Goal: Transaction & Acquisition: Purchase product/service

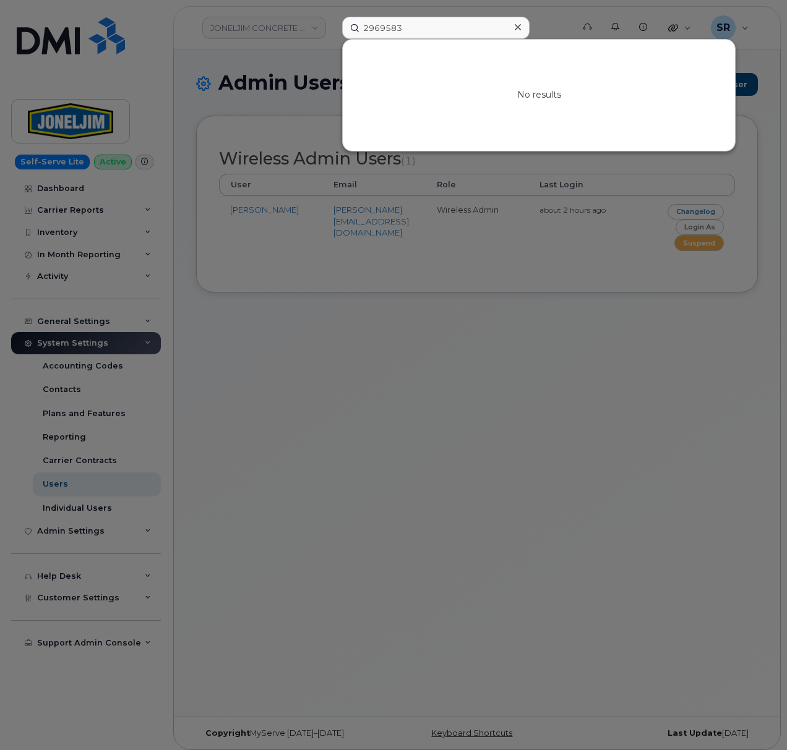
click at [520, 26] on icon at bounding box center [518, 27] width 6 height 10
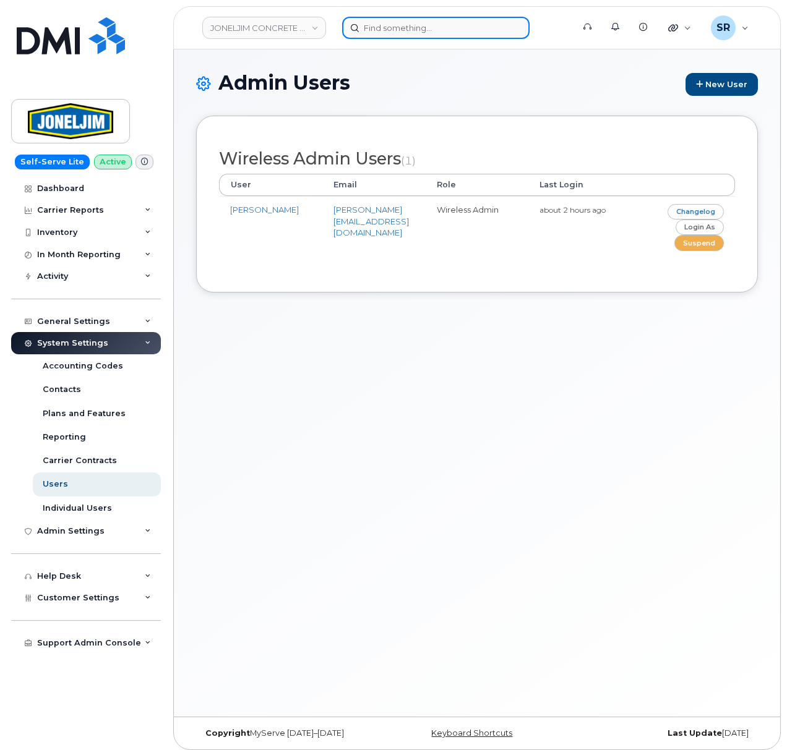
click at [490, 28] on input at bounding box center [435, 28] width 187 height 22
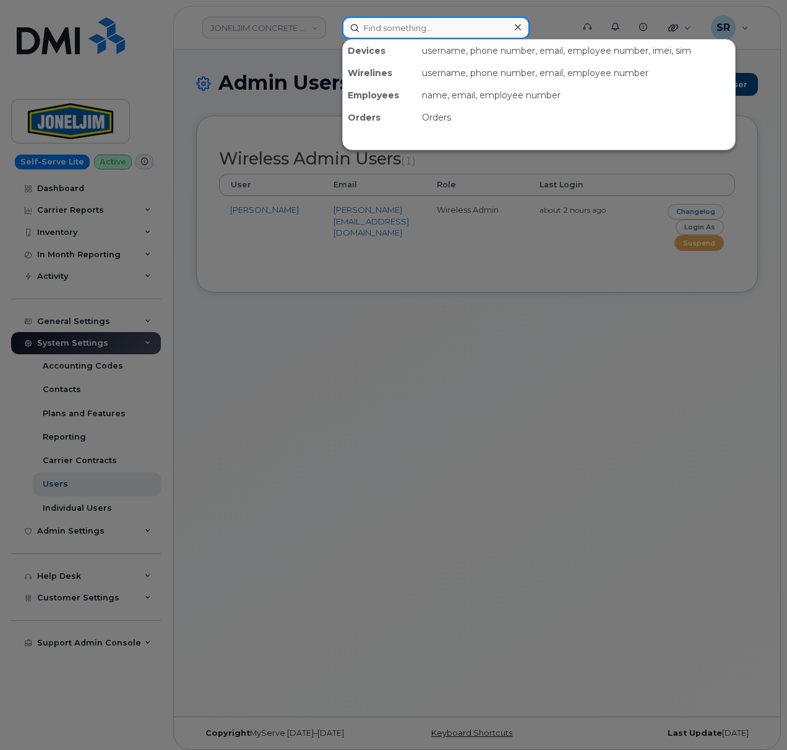
paste input "9025650393"
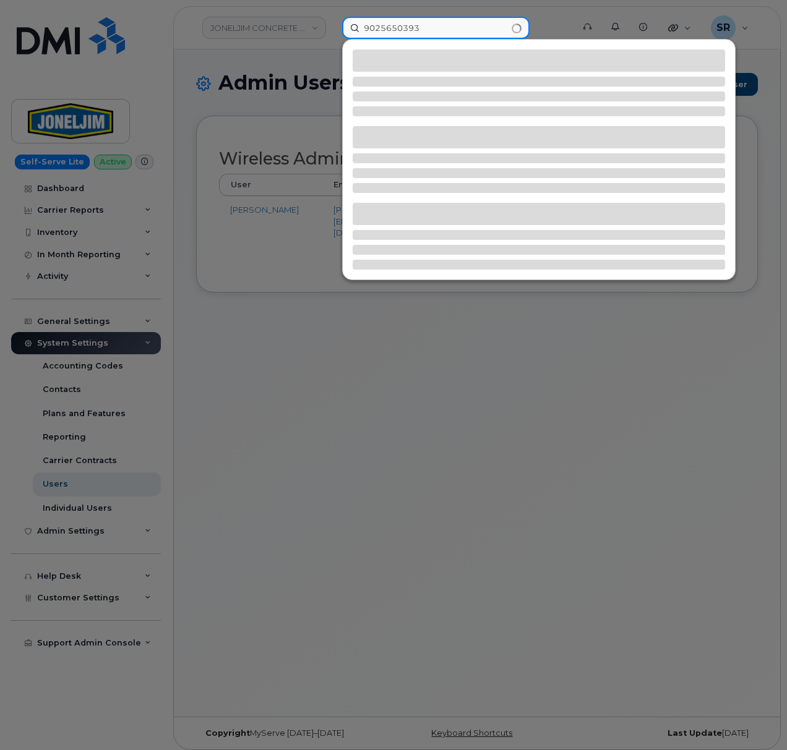
type input "9025650393"
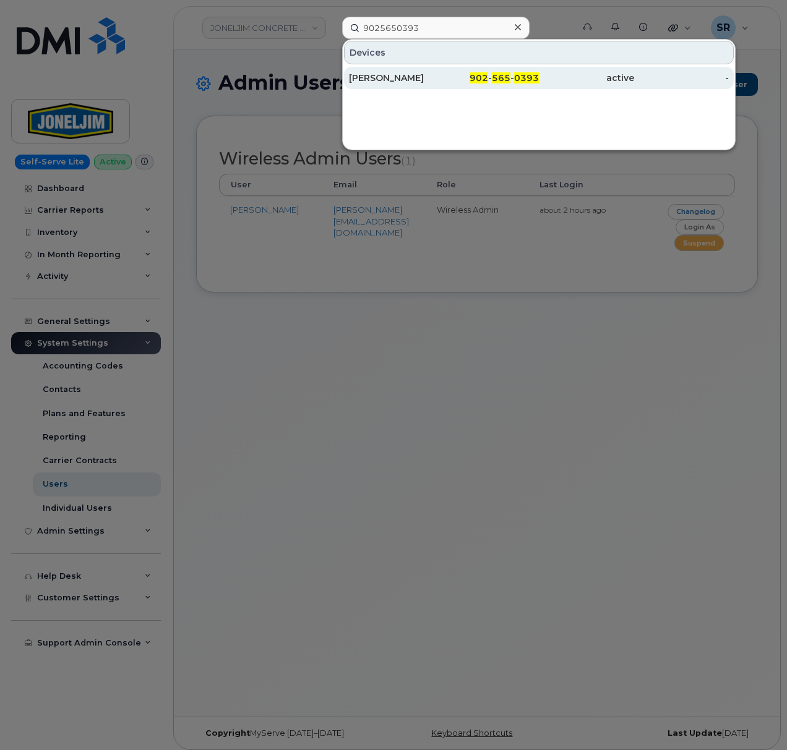
click at [567, 78] on div "active" at bounding box center [586, 78] width 95 height 12
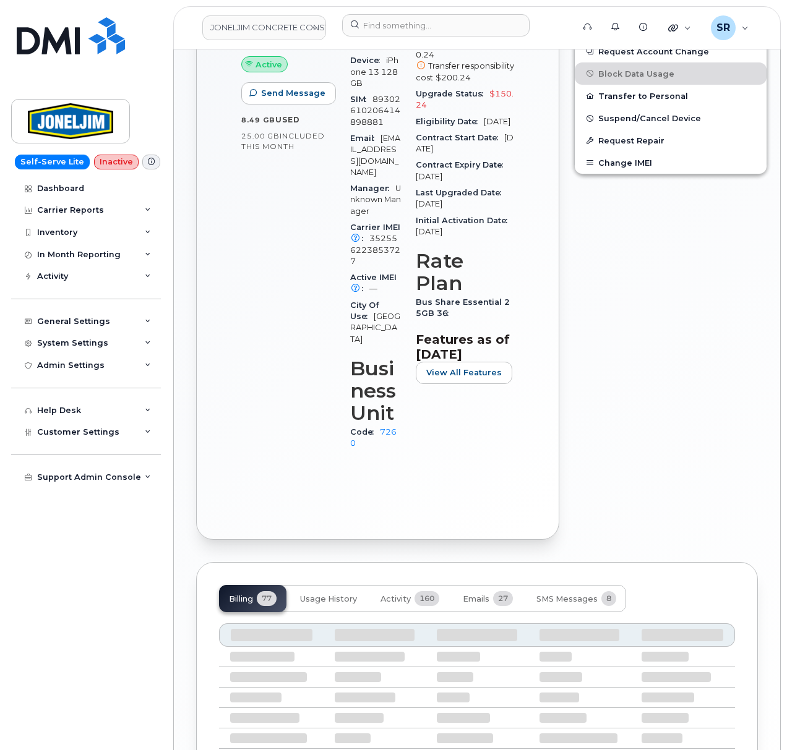
scroll to position [529, 0]
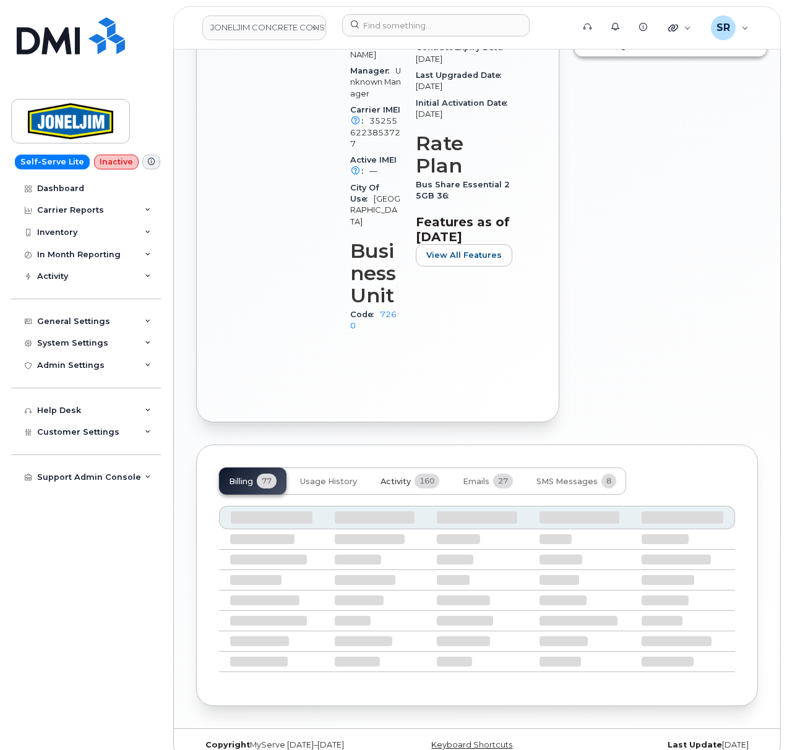
click at [414, 468] on button "Activity 160" at bounding box center [409, 481] width 79 height 27
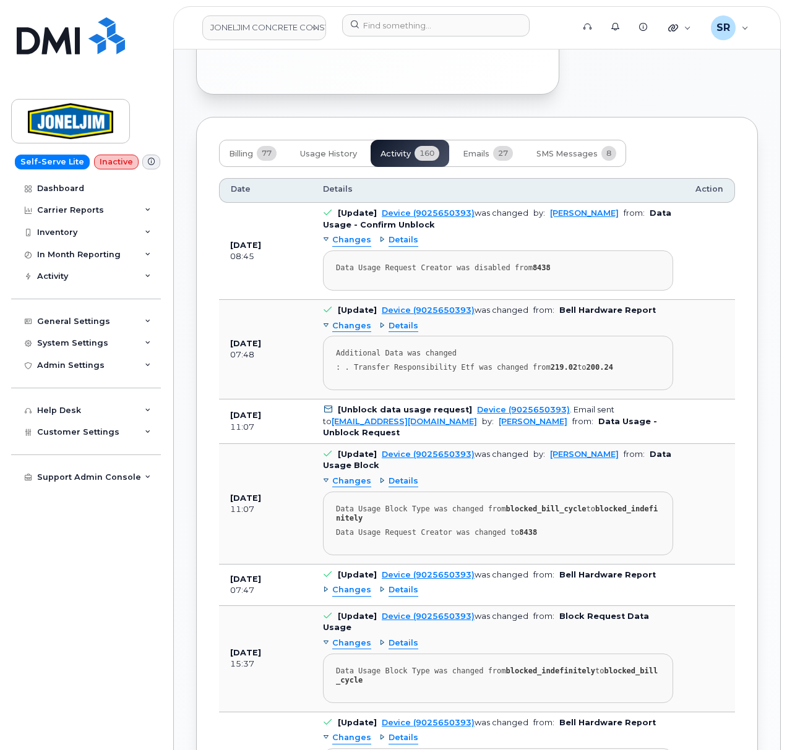
scroll to position [859, 0]
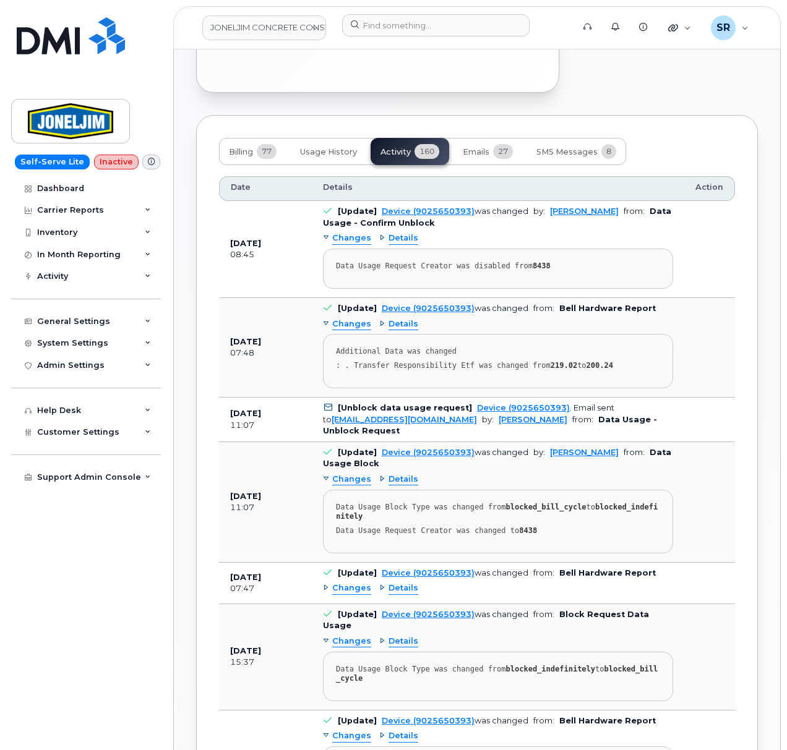
click at [357, 474] on span "Changes" at bounding box center [351, 480] width 39 height 12
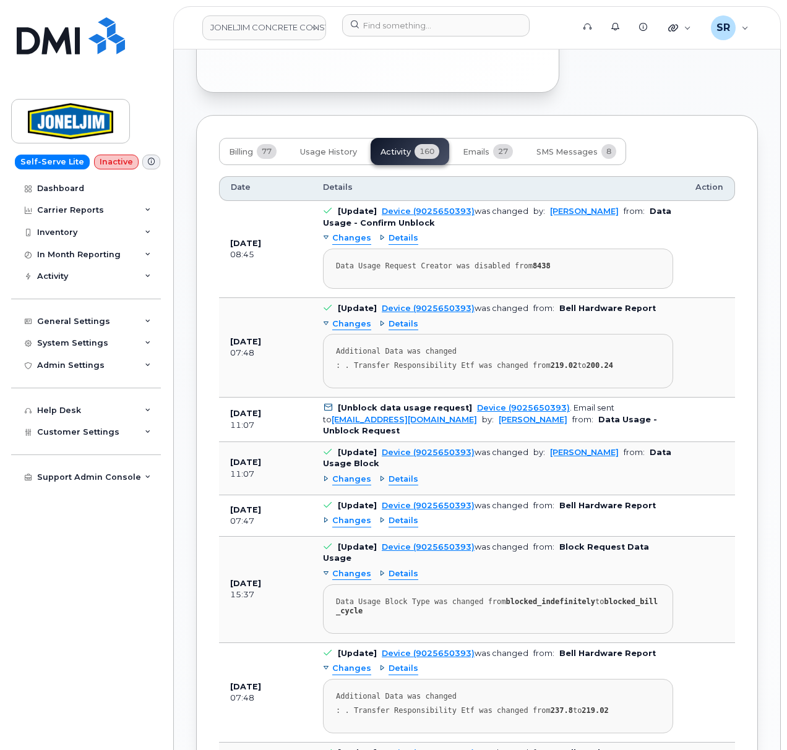
click at [357, 474] on span "Changes" at bounding box center [351, 480] width 39 height 12
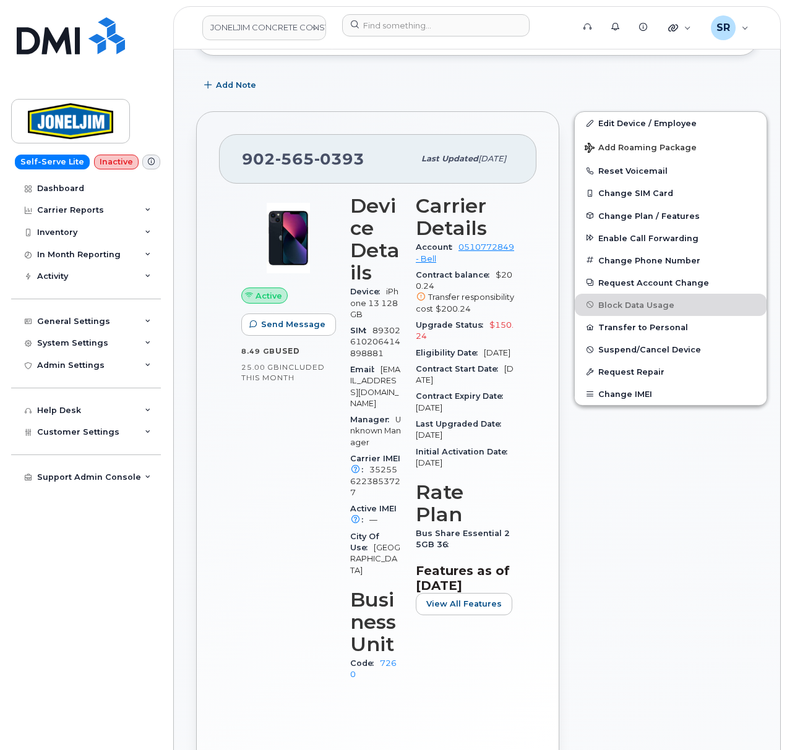
scroll to position [35, 0]
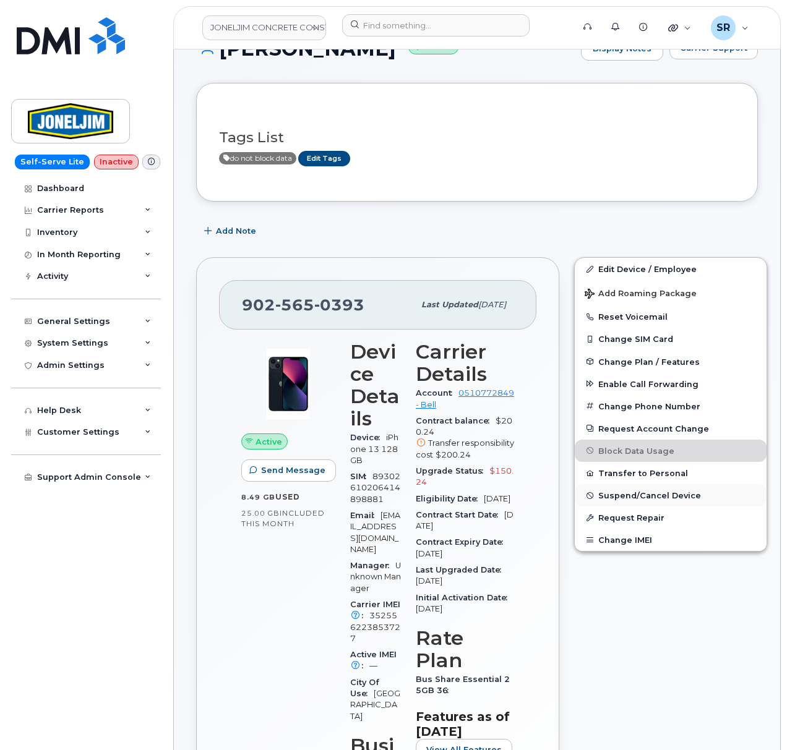
click at [699, 507] on button "Suspend/Cancel Device" at bounding box center [671, 495] width 192 height 22
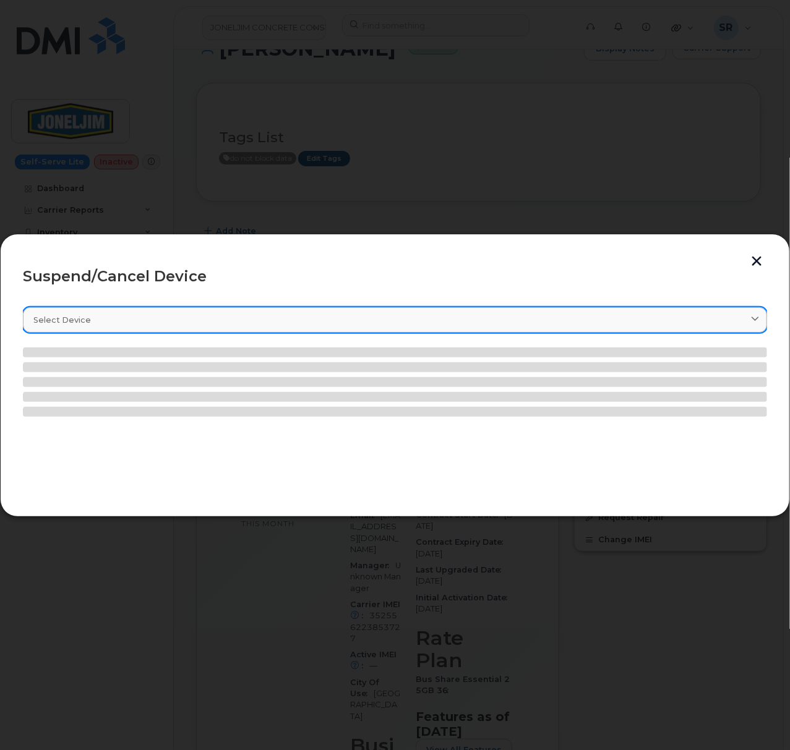
click at [215, 324] on div "Select device" at bounding box center [394, 320] width 723 height 12
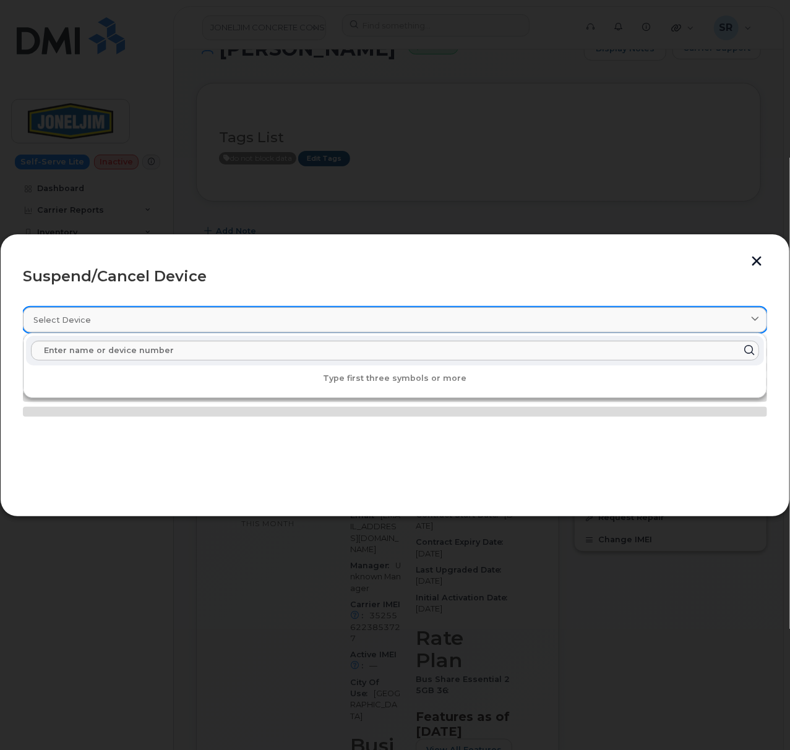
click at [215, 324] on div "Select device" at bounding box center [394, 320] width 723 height 12
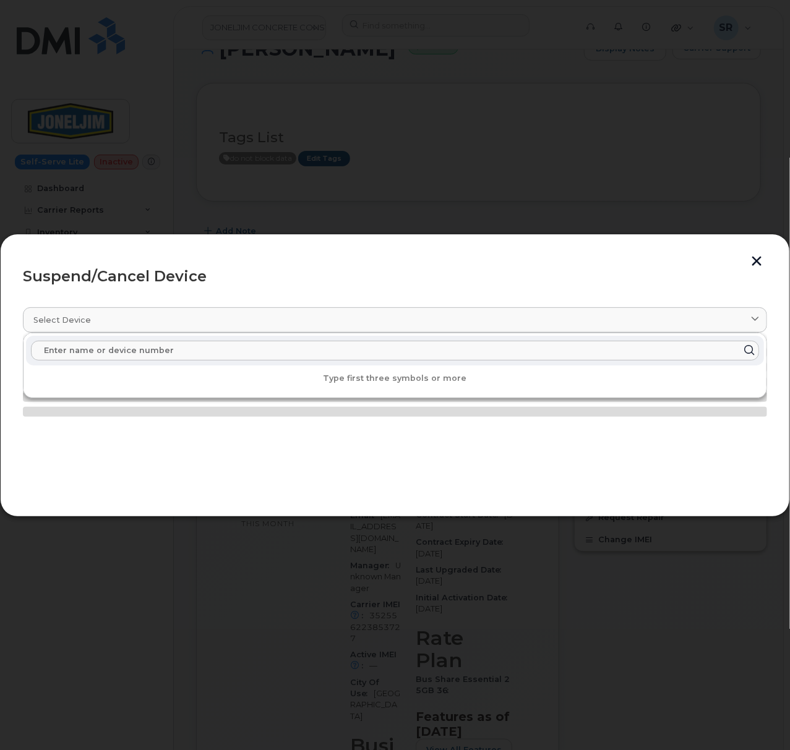
click at [272, 353] on input "text" at bounding box center [395, 351] width 728 height 20
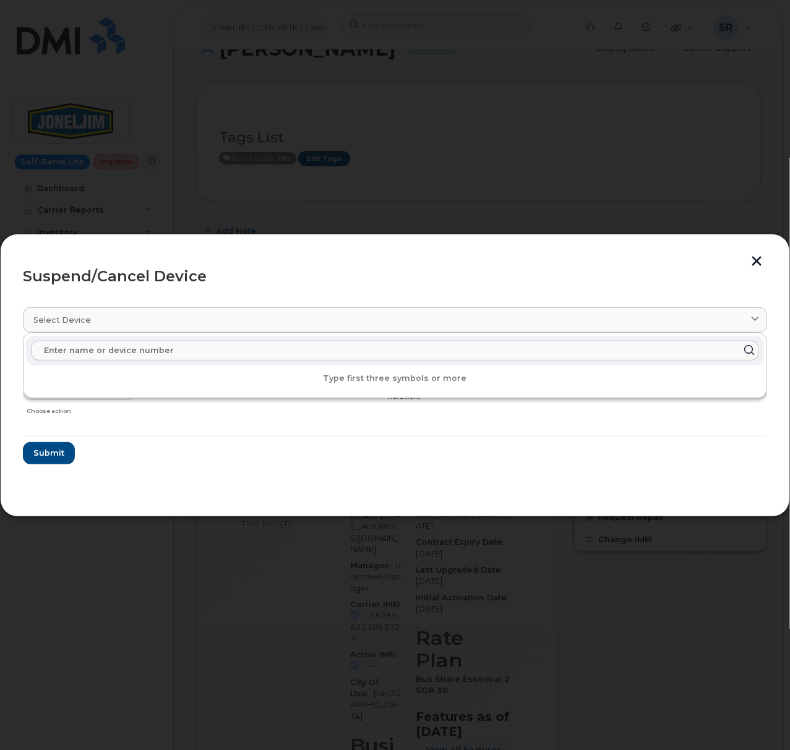
paste input "9025650393"
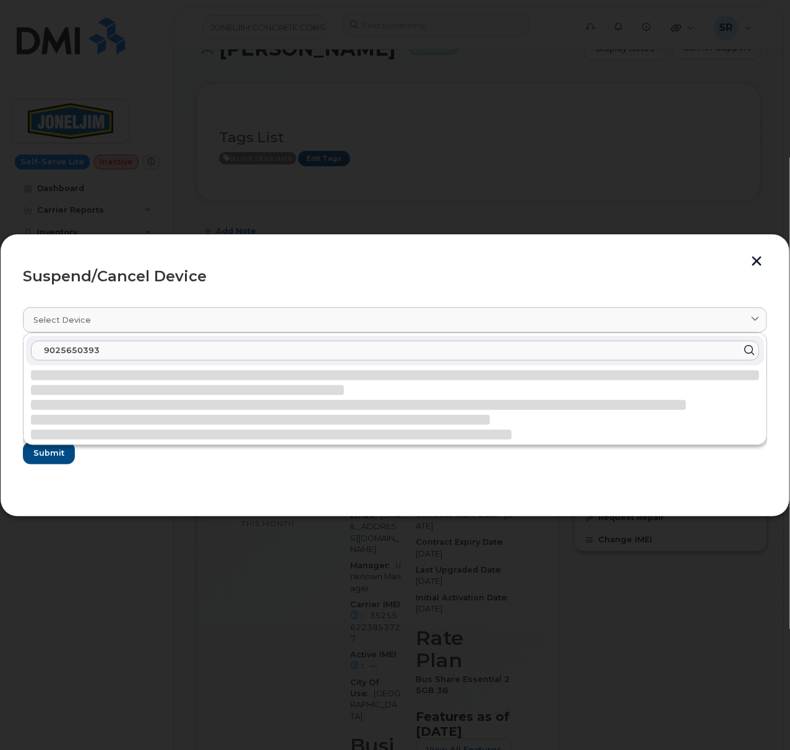
type input "9025650393"
click at [327, 277] on div "Suspend/Cancel Device" at bounding box center [395, 276] width 744 height 15
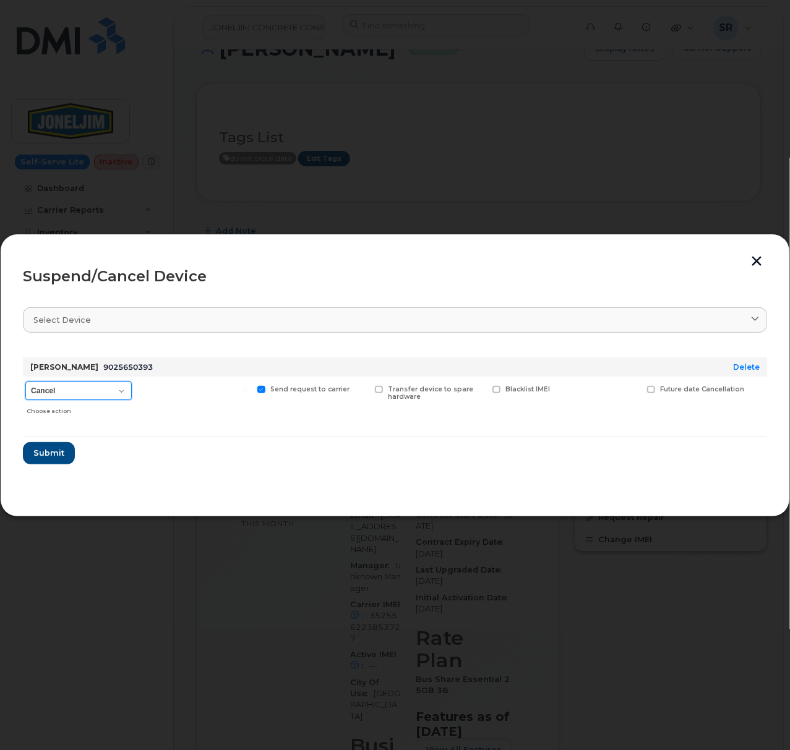
click at [94, 392] on select "Cancel Suspend - Extend Suspension Suspend - Reduced Rate Suspend - Full Rate S…" at bounding box center [78, 391] width 106 height 19
click at [753, 266] on button "button" at bounding box center [756, 262] width 19 height 13
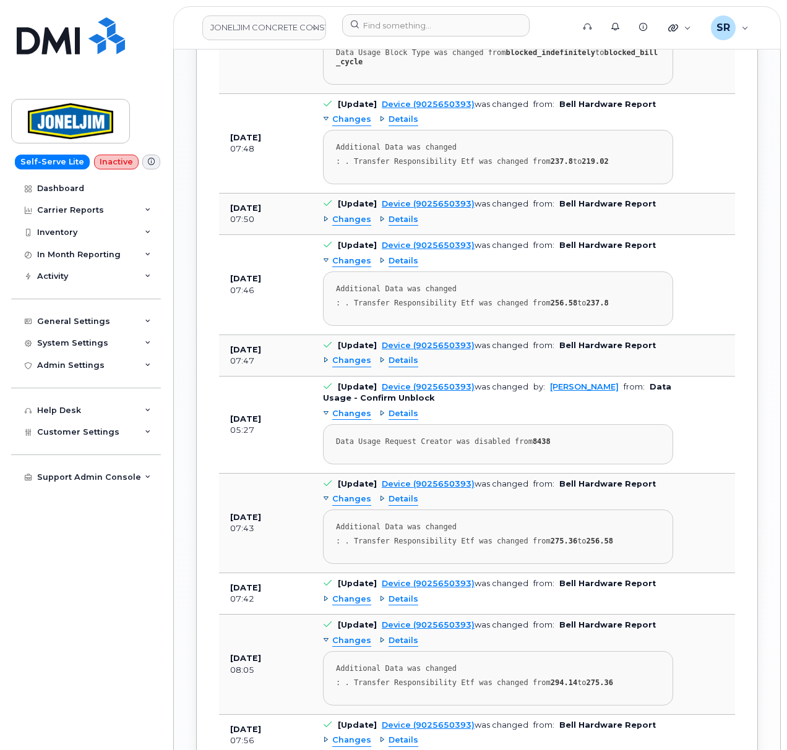
scroll to position [1436, 0]
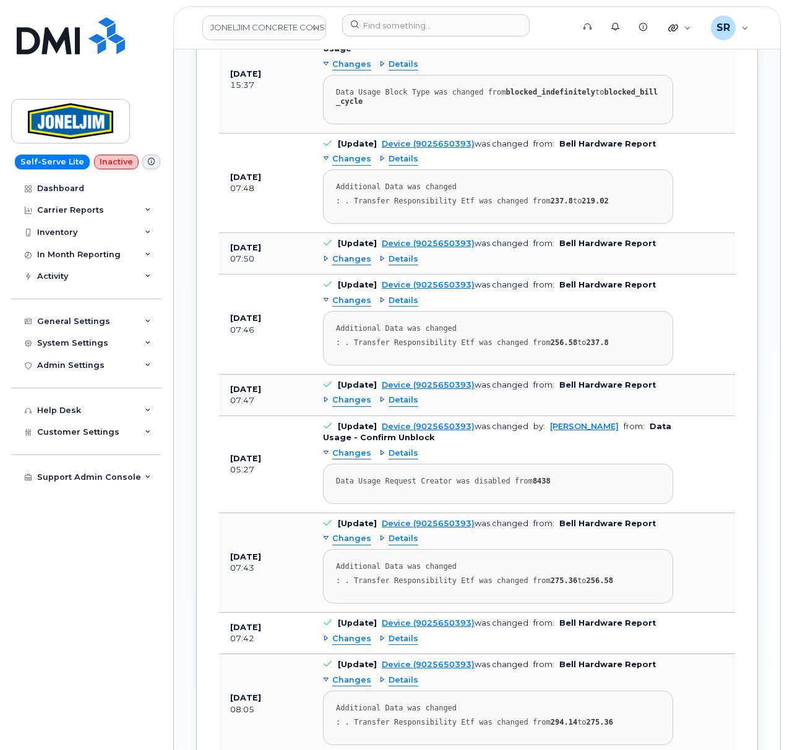
click at [353, 395] on span "Changes" at bounding box center [351, 401] width 39 height 12
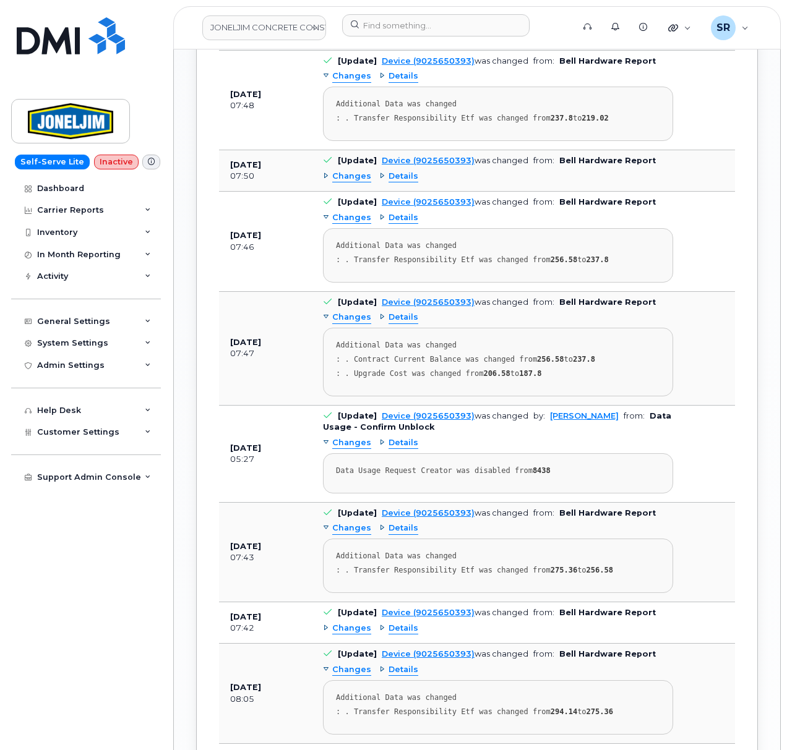
scroll to position [1601, 0]
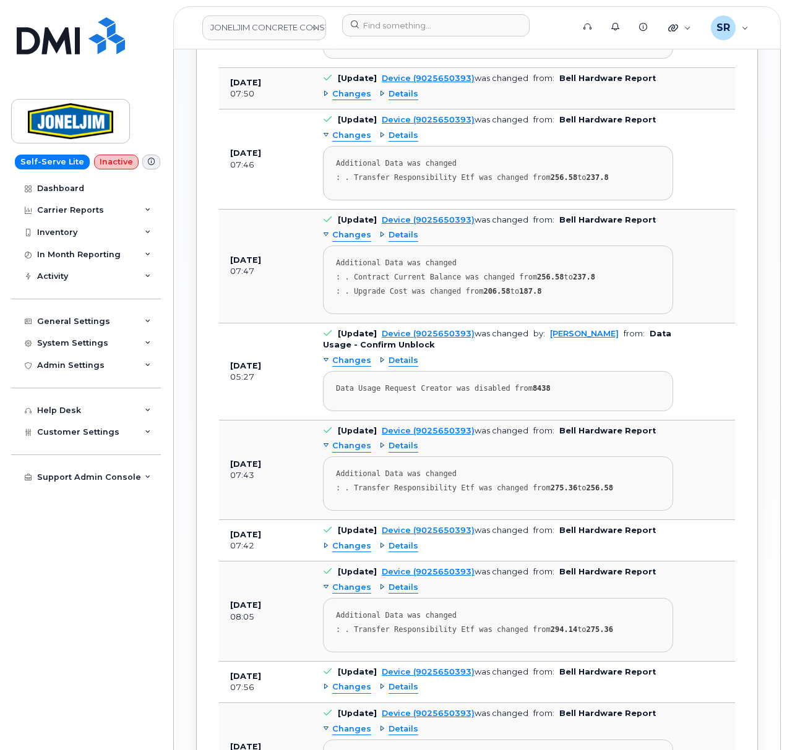
click at [353, 541] on span "Changes" at bounding box center [351, 547] width 39 height 12
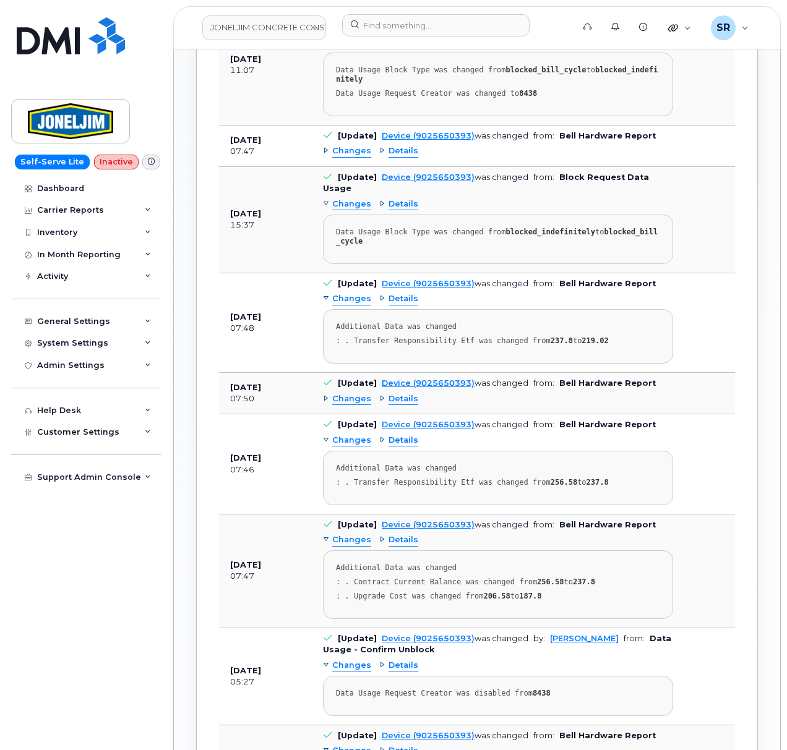
scroll to position [1272, 0]
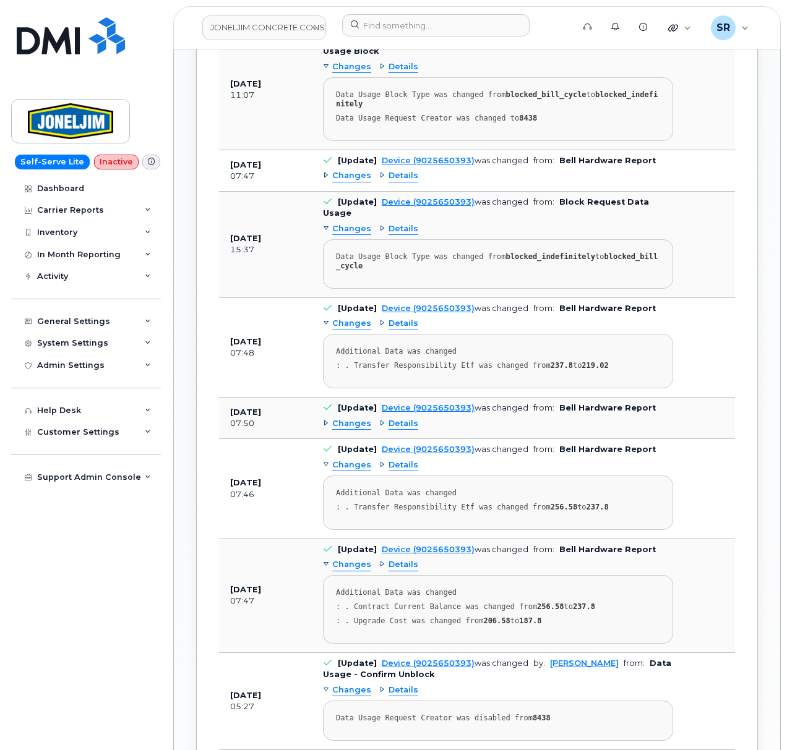
click at [342, 418] on span "Changes" at bounding box center [351, 424] width 39 height 12
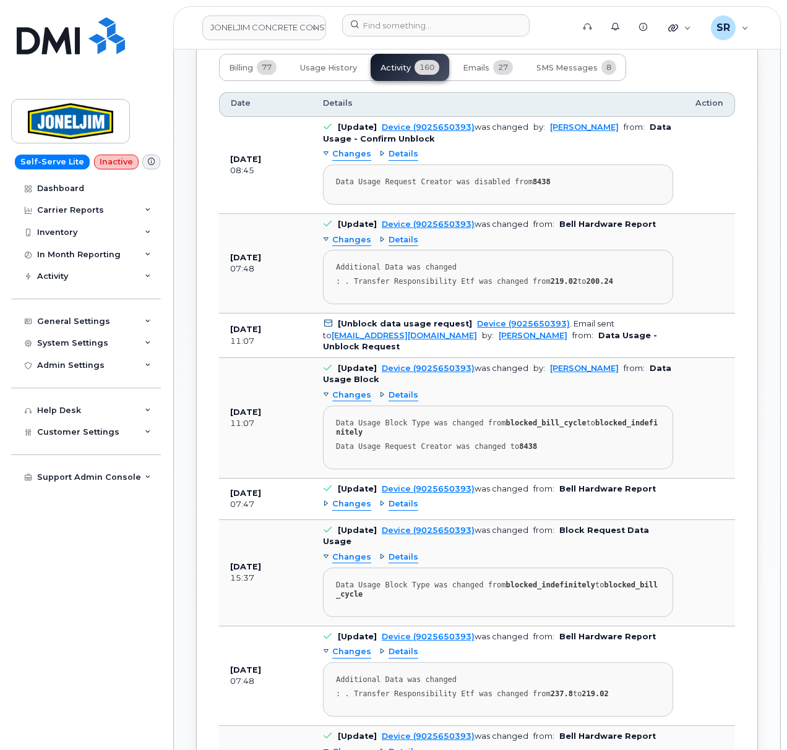
scroll to position [941, 0]
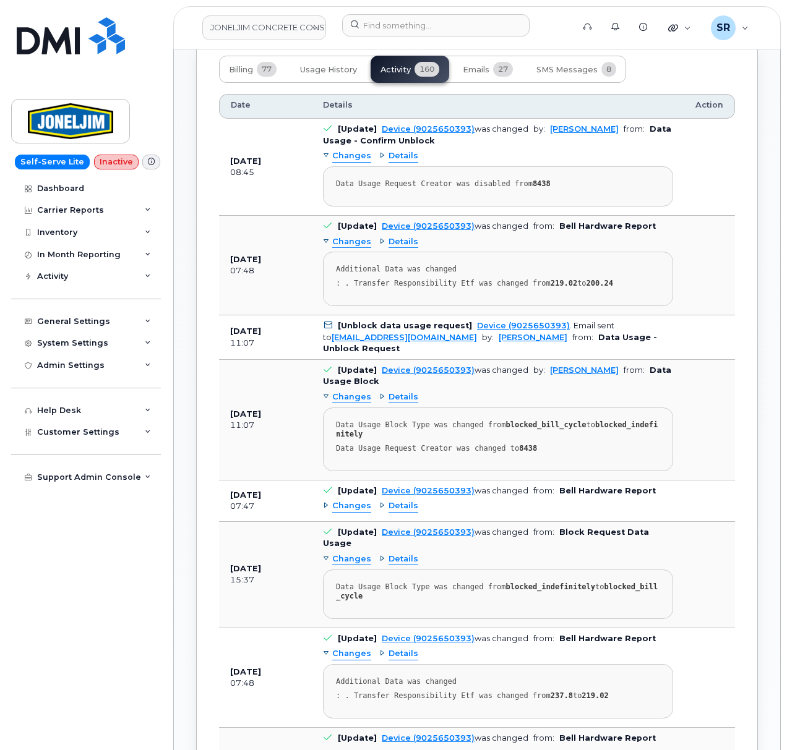
click at [400, 554] on span "Details" at bounding box center [403, 560] width 30 height 12
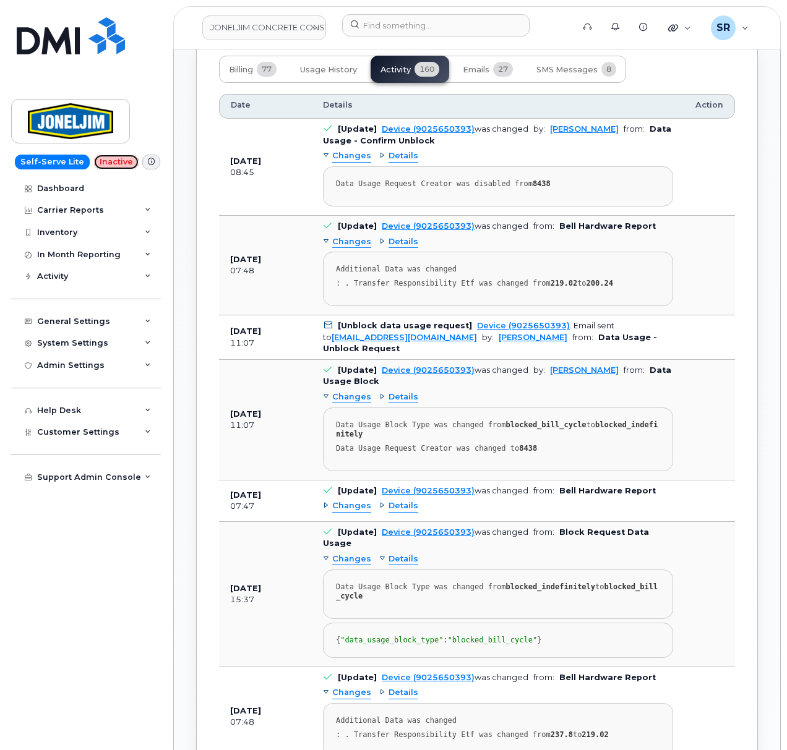
click at [107, 163] on span "Inactive" at bounding box center [116, 162] width 45 height 15
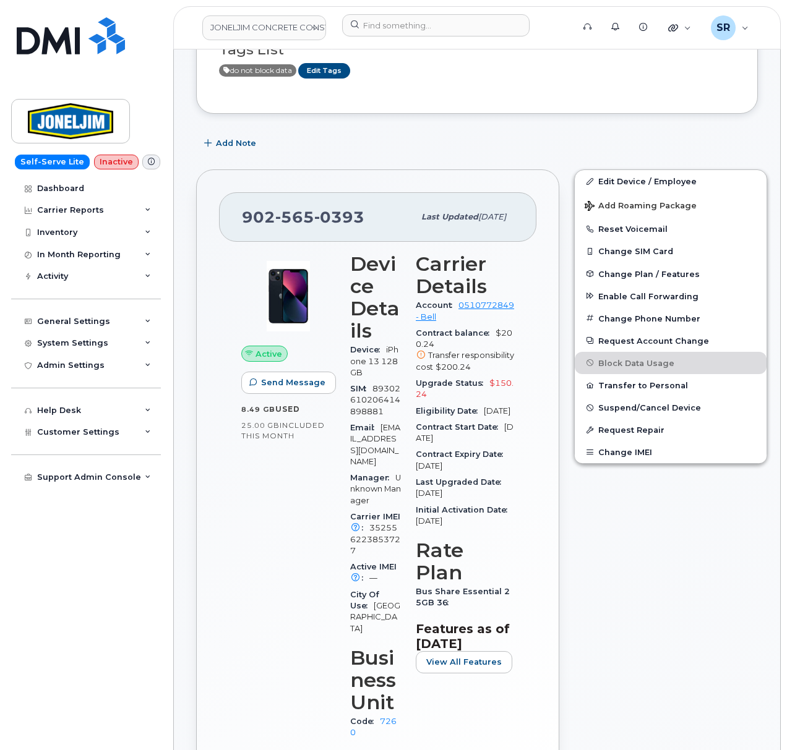
scroll to position [0, 0]
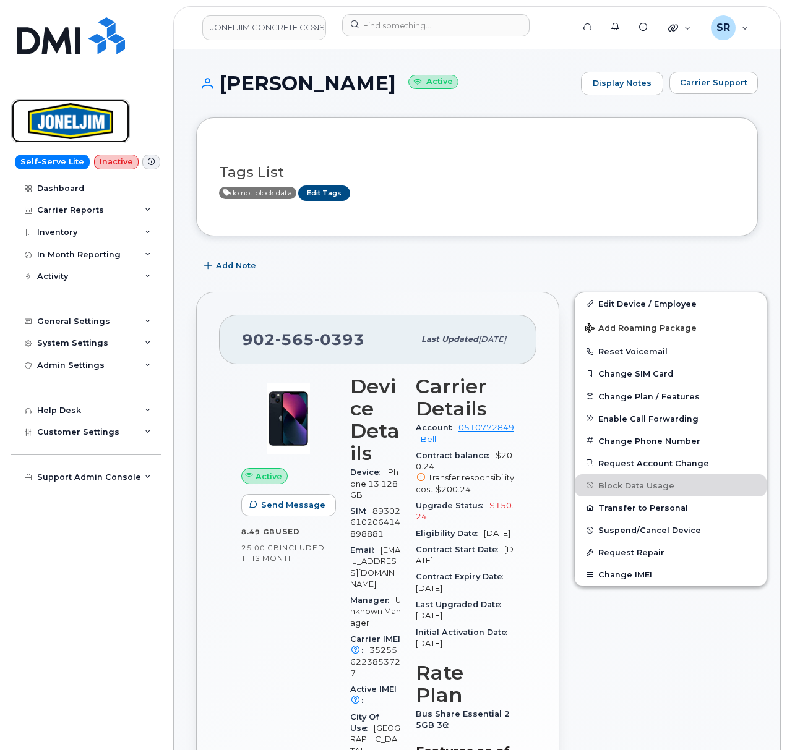
click at [92, 126] on img at bounding box center [70, 121] width 95 height 36
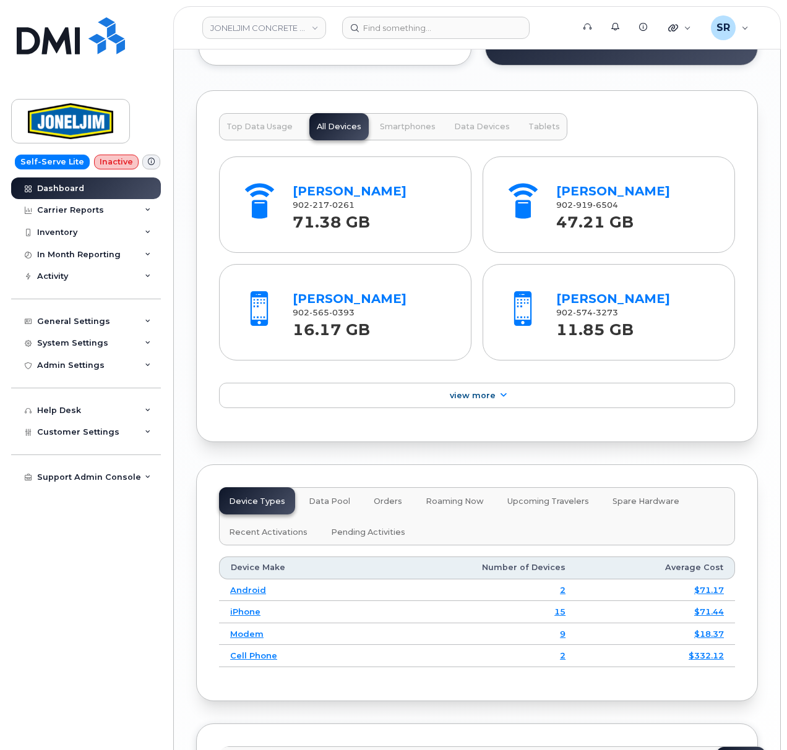
scroll to position [1567, 0]
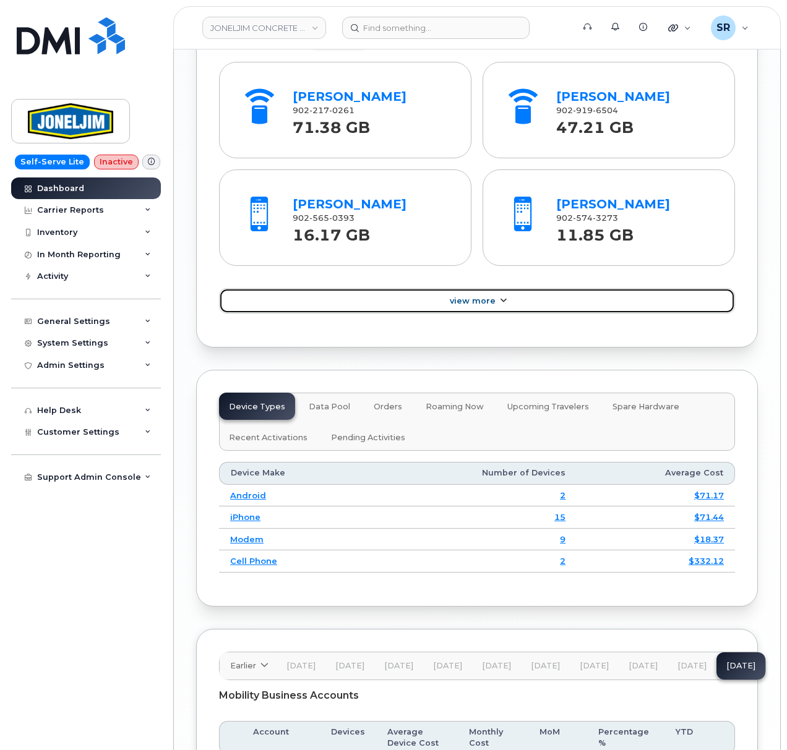
click at [474, 293] on link "View More" at bounding box center [477, 301] width 516 height 26
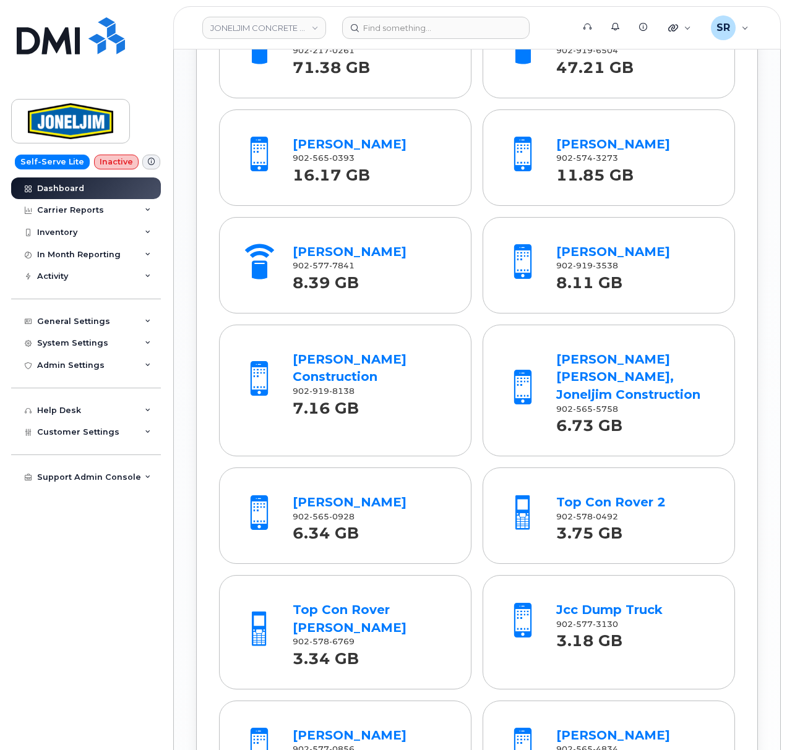
scroll to position [1401, 0]
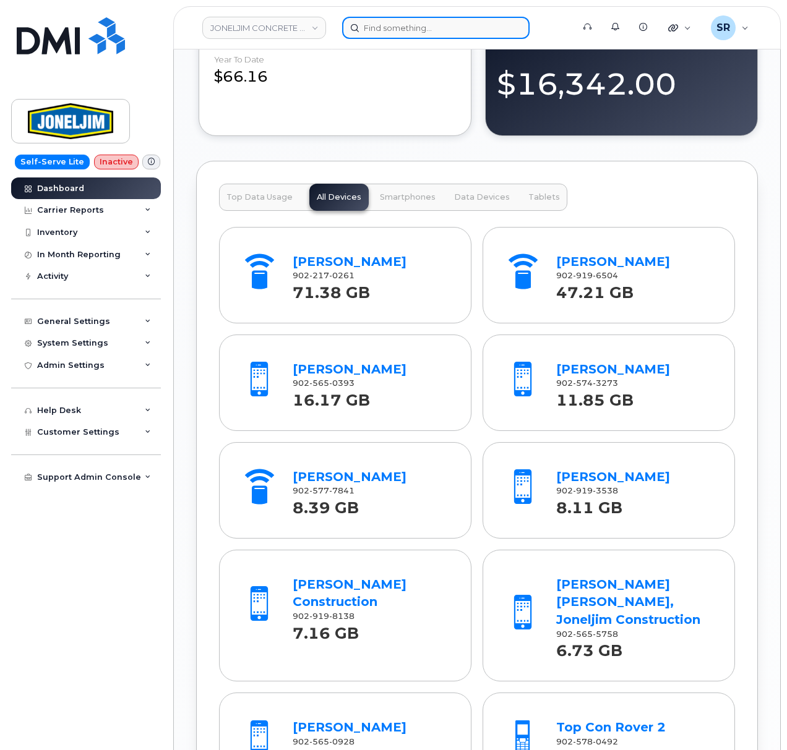
click at [414, 33] on input at bounding box center [435, 28] width 187 height 22
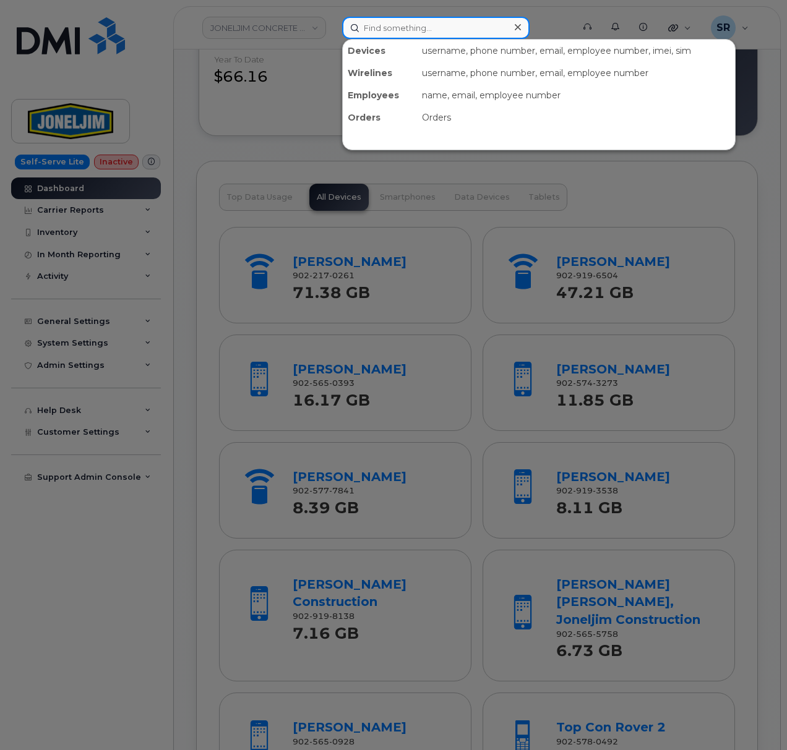
paste input "Joseph Mcnabb"
type input "Joseph Mcnabb"
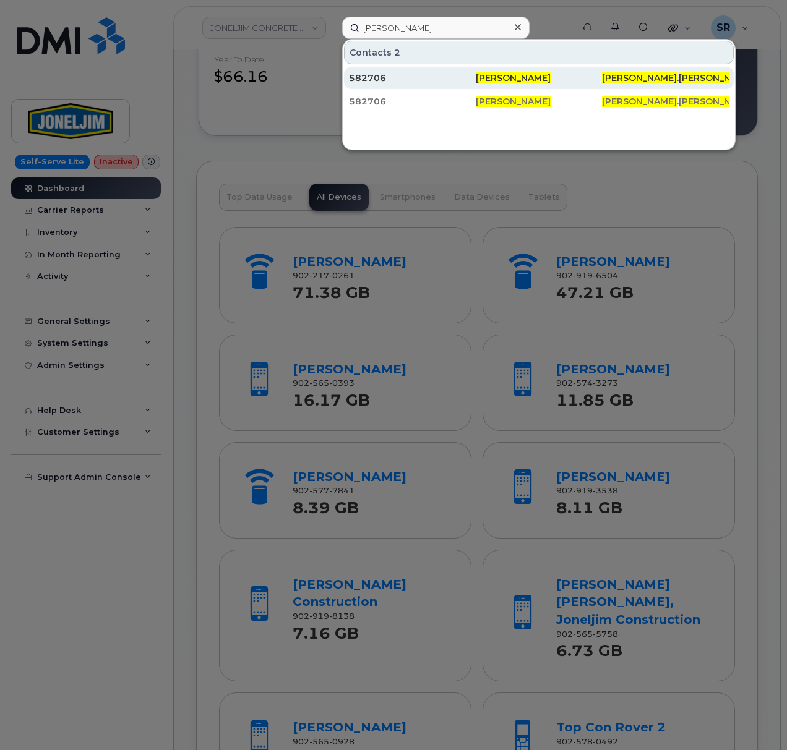
click at [424, 74] on div "582706" at bounding box center [412, 78] width 127 height 12
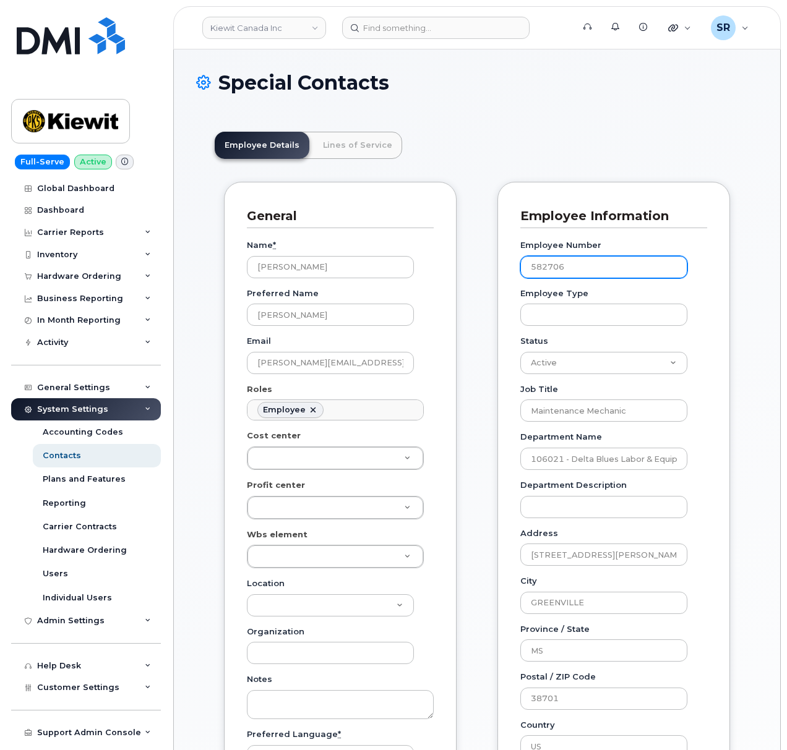
drag, startPoint x: 594, startPoint y: 265, endPoint x: 456, endPoint y: 265, distance: 138.5
click at [456, 265] on div "General Name * [PERSON_NAME] Preferred Name [PERSON_NAME] Email [PERSON_NAME][E…" at bounding box center [477, 632] width 524 height 900
click at [460, 121] on div "Employee Details Lines of Service General Name * [PERSON_NAME] Preferred Name […" at bounding box center [477, 715] width 562 height 1205
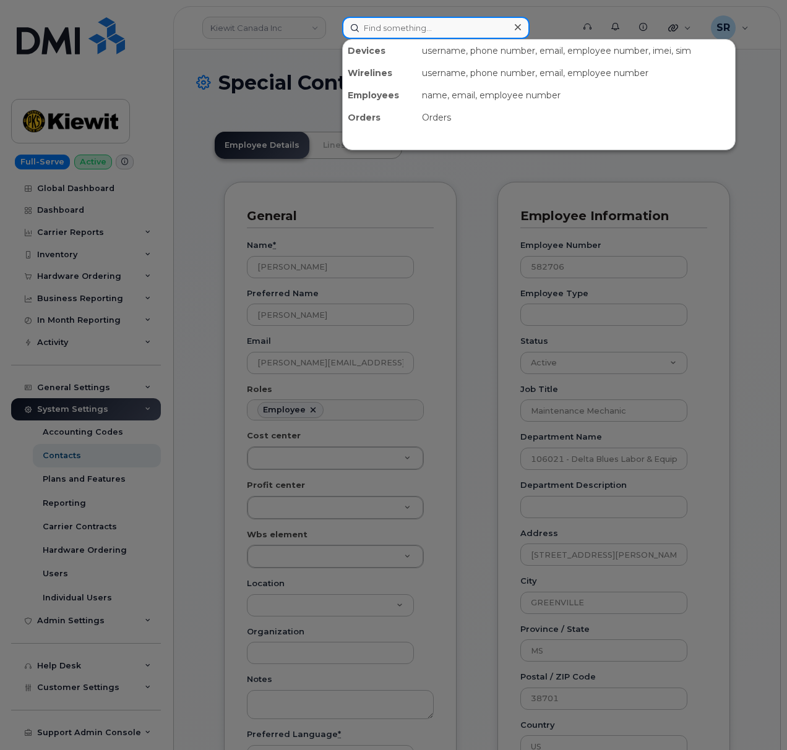
click at [374, 38] on input at bounding box center [435, 28] width 187 height 22
click at [293, 33] on div at bounding box center [393, 375] width 787 height 750
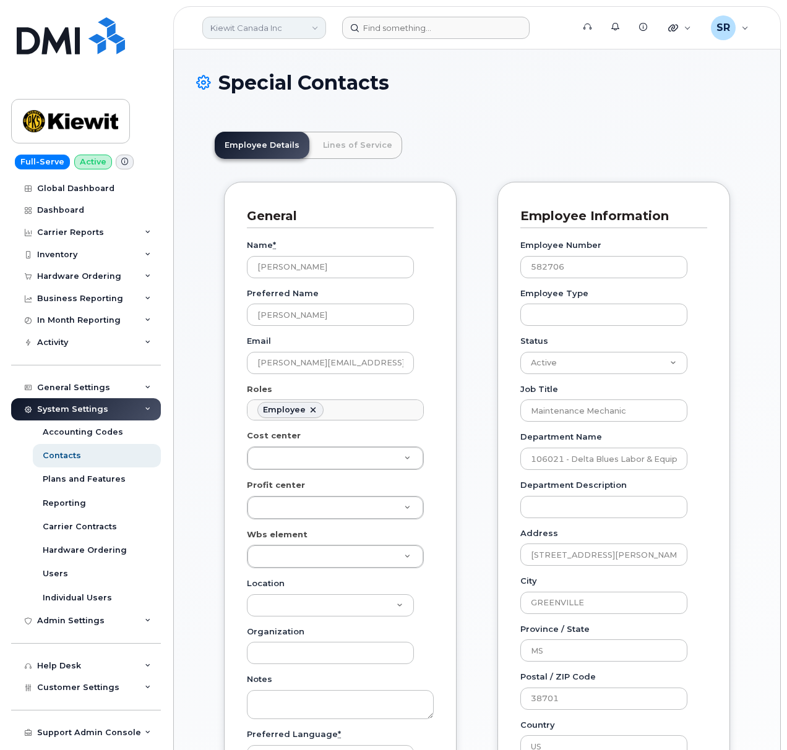
click at [296, 22] on link "Kiewit Canada Inc" at bounding box center [264, 28] width 124 height 22
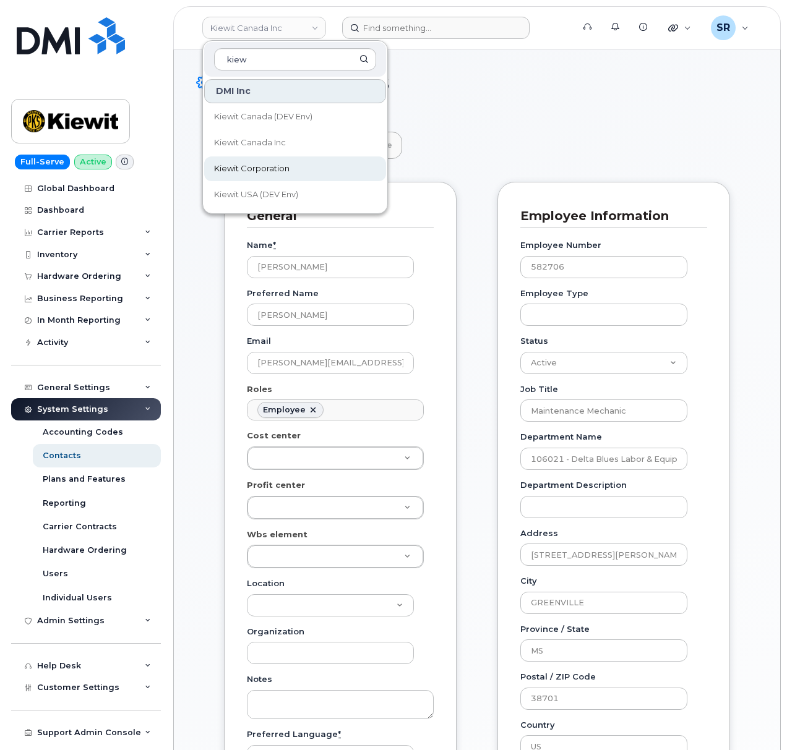
type input "kiew"
click at [307, 163] on link "Kiewit Corporation" at bounding box center [295, 168] width 182 height 25
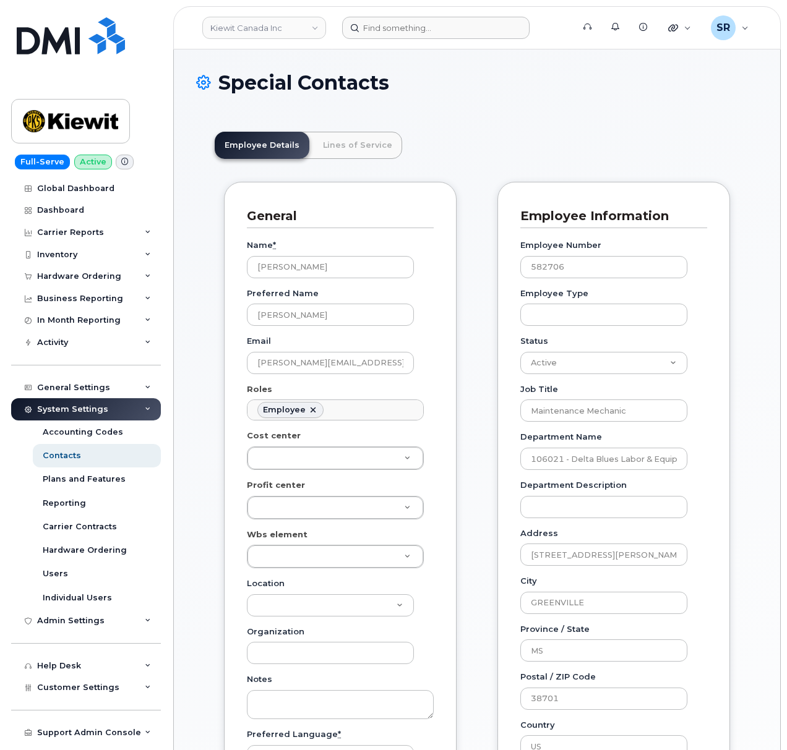
scroll to position [67, 0]
click at [399, 26] on input at bounding box center [435, 28] width 187 height 22
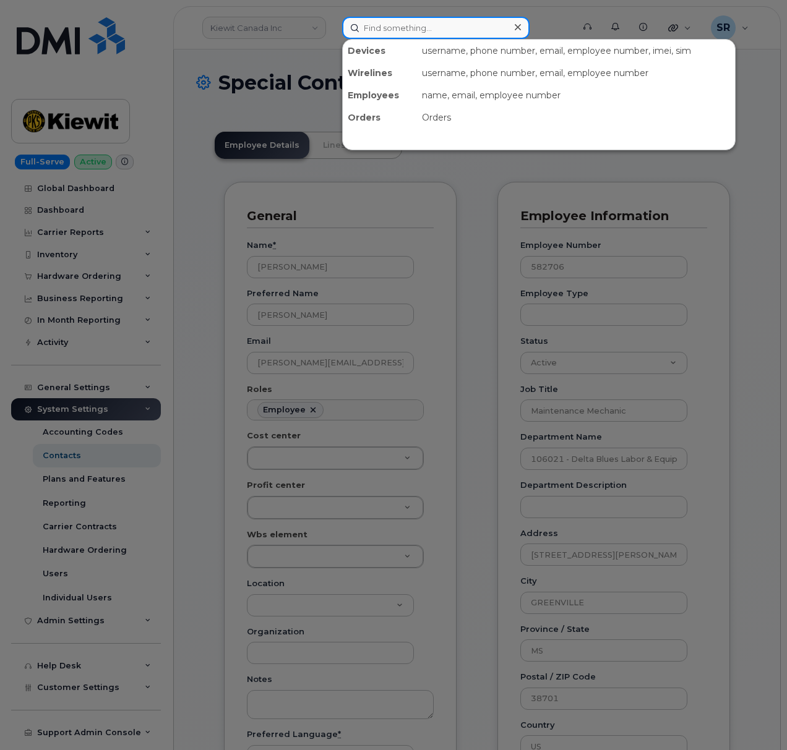
paste input "[PERSON_NAME]"
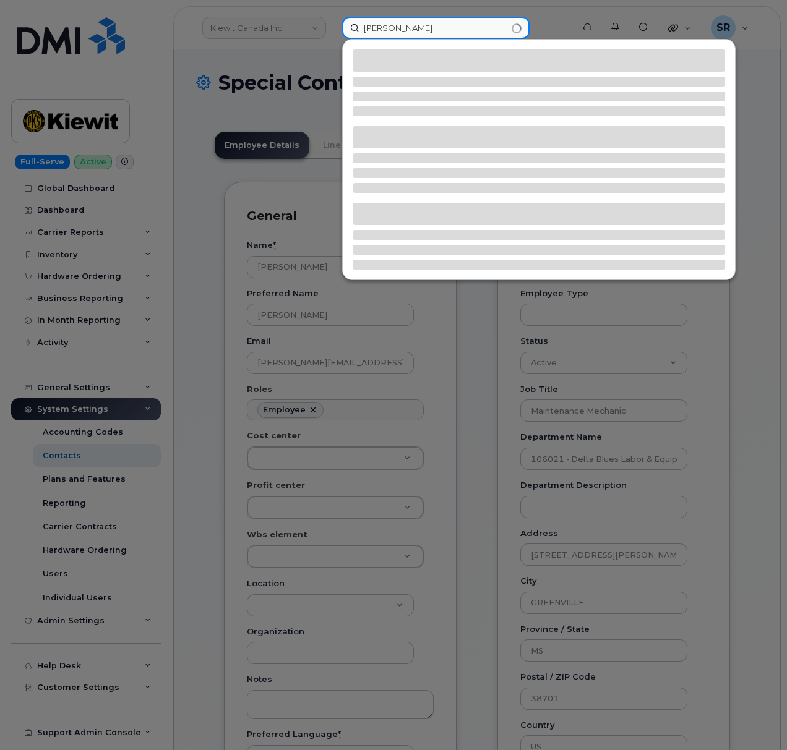
type input "[PERSON_NAME]"
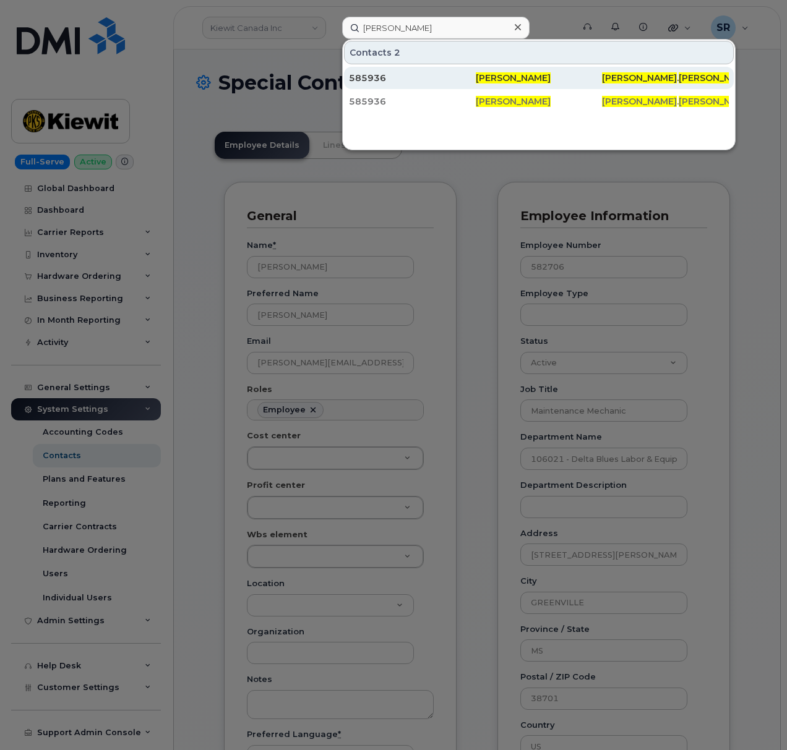
click at [502, 70] on div "[PERSON_NAME]" at bounding box center [539, 78] width 127 height 22
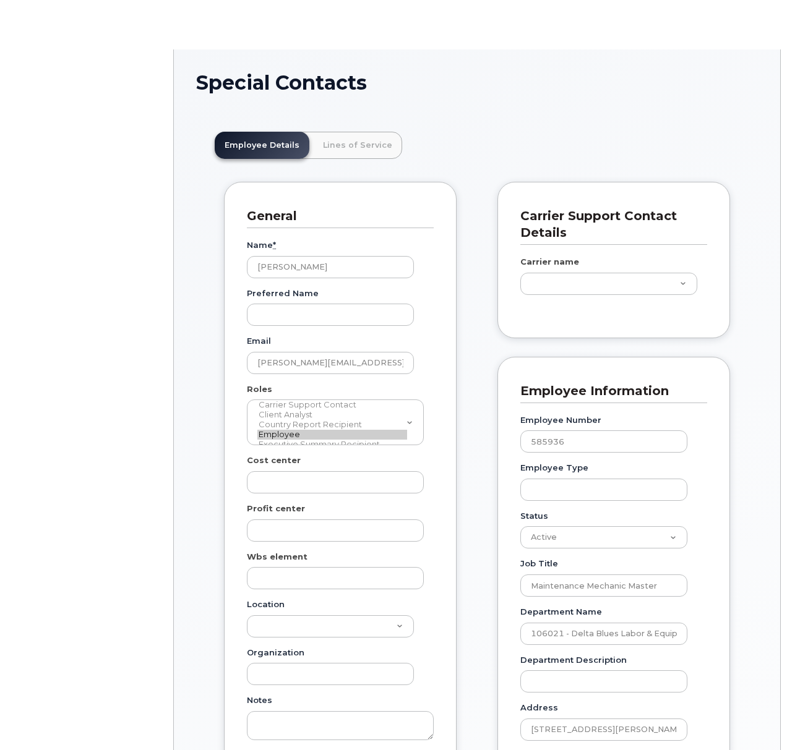
scroll to position [36, 0]
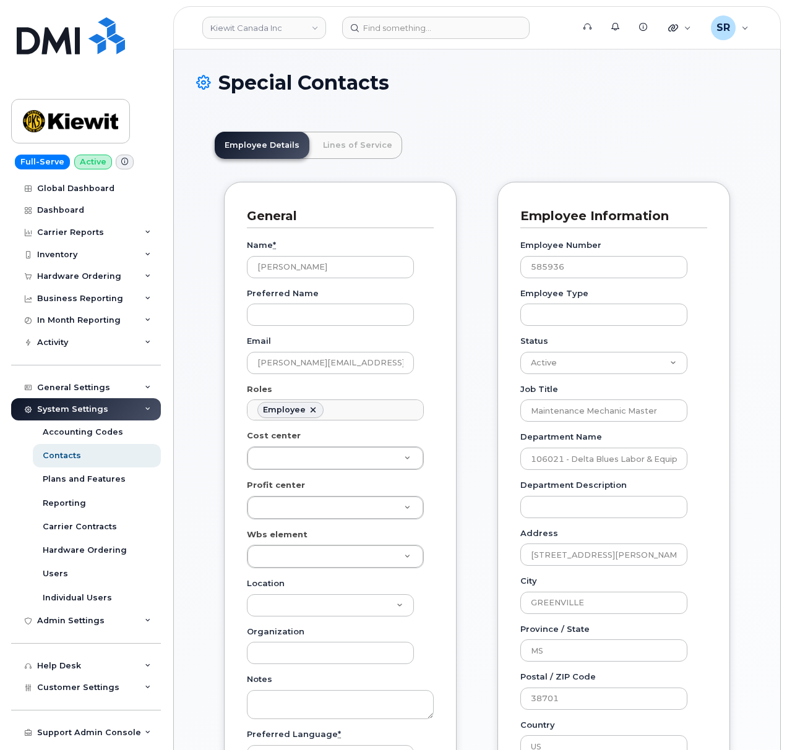
click at [580, 149] on header "Employee Details Lines of Service" at bounding box center [477, 145] width 524 height 27
click at [505, 139] on header "Employee Details Lines of Service" at bounding box center [477, 145] width 524 height 27
drag, startPoint x: 576, startPoint y: 265, endPoint x: 495, endPoint y: 266, distance: 81.6
click at [495, 266] on div "Carrier Support Contact Details Carrier name Carrier name Carrier name Internat…" at bounding box center [613, 632] width 251 height 900
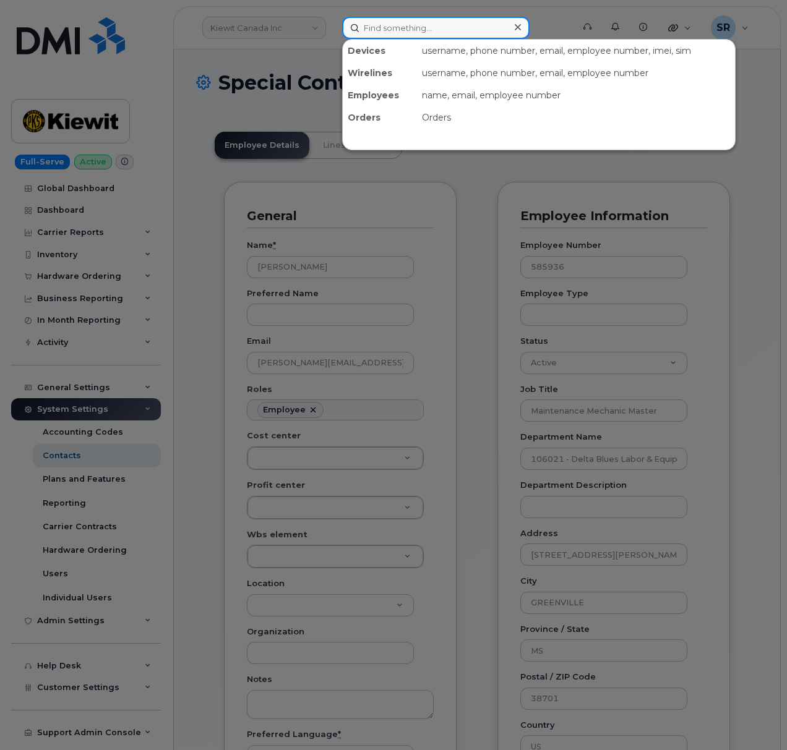
click at [367, 21] on input at bounding box center [435, 28] width 187 height 22
click at [466, 221] on div at bounding box center [393, 375] width 787 height 750
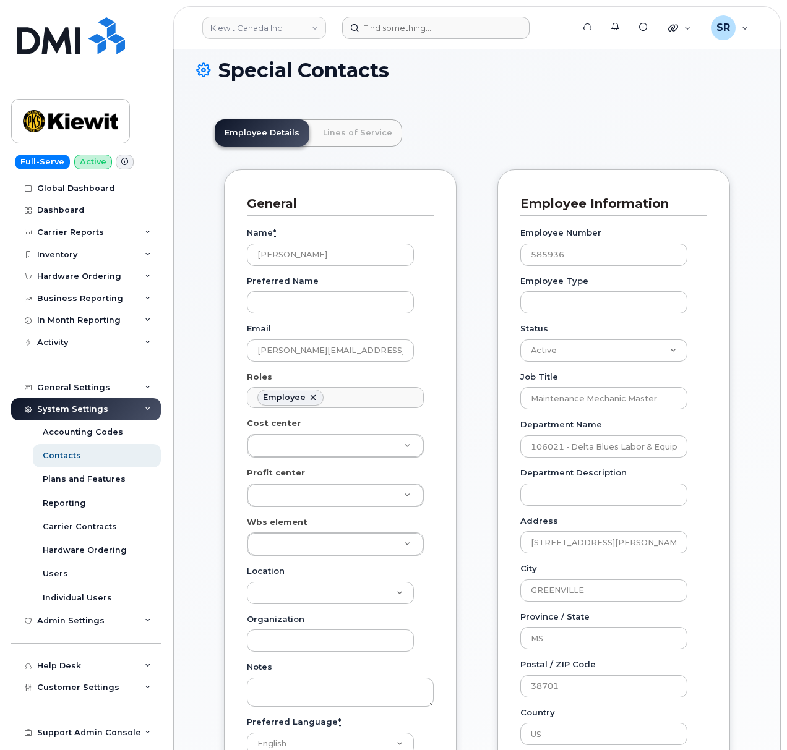
scroll to position [0, 0]
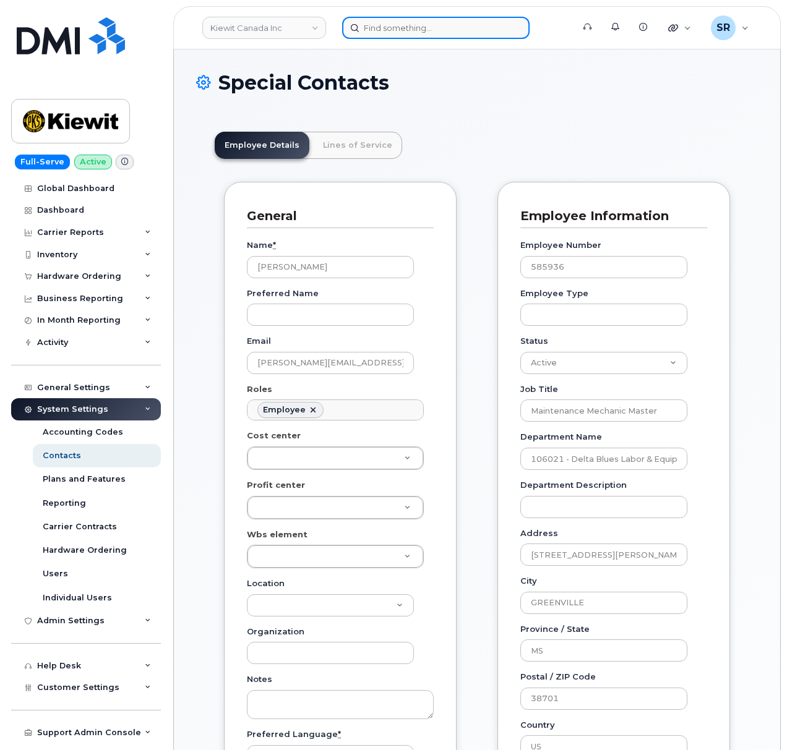
click at [419, 31] on input at bounding box center [435, 28] width 187 height 22
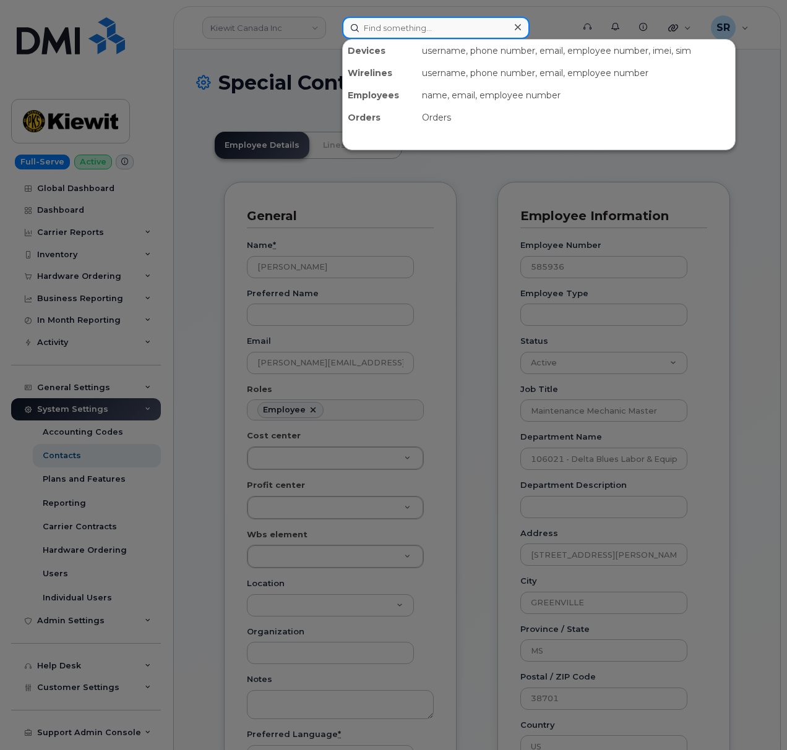
paste input "[PERSON_NAME]"
type input "[PERSON_NAME]"
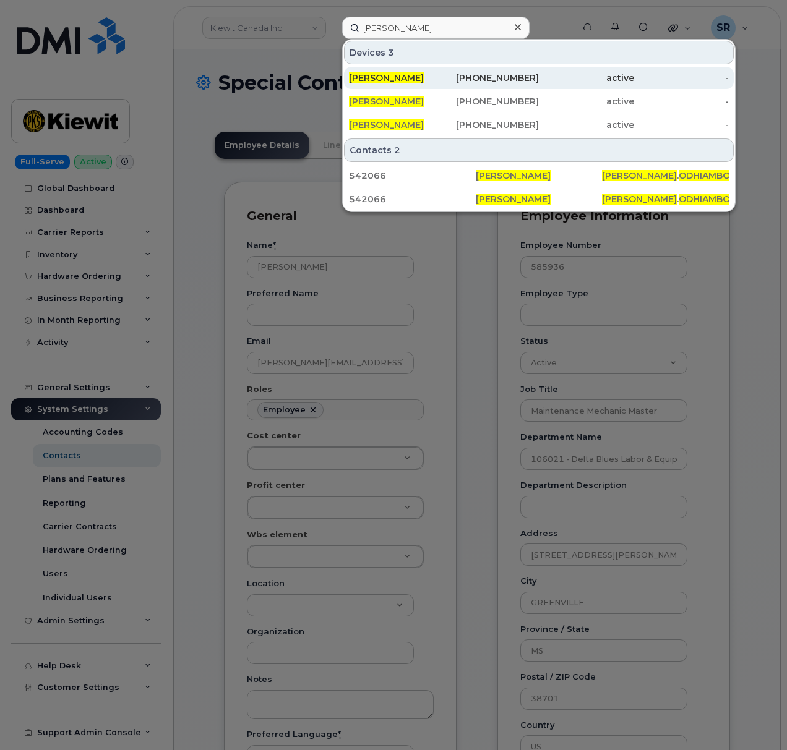
click at [459, 79] on div "337-605-0167" at bounding box center [491, 78] width 95 height 12
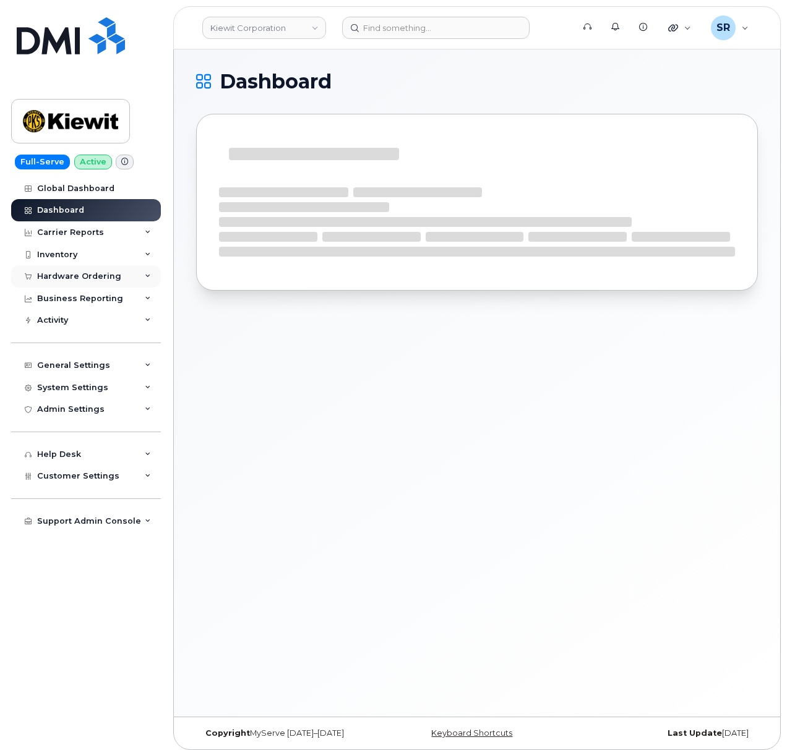
click at [105, 276] on div "Hardware Ordering" at bounding box center [79, 277] width 84 height 10
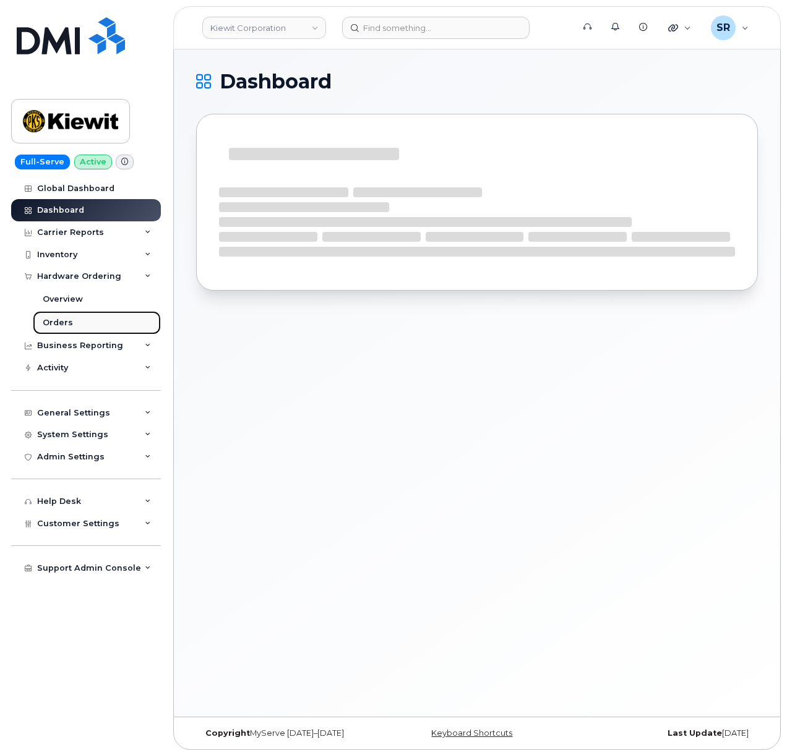
click at [64, 328] on div "Orders" at bounding box center [58, 322] width 30 height 11
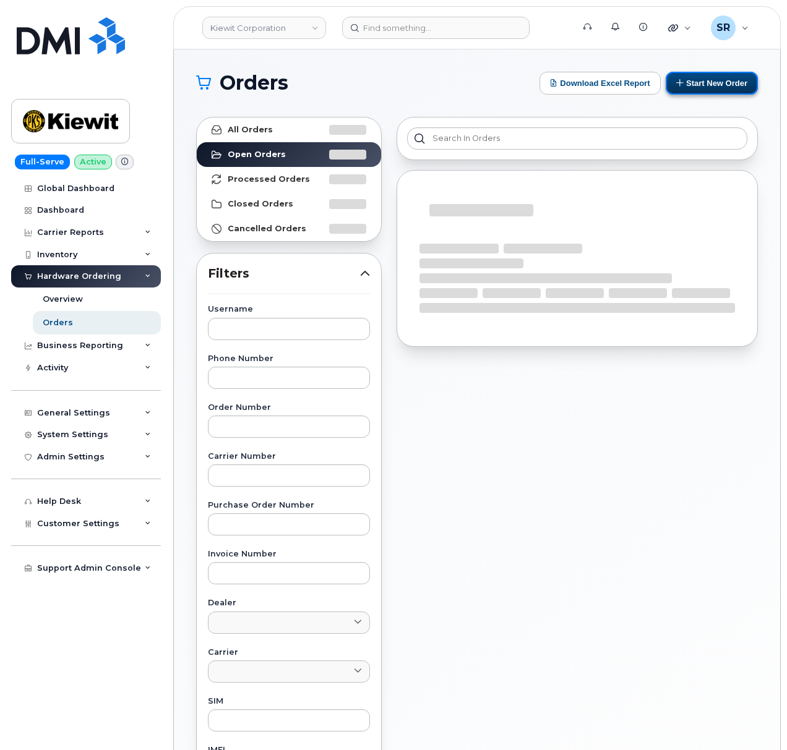
click at [740, 83] on button "Start New Order" at bounding box center [711, 83] width 92 height 23
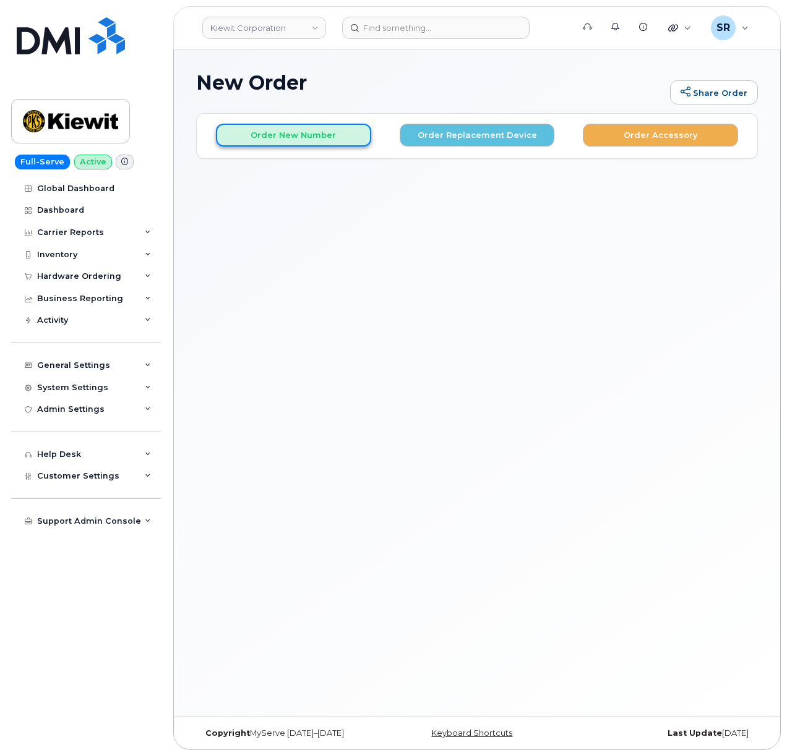
click at [333, 139] on button "Order New Number" at bounding box center [293, 135] width 155 height 23
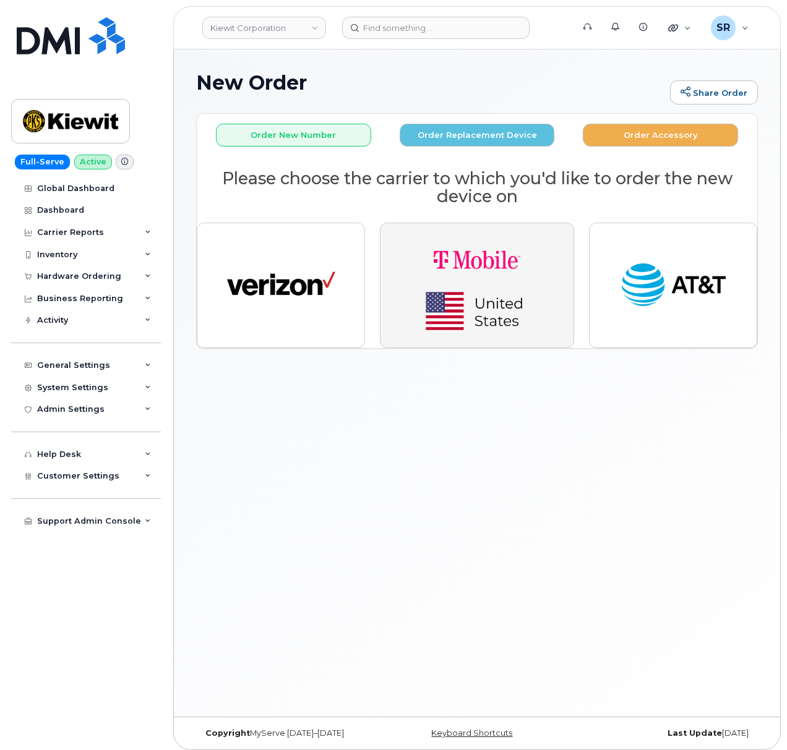
click at [476, 254] on img "button" at bounding box center [476, 285] width 173 height 104
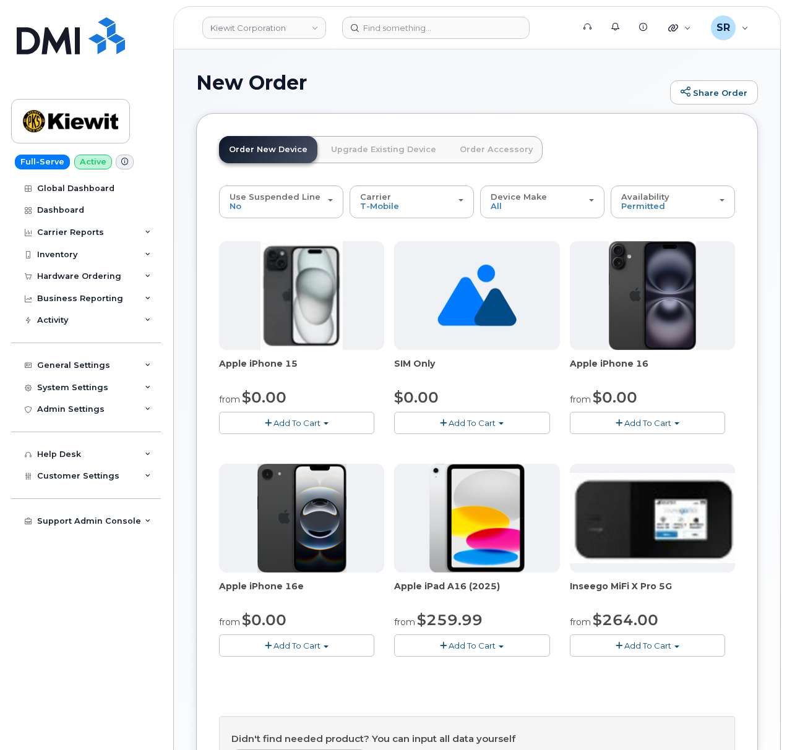
click at [296, 647] on span "Add To Cart" at bounding box center [296, 646] width 47 height 10
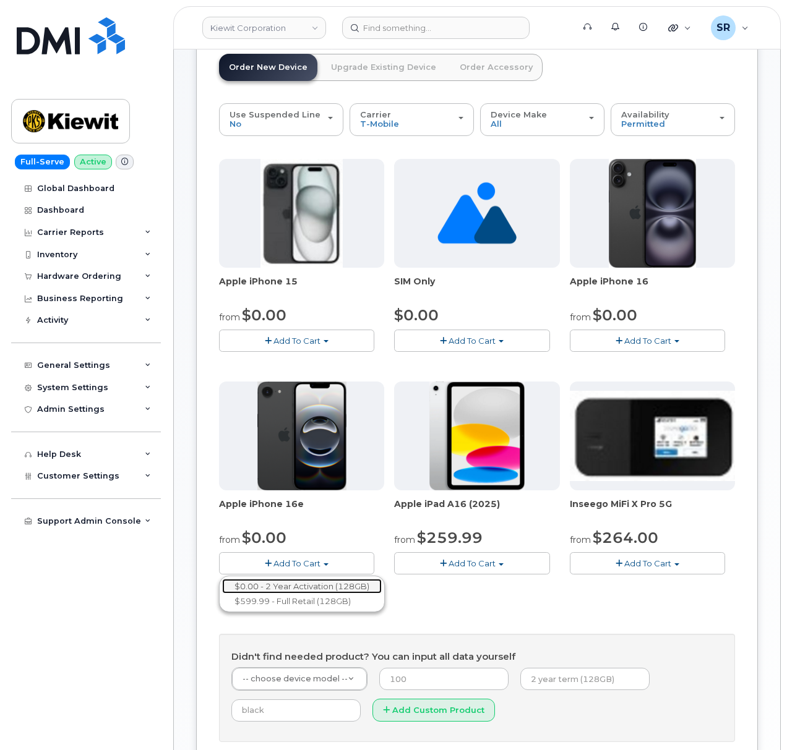
click at [329, 586] on link "$0.00 - 2 Year Activation (128GB)" at bounding box center [302, 586] width 160 height 15
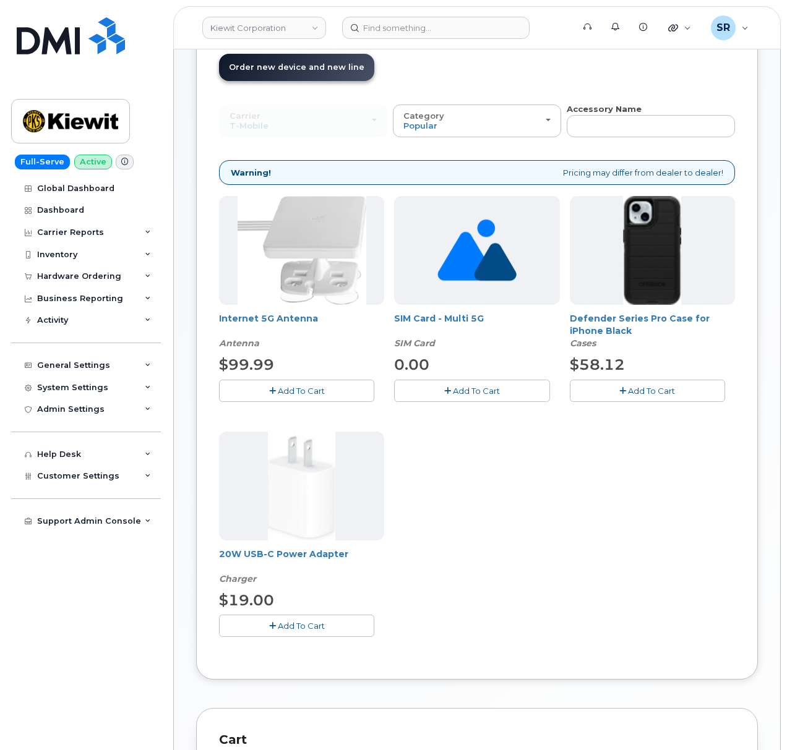
click at [609, 394] on button "Add To Cart" at bounding box center [647, 391] width 155 height 22
click at [307, 634] on button "Add To Cart" at bounding box center [296, 626] width 155 height 22
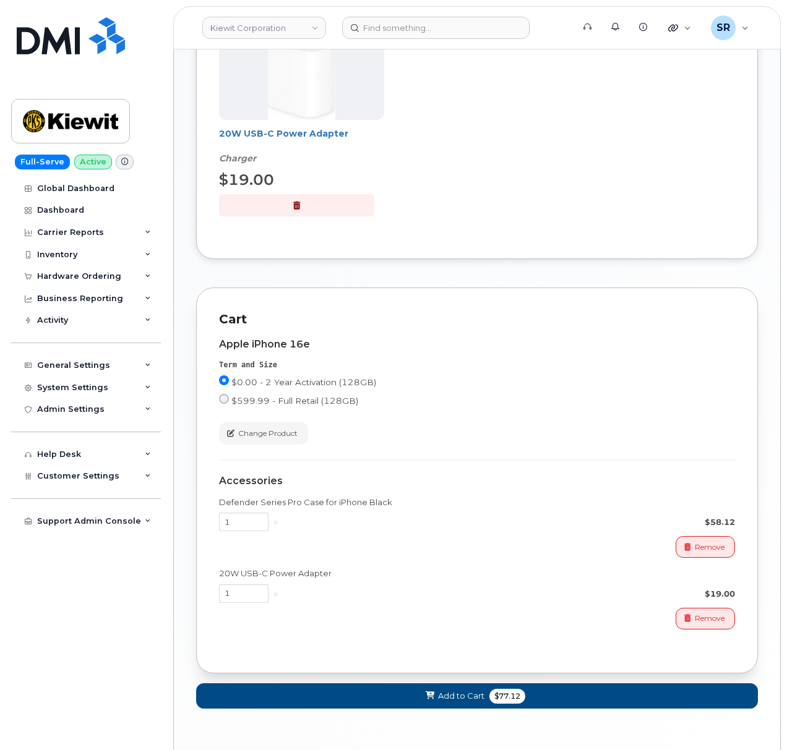
scroll to position [552, 0]
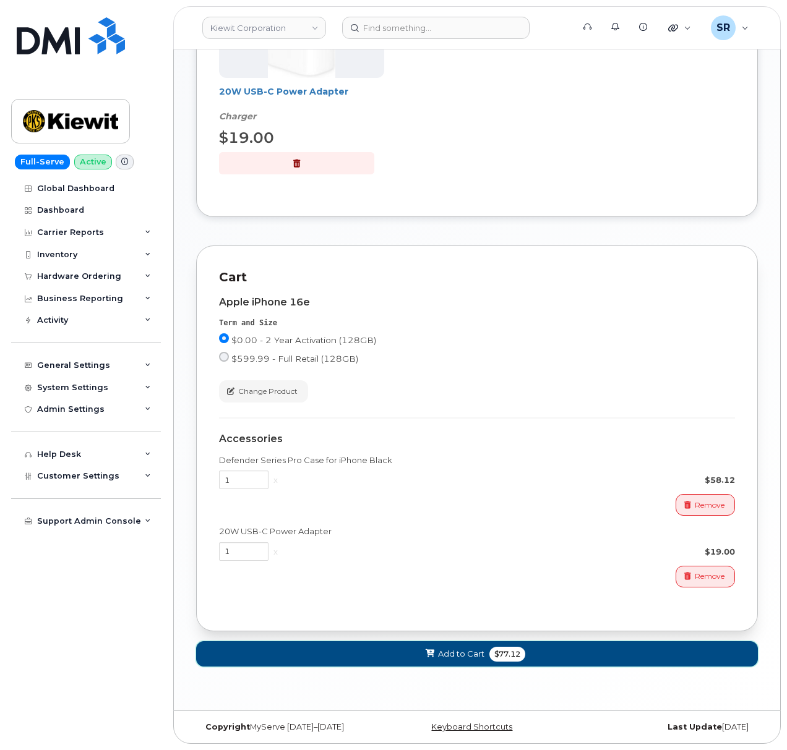
click at [411, 654] on button "Add to Cart $77.12" at bounding box center [477, 653] width 562 height 25
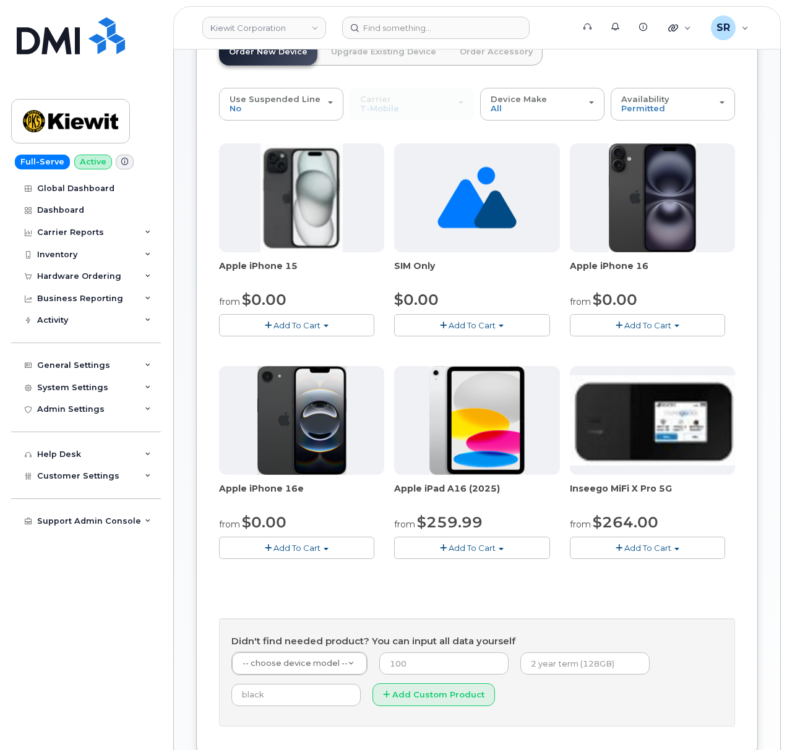
scroll to position [70, 0]
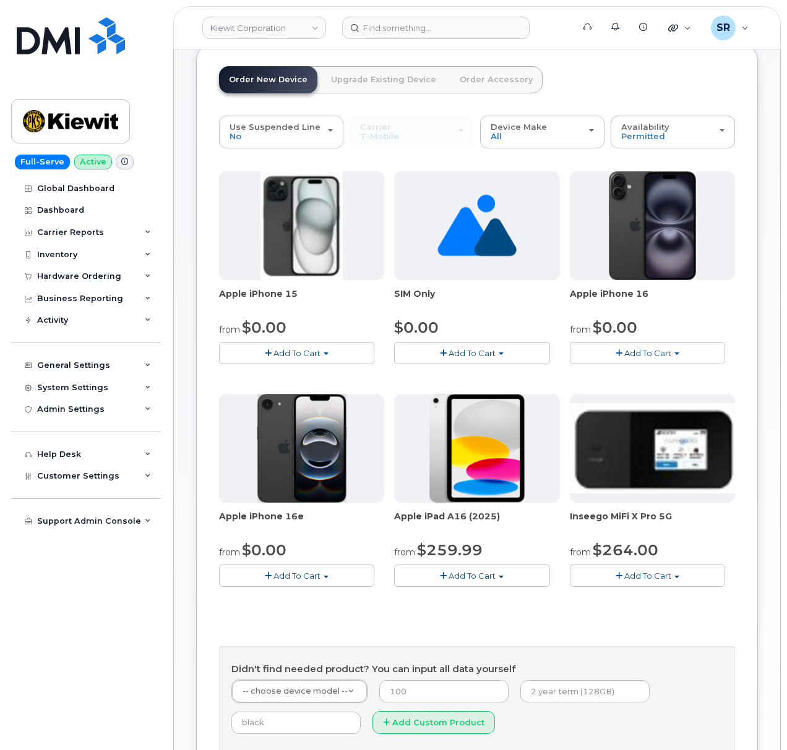
click at [308, 579] on span "Add To Cart" at bounding box center [296, 576] width 47 height 10
click at [317, 599] on link "$0.00 - 2 Year Activation (128GB)" at bounding box center [302, 598] width 160 height 15
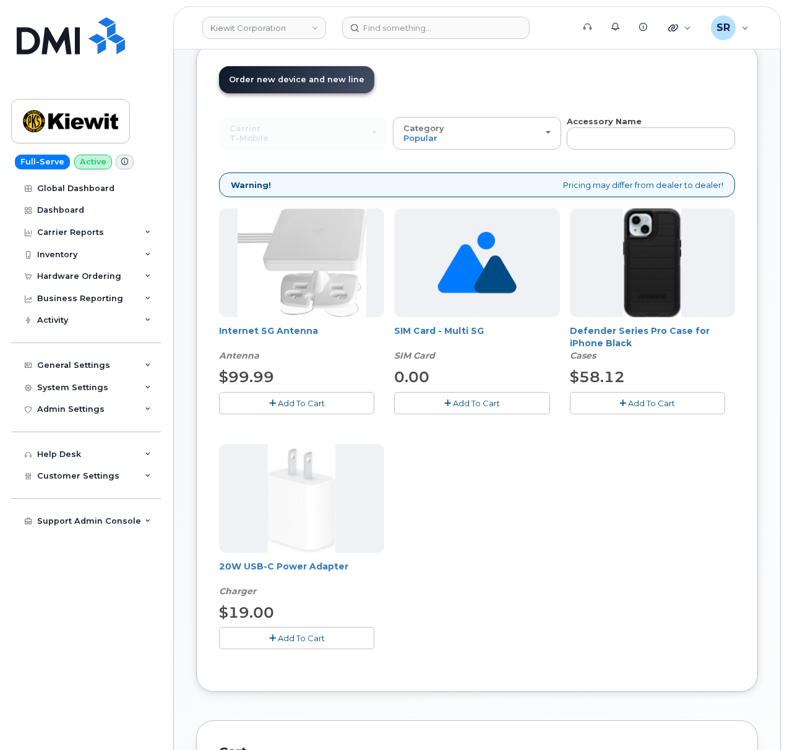
click at [690, 400] on button "Add To Cart" at bounding box center [647, 403] width 155 height 22
click at [322, 638] on span "Add To Cart" at bounding box center [301, 638] width 47 height 10
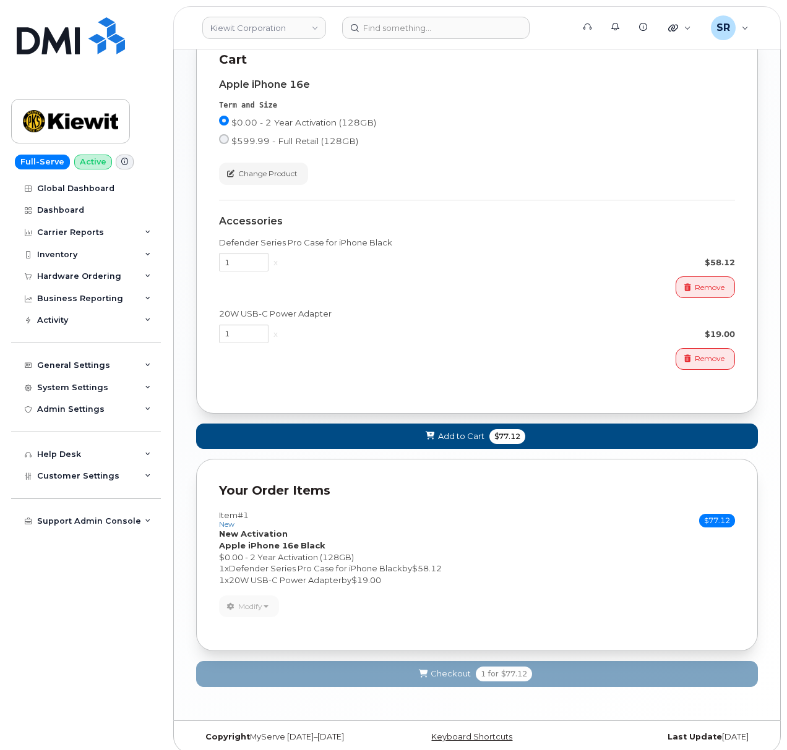
scroll to position [781, 0]
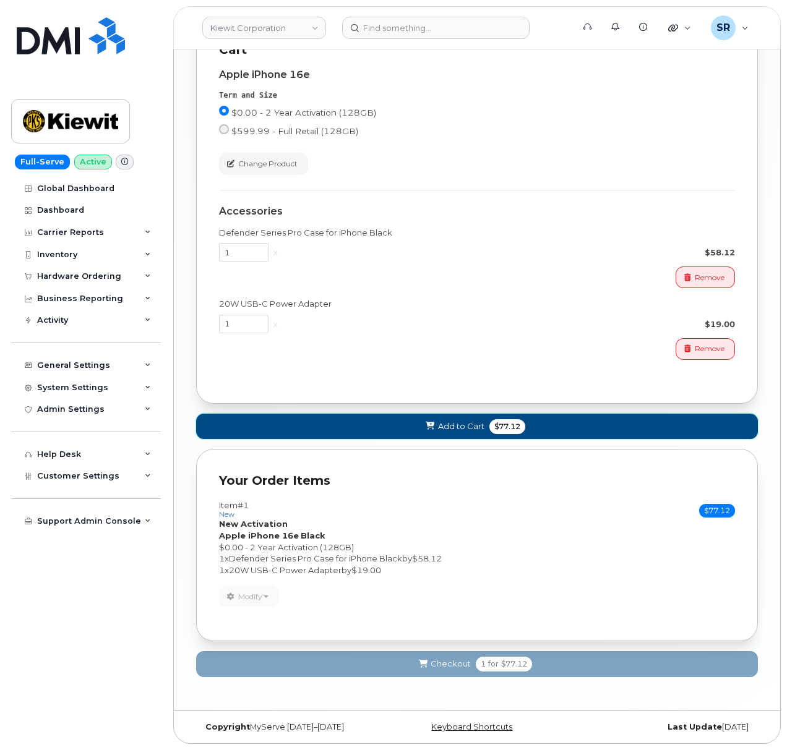
click at [450, 421] on span "Add to Cart" at bounding box center [461, 427] width 46 height 12
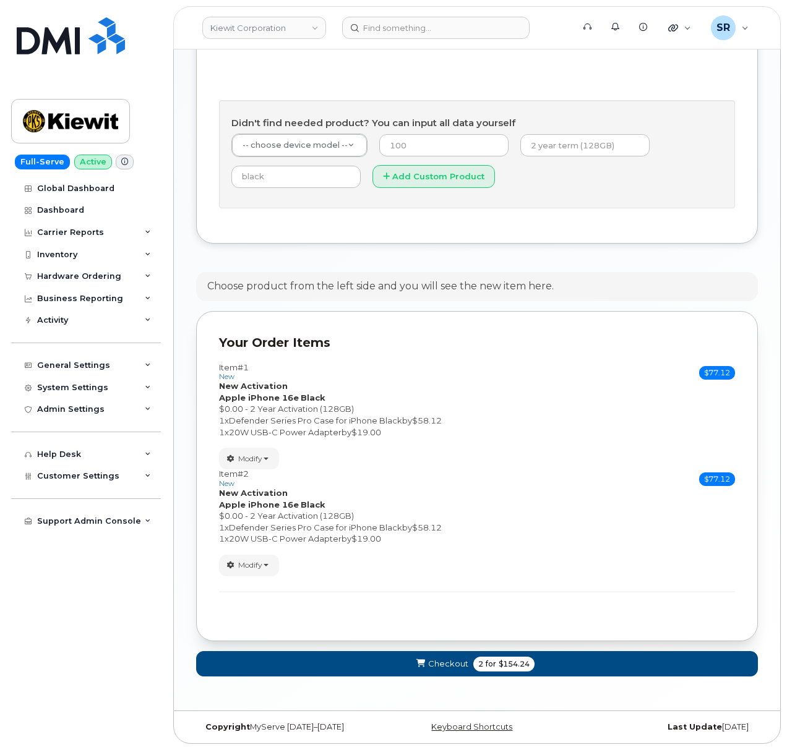
scroll to position [621, 0]
click at [449, 663] on span "Checkout" at bounding box center [448, 664] width 40 height 12
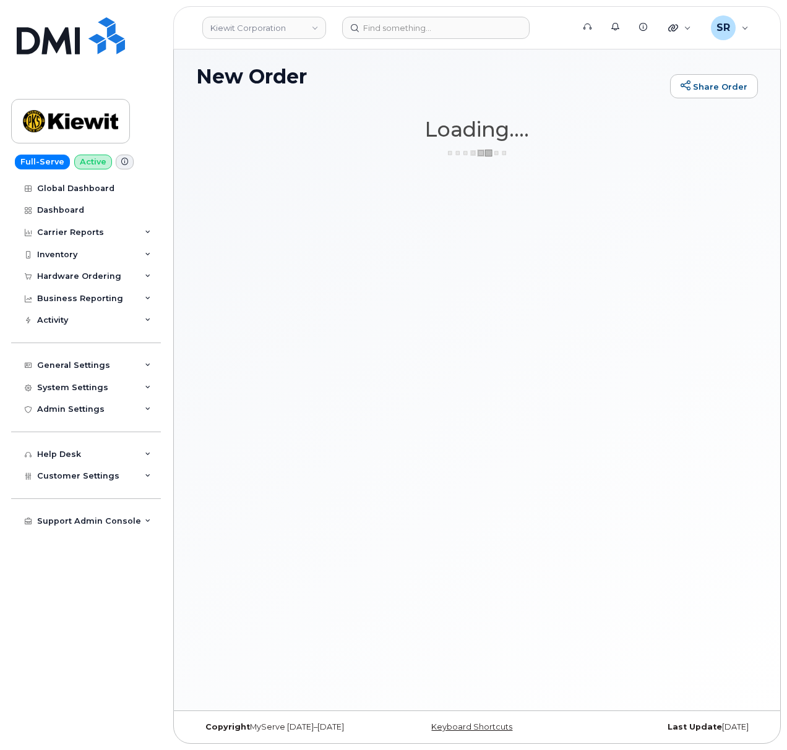
scroll to position [6, 0]
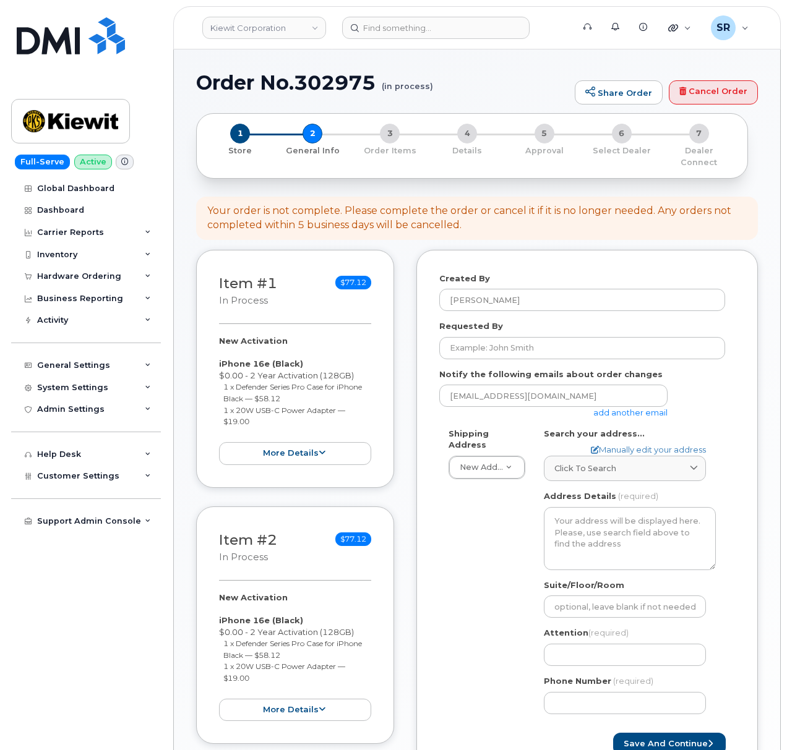
select select
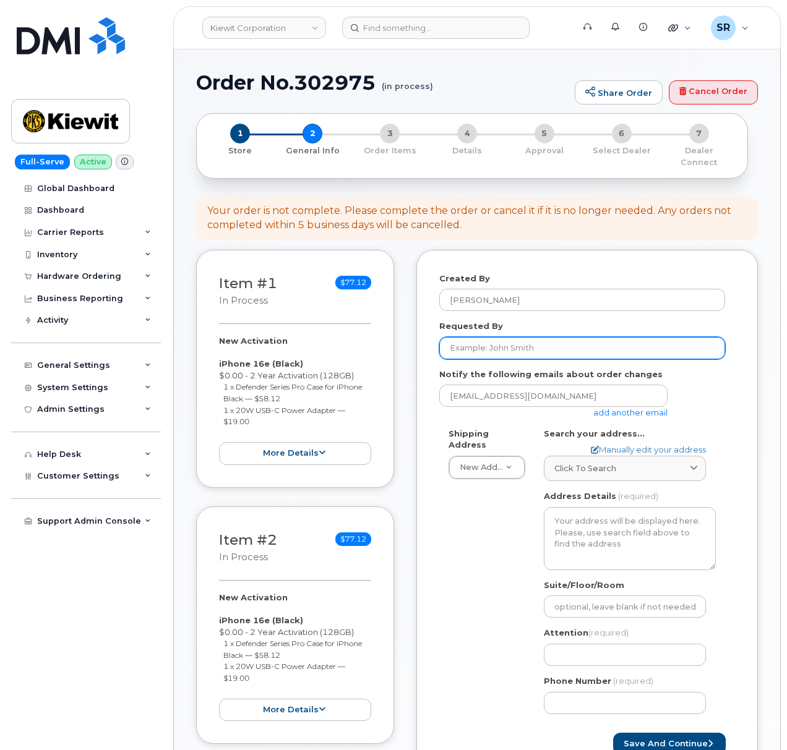
click at [617, 337] on input "Requested By" at bounding box center [582, 348] width 286 height 22
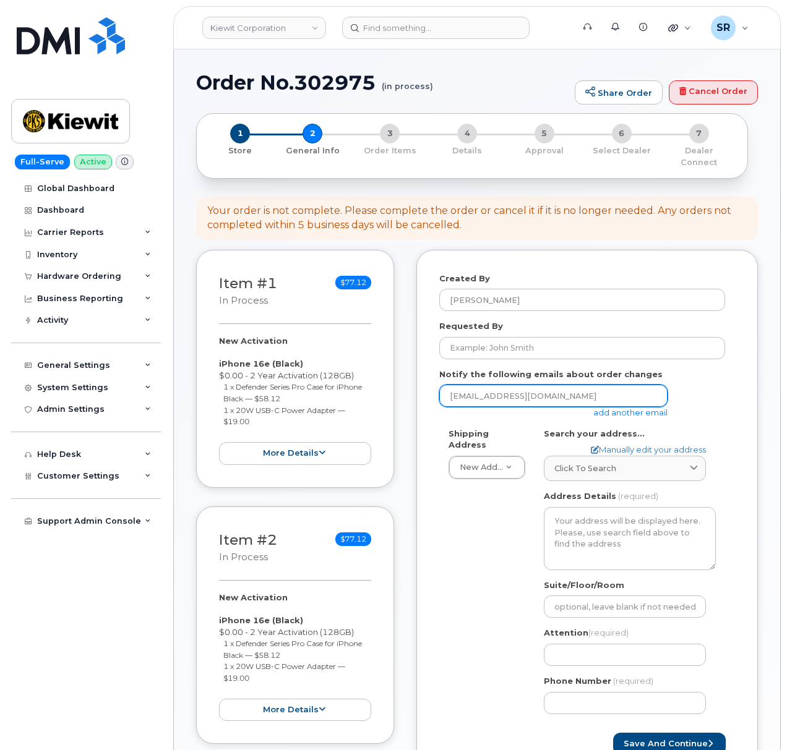
click at [495, 385] on input "[EMAIL_ADDRESS][DOMAIN_NAME]" at bounding box center [553, 396] width 228 height 22
paste input "[PERSON_NAME][EMAIL_ADDRESS][PERSON_NAME][PERSON_NAME][DOMAIN_NAME]"
type input "[PERSON_NAME][EMAIL_ADDRESS][PERSON_NAME][PERSON_NAME][DOMAIN_NAME]"
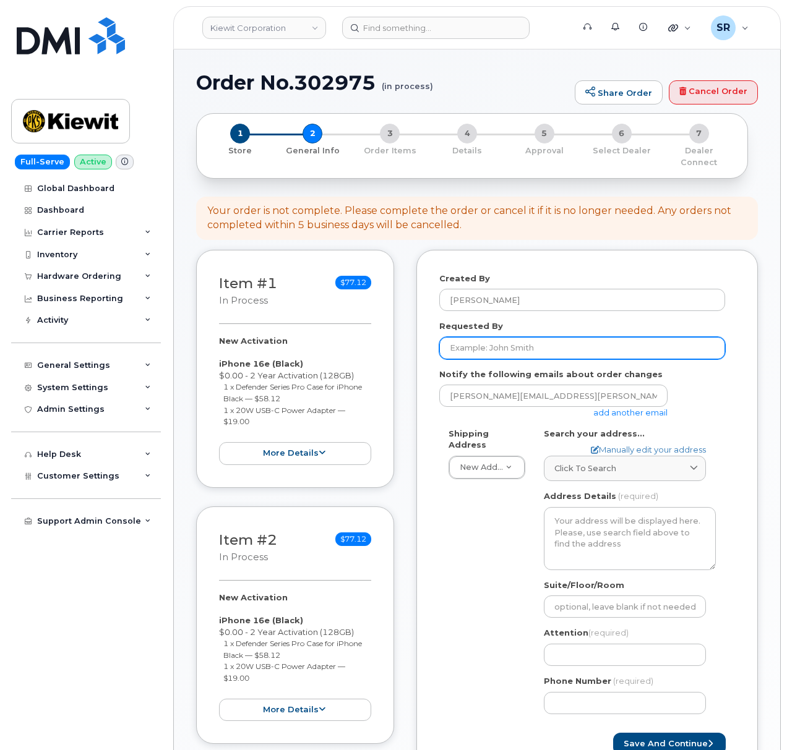
click at [547, 339] on input "Requested By" at bounding box center [582, 348] width 286 height 22
paste input "[PERSON_NAME]"
type input "[PERSON_NAME]"
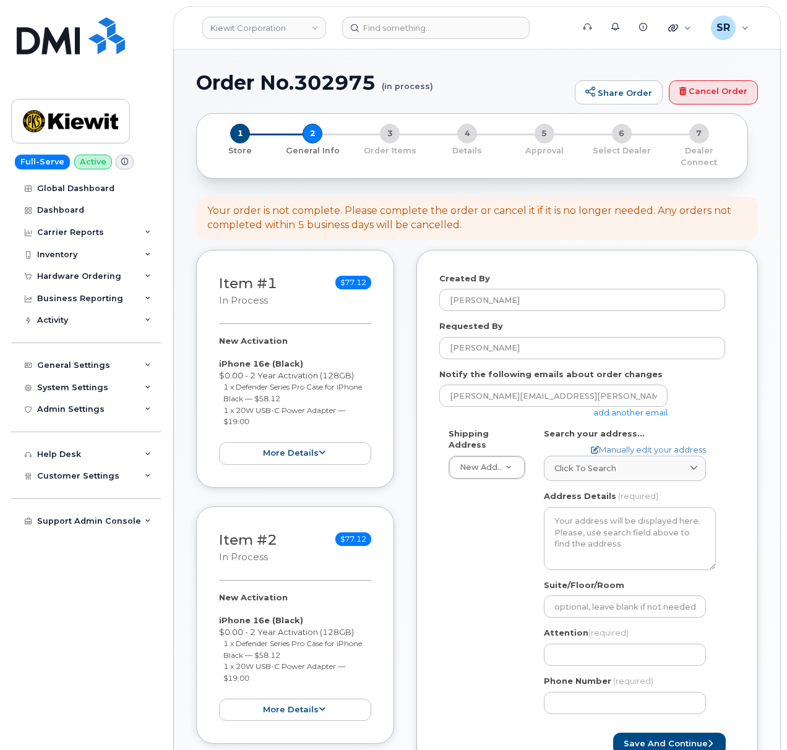
drag, startPoint x: 461, startPoint y: 570, endPoint x: 507, endPoint y: 550, distance: 49.9
click at [461, 570] on div "Shipping Address New Address New Address [STREET_ADDRESS][GEOGRAPHIC_DATA][PERS…" at bounding box center [582, 576] width 286 height 296
click at [630, 444] on link "Manually edit your address" at bounding box center [648, 450] width 115 height 12
select select
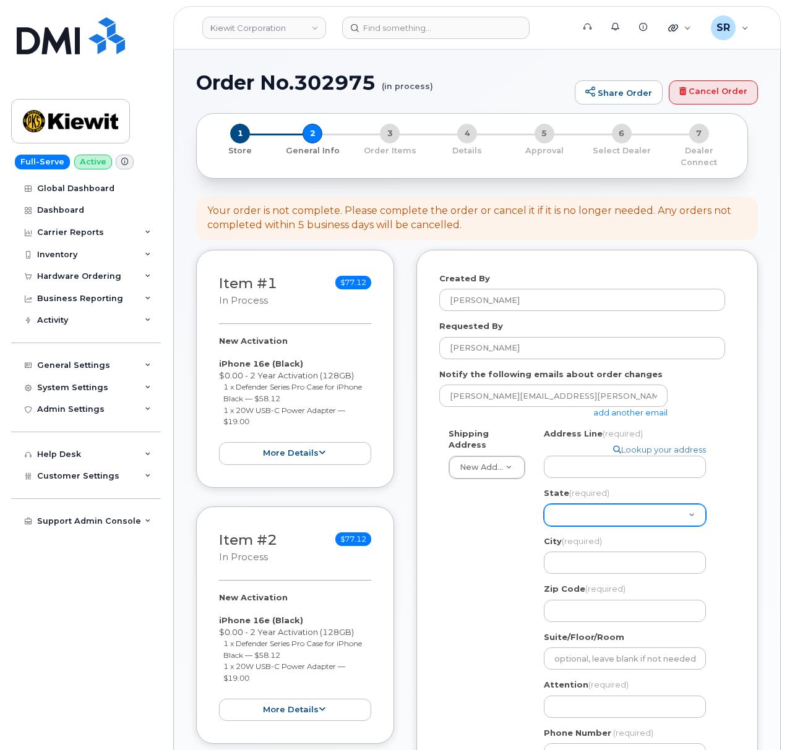
click at [622, 504] on select "[US_STATE] [US_STATE] [US_STATE] [US_STATE] [US_STATE] [US_STATE] [US_STATE] [U…" at bounding box center [625, 515] width 162 height 22
drag, startPoint x: 505, startPoint y: 518, endPoint x: 532, endPoint y: 496, distance: 34.8
click at [503, 518] on div "Shipping Address New Address New Address [STREET_ADDRESS][GEOGRAPHIC_DATA][PERS…" at bounding box center [582, 602] width 286 height 348
click at [577, 456] on input "Address Line (required)" at bounding box center [625, 467] width 162 height 22
paste input "85 stokes king rd"
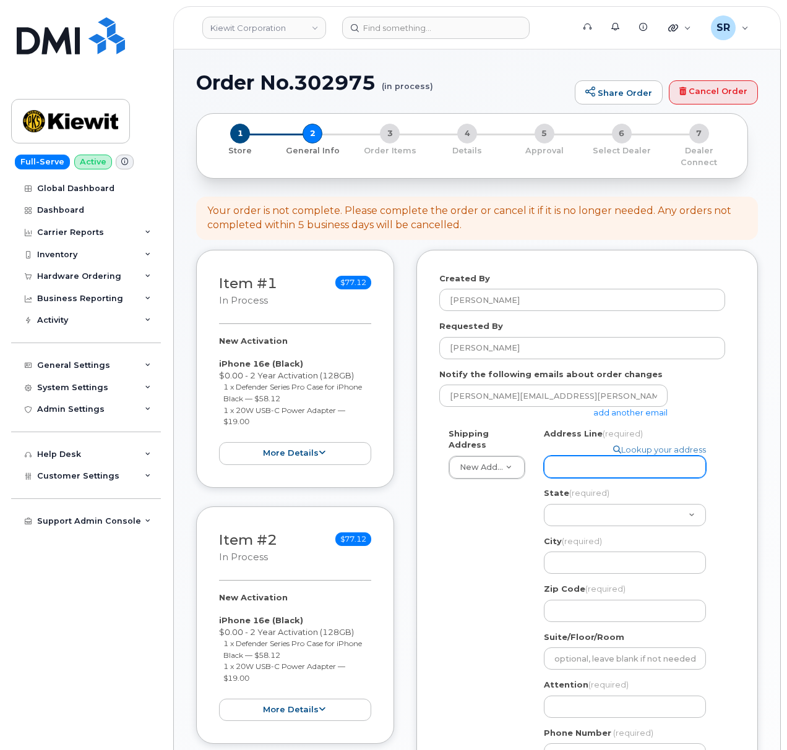
select select
type input "85 stokes king rd"
click at [495, 512] on div "Shipping Address New Address New Address 2306 foreman rd 6747 Old Us highway 27…" at bounding box center [582, 602] width 286 height 348
click at [620, 504] on select "Alabama Alaska American Samoa Arizona Arkansas California Colorado Connecticut …" at bounding box center [625, 515] width 162 height 22
select select "MS"
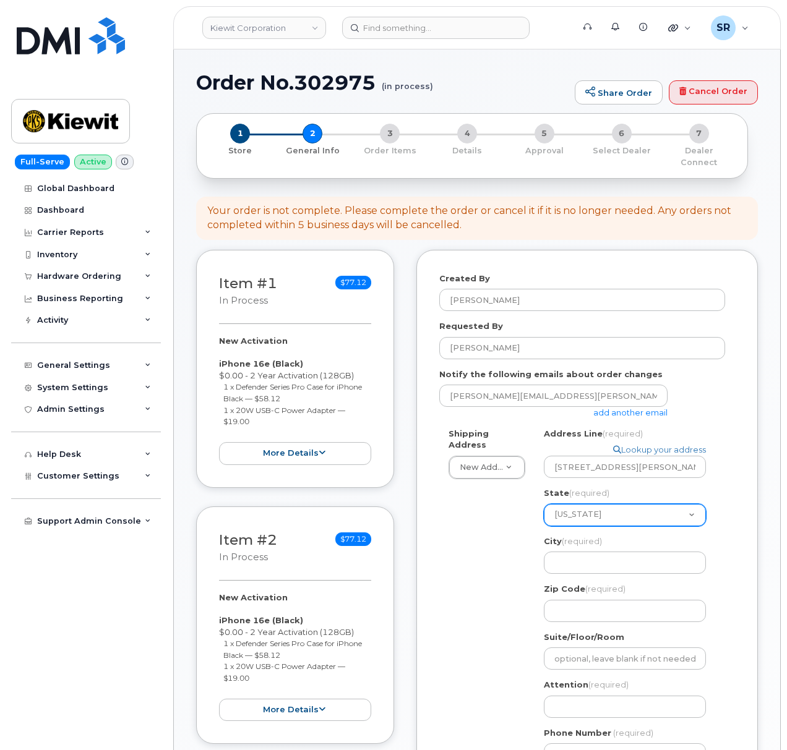
click at [544, 504] on select "Alabama Alaska American Samoa Arizona Arkansas California Colorado Connecticut …" at bounding box center [625, 515] width 162 height 22
click at [592, 552] on input "City (required)" at bounding box center [625, 563] width 162 height 22
click at [574, 552] on input "City (required)" at bounding box center [625, 563] width 162 height 22
paste input "Greenville"
select select
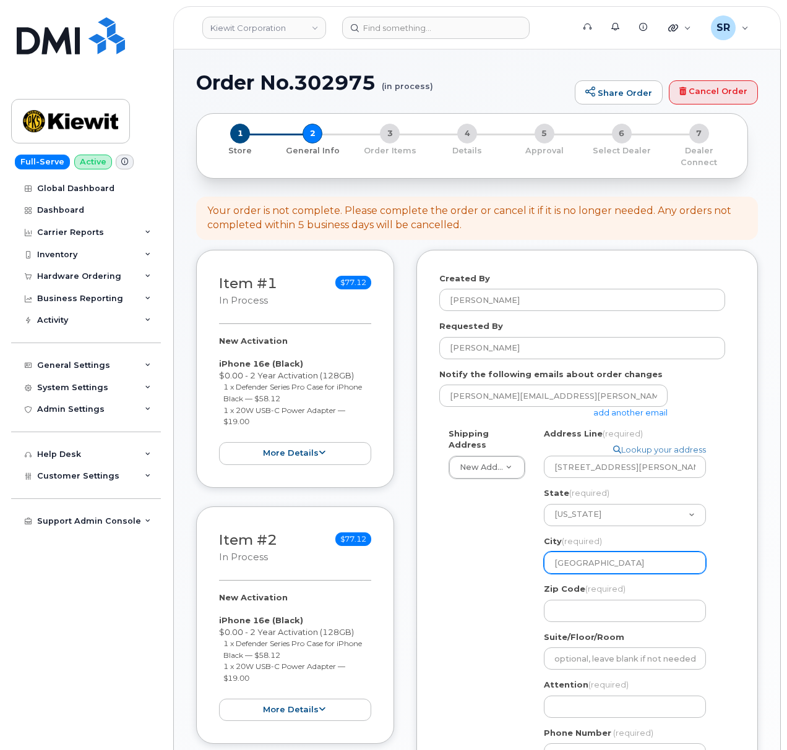
type input "Greenville"
click at [520, 590] on div "Shipping Address New Address New Address 2306 foreman rd 6747 Old Us highway 27…" at bounding box center [582, 602] width 286 height 348
click at [569, 601] on input "Zip Code (required)" at bounding box center [625, 611] width 162 height 22
drag, startPoint x: 599, startPoint y: 593, endPoint x: 540, endPoint y: 597, distance: 59.0
click at [599, 600] on input "Zip Code (required)" at bounding box center [625, 611] width 162 height 22
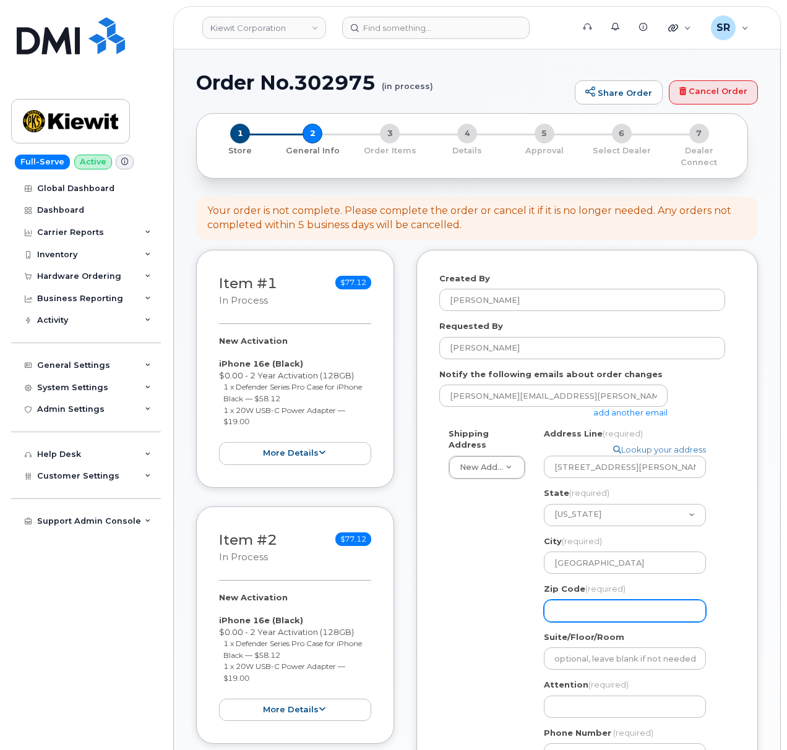
paste input "38701"
select select
type input "38701"
click at [505, 599] on div "Shipping Address New Address New Address 2306 foreman rd 6747 Old Us highway 27…" at bounding box center [582, 602] width 286 height 348
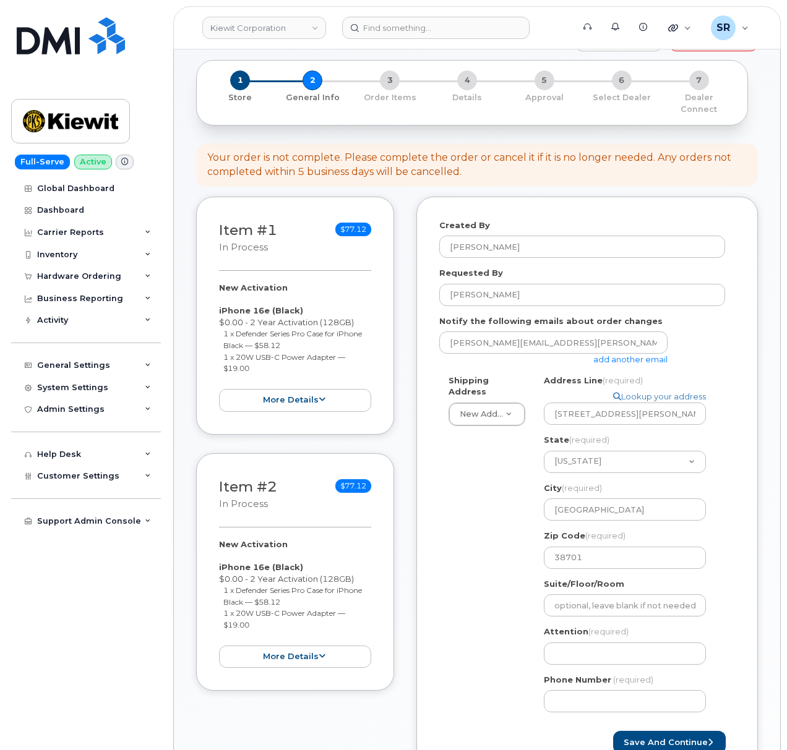
scroll to position [82, 0]
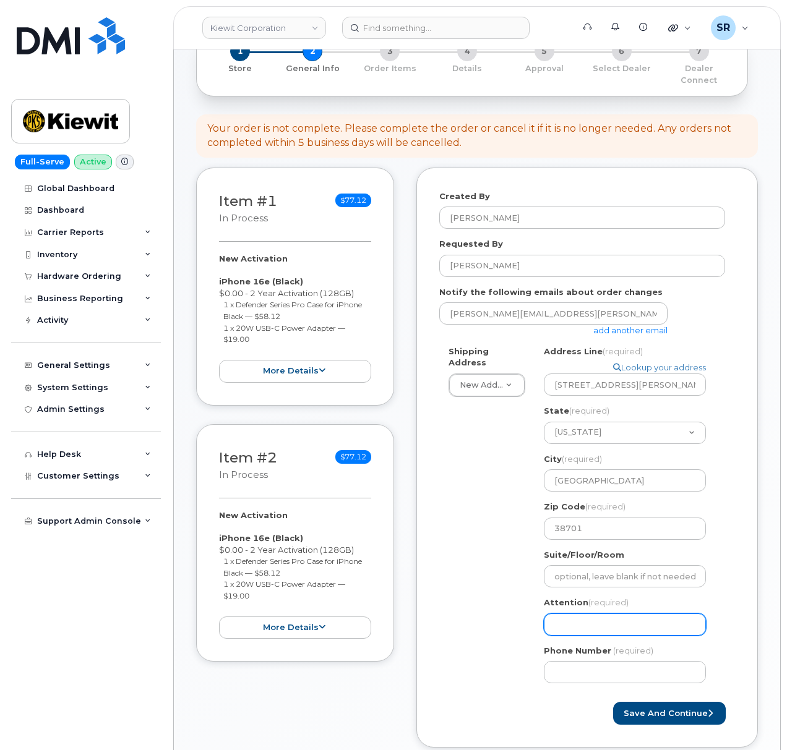
click at [617, 622] on input "Attention (required)" at bounding box center [625, 625] width 162 height 22
paste input "[PERSON_NAME]"
select select
type input "[PERSON_NAME]"
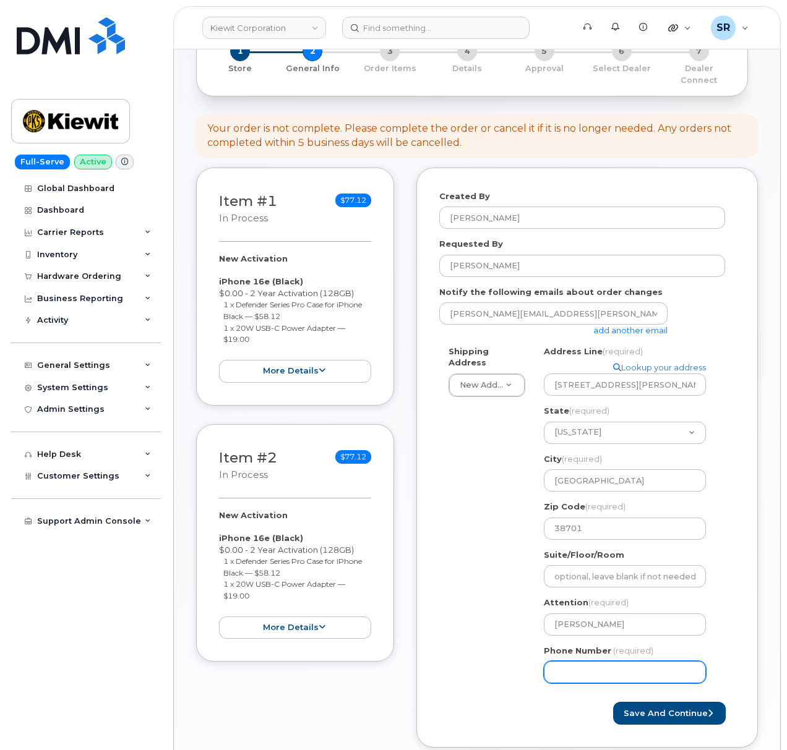
click at [614, 661] on input "Phone Number" at bounding box center [625, 672] width 162 height 22
paste input "3163027570"
select select
type input "3163027570"
click at [473, 576] on div "Shipping Address New Address New Address 2306 foreman rd 6747 Old Us highway 27…" at bounding box center [582, 520] width 286 height 348
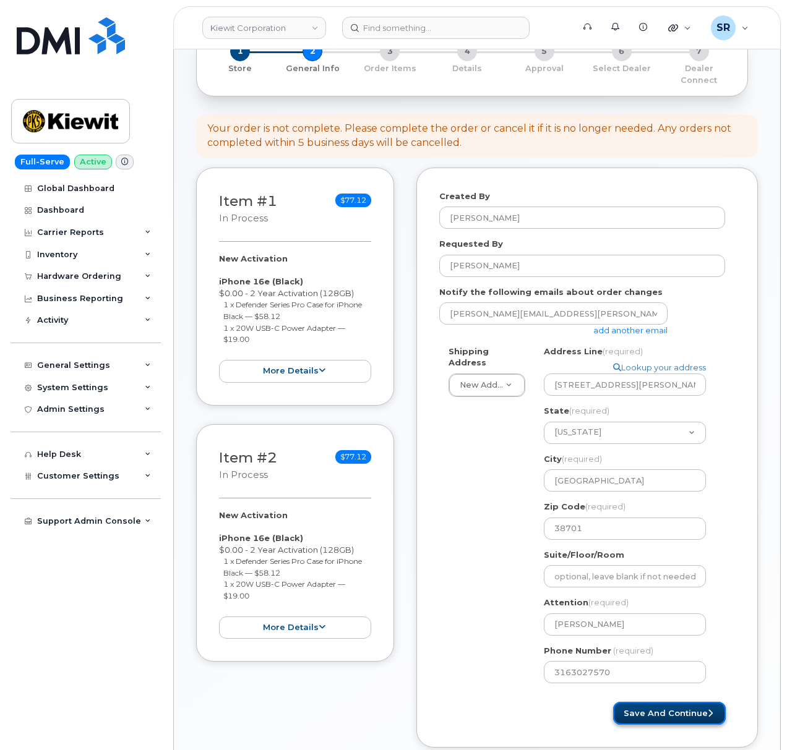
click at [665, 711] on button "Save and Continue" at bounding box center [669, 713] width 113 height 23
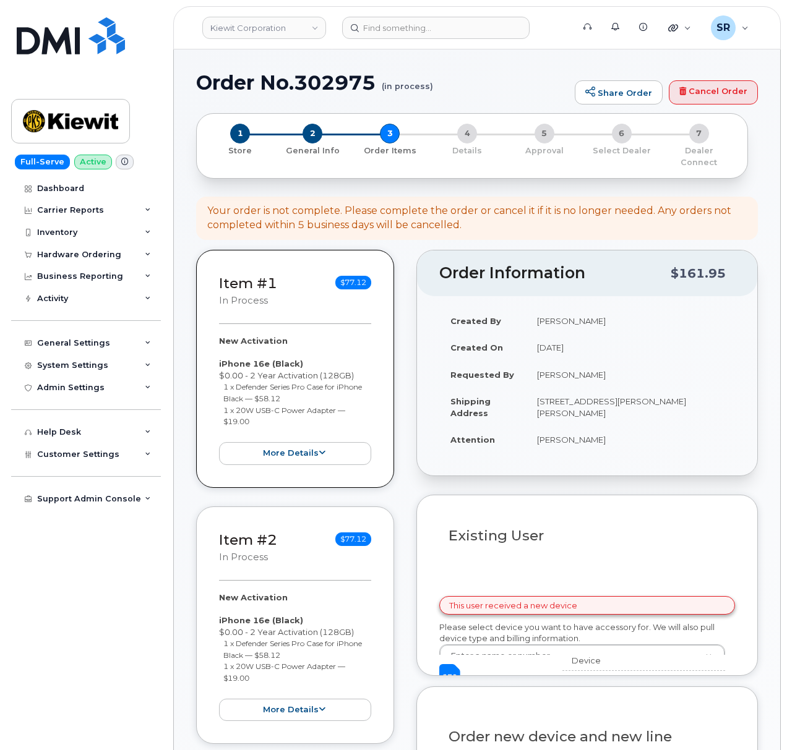
select select
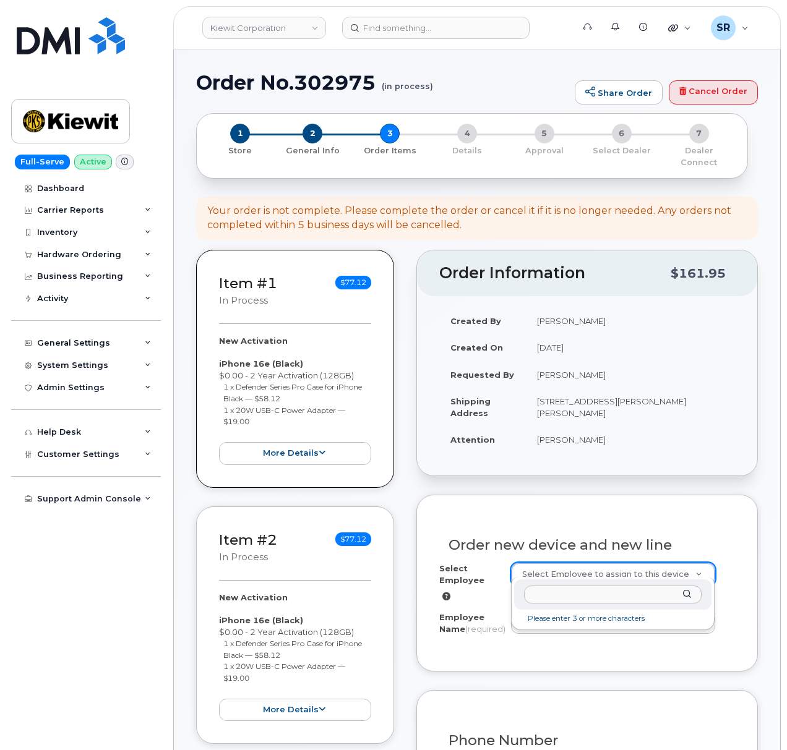
click at [601, 597] on input "text" at bounding box center [613, 595] width 178 height 18
paste input "[PERSON_NAME]"
type input "[PERSON_NAME]"
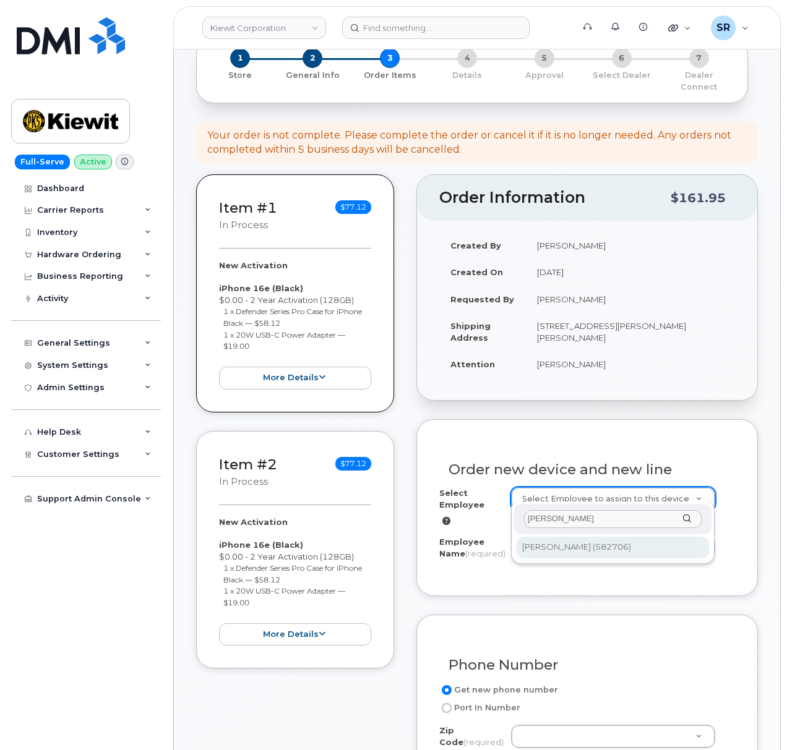
scroll to position [165, 0]
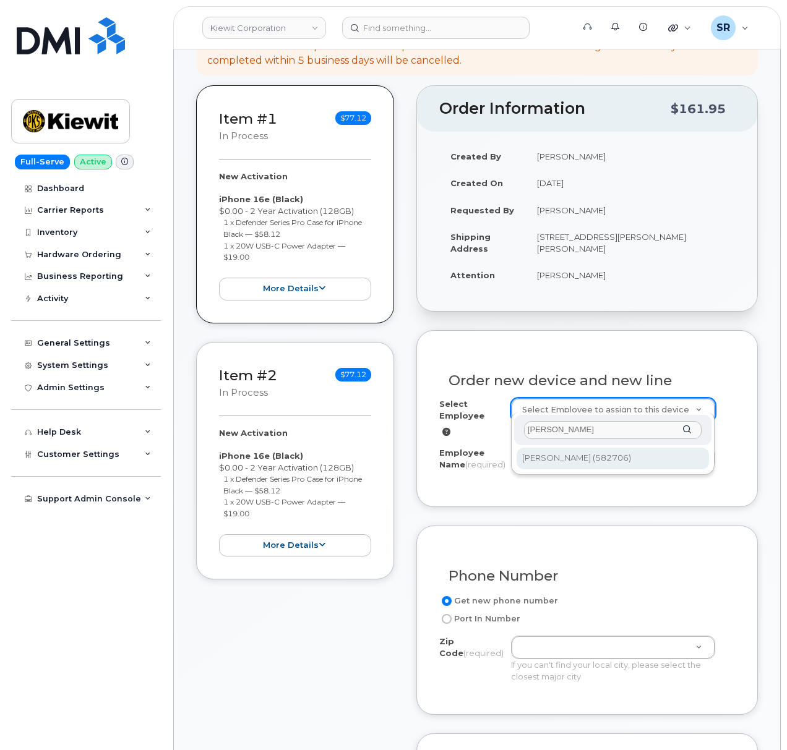
type input "2988544"
type input "[PERSON_NAME]"
type input "[STREET_ADDRESS][PERSON_NAME][PERSON_NAME]"
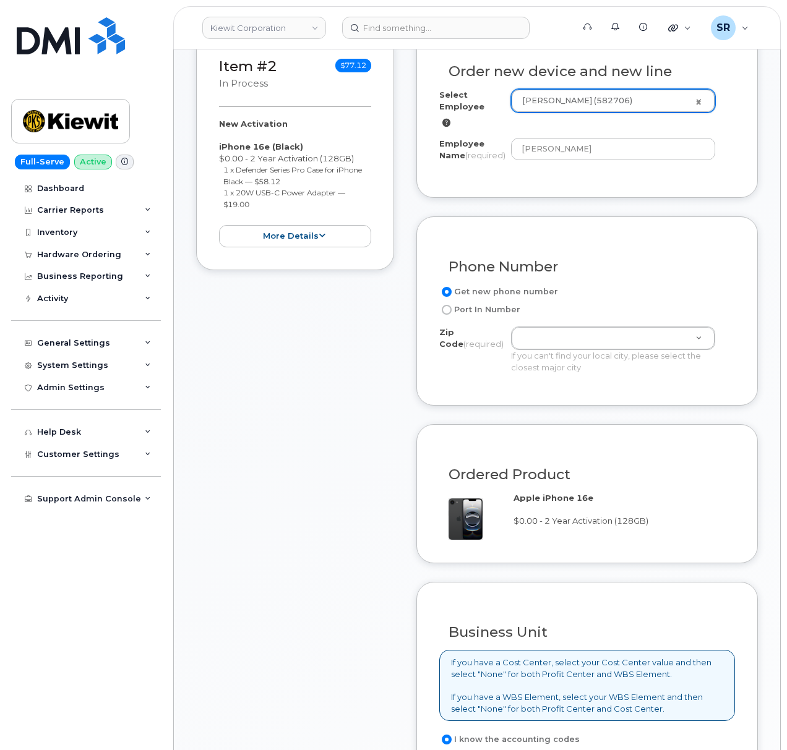
scroll to position [495, 0]
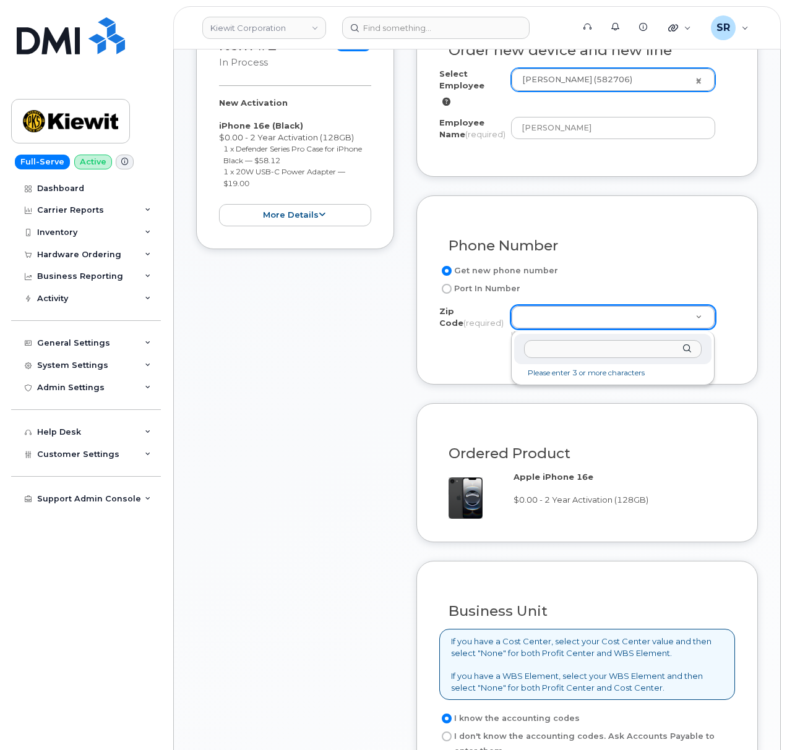
click at [582, 353] on input "Zip Code (required)" at bounding box center [613, 349] width 178 height 18
paste input "38701"
type input "38701"
type input "38701 ([GEOGRAPHIC_DATA], [GEOGRAPHIC_DATA])"
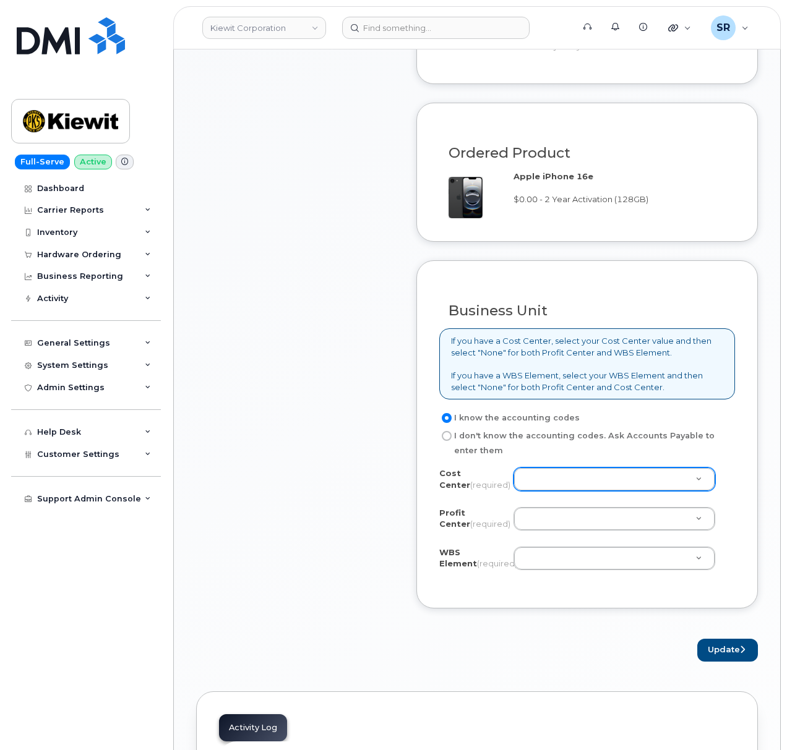
scroll to position [824, 0]
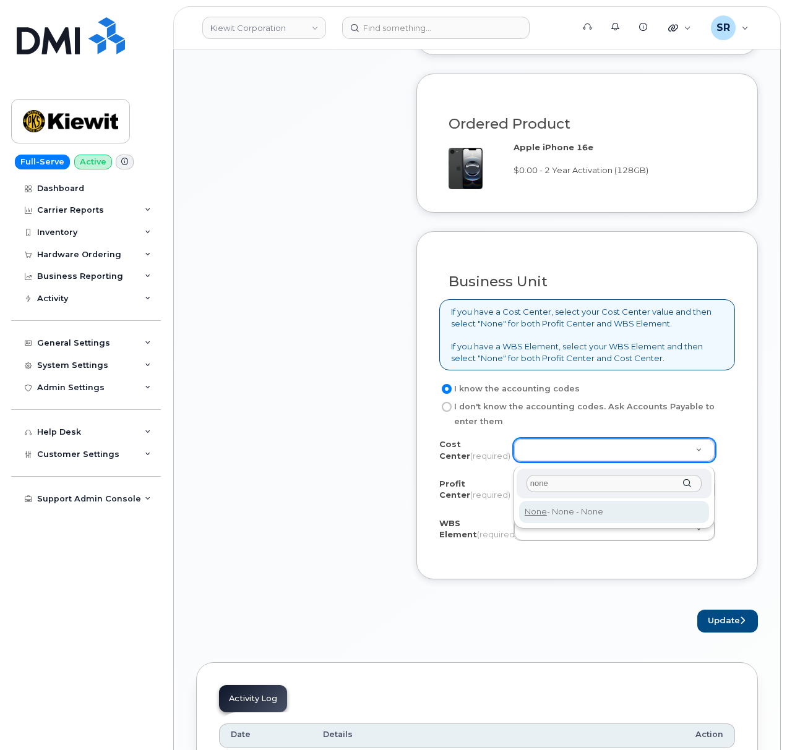
type input "none"
type input "None"
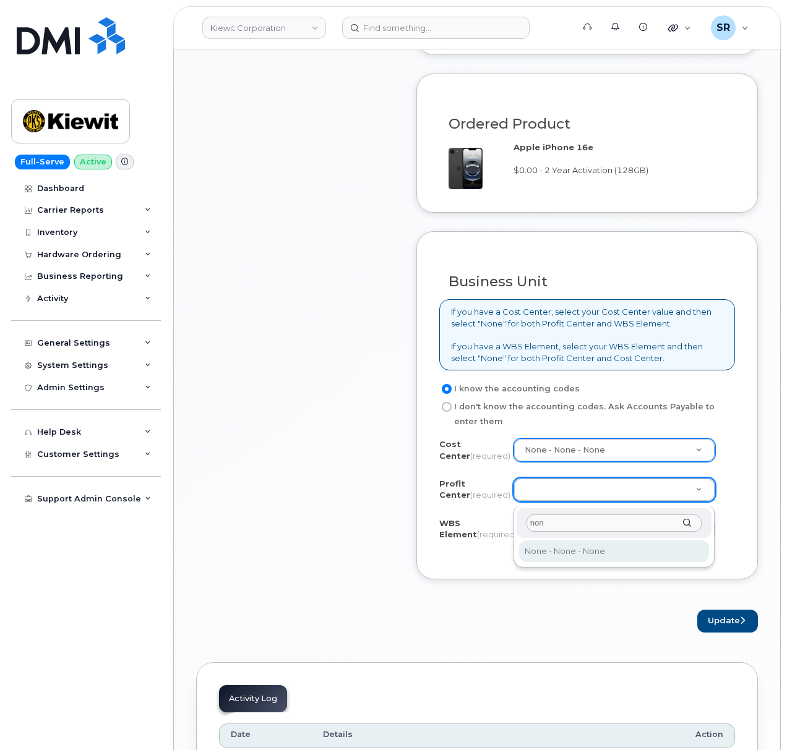
type input "non"
select select "None"
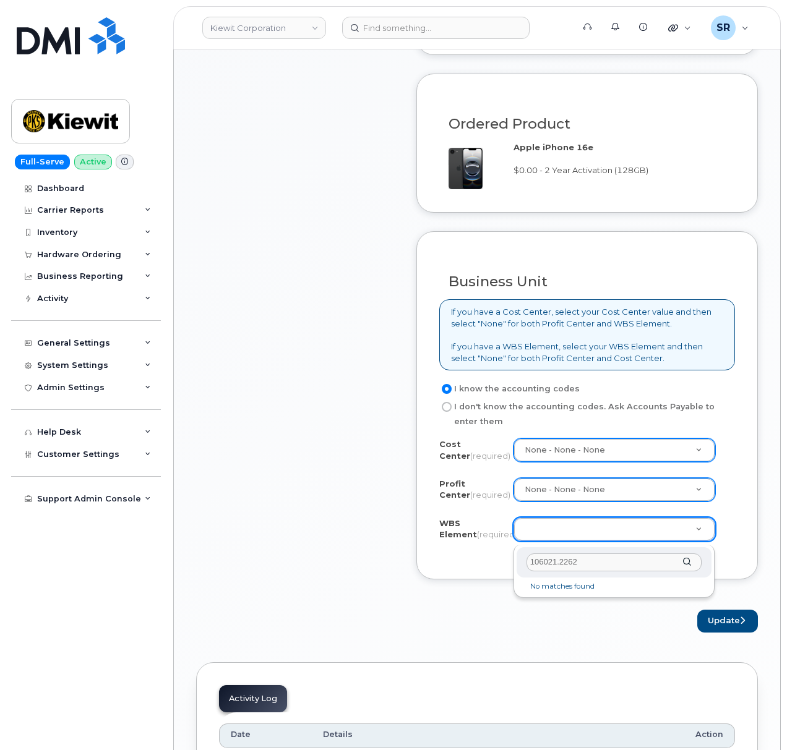
drag, startPoint x: 595, startPoint y: 560, endPoint x: 459, endPoint y: 550, distance: 136.4
click at [459, 550] on body "[PERSON_NAME] Corporation Support Alerts Knowledge Base Quicklinks Suspend / Ca…" at bounding box center [393, 290] width 787 height 2228
paste input "04"
type input "106004.2262"
click at [612, 564] on input "106004.2262" at bounding box center [614, 563] width 176 height 18
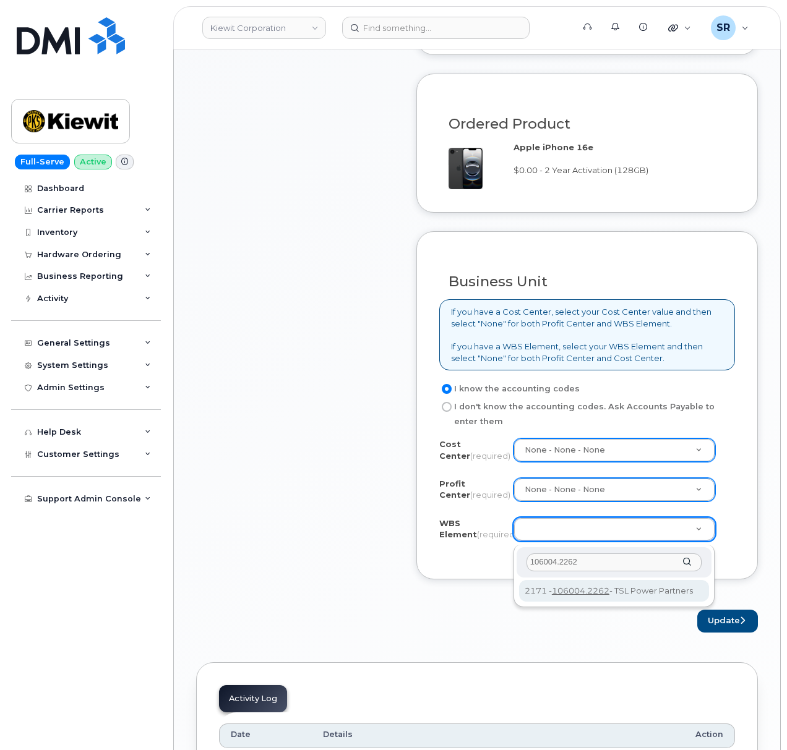
type input "106004.2262"
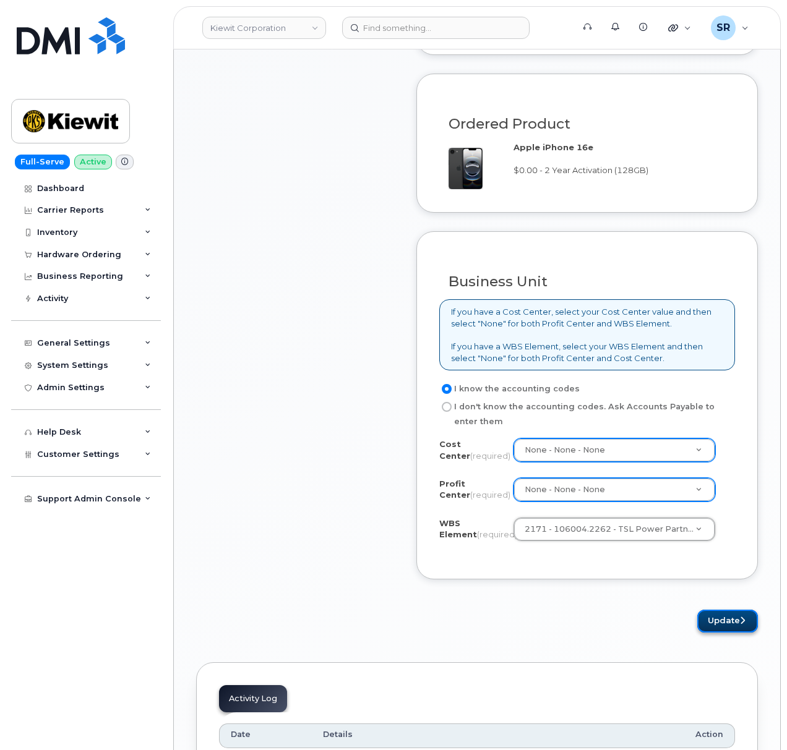
click at [734, 627] on button "Update" at bounding box center [727, 621] width 61 height 23
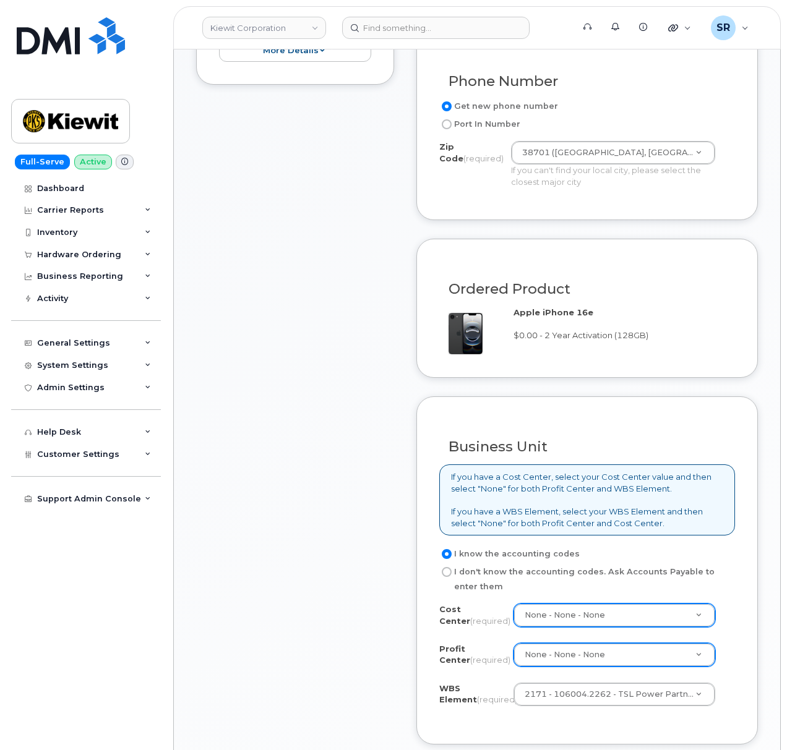
scroll to position [990, 0]
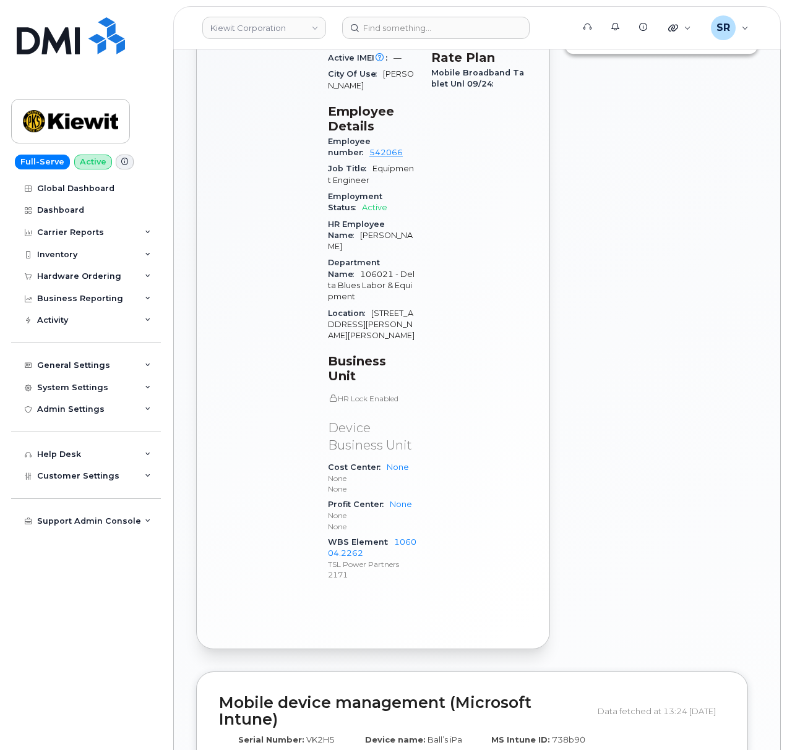
scroll to position [742, 0]
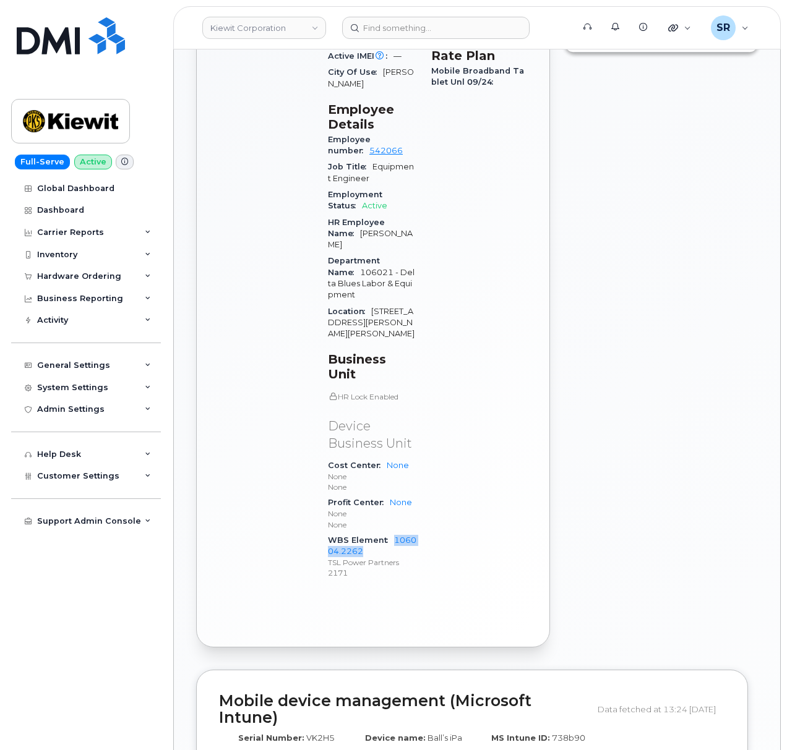
drag, startPoint x: 379, startPoint y: 474, endPoint x: 391, endPoint y: 458, distance: 19.8
click at [391, 533] on div "WBS Element 106004.2262 TSL Power Partners 2171" at bounding box center [372, 557] width 88 height 49
copy link "106004.2262"
click at [370, 28] on input at bounding box center [435, 28] width 187 height 22
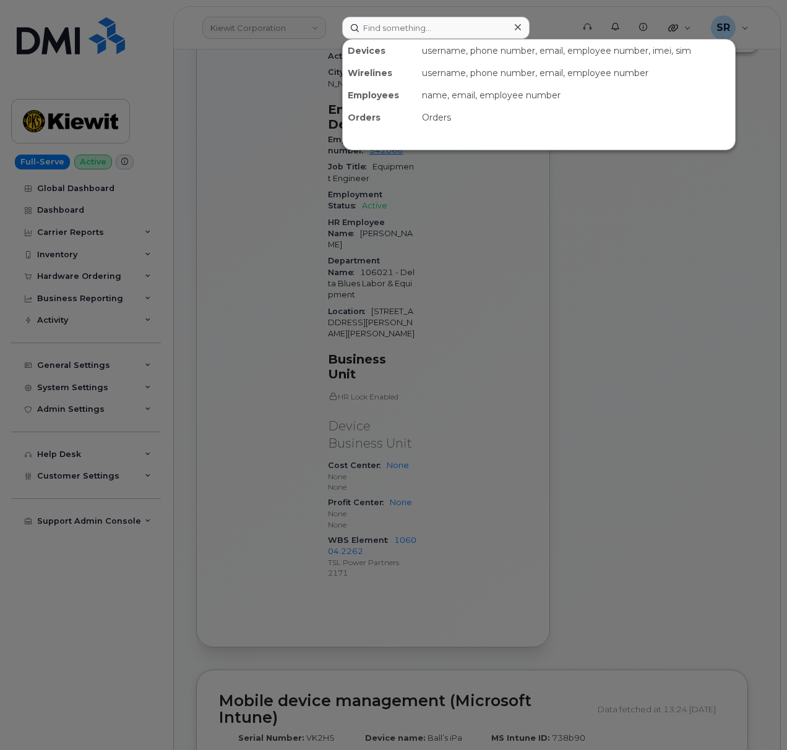
click at [292, 113] on div at bounding box center [393, 375] width 787 height 750
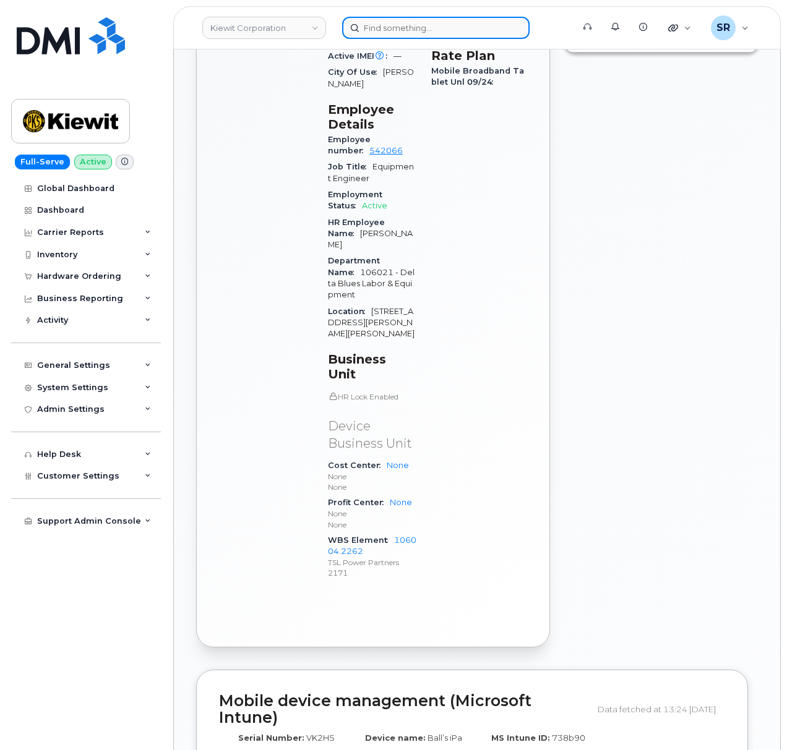
click at [384, 24] on input at bounding box center [435, 28] width 187 height 22
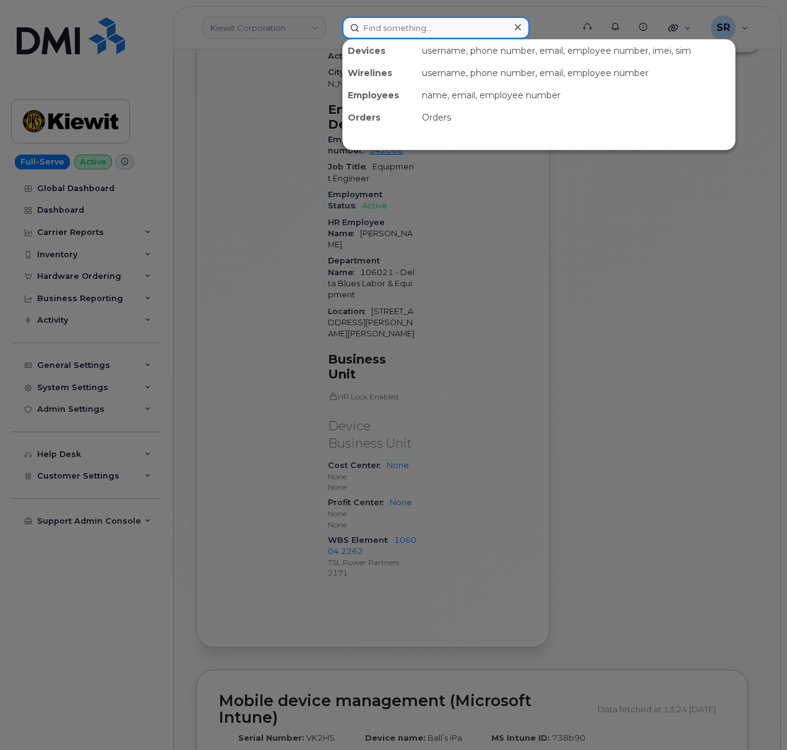
paste input "301322"
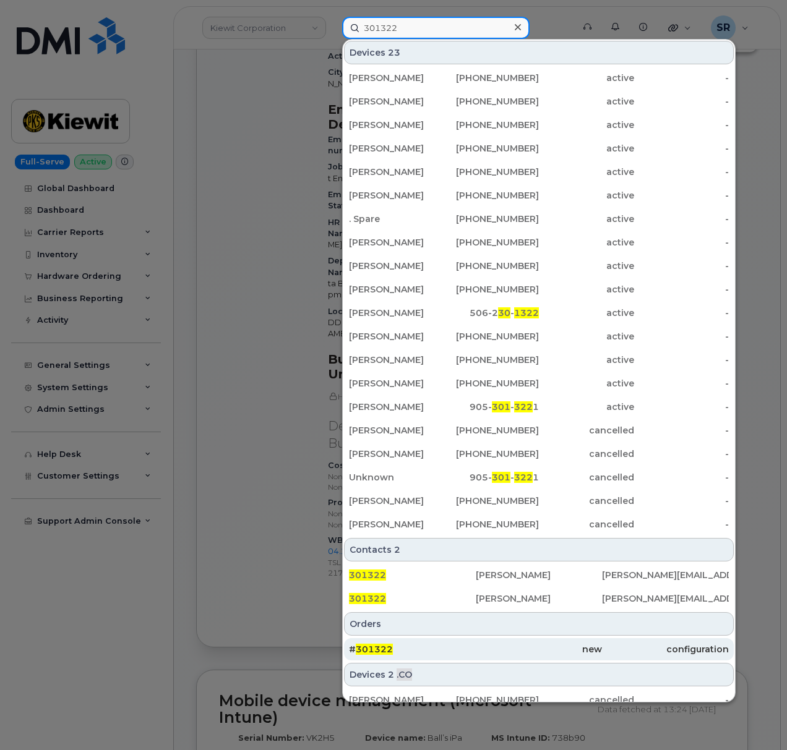
type input "301322"
drag, startPoint x: 533, startPoint y: 656, endPoint x: 537, endPoint y: 647, distance: 10.0
click at [533, 656] on div "new" at bounding box center [539, 649] width 127 height 12
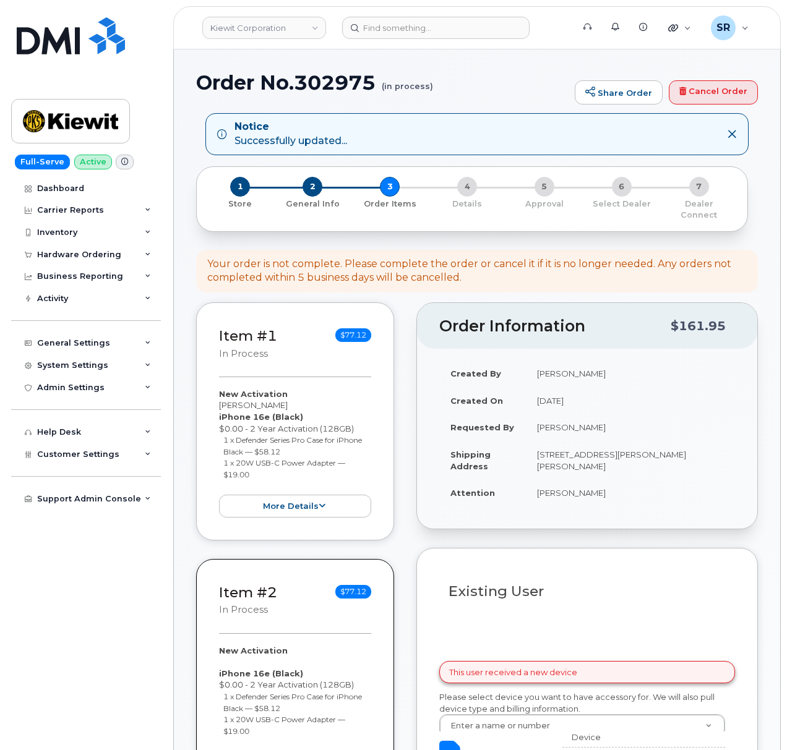
select select
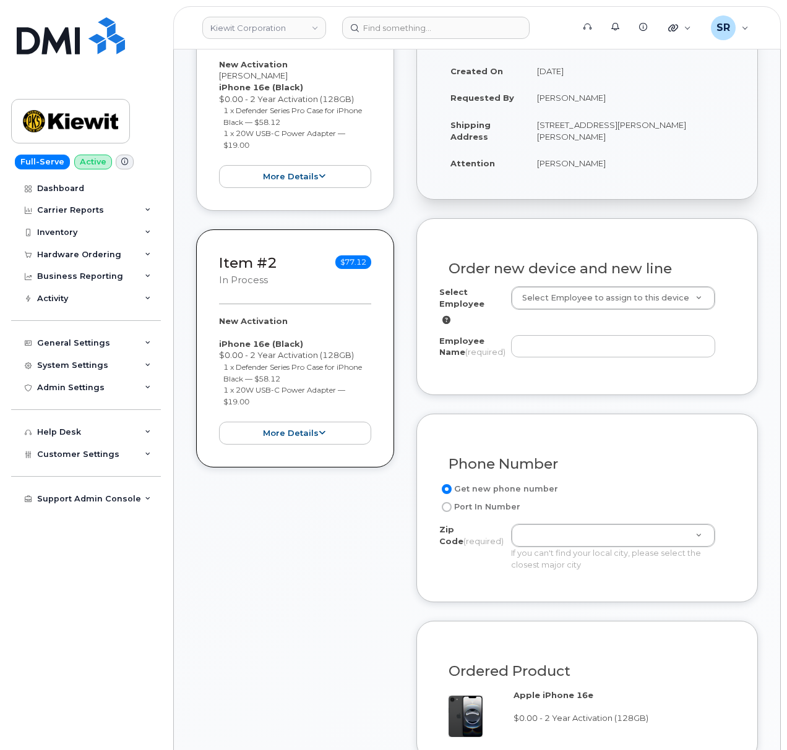
scroll to position [412, 0]
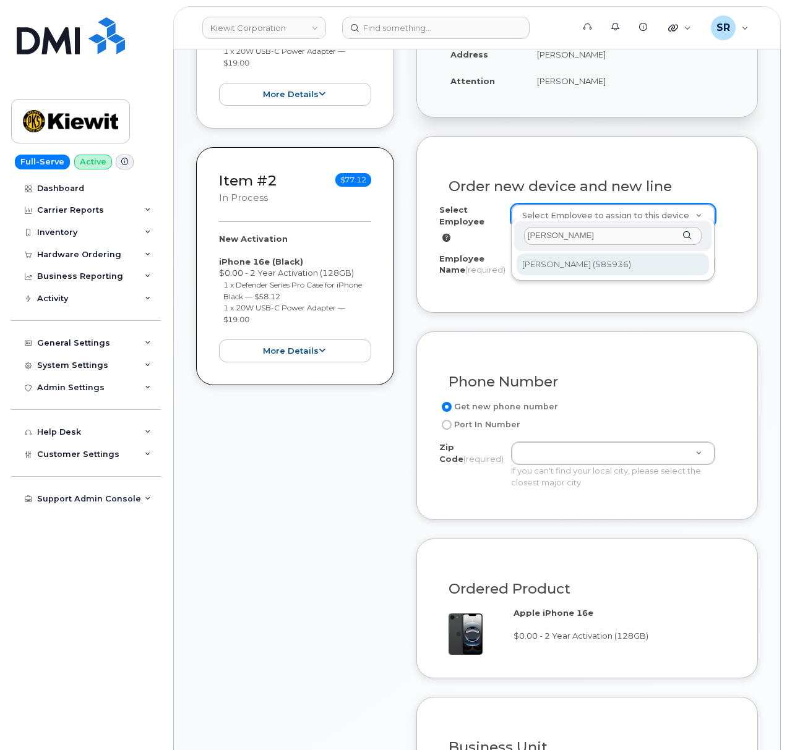
type input "[PERSON_NAME]"
type input "3005372"
type input "[PERSON_NAME]"
type input "221 Stokes King Road"
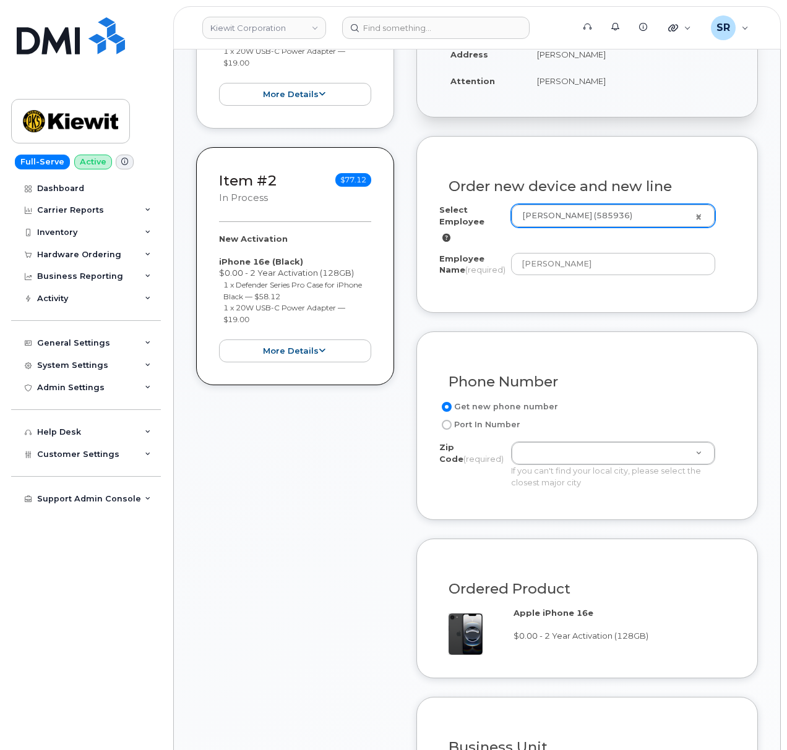
click at [647, 344] on div "Phone Number Get new phone number Port In Number Zip Code (required) Zip Code (…" at bounding box center [586, 426] width 341 height 189
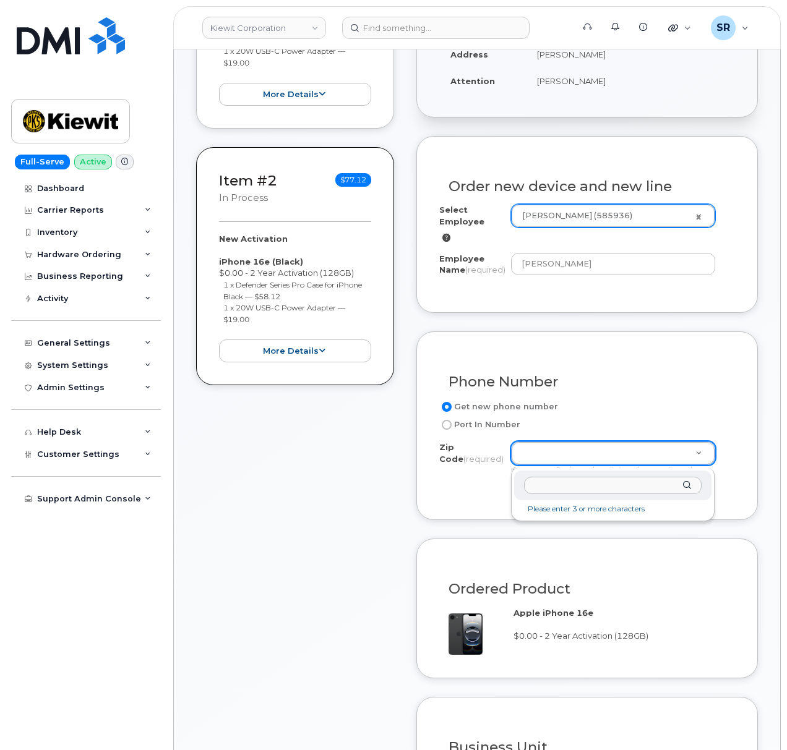
click at [544, 490] on input "Zip Code (required)" at bounding box center [613, 486] width 178 height 18
paste input "38701"
type input "38701"
type input "38701 (Greenville, MS)"
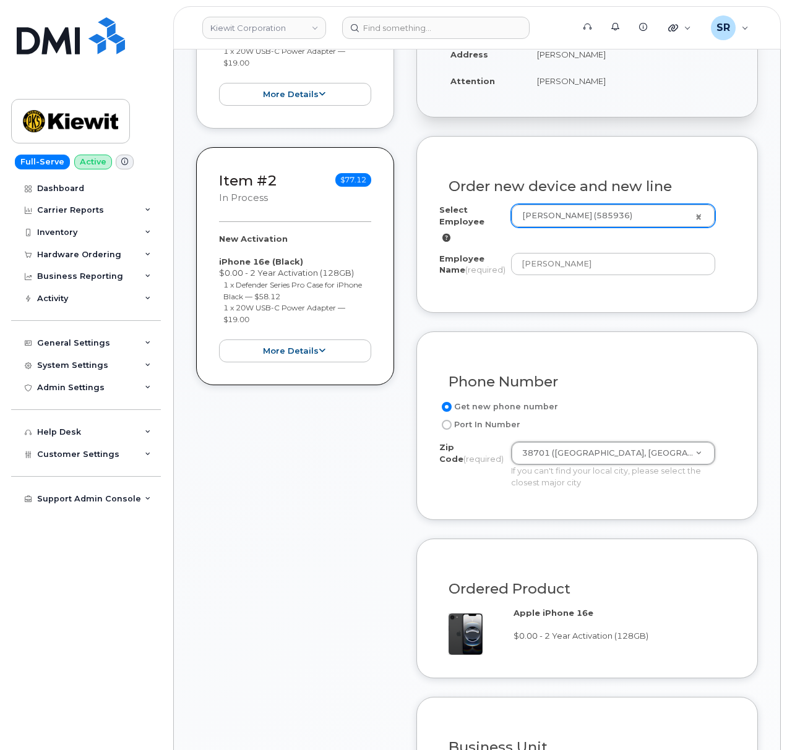
click at [448, 505] on div "Phone Number Get new phone number Port In Number Zip Code (required) 38701 (Gre…" at bounding box center [586, 426] width 341 height 189
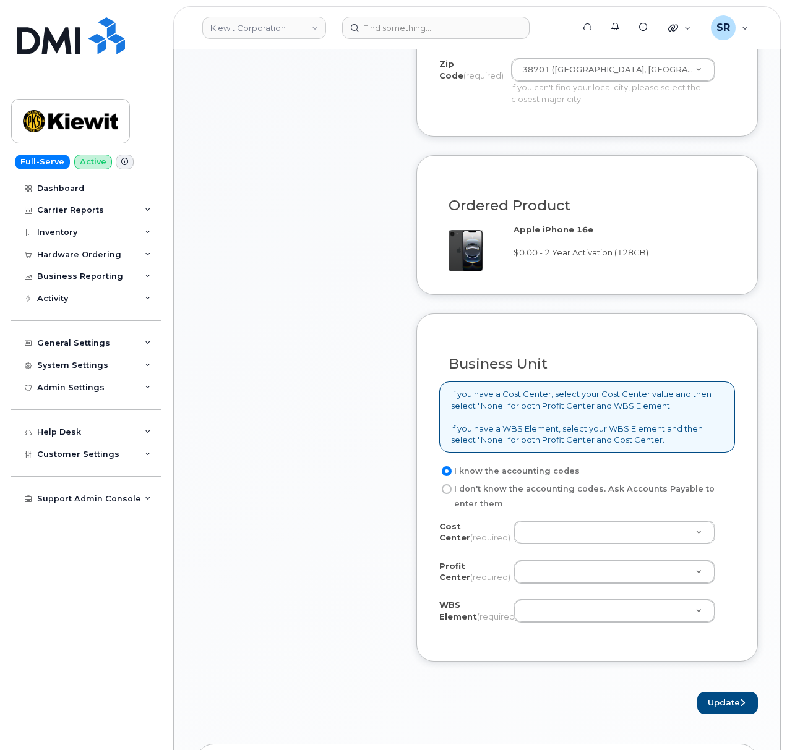
scroll to position [824, 0]
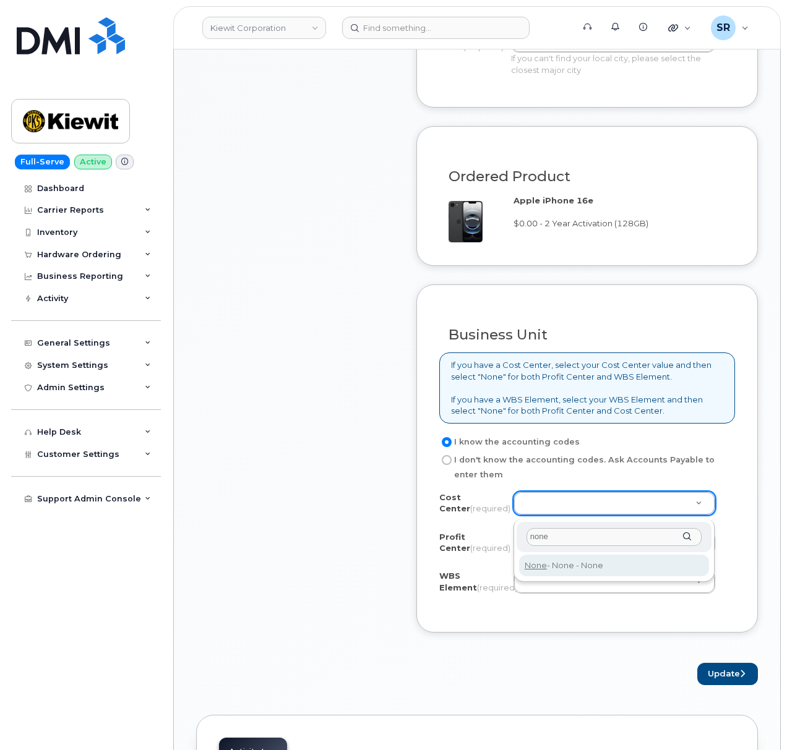
type input "none"
type input "None"
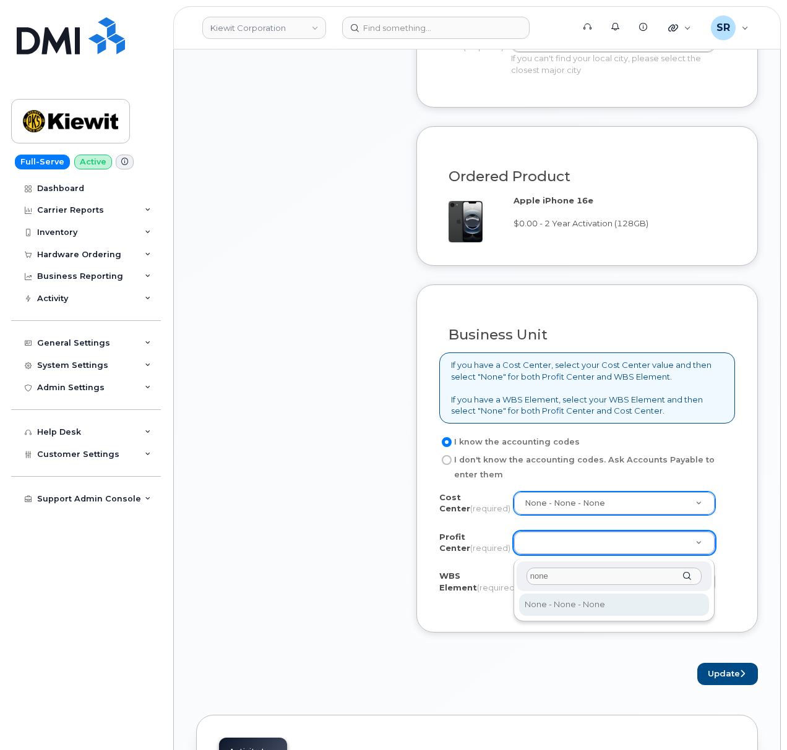
type input "none"
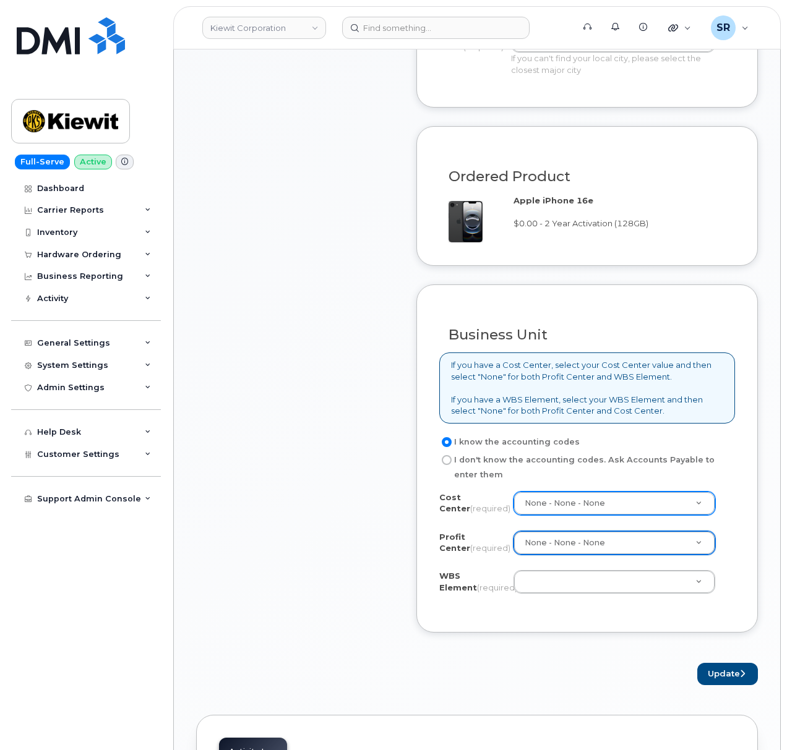
select select "None"
paste input "106004.2262"
type input "106004.2262"
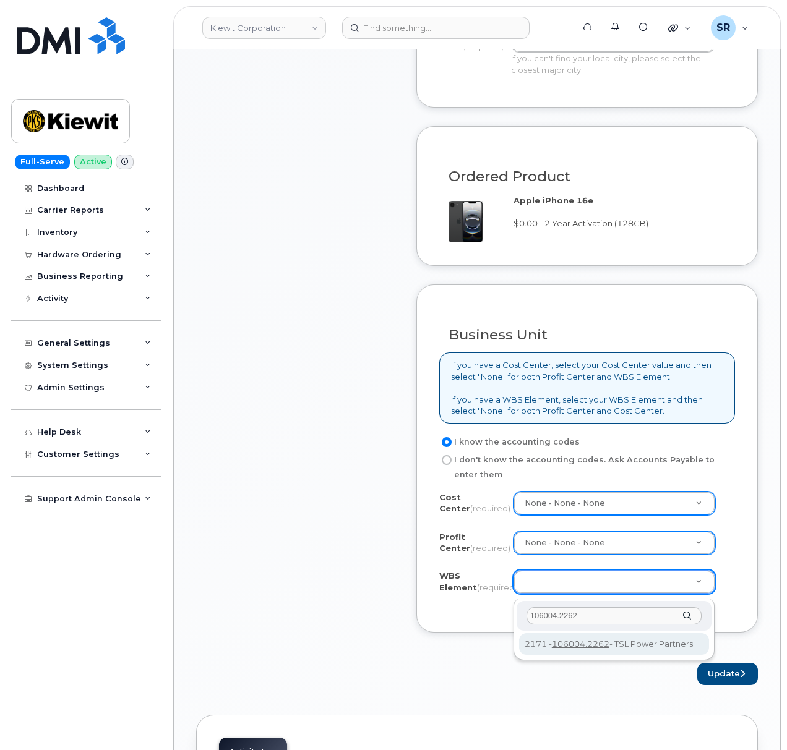
type input "106004.2262"
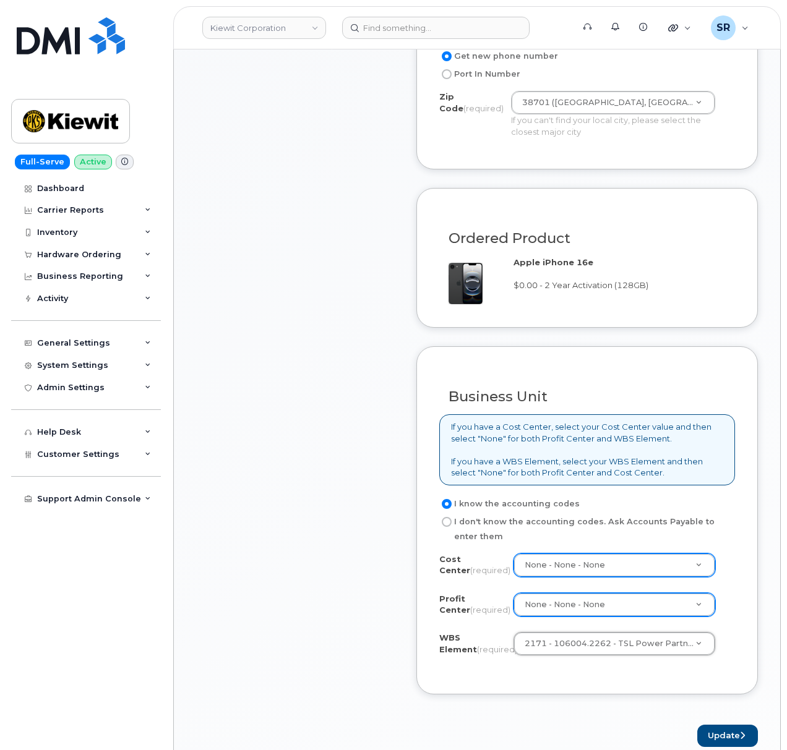
scroll to position [907, 0]
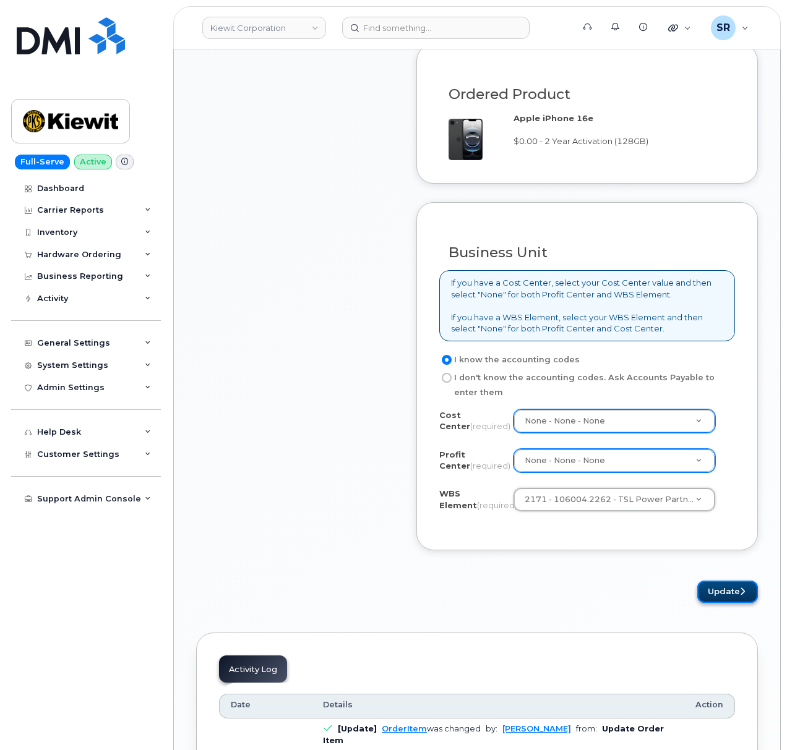
click at [717, 586] on button "Update" at bounding box center [727, 592] width 61 height 23
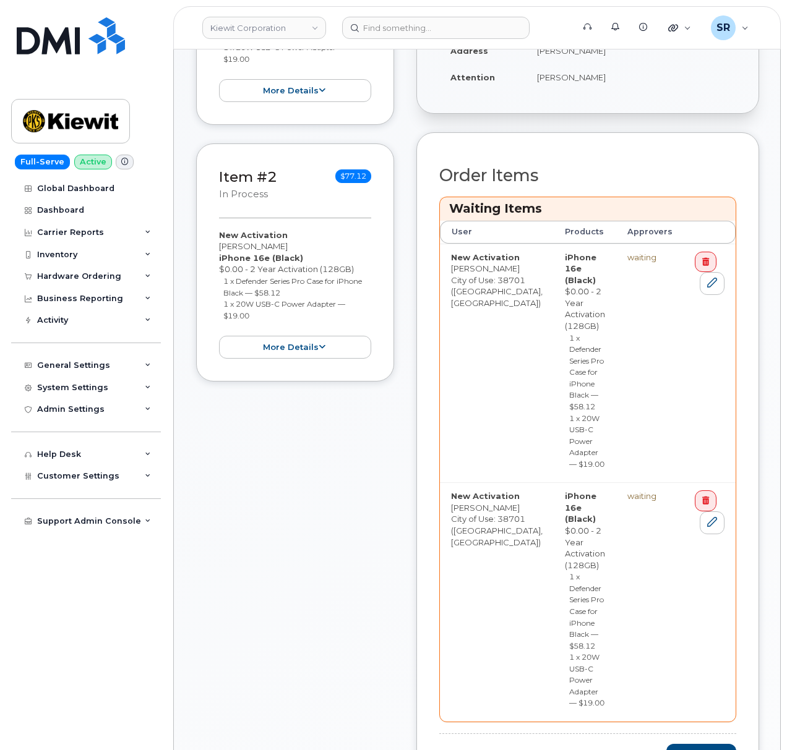
scroll to position [330, 0]
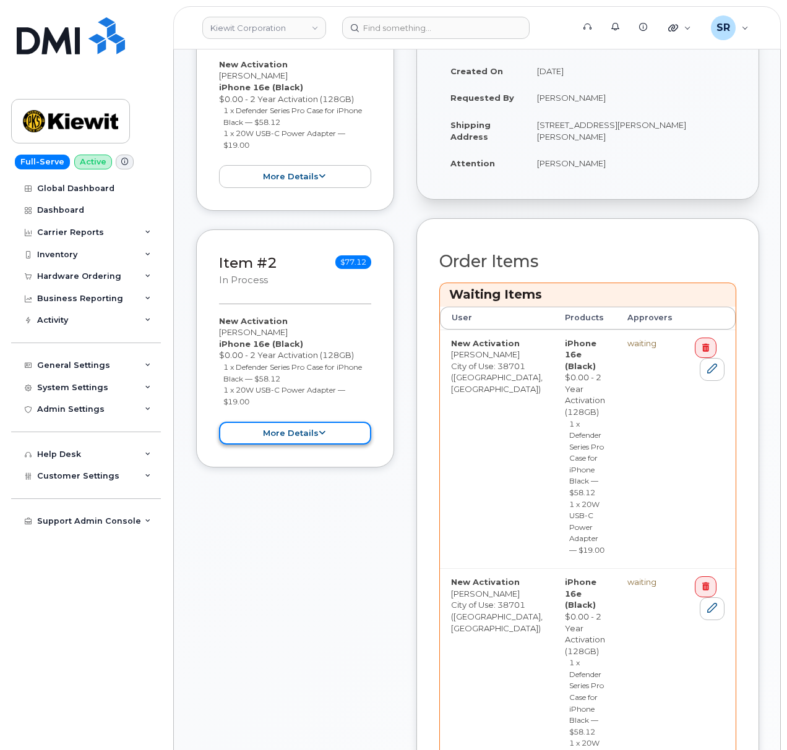
click at [320, 429] on icon at bounding box center [322, 433] width 7 height 8
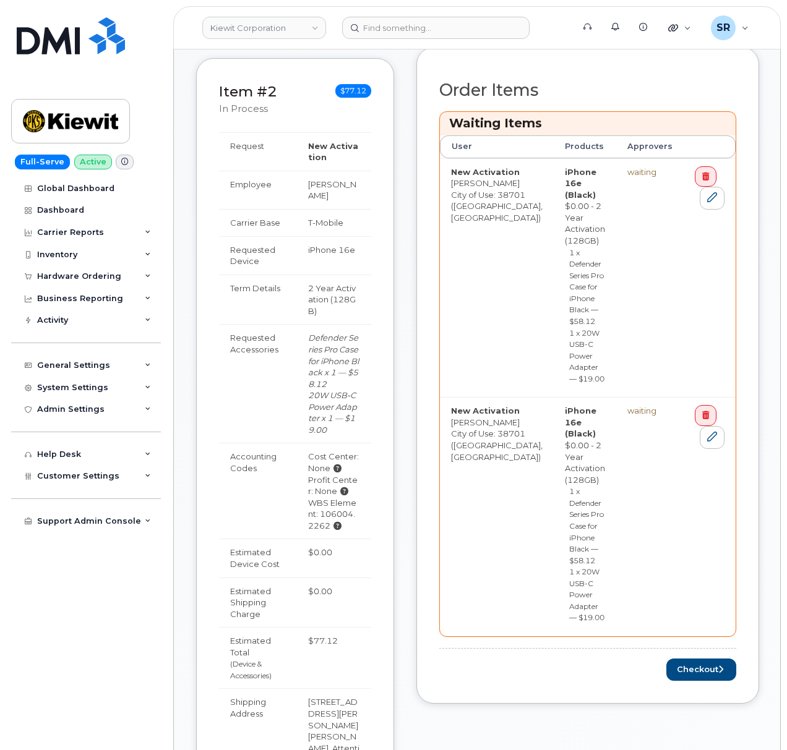
scroll to position [495, 0]
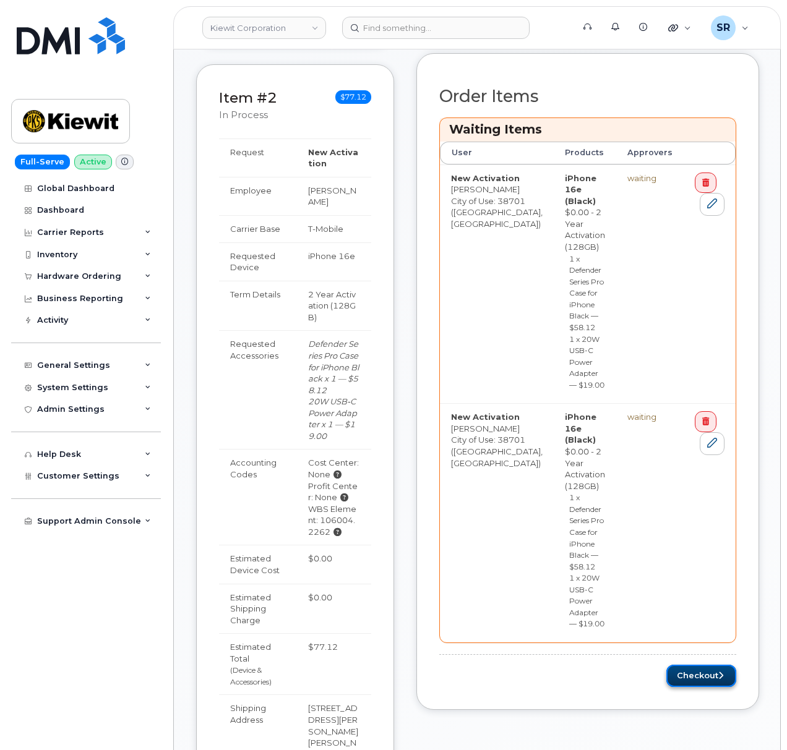
click at [696, 665] on button "Checkout" at bounding box center [701, 676] width 70 height 23
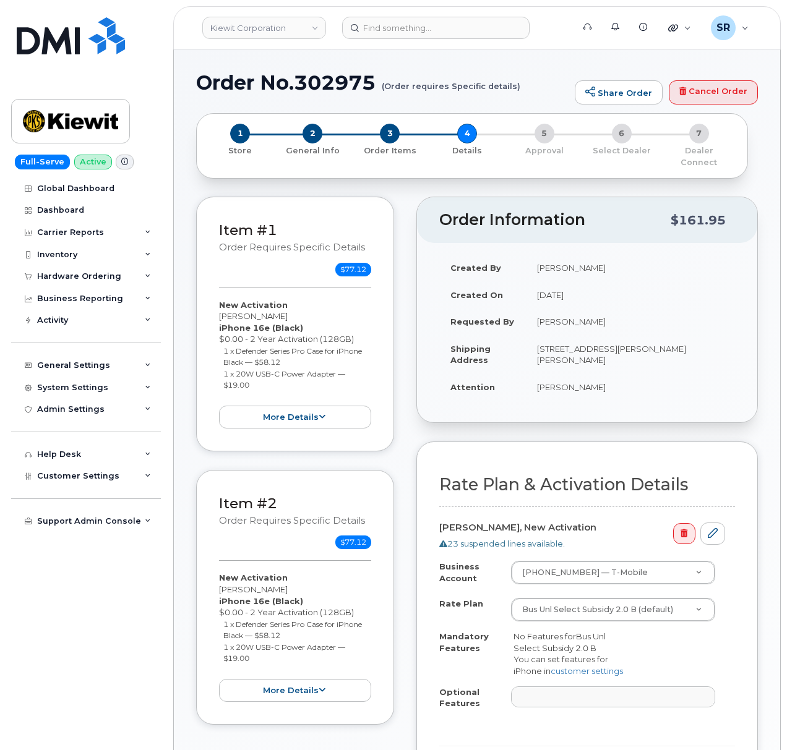
select select
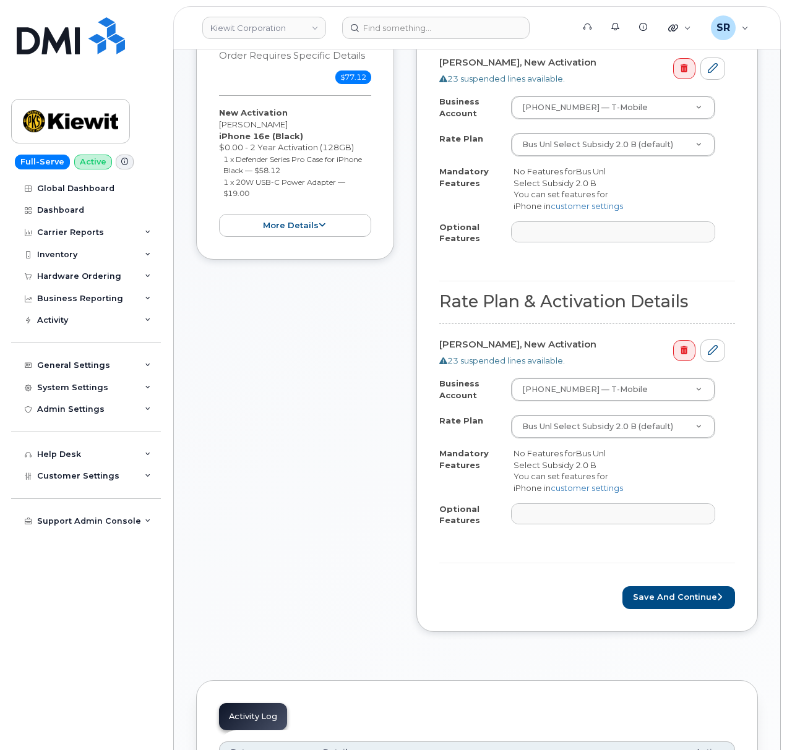
scroll to position [742, 0]
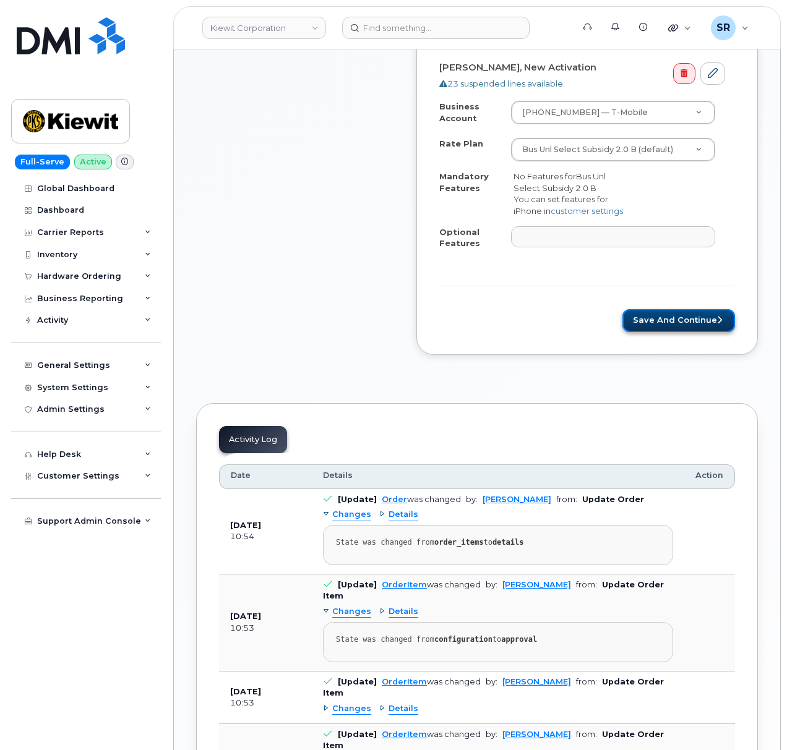
click at [726, 332] on button "Save and Continue" at bounding box center [678, 320] width 113 height 23
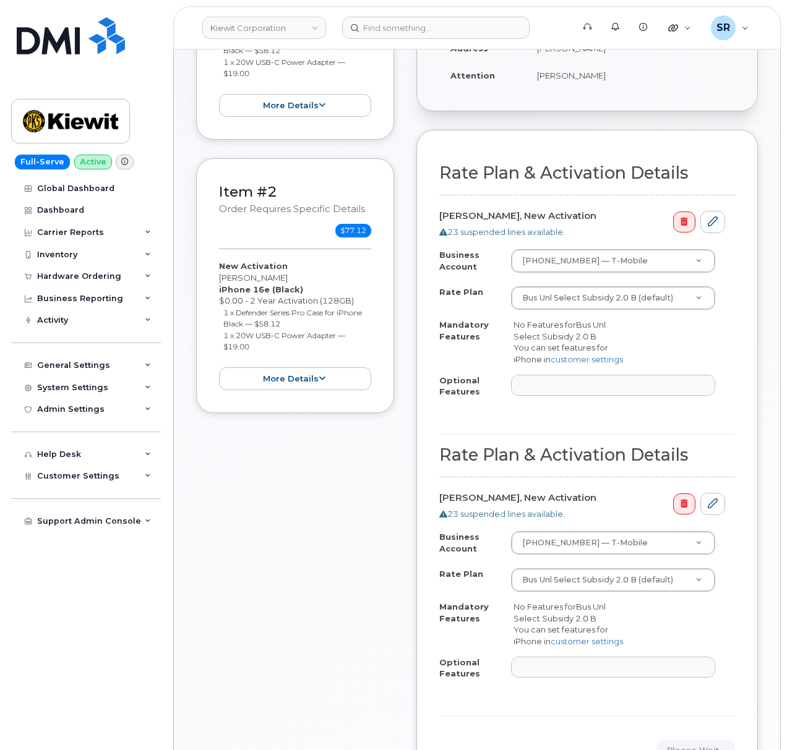
scroll to position [436, 0]
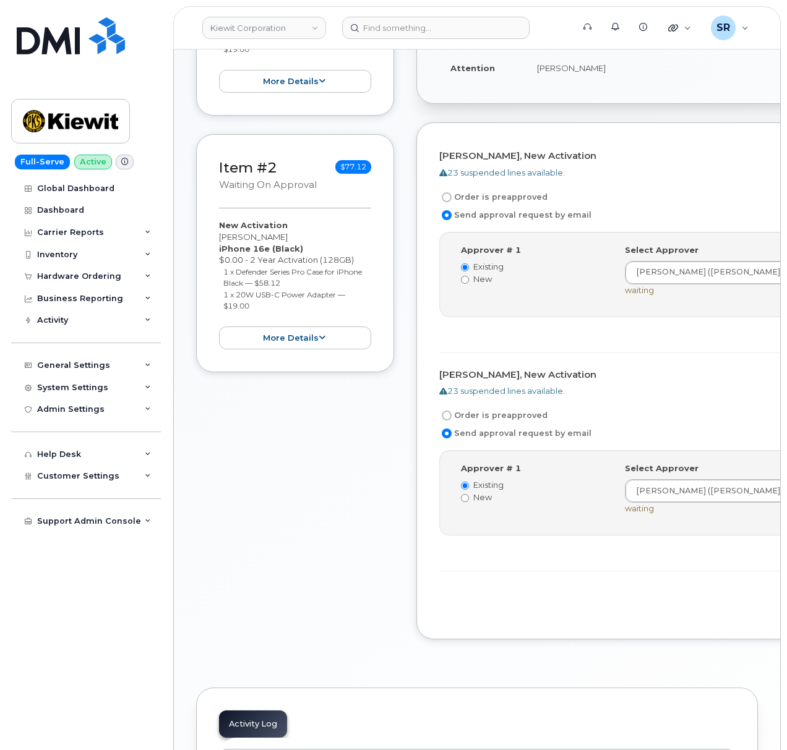
scroll to position [247, 0]
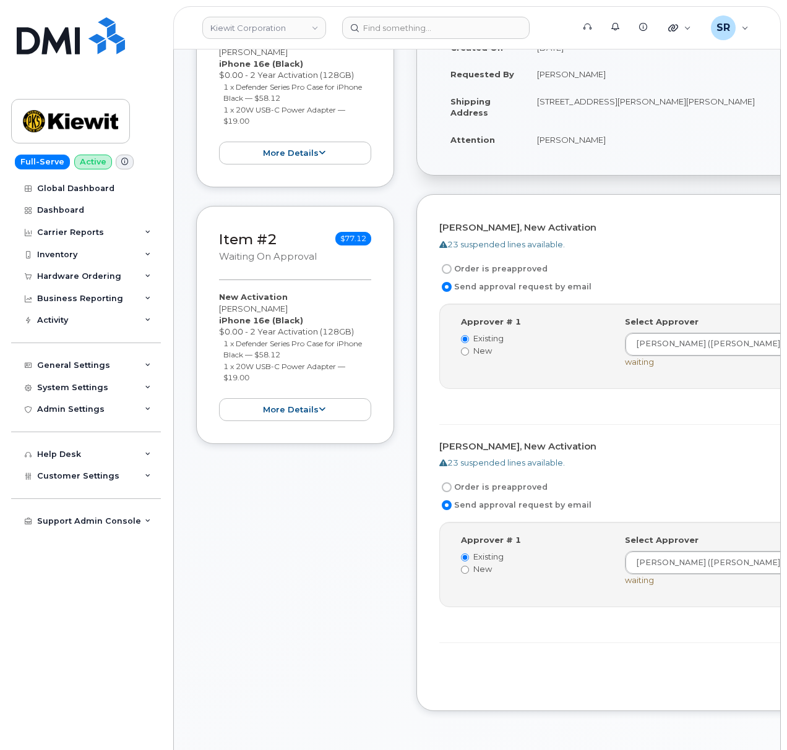
click at [449, 264] on input "Order is preapproved" at bounding box center [447, 269] width 10 height 10
radio input "true"
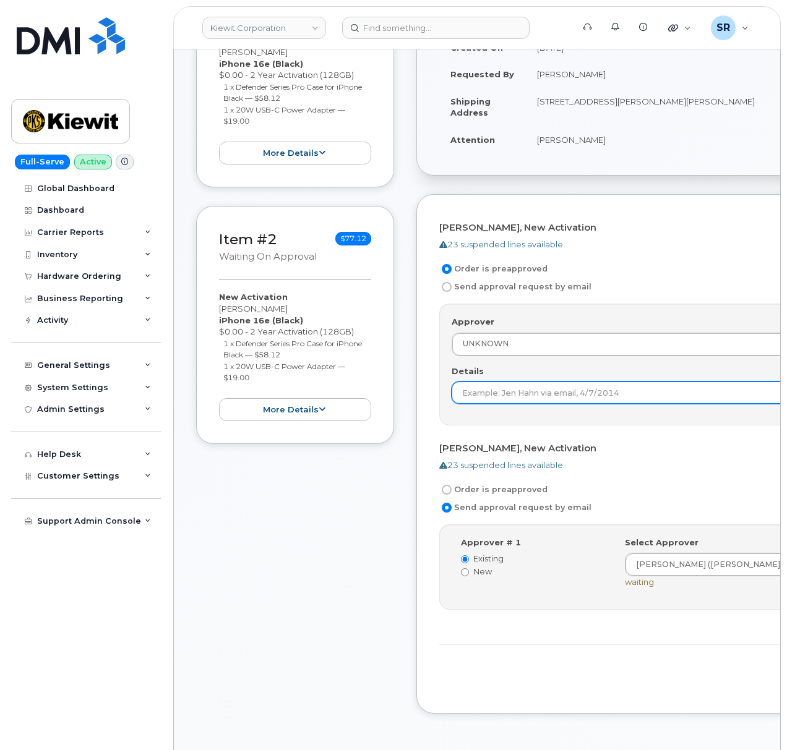
click at [533, 384] on input "Details" at bounding box center [691, 393] width 481 height 22
type input "Under $100 does not require approval according to KB"
click at [500, 482] on label "Order is preapproved" at bounding box center [493, 489] width 108 height 15
click at [451, 485] on input "Order is preapproved" at bounding box center [447, 490] width 10 height 10
radio input "true"
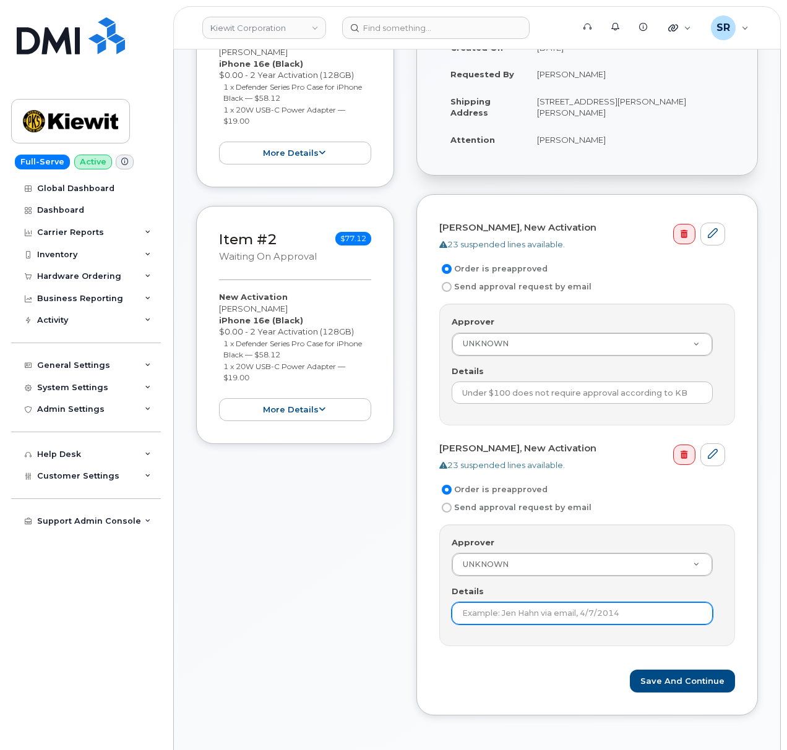
click at [500, 606] on input "Details" at bounding box center [581, 613] width 261 height 22
drag, startPoint x: 705, startPoint y: 605, endPoint x: 282, endPoint y: 550, distance: 426.5
click at [282, 550] on div "Item #1 Waiting On Approval $77.12 New Activation Joseph McNabb iPhone 16e (Bla…" at bounding box center [477, 341] width 562 height 785
click at [580, 609] on input "8 ICCID: 89148000011144748553" at bounding box center [581, 613] width 261 height 22
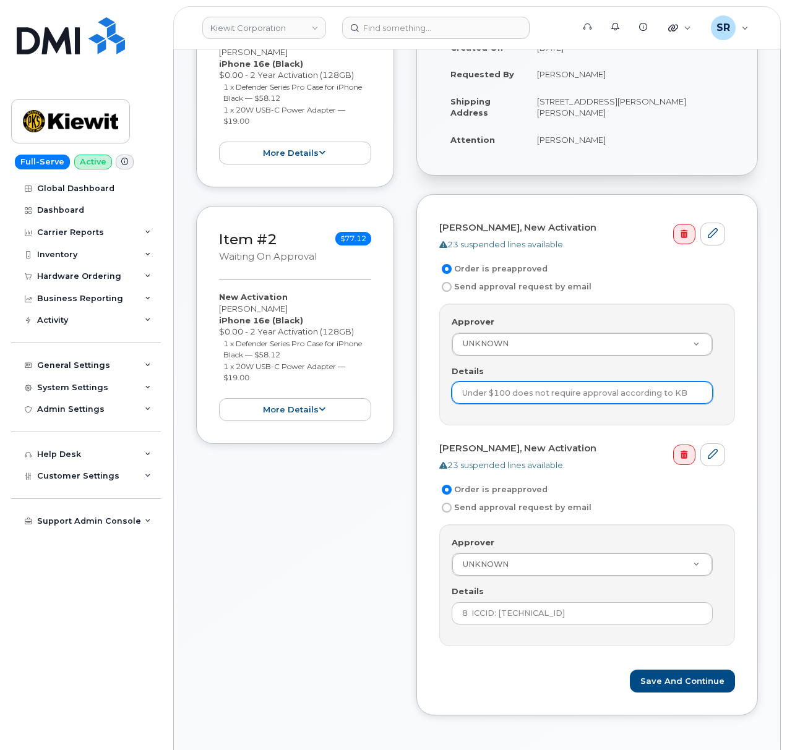
click at [565, 388] on input "Under $100 does not require approval according to KB" at bounding box center [581, 393] width 261 height 22
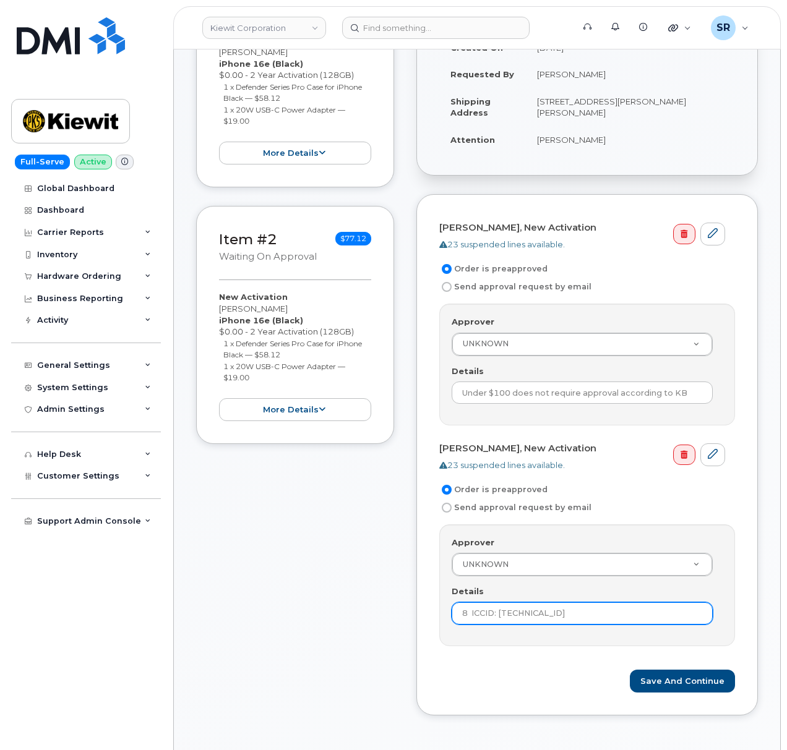
click at [532, 602] on input "8 ICCID: 89148000011144748553" at bounding box center [581, 613] width 261 height 22
paste input "Under $100 does not require approval according to KB"
type input "8 ICCID: 891480Under $100 does not require approval according to KB000111447485…"
click at [333, 619] on div "Item #1 Waiting On Approval $77.12 New Activation Joseph McNabb iPhone 16e (Bla…" at bounding box center [295, 341] width 198 height 785
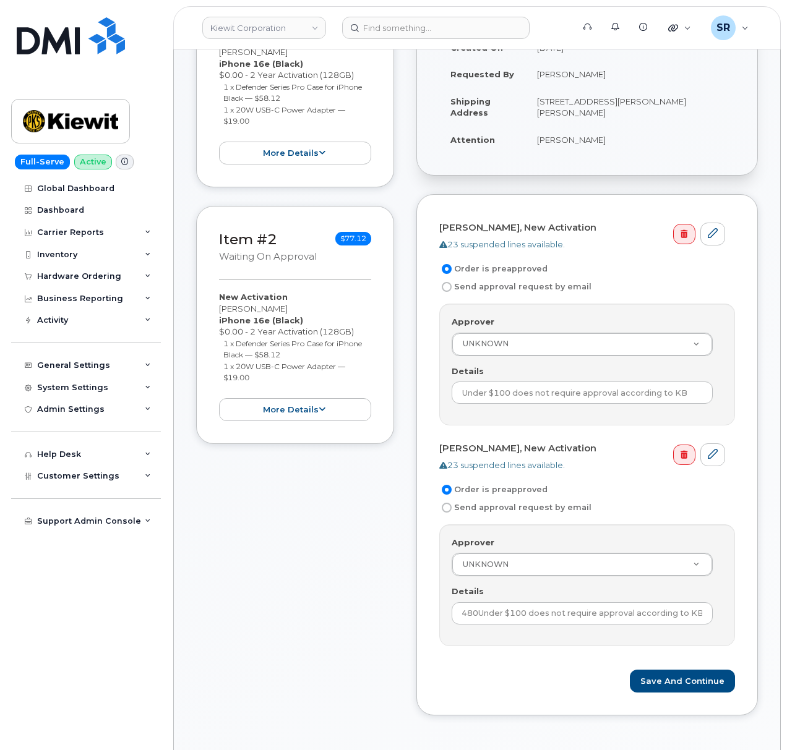
scroll to position [0, 0]
click at [570, 602] on input "8 ICCID: 891480Under $100 does not require approval according to KB000111447485…" at bounding box center [581, 613] width 261 height 22
click at [580, 385] on input "Under $100 does not require approval according to KB" at bounding box center [581, 393] width 261 height 22
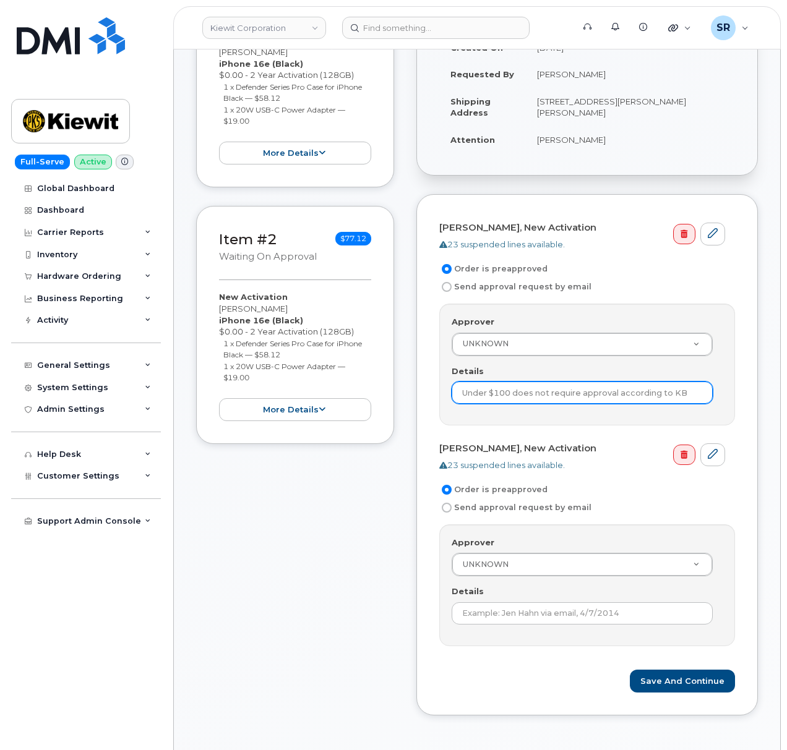
click at [580, 385] on input "Under $100 does not require approval according to KB" at bounding box center [581, 393] width 261 height 22
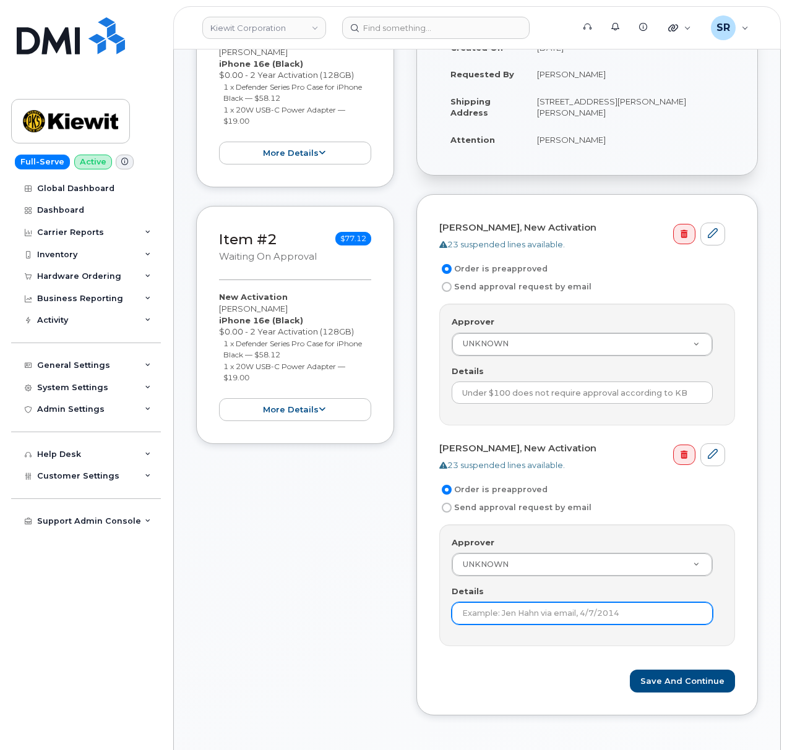
click at [523, 607] on input "Details" at bounding box center [581, 613] width 261 height 22
paste input "Under $100 does not require approval according to KB"
type input "Under $100 does not require approval according to KB"
click at [450, 648] on form "Joseph McNabb, New Activation 23 suspended lines available. Order is preapprove…" at bounding box center [587, 455] width 296 height 476
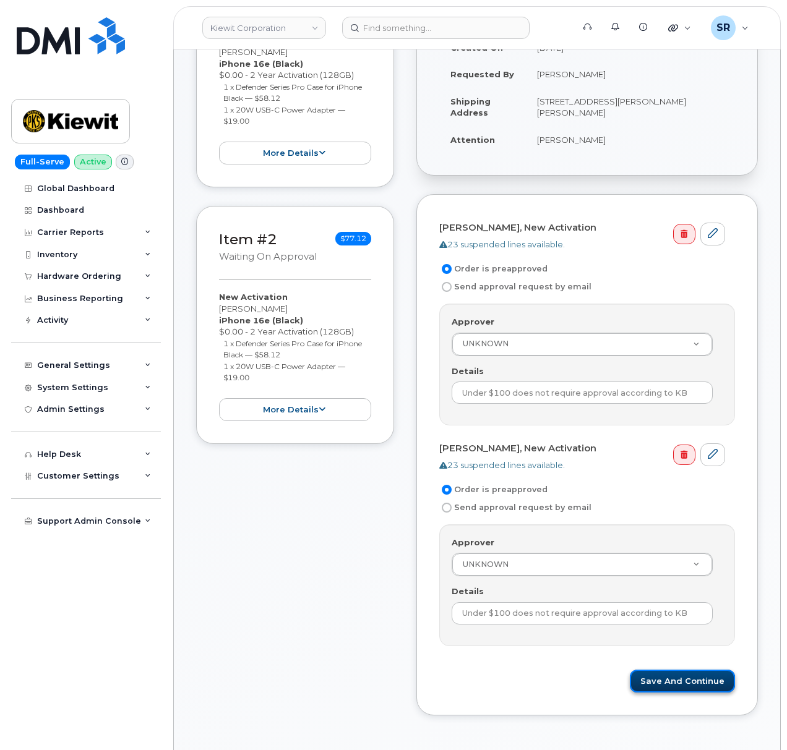
click at [684, 679] on button "Save and Continue" at bounding box center [682, 681] width 105 height 23
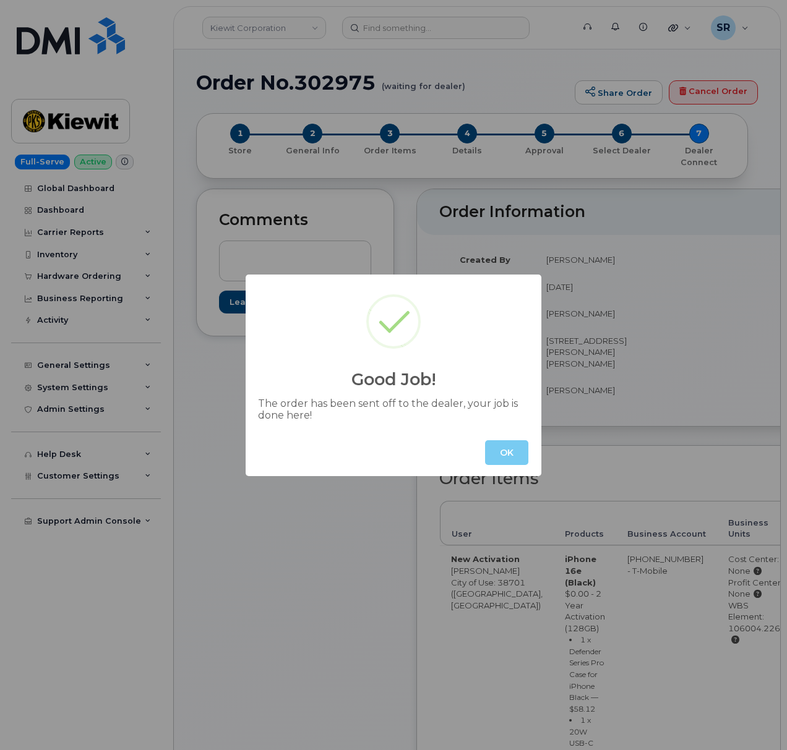
click at [506, 456] on button "OK" at bounding box center [506, 452] width 43 height 25
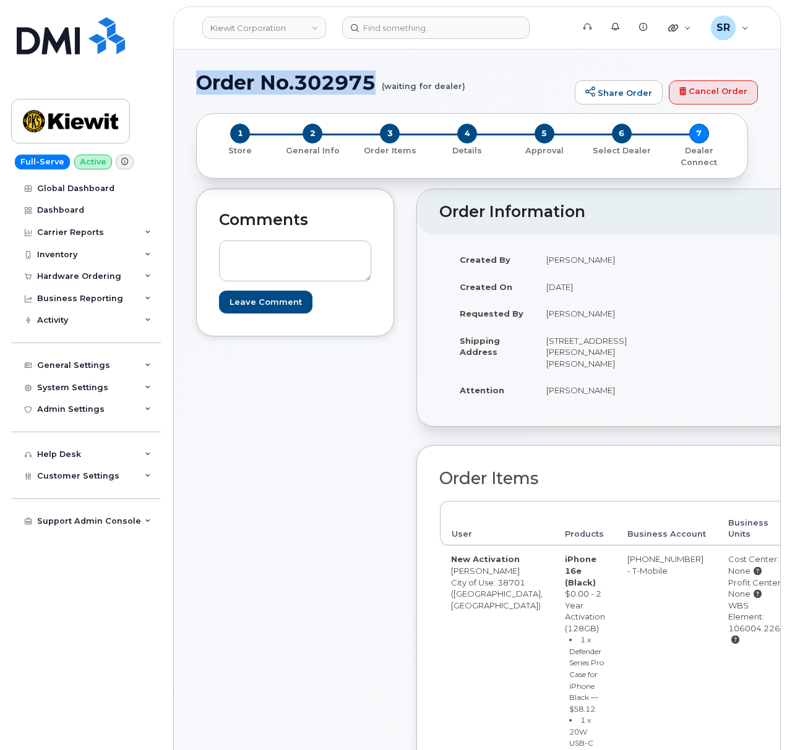
drag, startPoint x: 382, startPoint y: 77, endPoint x: 189, endPoint y: 84, distance: 193.7
copy h1 "Order No.302975"
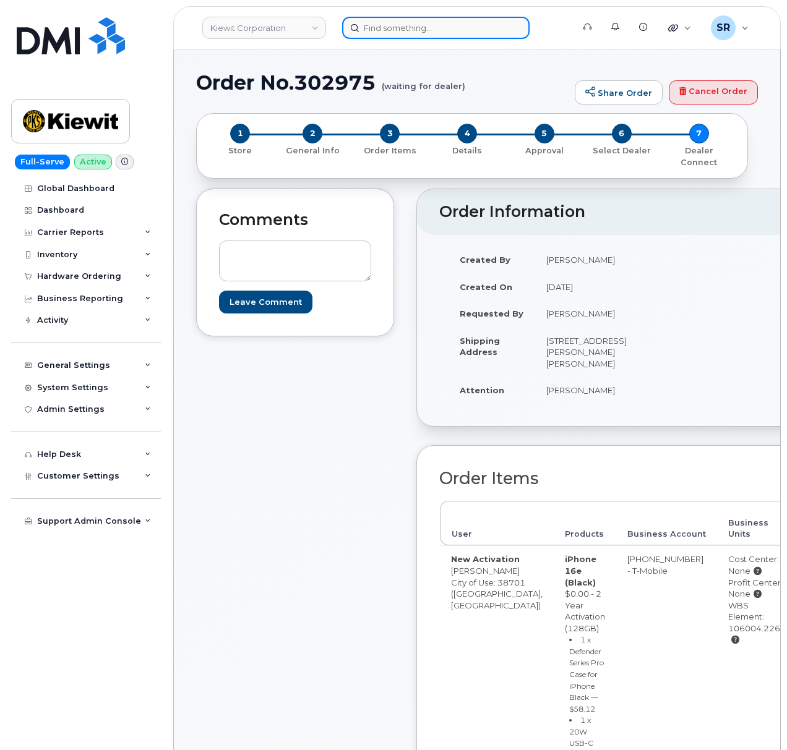
click at [466, 26] on input at bounding box center [435, 28] width 187 height 22
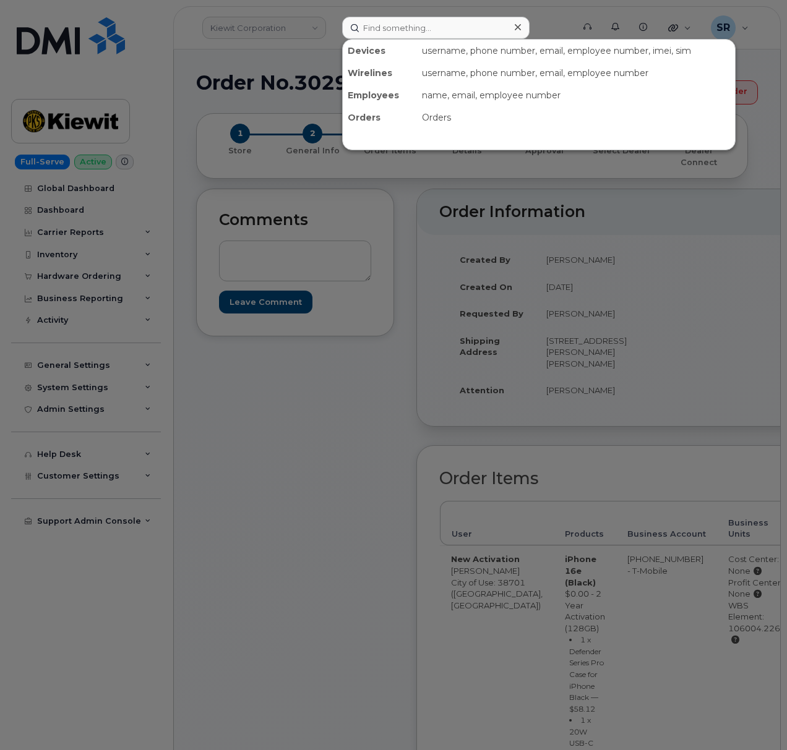
click at [247, 77] on div at bounding box center [393, 375] width 787 height 750
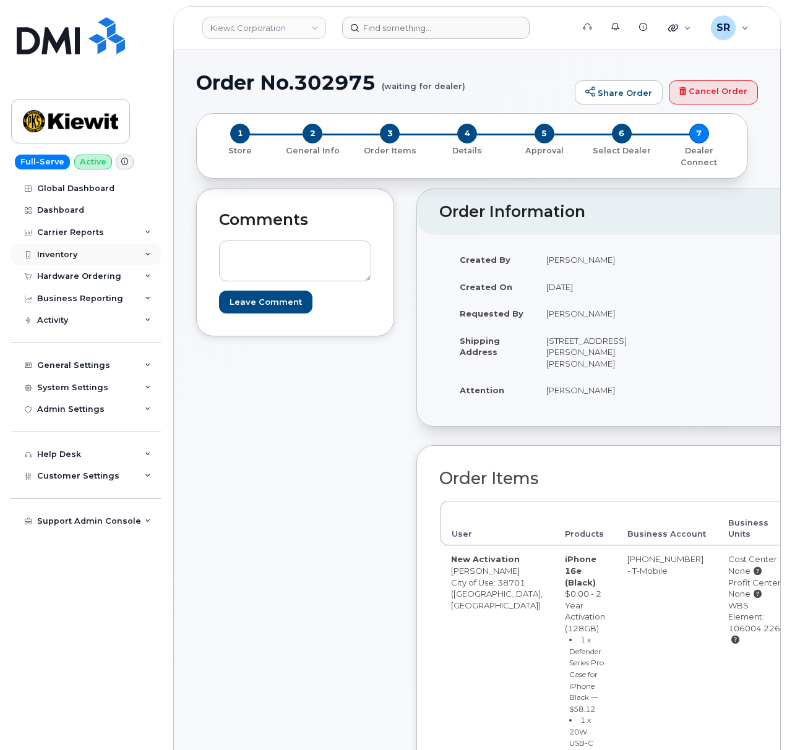
click at [100, 260] on div "Inventory" at bounding box center [86, 255] width 150 height 22
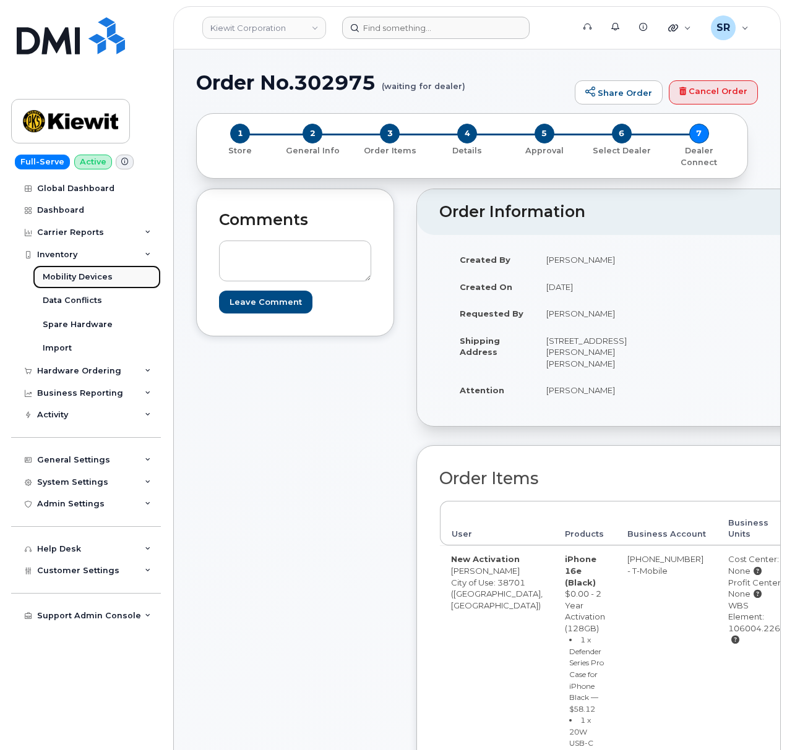
click at [108, 280] on div "Mobility Devices" at bounding box center [78, 277] width 70 height 11
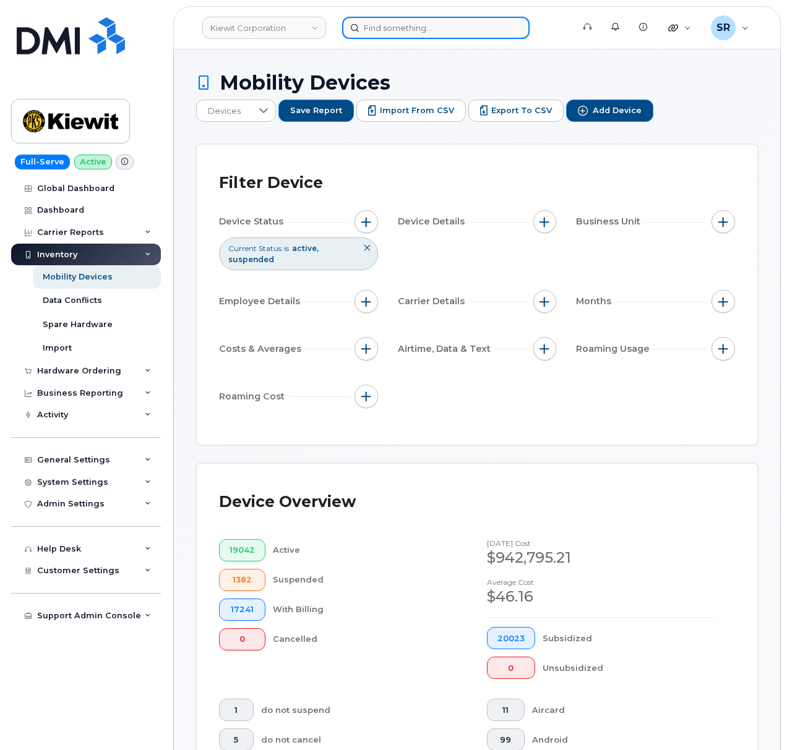
click at [406, 28] on input at bounding box center [435, 28] width 187 height 22
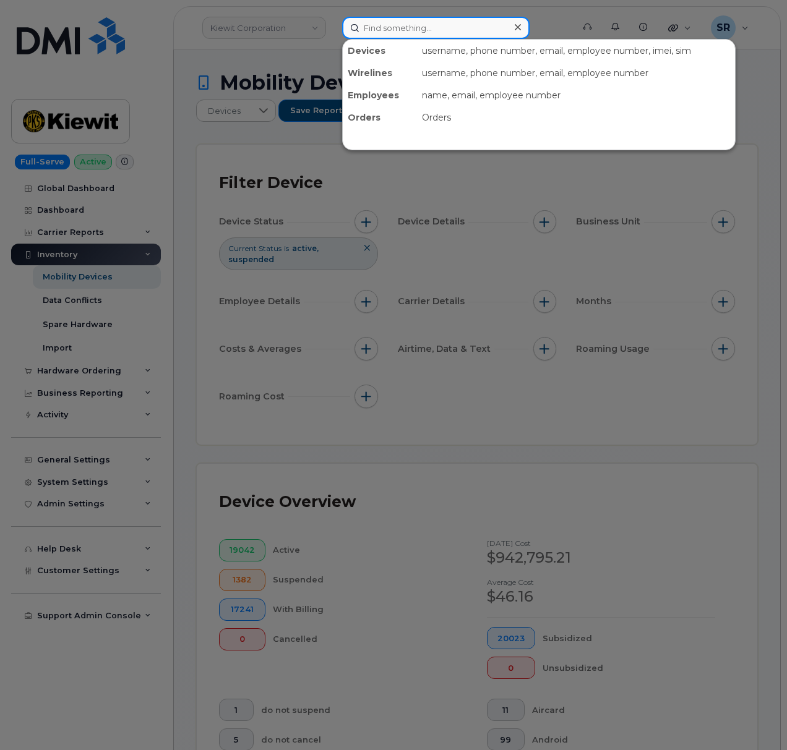
paste input "773-682-7480"
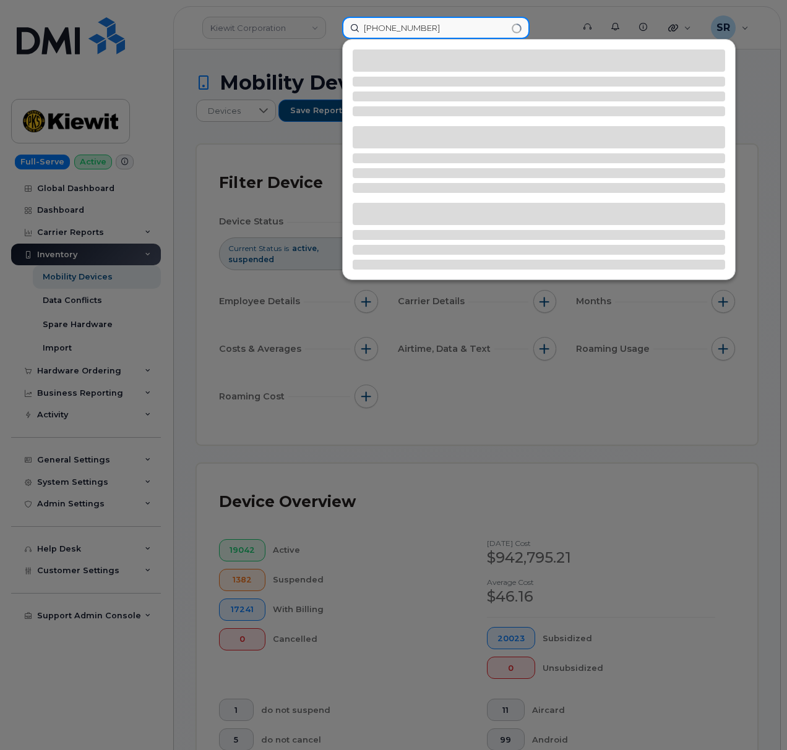
type input "773-682-7480"
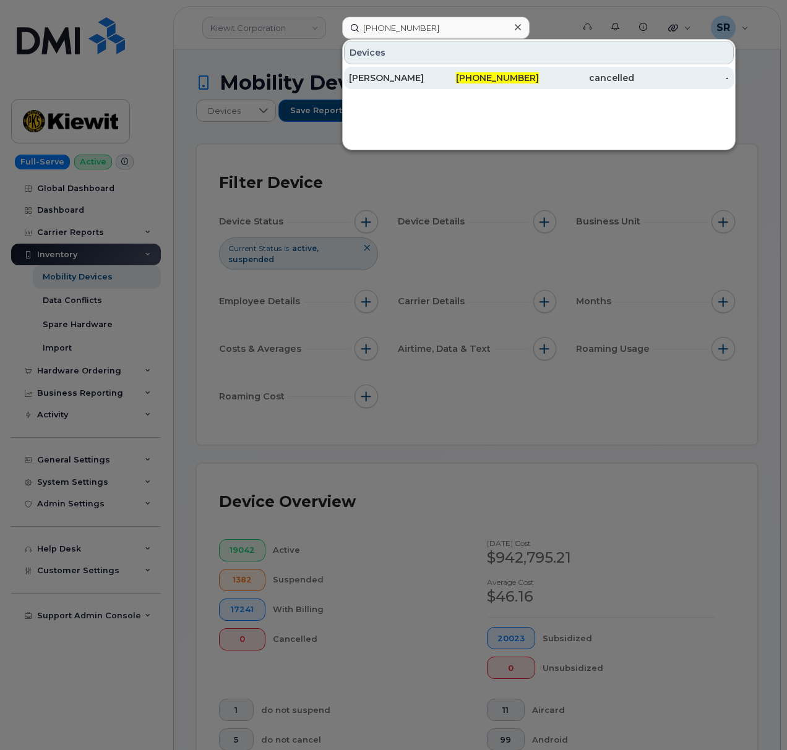
click at [465, 82] on div "773-682-7480" at bounding box center [491, 78] width 95 height 12
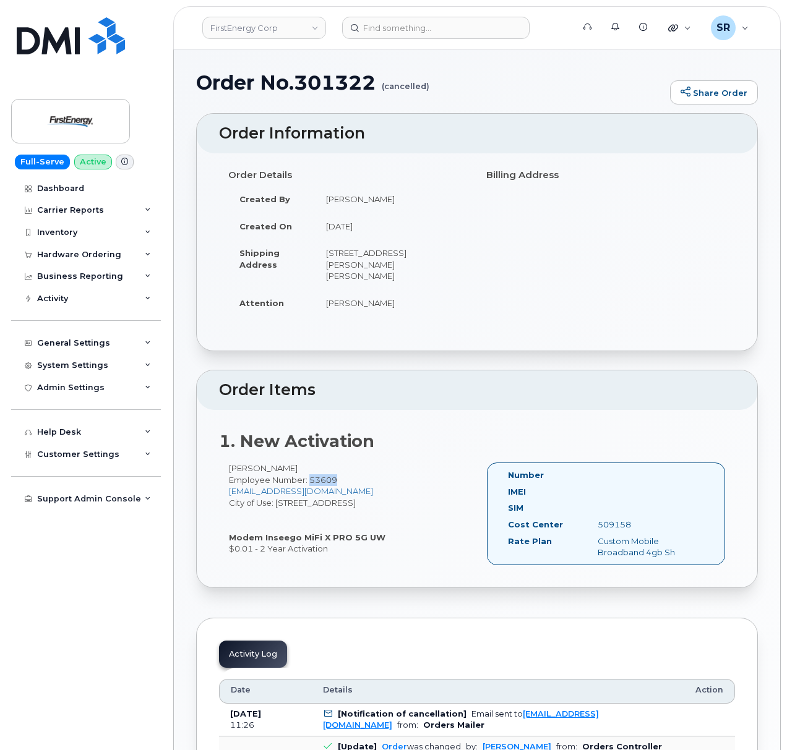
drag, startPoint x: 340, startPoint y: 471, endPoint x: 310, endPoint y: 469, distance: 30.4
click at [310, 469] on div "[PERSON_NAME] Employee Number: 53609 [EMAIL_ADDRESS][DOMAIN_NAME] City of Use: …" at bounding box center [348, 509] width 258 height 92
copy span "53609"
click at [475, 421] on div "1. New Activation [PERSON_NAME] Employee Number: 53609 [EMAIL_ADDRESS][DOMAIN_N…" at bounding box center [477, 499] width 560 height 178
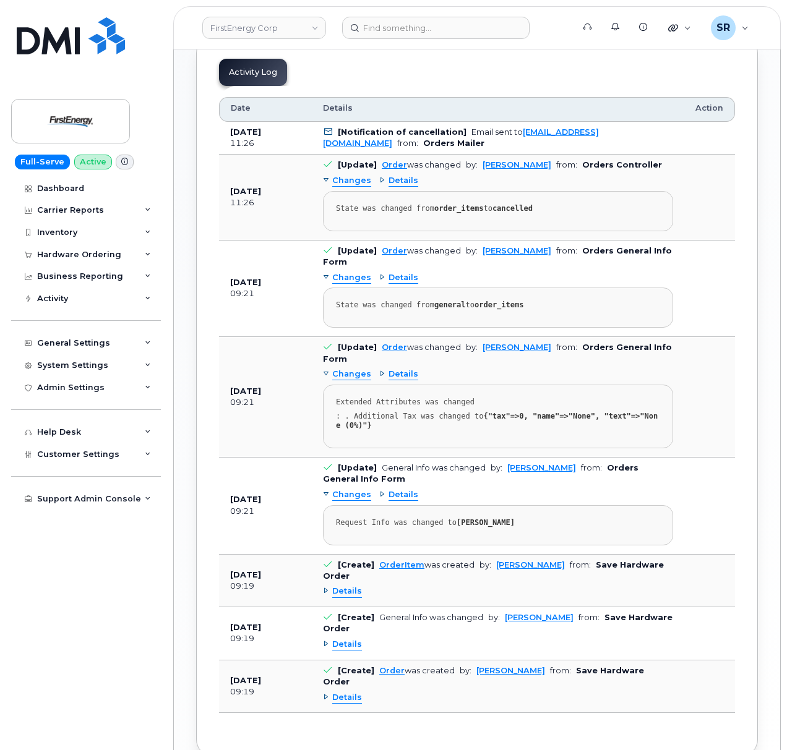
scroll to position [590, 0]
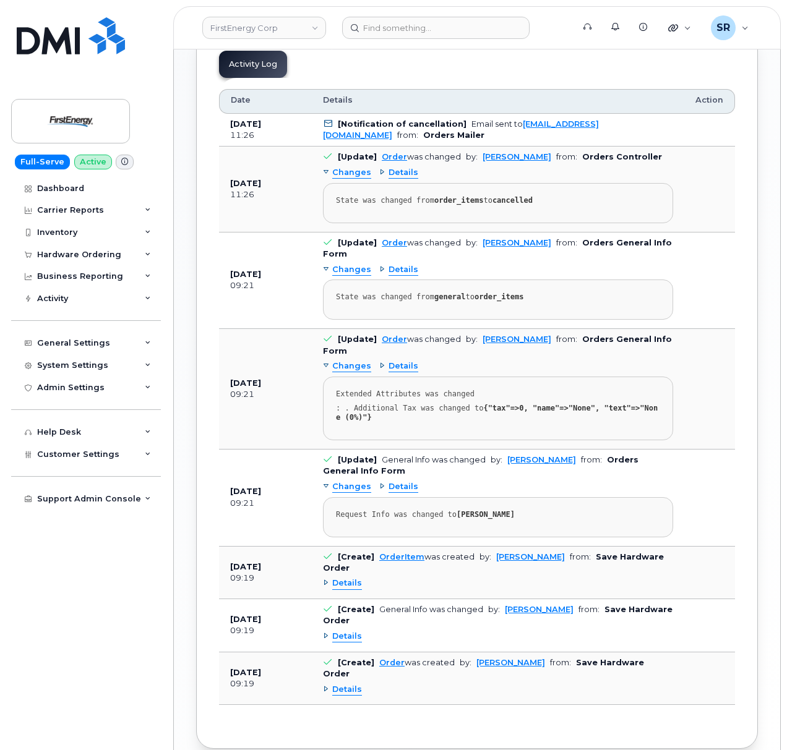
click at [543, 125] on td "[Notification of cancellation] Email sent to [EMAIL_ADDRESS][DOMAIN_NAME] from:…" at bounding box center [498, 130] width 372 height 33
click at [389, 167] on span "Details" at bounding box center [403, 173] width 30 height 12
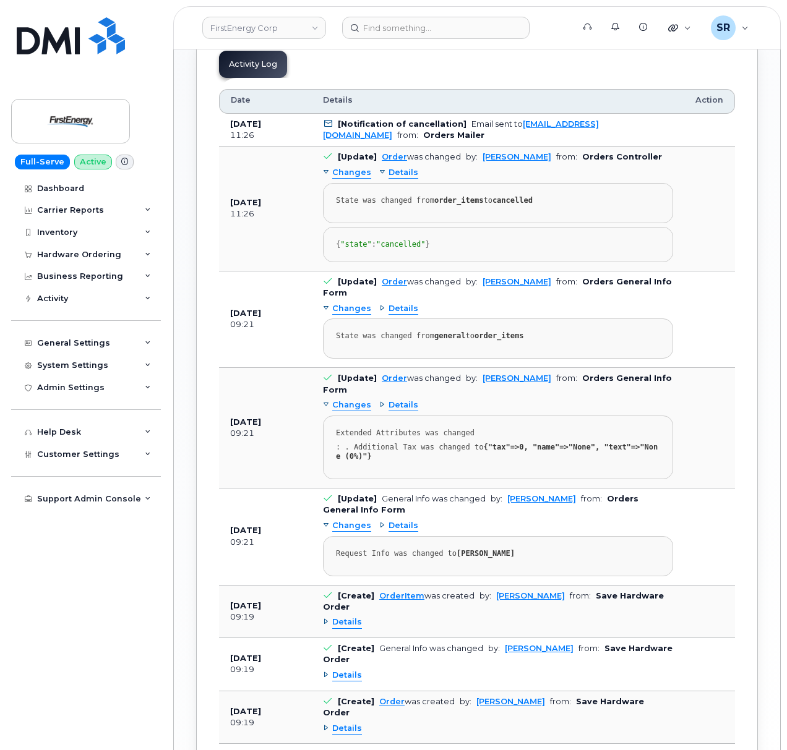
click at [345, 167] on span "Changes" at bounding box center [351, 173] width 39 height 12
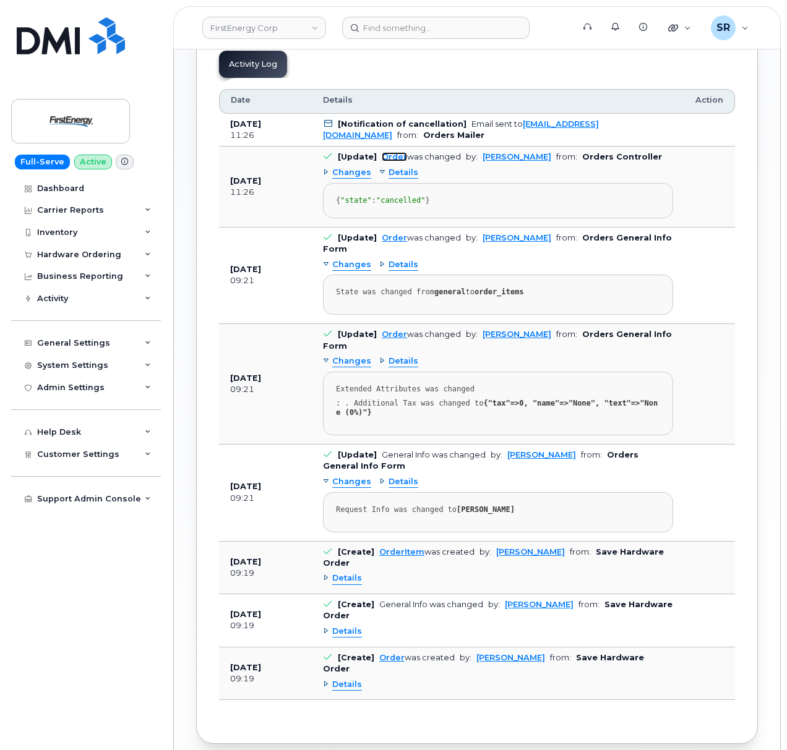
click at [388, 152] on link "Order" at bounding box center [394, 156] width 25 height 9
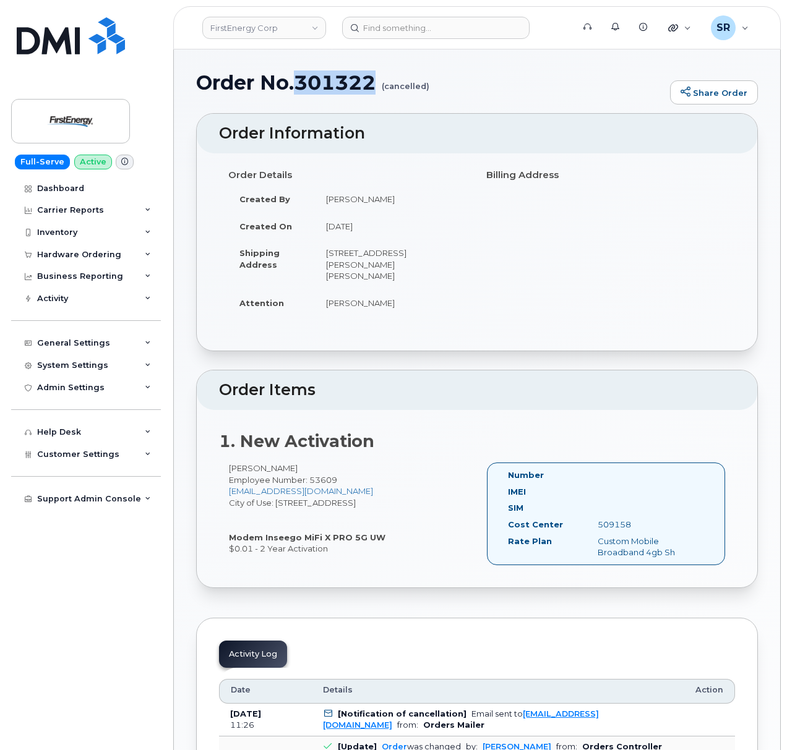
drag, startPoint x: 377, startPoint y: 82, endPoint x: 302, endPoint y: 79, distance: 75.5
click at [302, 79] on h1 "Order No.301322 (cancelled)" at bounding box center [430, 83] width 468 height 22
copy h1 "301322"
click at [529, 344] on div "Order Information Order Details Created By [PERSON_NAME] Created On [DATE] Ship…" at bounding box center [477, 726] width 562 height 1226
drag, startPoint x: 281, startPoint y: 456, endPoint x: 229, endPoint y: 455, distance: 52.0
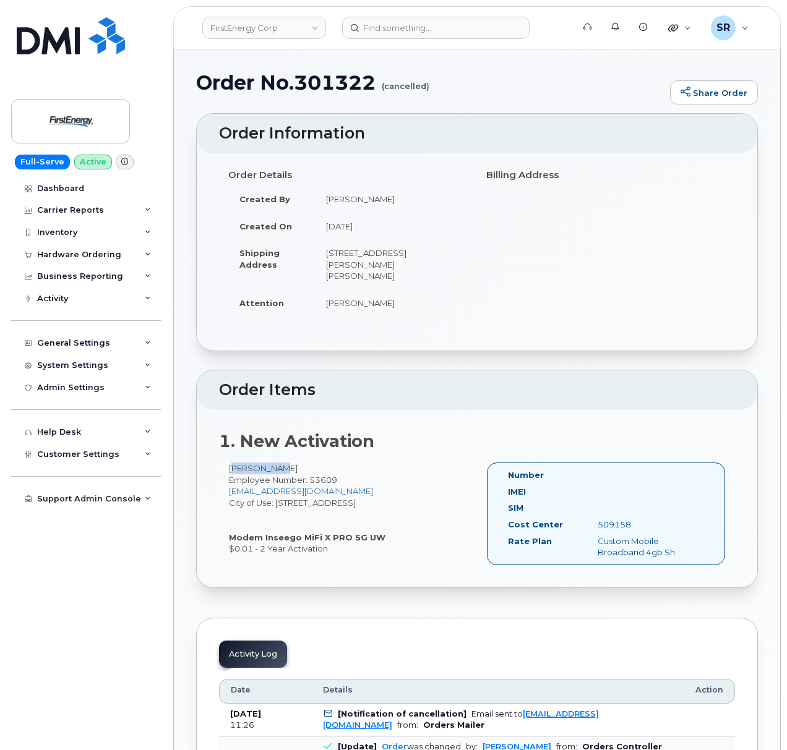
click at [229, 463] on div "[PERSON_NAME] Employee Number: 53609 [EMAIL_ADDRESS][DOMAIN_NAME] City of Use: …" at bounding box center [348, 509] width 258 height 92
copy div "[PERSON_NAME]"
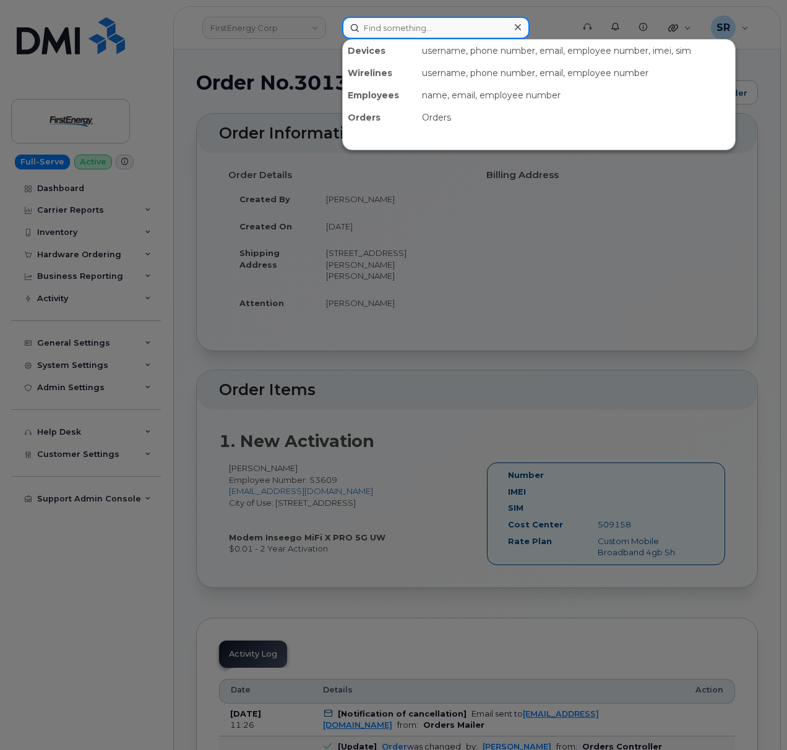
click at [447, 30] on input at bounding box center [435, 28] width 187 height 22
paste input "[PERSON_NAME]"
type input "[PERSON_NAME]"
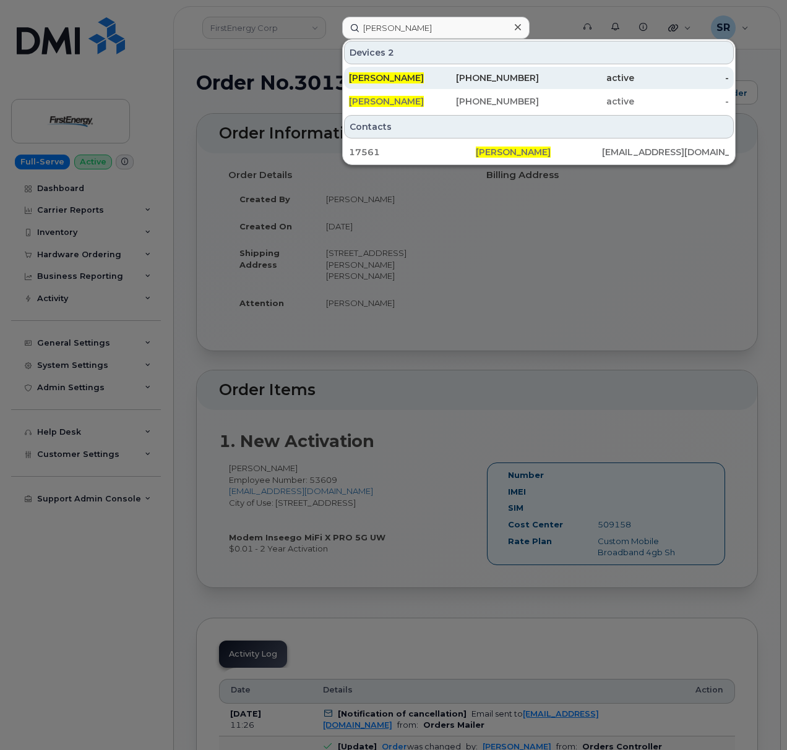
click at [429, 72] on div "[PERSON_NAME]" at bounding box center [396, 78] width 95 height 12
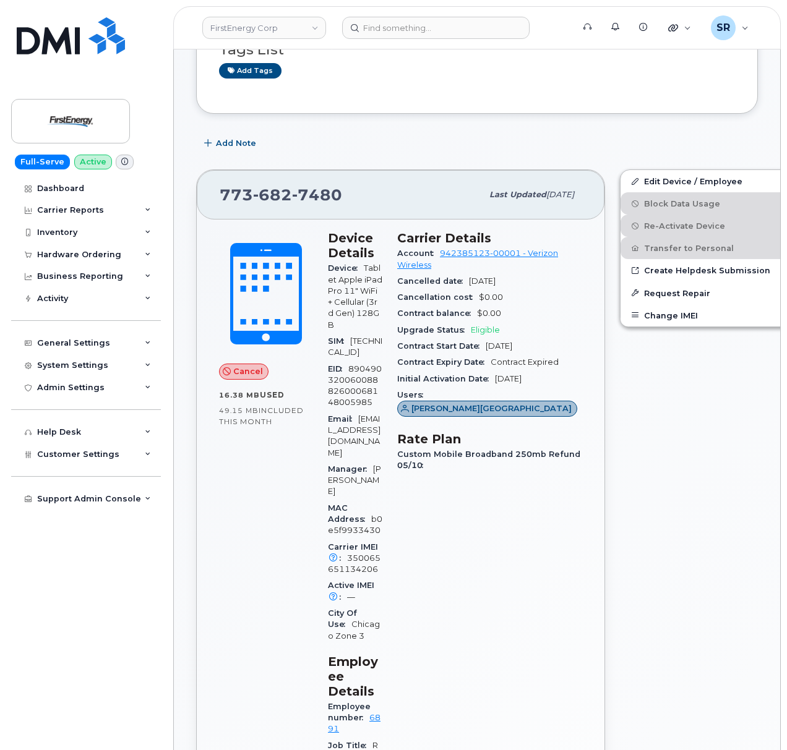
scroll to position [247, 0]
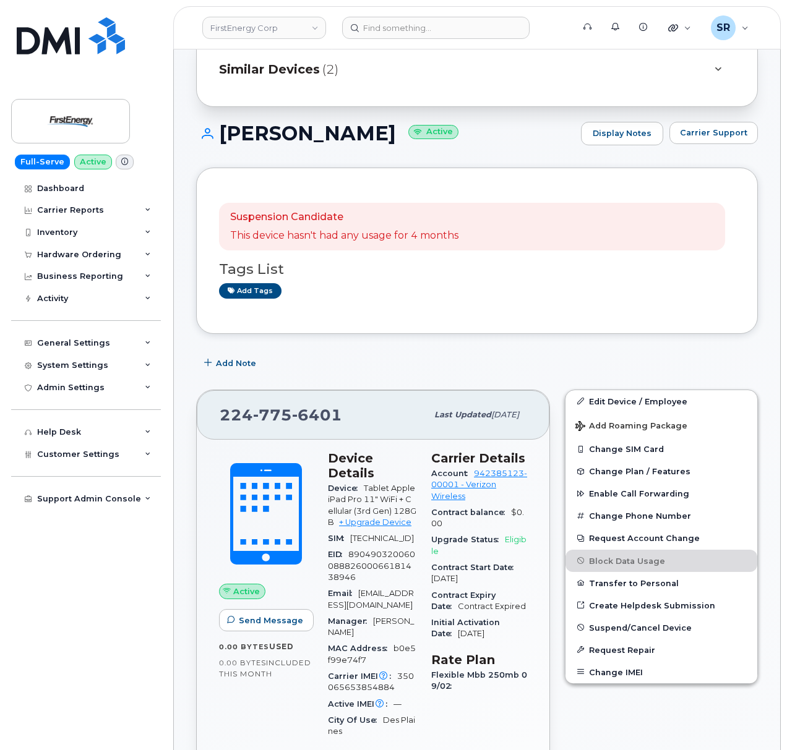
scroll to position [82, 0]
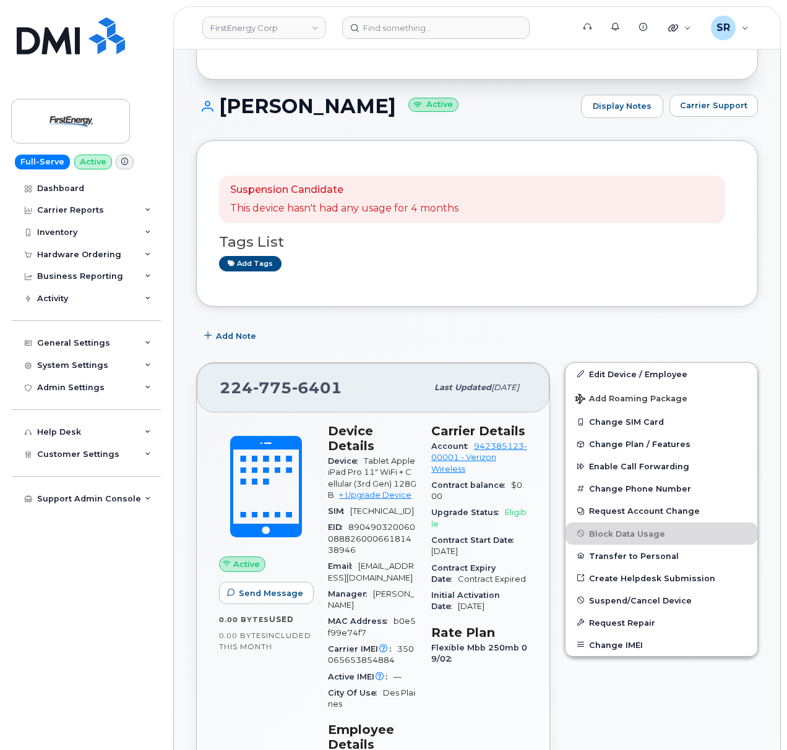
click at [434, 346] on div "Add Note" at bounding box center [477, 336] width 562 height 22
drag, startPoint x: 348, startPoint y: 386, endPoint x: 216, endPoint y: 390, distance: 131.2
click at [216, 390] on div "224 775 6401 Last updated Jun 13, 2025" at bounding box center [373, 387] width 353 height 49
click at [416, 357] on div "224 775 6401 Last updated Jun 13, 2025 Active Send Message 0.00 Bytes  used 0.0…" at bounding box center [373, 748] width 369 height 786
drag, startPoint x: 344, startPoint y: 382, endPoint x: 213, endPoint y: 379, distance: 131.8
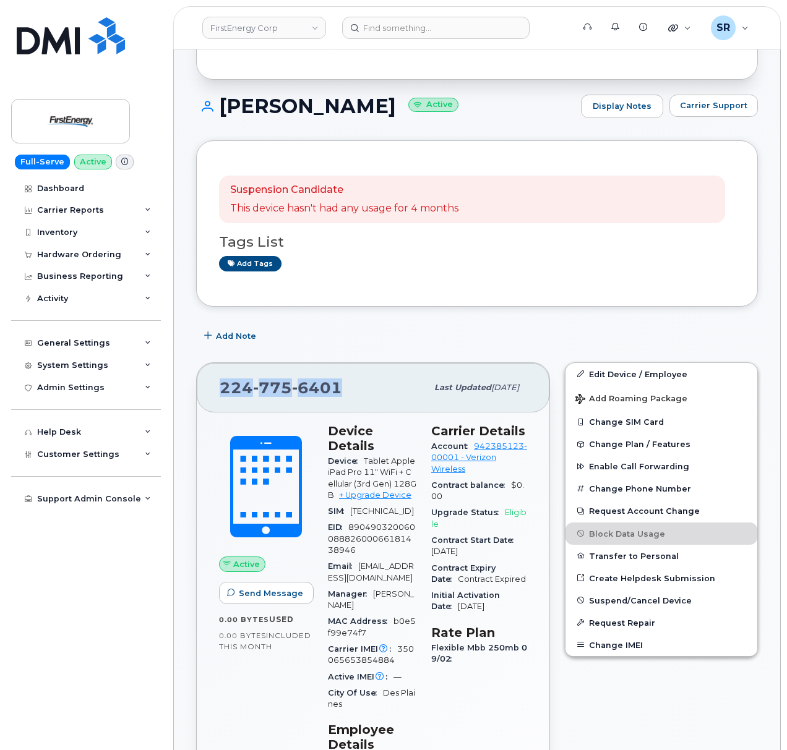
click at [213, 379] on div "224 775 6401 Last updated Jun 13, 2025" at bounding box center [373, 387] width 353 height 49
click at [335, 360] on div "224 775 6401 Last updated Jun 13, 2025 Active Send Message 0.00 Bytes  used 0.0…" at bounding box center [373, 748] width 369 height 786
drag, startPoint x: 367, startPoint y: 396, endPoint x: 216, endPoint y: 398, distance: 150.3
click at [216, 398] on div "224 775 6401 Last updated Jun 13, 2025" at bounding box center [373, 387] width 353 height 49
copy span "224 775 6401"
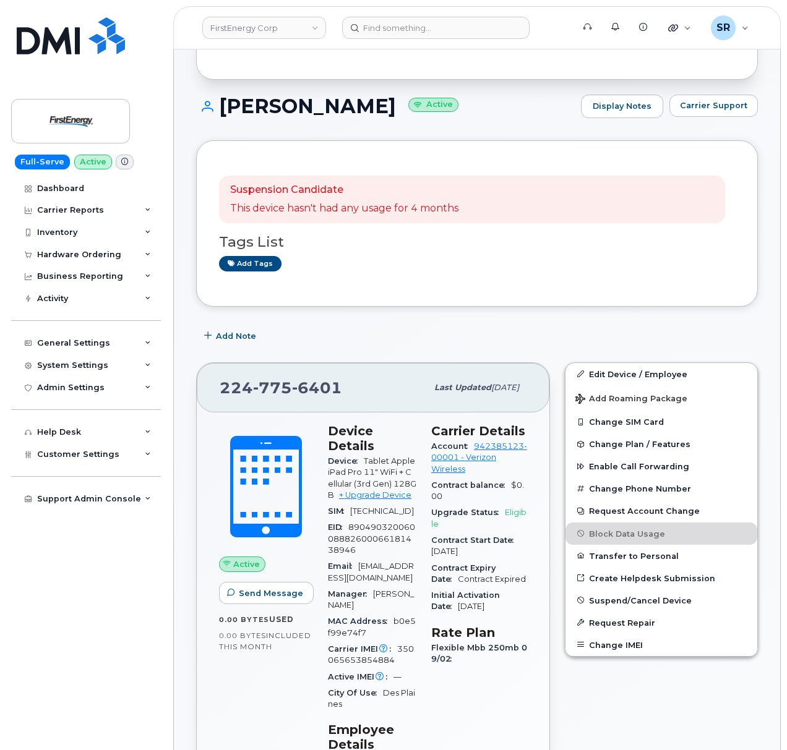
click at [370, 23] on input at bounding box center [435, 28] width 187 height 22
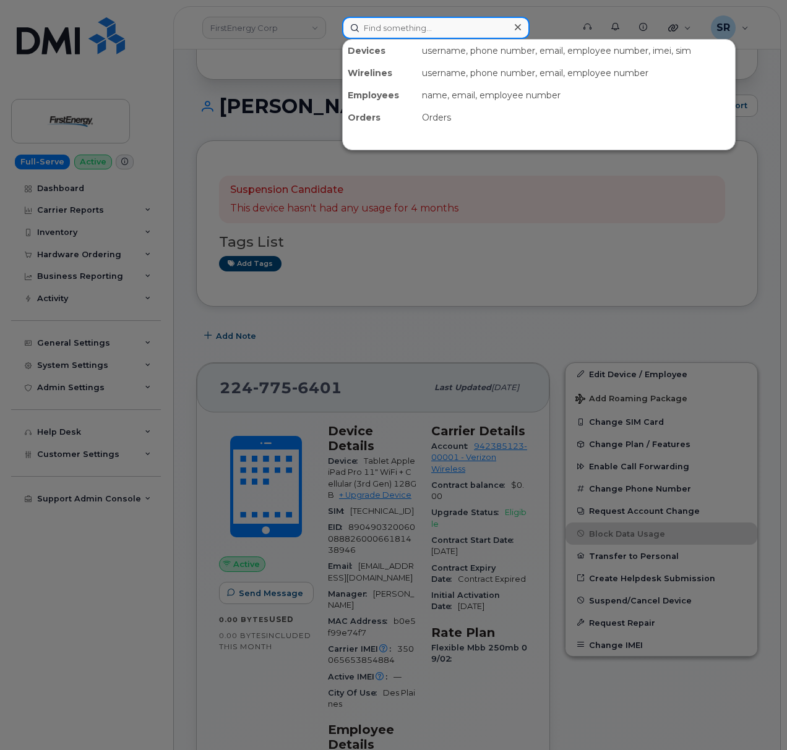
paste input "302475"
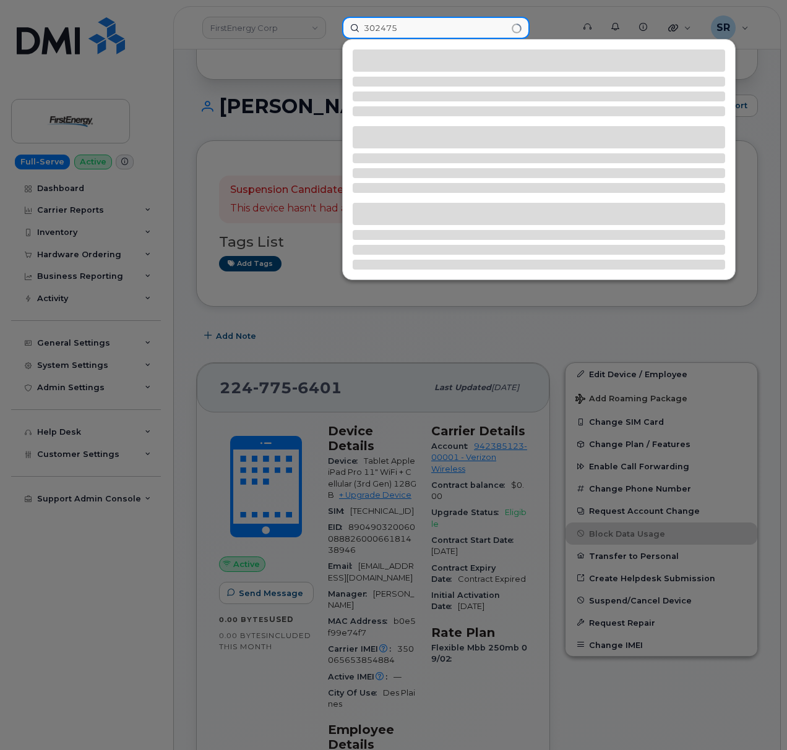
type input "302475"
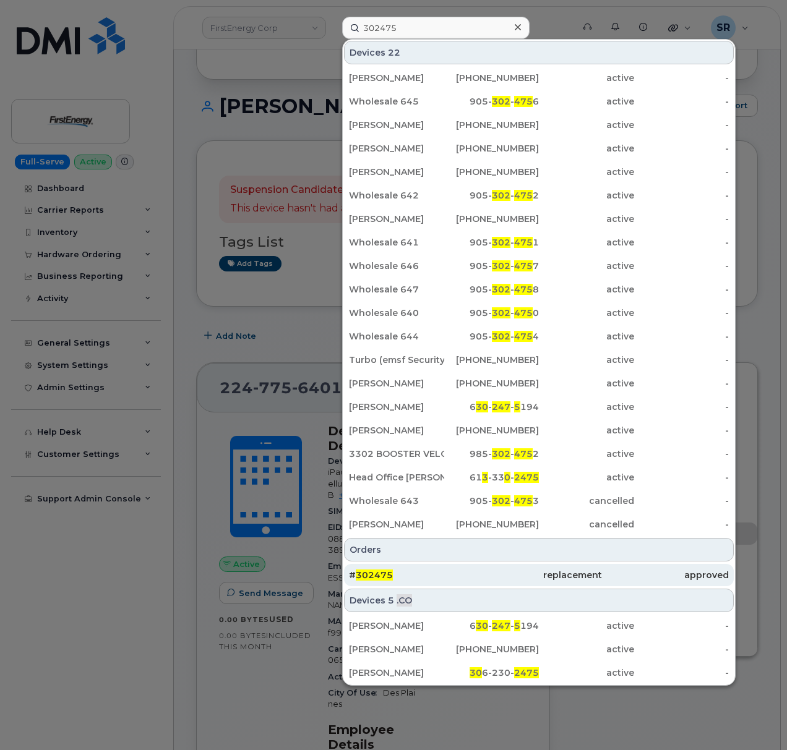
click at [407, 568] on div "# 302475" at bounding box center [412, 575] width 127 height 22
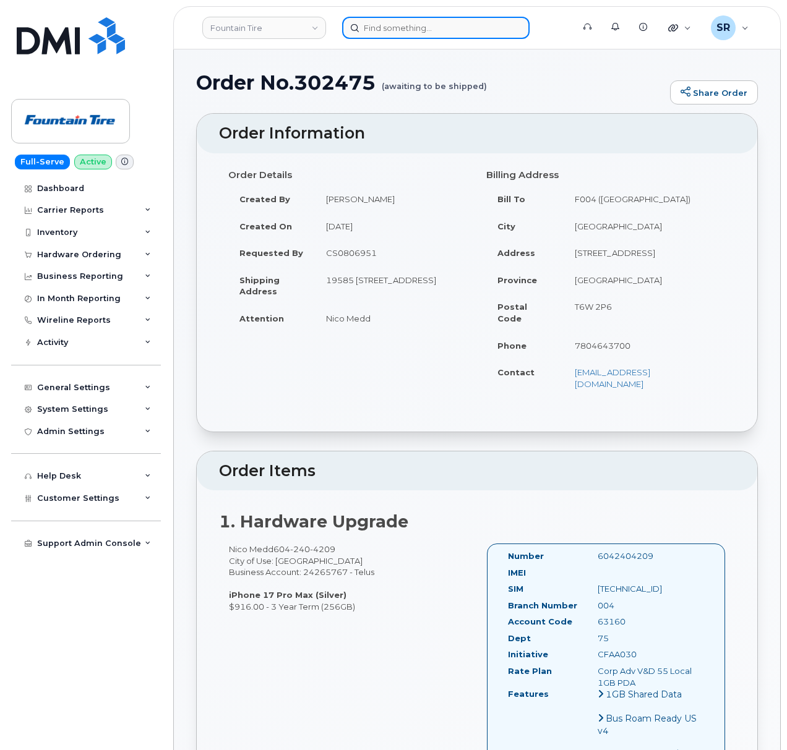
click at [379, 17] on input at bounding box center [435, 28] width 187 height 22
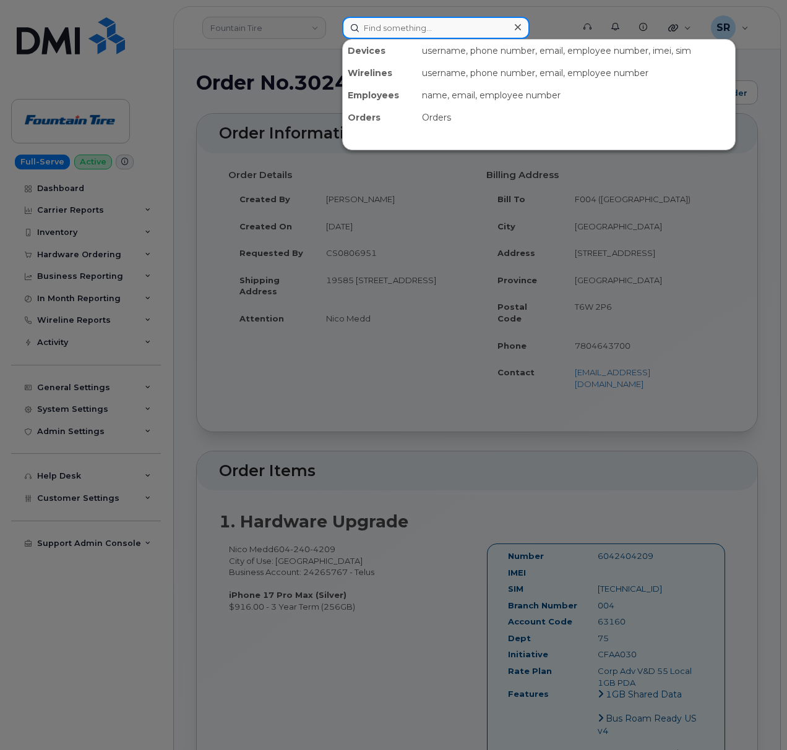
paste input "351036271002668"
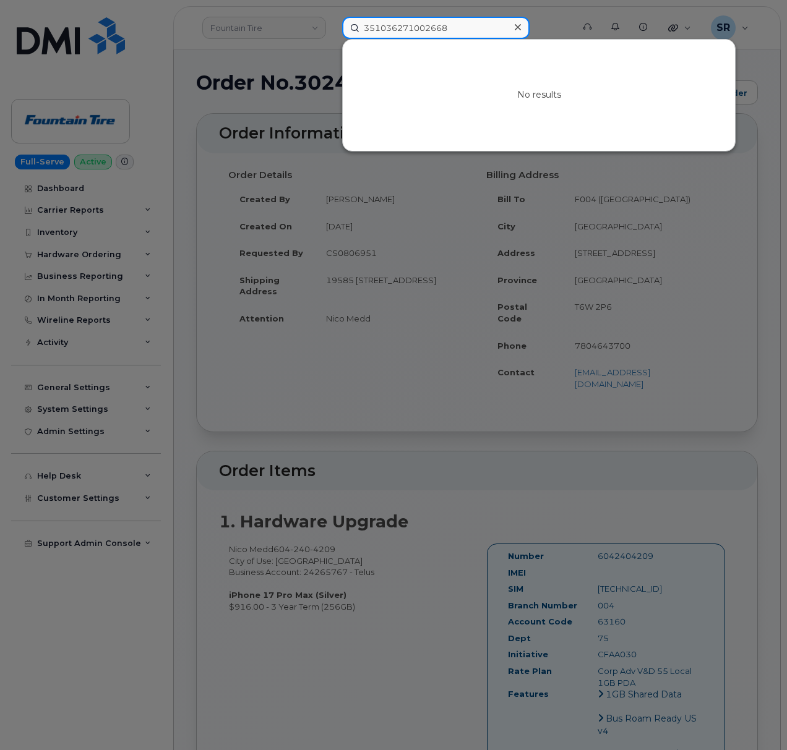
click at [450, 24] on input "351036271002668" at bounding box center [435, 28] width 187 height 22
paste input "9287505054"
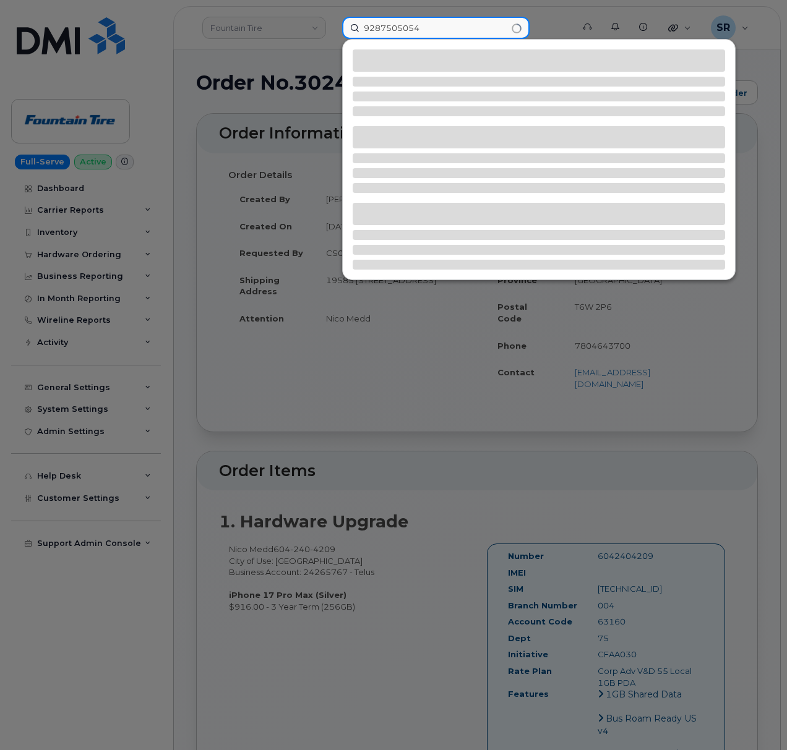
type input "9287505054"
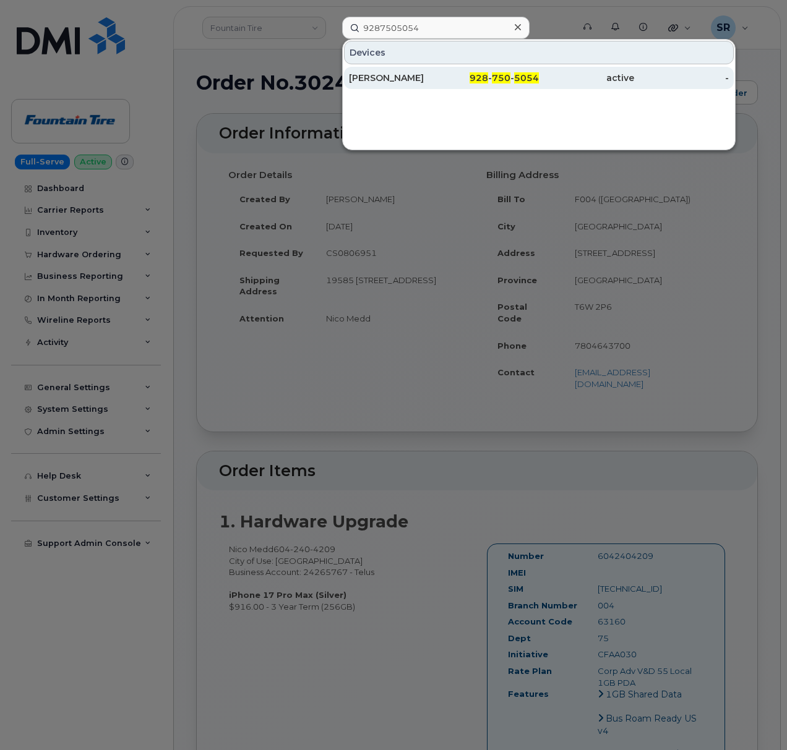
click at [449, 78] on div "928 - 750 - 5054" at bounding box center [491, 78] width 95 height 12
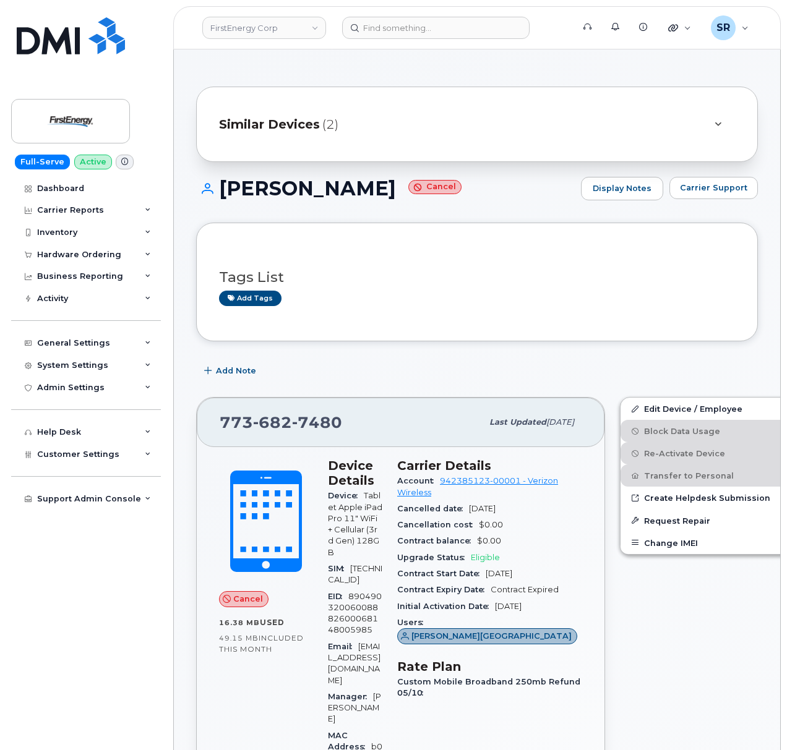
scroll to position [247, 0]
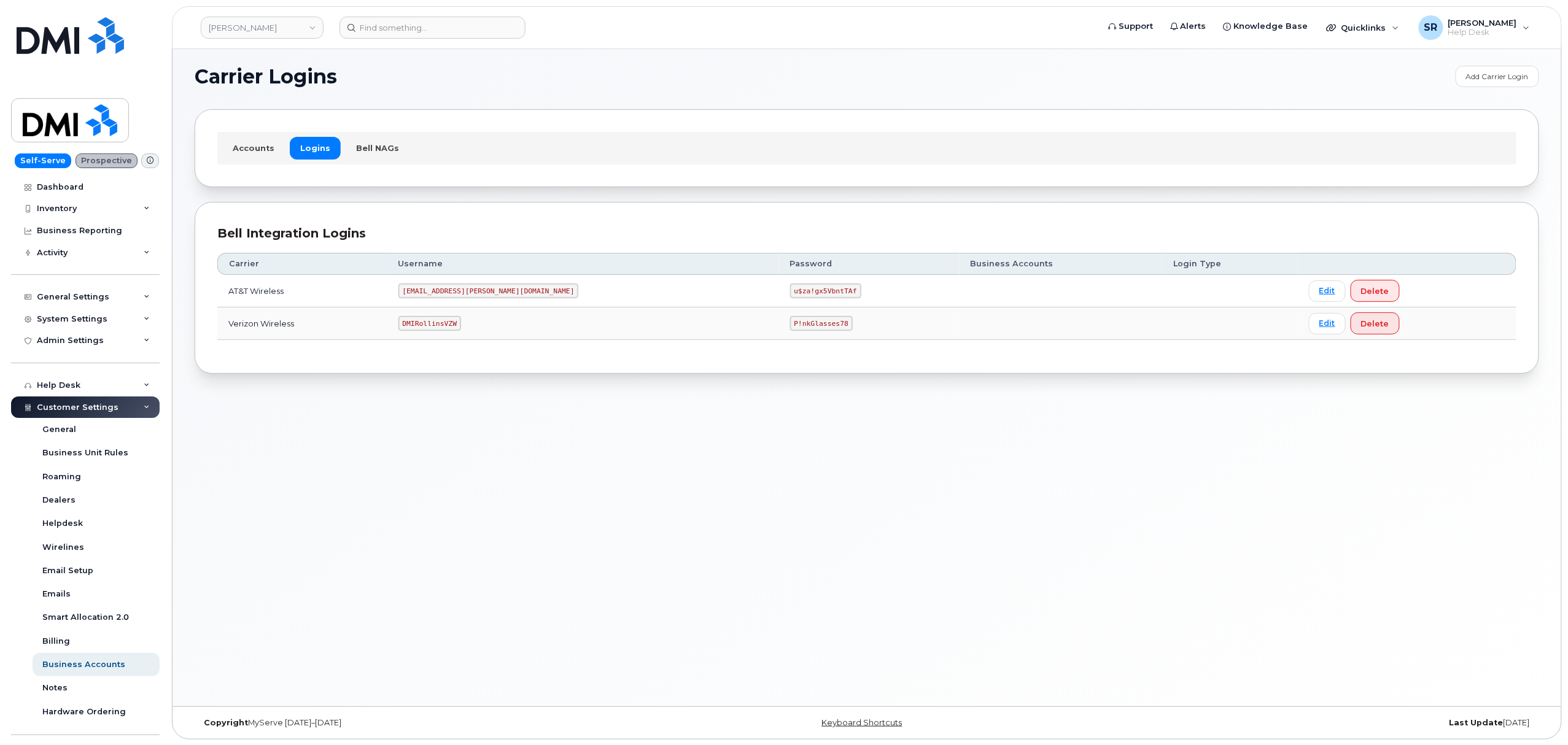
scroll to position [6, 0]
click at [456, 290] on code "MS-Rollins@dminc.com" at bounding box center [488, 290] width 181 height 15
copy code "MS-Rollins@dminc.com"
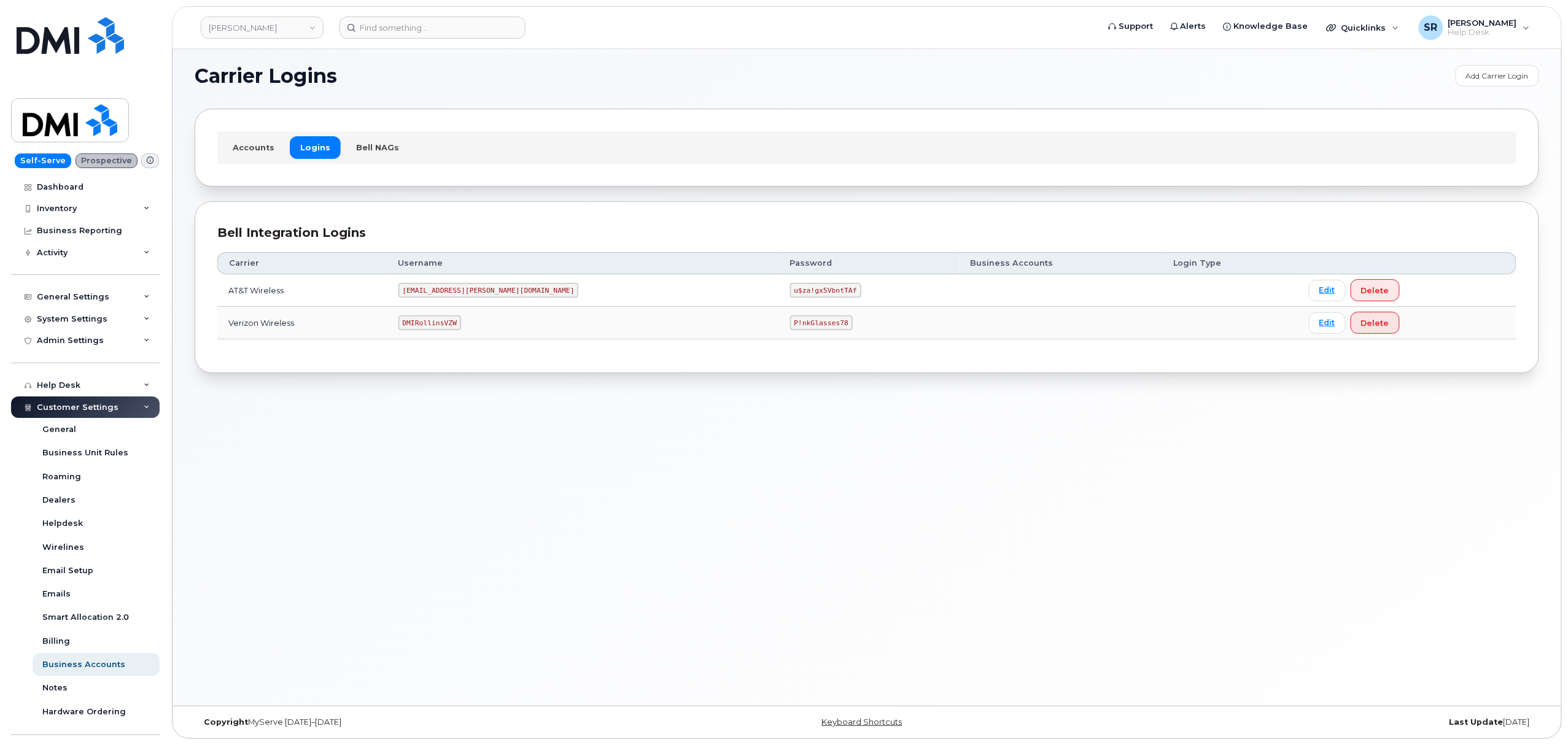
click at [790, 288] on code "u$za!gx5VbntTAf" at bounding box center [826, 290] width 71 height 15
copy code "u$za!gx5VbntTAf"
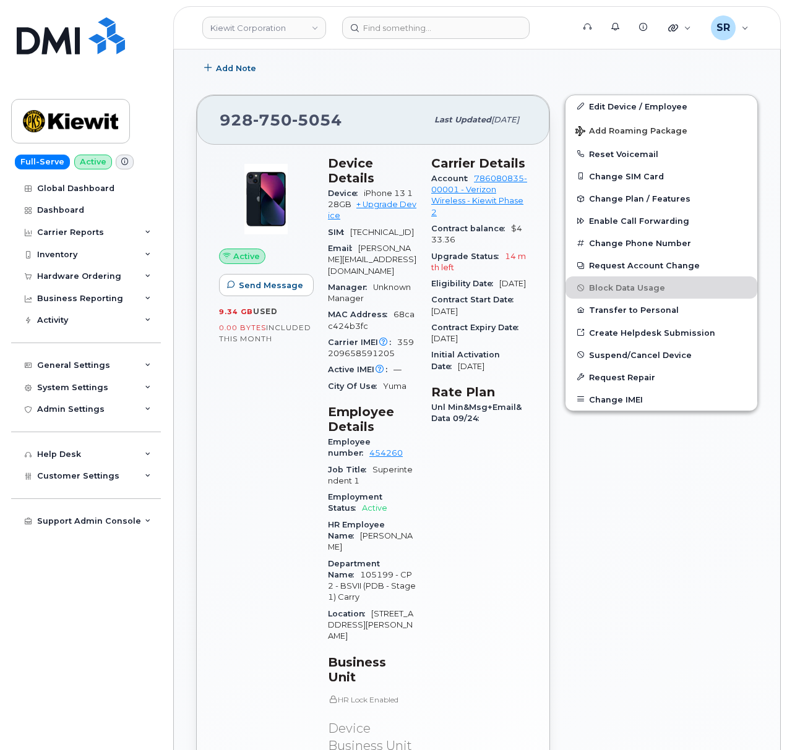
scroll to position [330, 0]
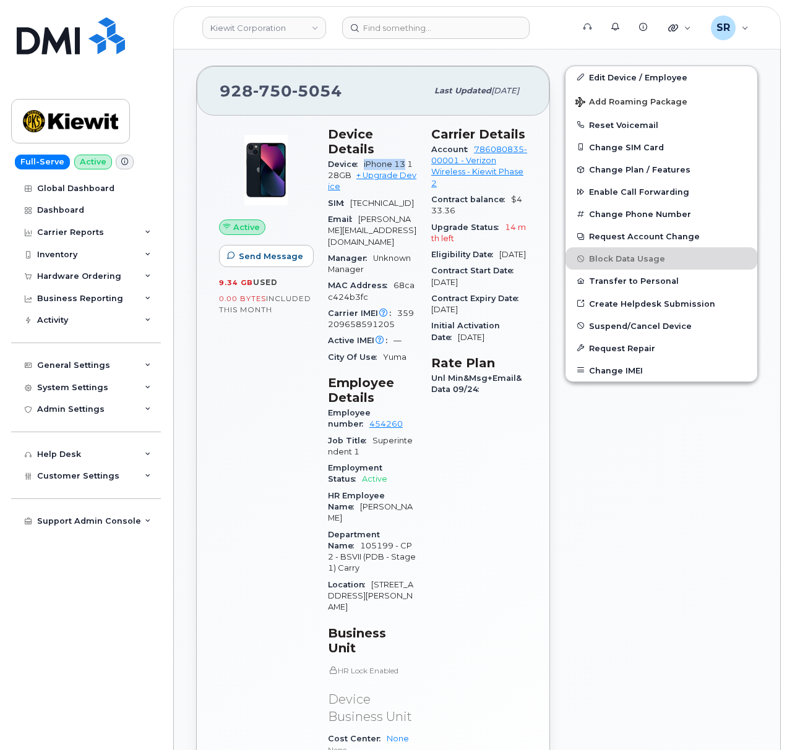
drag, startPoint x: 360, startPoint y: 161, endPoint x: 404, endPoint y: 169, distance: 45.3
click at [404, 169] on div "Device iPhone 13 128GB + Upgrade Device" at bounding box center [372, 175] width 88 height 39
click at [372, 25] on input at bounding box center [435, 28] width 187 height 22
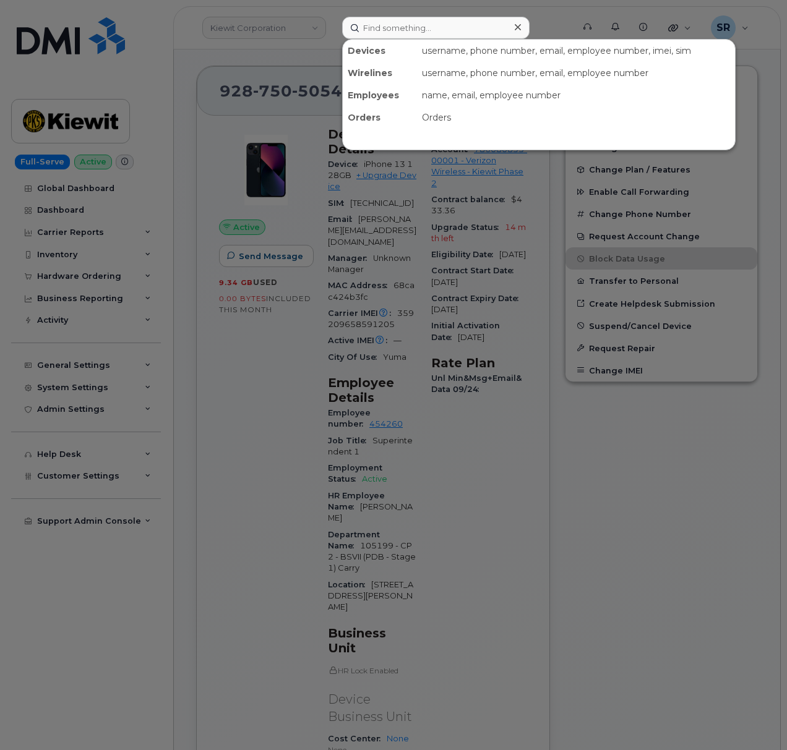
click at [233, 111] on div at bounding box center [393, 375] width 787 height 750
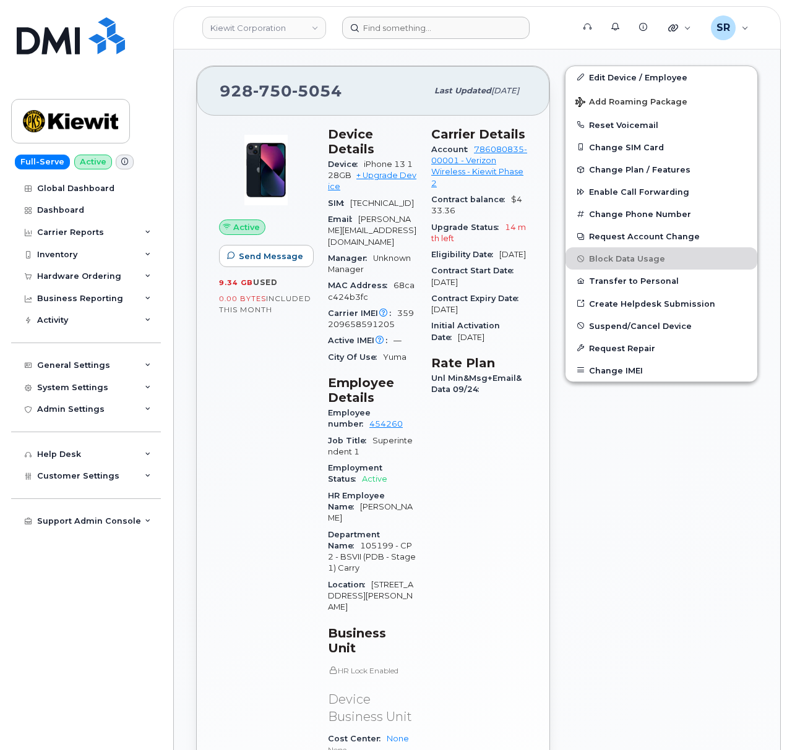
click at [292, 77] on div "[PHONE_NUMBER] Last updated [DATE]" at bounding box center [373, 90] width 353 height 49
click at [285, 87] on span "750" at bounding box center [272, 91] width 39 height 19
click at [260, 119] on div "Active Send Message 9.34 GB  used 0.00 Bytes  included this month Device Detail…" at bounding box center [373, 523] width 353 height 815
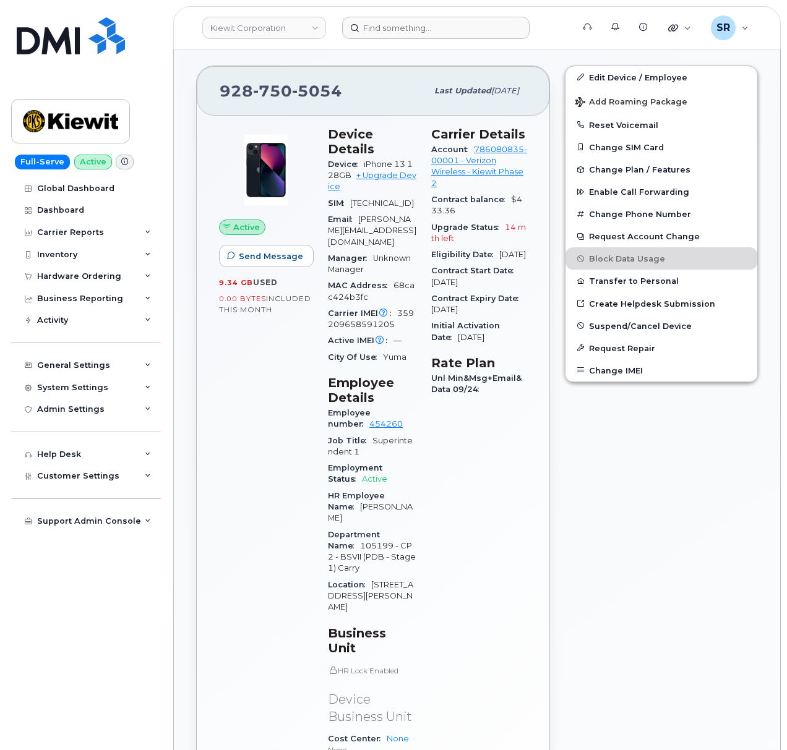
scroll to position [247, 0]
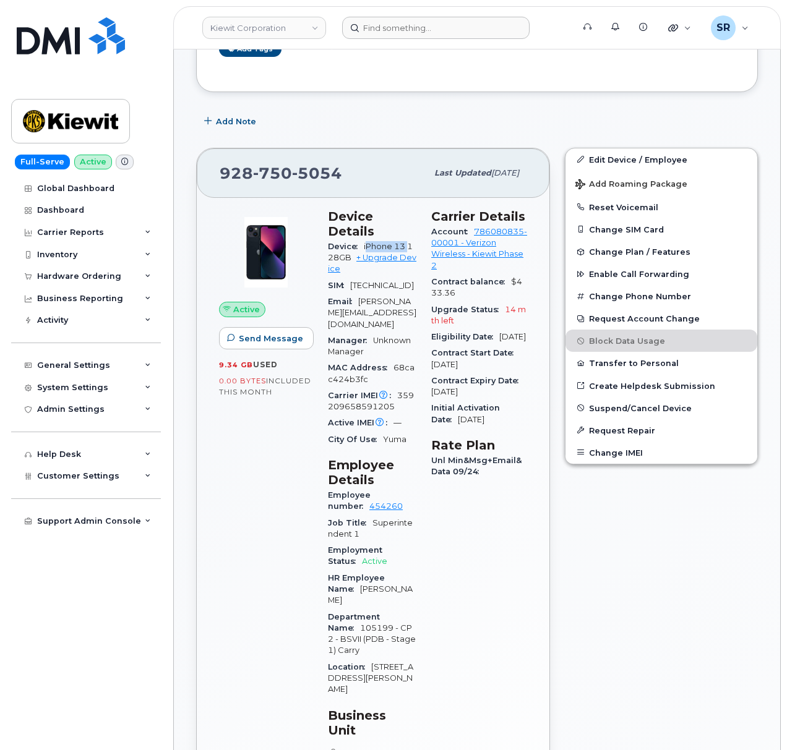
drag, startPoint x: 367, startPoint y: 249, endPoint x: 408, endPoint y: 246, distance: 41.6
click at [408, 246] on span "iPhone 13 128GB" at bounding box center [370, 252] width 85 height 20
click at [379, 245] on span "iPhone 13 128GB" at bounding box center [370, 252] width 85 height 20
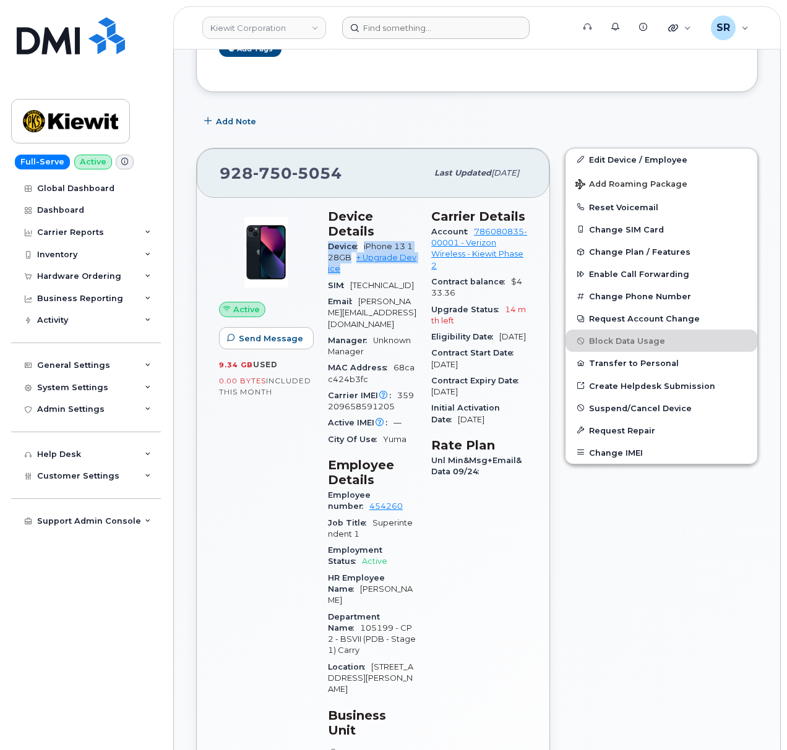
click at [379, 245] on span "iPhone 13 128GB" at bounding box center [370, 252] width 85 height 20
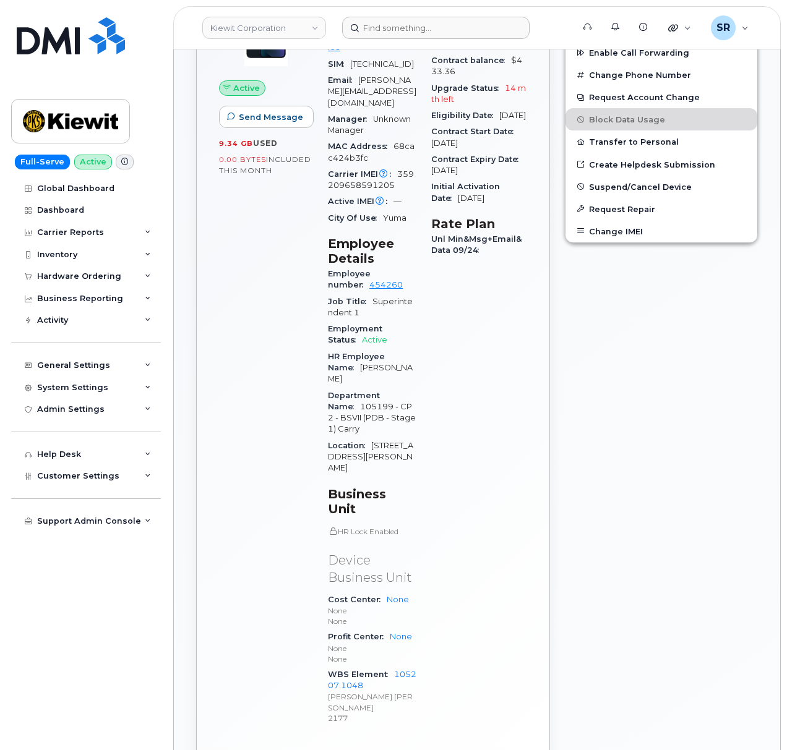
scroll to position [577, 0]
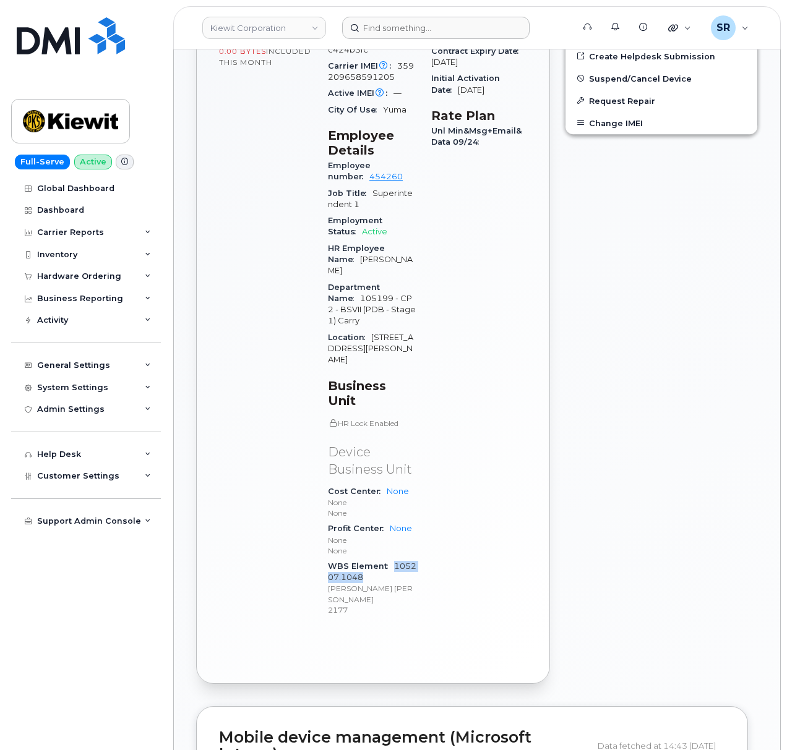
drag, startPoint x: 376, startPoint y: 533, endPoint x: 395, endPoint y: 523, distance: 21.0
click at [395, 558] on div "WBS Element 105207.1048 Kiewit Shea Traylor 2177" at bounding box center [372, 587] width 88 height 59
click at [443, 515] on div "Carrier Details Account 786080835-00001 - Verizon Wireless - Kiewit Phase 2 Con…" at bounding box center [479, 253] width 111 height 763
drag, startPoint x: 392, startPoint y: 520, endPoint x: 341, endPoint y: 536, distance: 53.0
click at [341, 558] on div "WBS Element 105207.1048 Kiewit Shea Traylor 2177" at bounding box center [372, 587] width 88 height 59
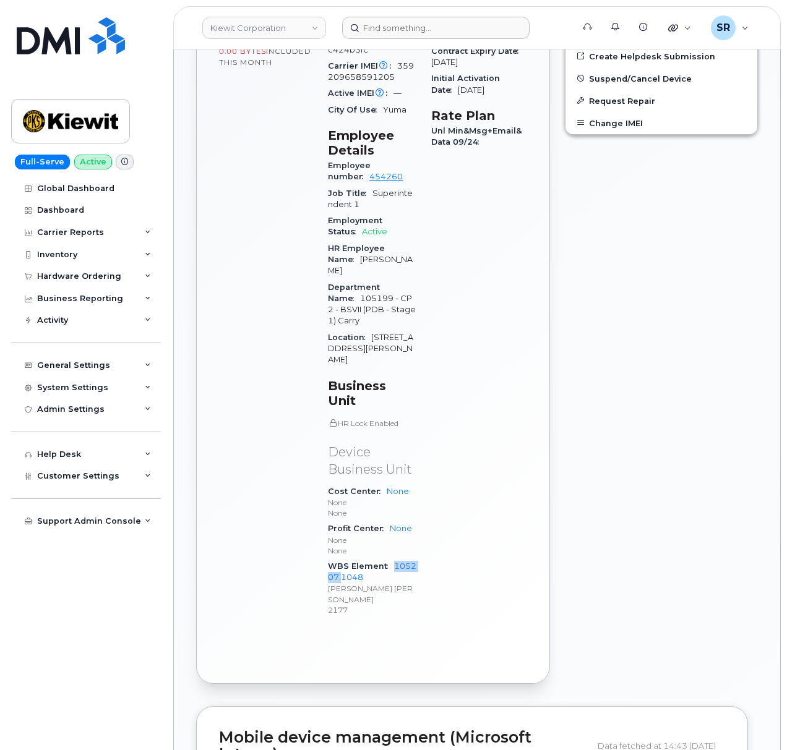
copy link "105207."
click at [559, 530] on div "Edit Device / Employee Add Roaming Package Reset Voicemail Change SIM Card Chan…" at bounding box center [661, 251] width 208 height 881
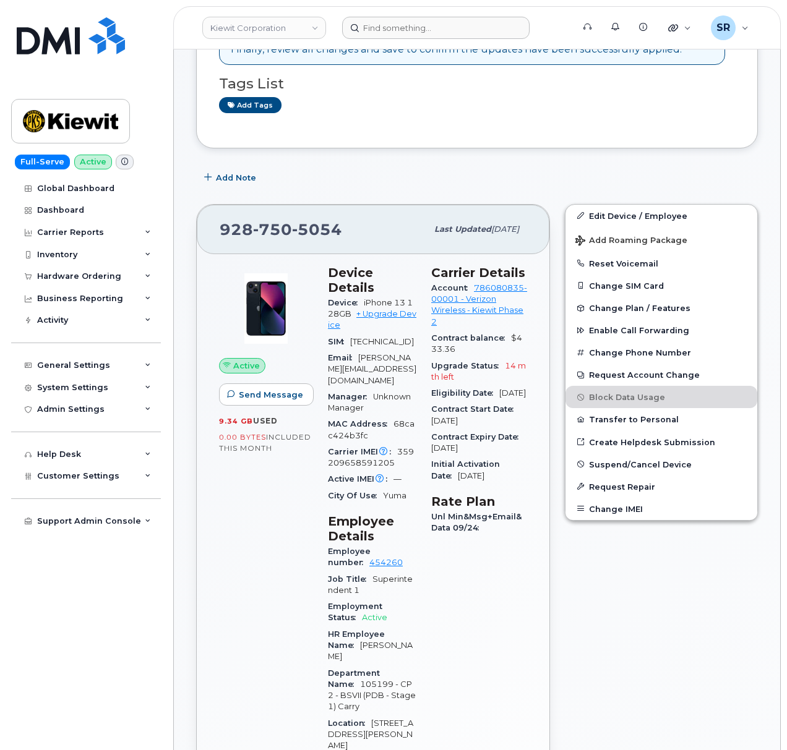
scroll to position [165, 0]
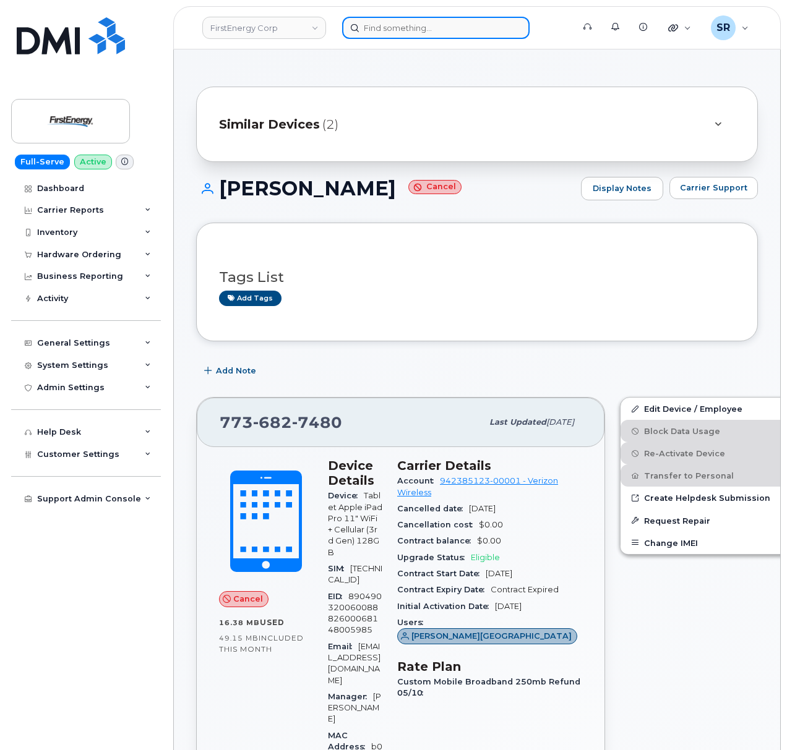
click at [385, 33] on input at bounding box center [435, 28] width 187 height 22
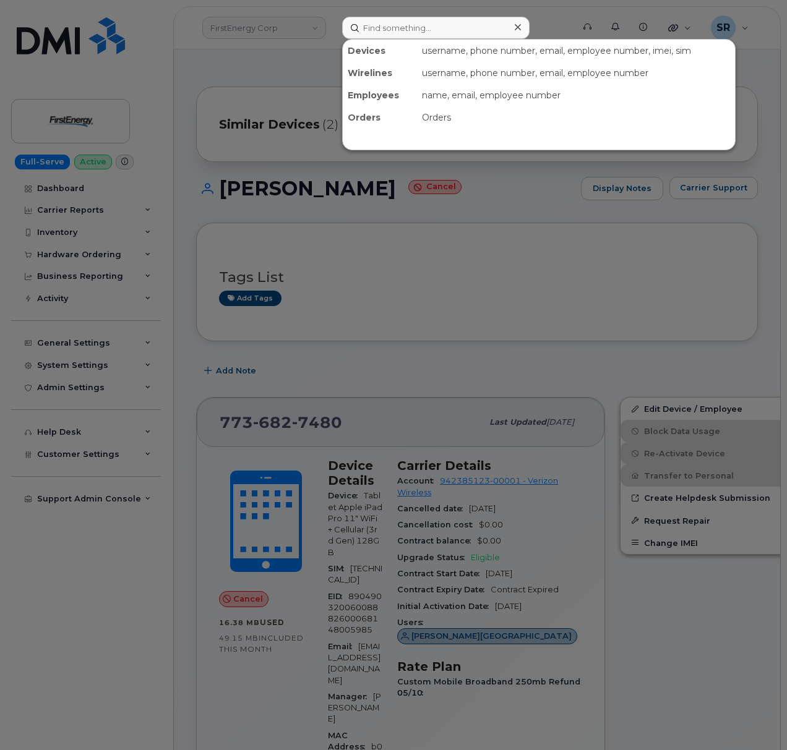
click at [323, 4] on div at bounding box center [393, 375] width 787 height 750
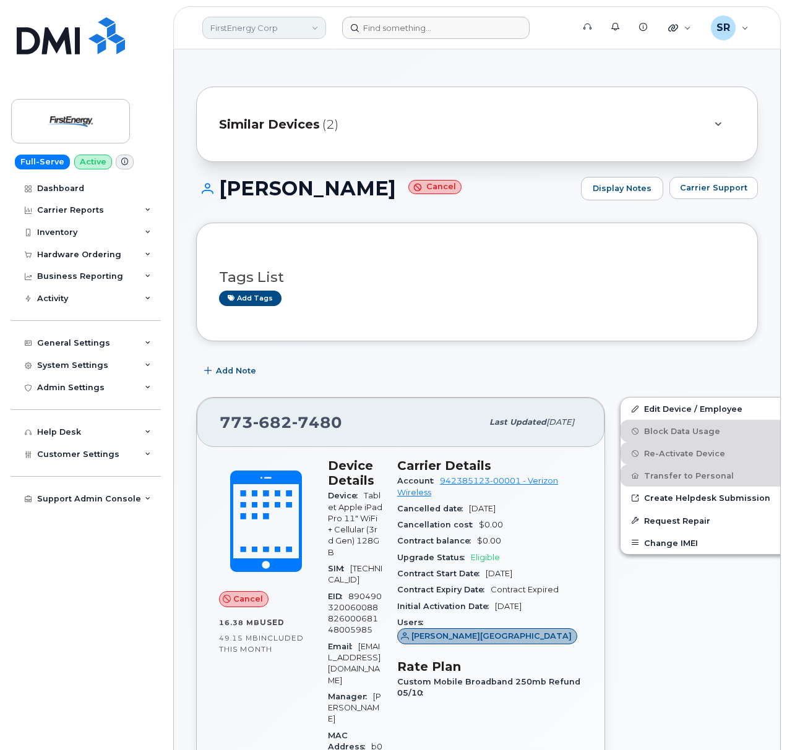
click at [268, 26] on link "FirstEnergy Corp" at bounding box center [264, 28] width 124 height 22
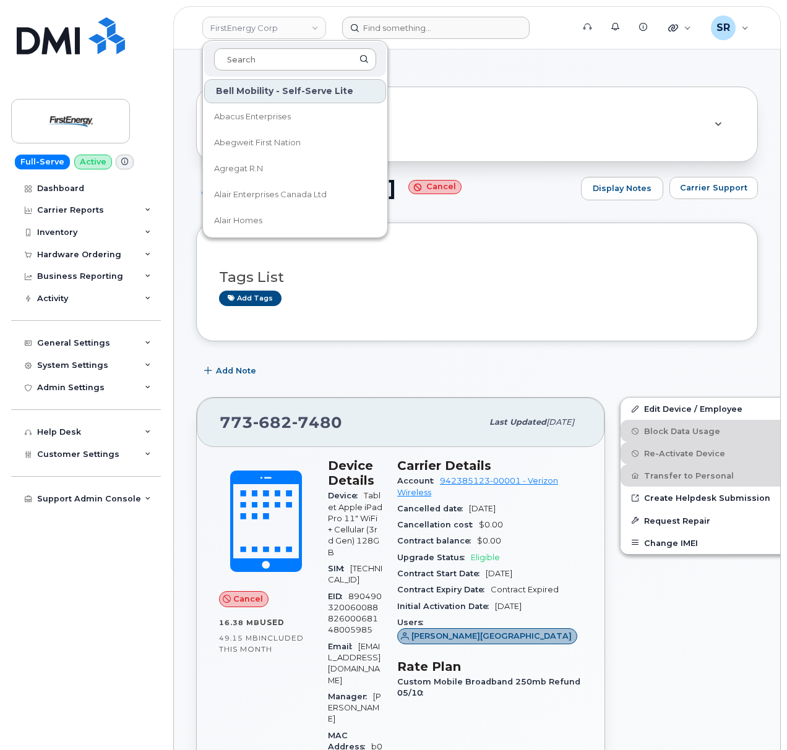
click at [260, 67] on input at bounding box center [295, 59] width 162 height 22
type input "l"
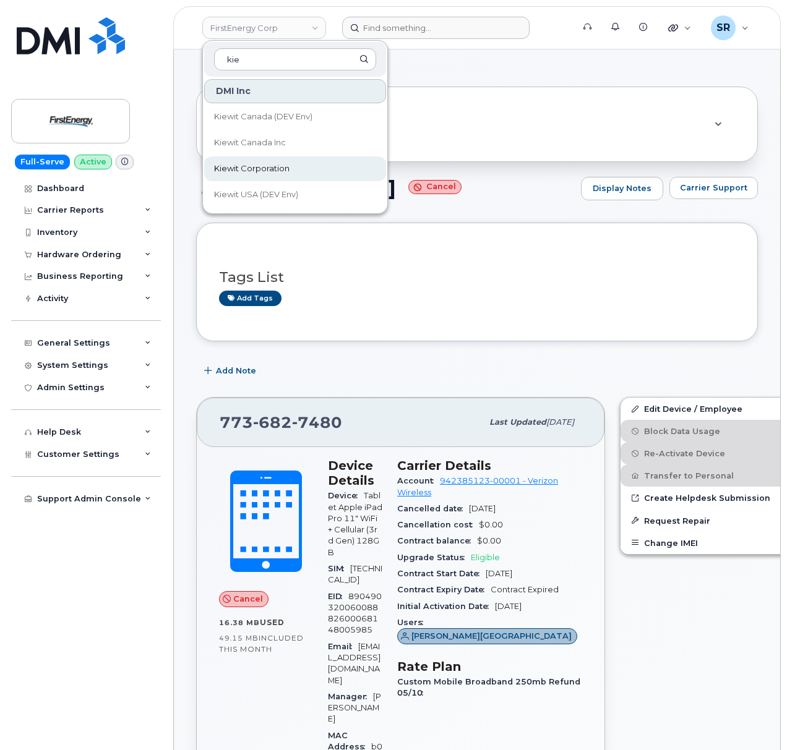
type input "kie"
drag, startPoint x: 298, startPoint y: 171, endPoint x: 310, endPoint y: 176, distance: 13.0
click at [298, 171] on link "Kiewit Corporation" at bounding box center [295, 168] width 182 height 25
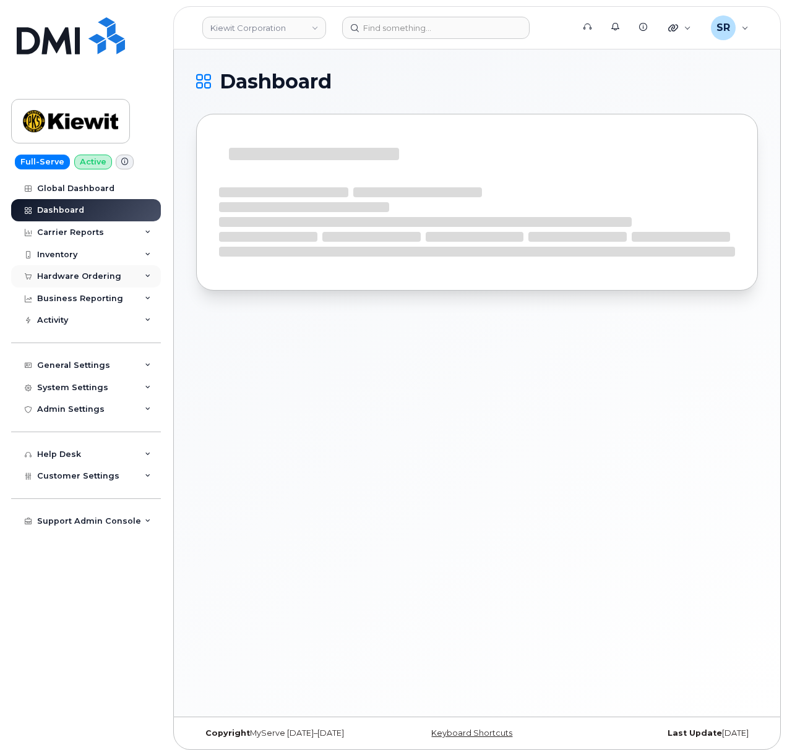
click at [85, 272] on div "Hardware Ordering" at bounding box center [79, 277] width 84 height 10
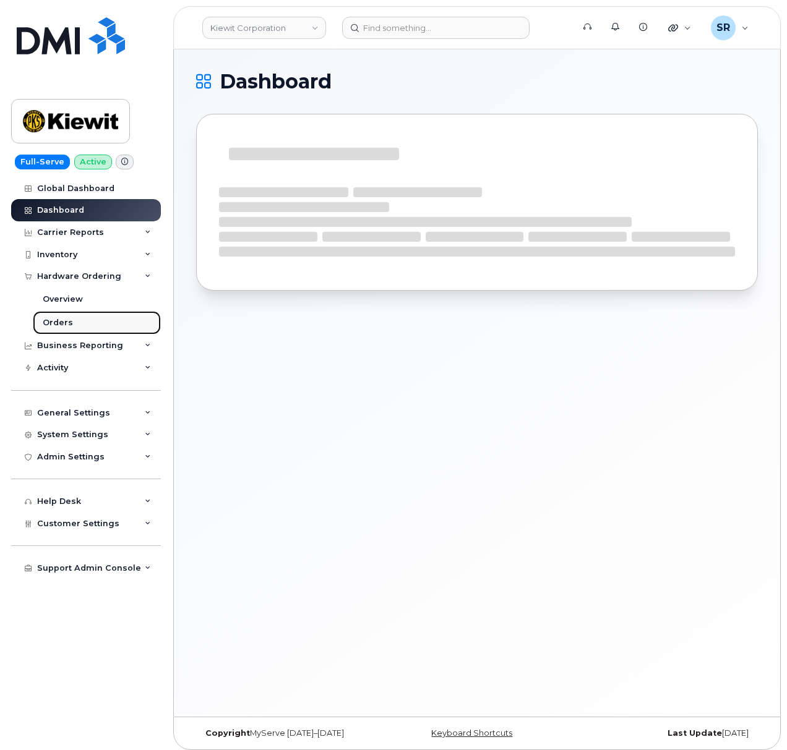
click at [74, 318] on link "Orders" at bounding box center [97, 323] width 128 height 24
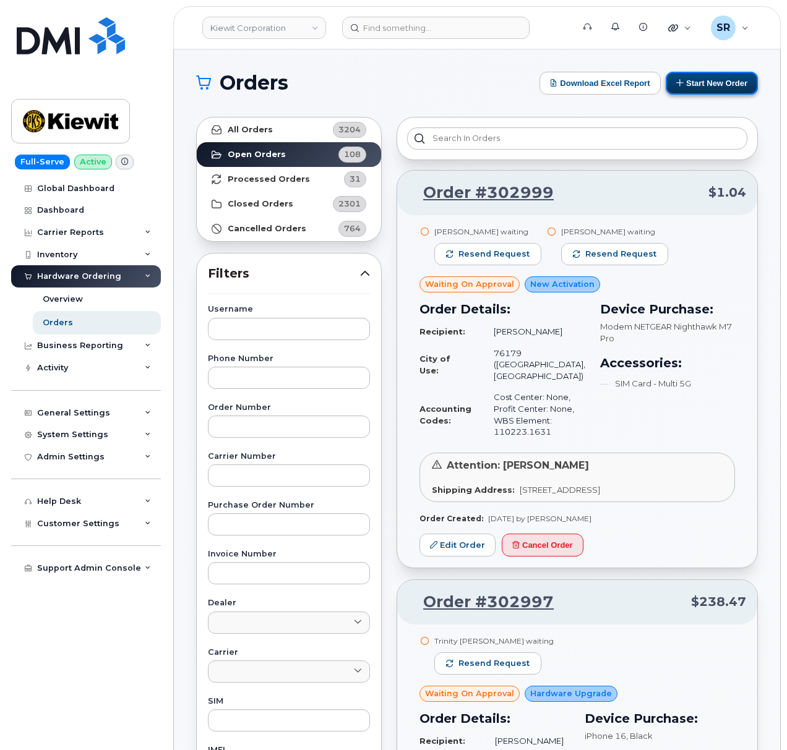
click at [708, 84] on button "Start New Order" at bounding box center [711, 83] width 92 height 23
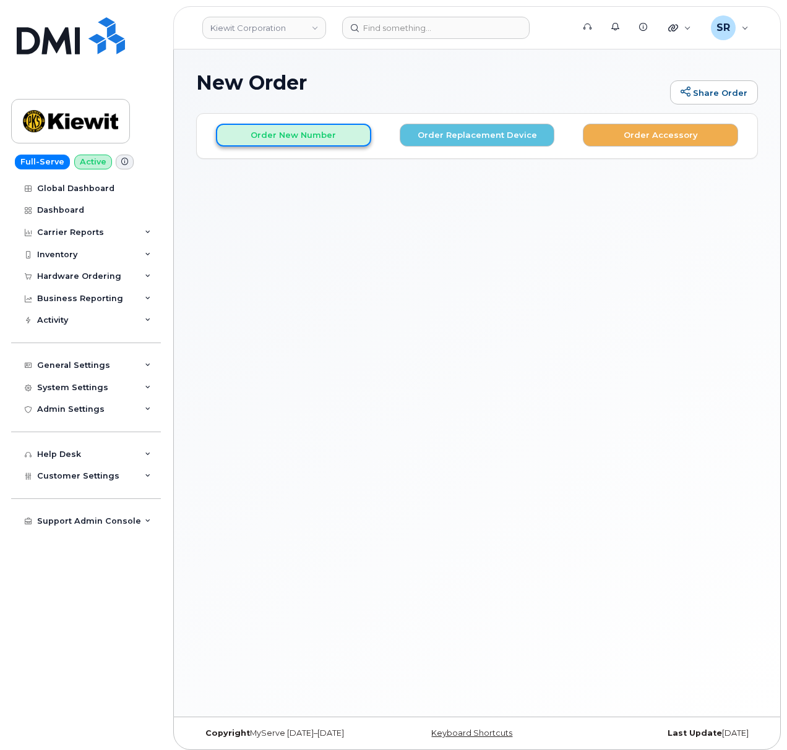
click at [319, 139] on button "Order New Number" at bounding box center [293, 135] width 155 height 23
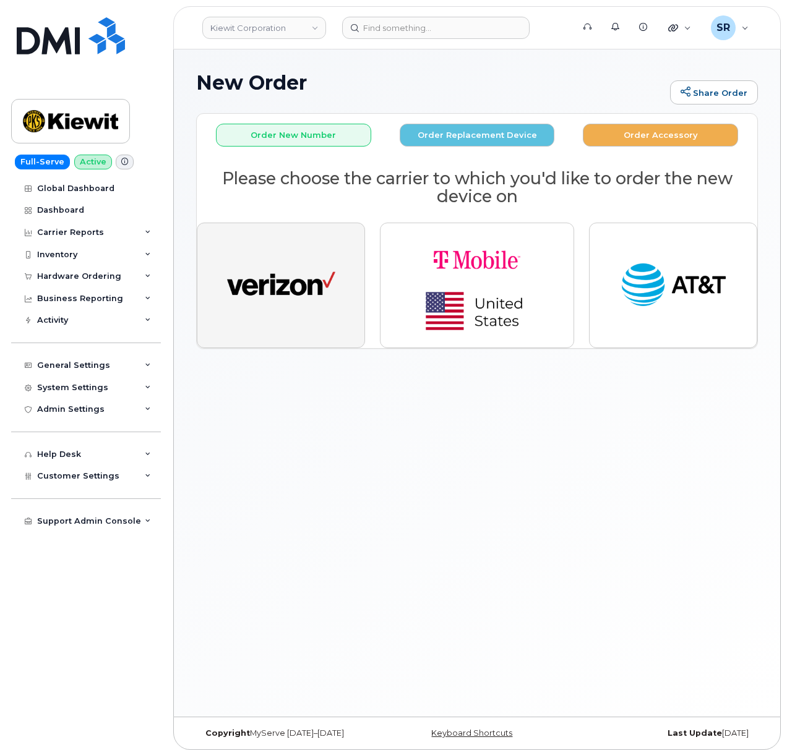
click at [335, 271] on img "button" at bounding box center [281, 286] width 108 height 56
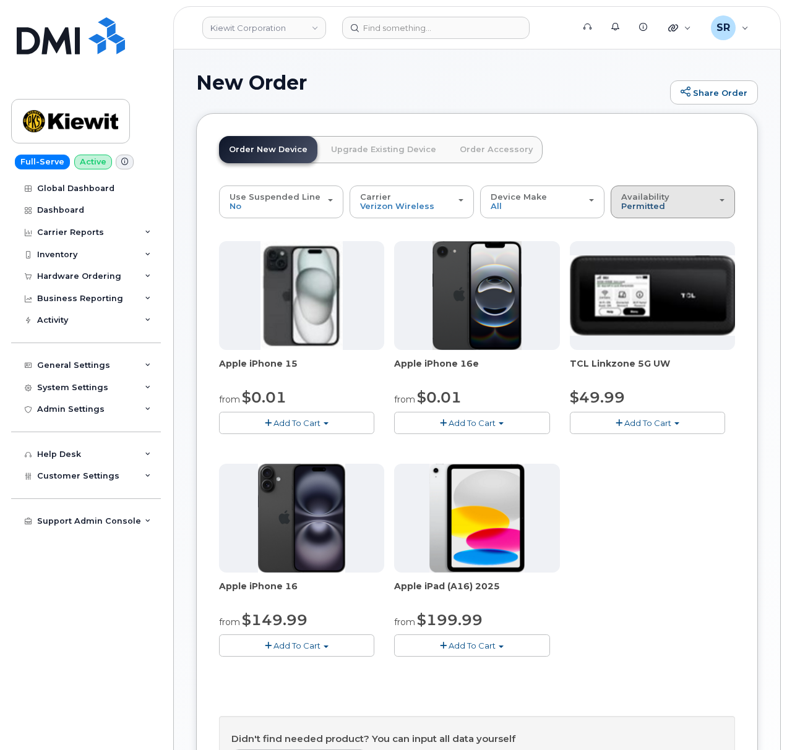
click at [644, 202] on span "Permitted" at bounding box center [643, 206] width 44 height 10
click at [649, 250] on div "All" at bounding box center [673, 251] width 118 height 15
click at [644, 211] on span "Permitted" at bounding box center [643, 206] width 44 height 10
click at [629, 250] on label "All" at bounding box center [627, 251] width 26 height 15
click at [0, 0] on input "All" at bounding box center [0, 0] width 0 height 0
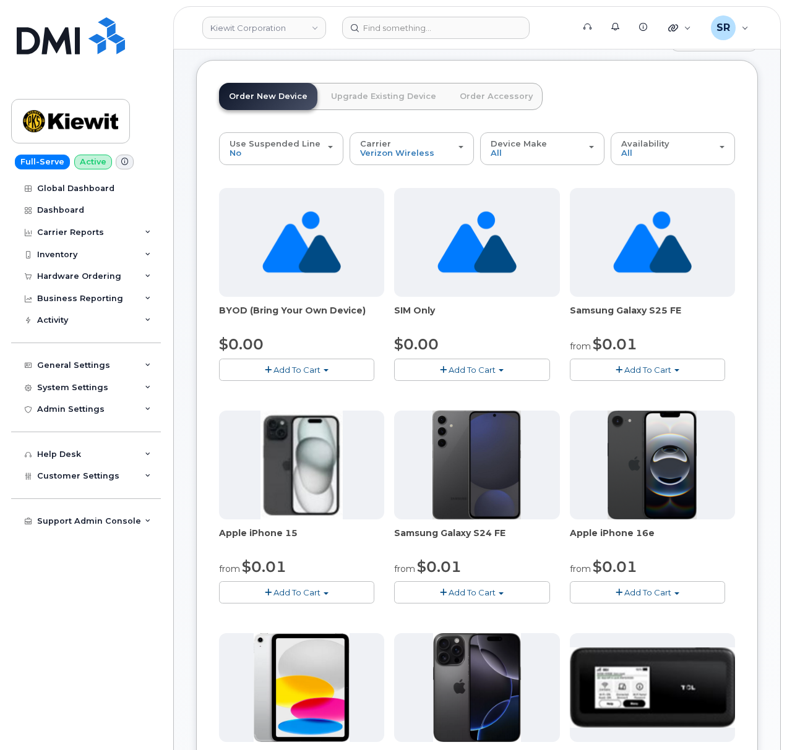
scroll to position [82, 0]
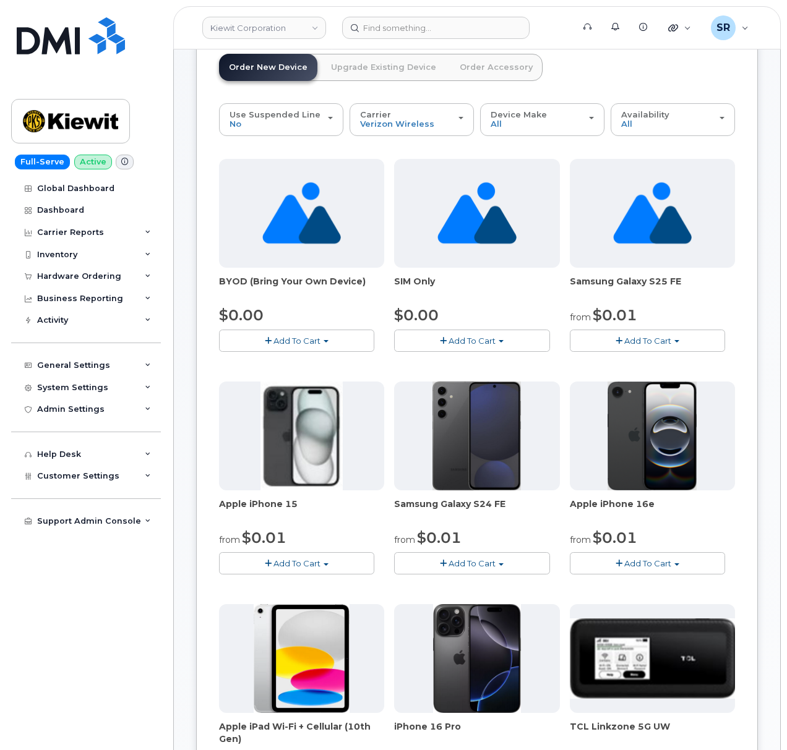
click at [276, 336] on span "Add To Cart" at bounding box center [296, 341] width 47 height 10
click at [270, 361] on link "$0.00 - Activation" at bounding box center [281, 363] width 118 height 15
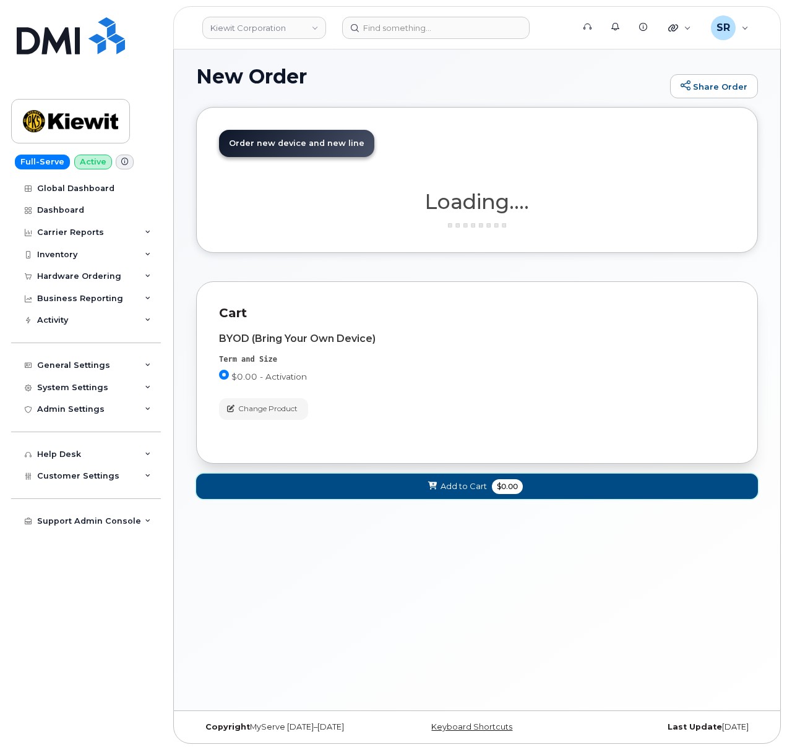
click at [461, 492] on span "Add to Cart" at bounding box center [463, 487] width 46 height 12
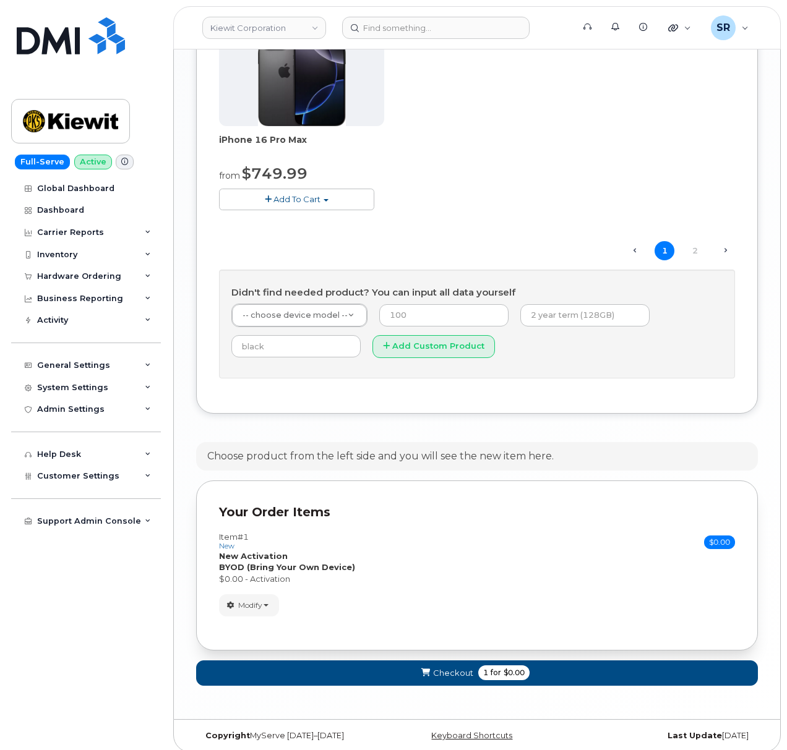
scroll to position [1352, 0]
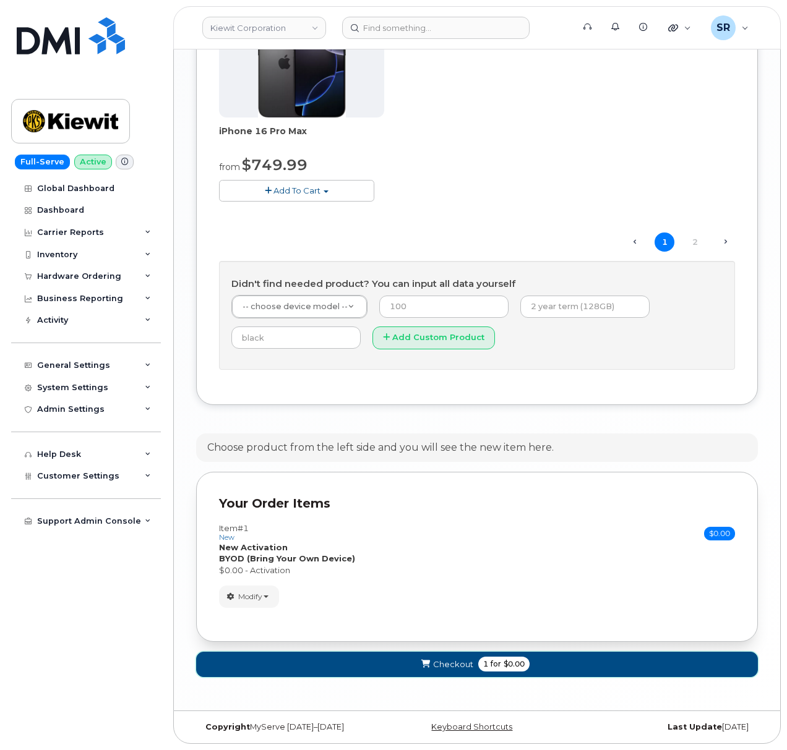
click at [453, 661] on span "Checkout" at bounding box center [453, 665] width 40 height 12
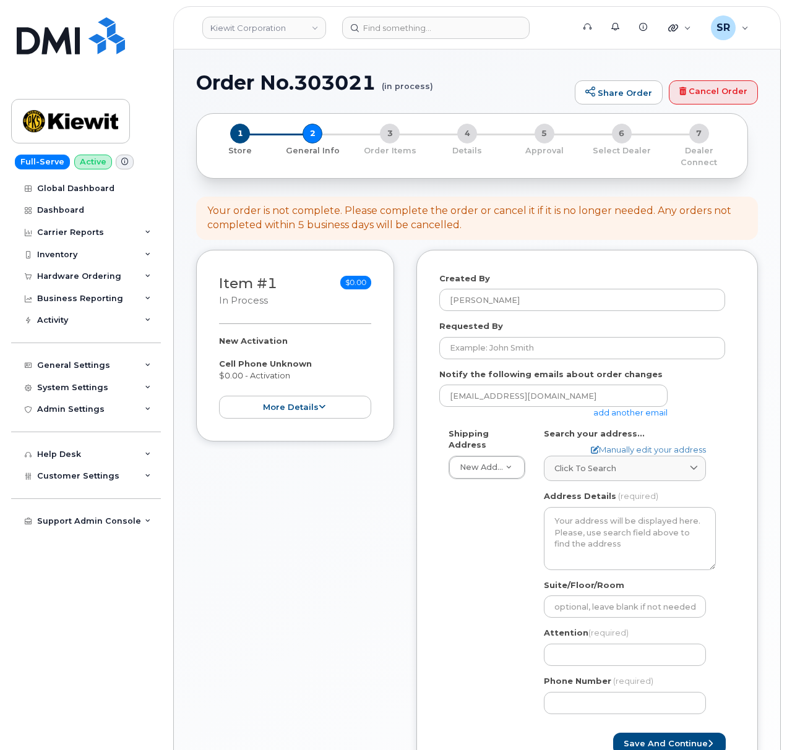
select select
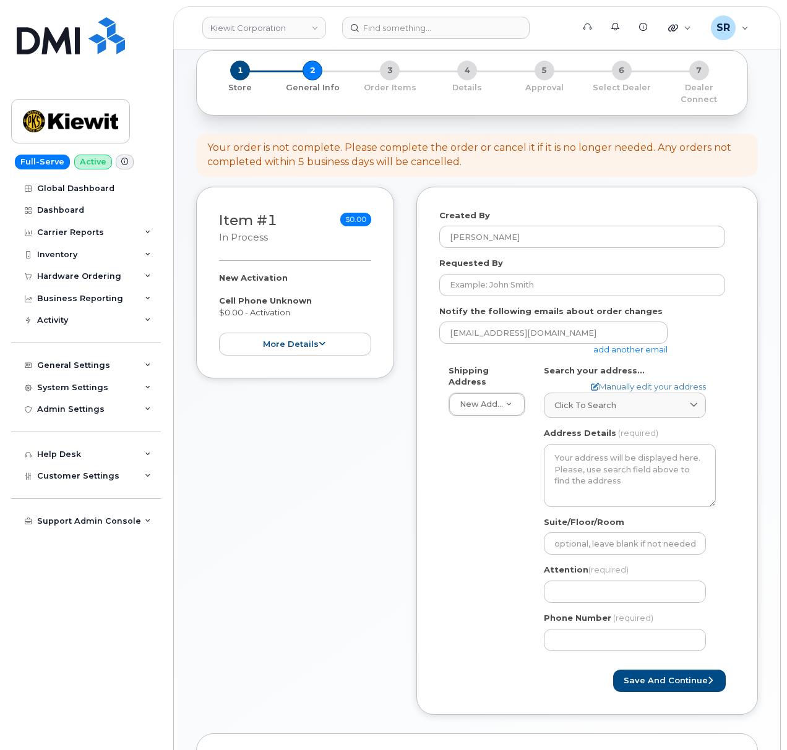
scroll to position [82, 0]
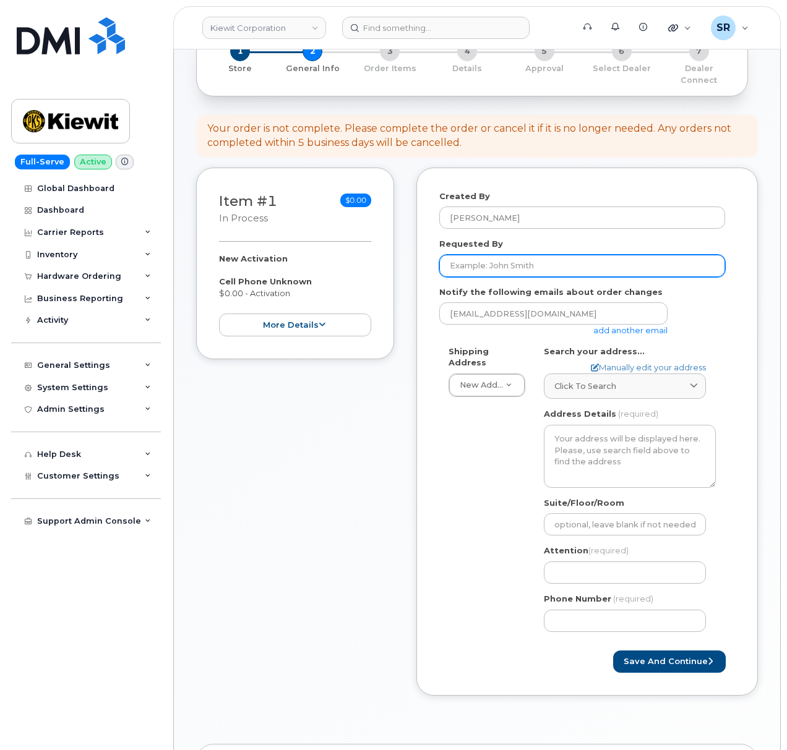
click at [528, 260] on input "Requested By" at bounding box center [582, 266] width 286 height 22
click at [521, 255] on input "Requested By" at bounding box center [582, 266] width 286 height 22
paste input "[PERSON_NAME]"
click at [539, 255] on input "[PERSON_NAME]" at bounding box center [582, 266] width 286 height 22
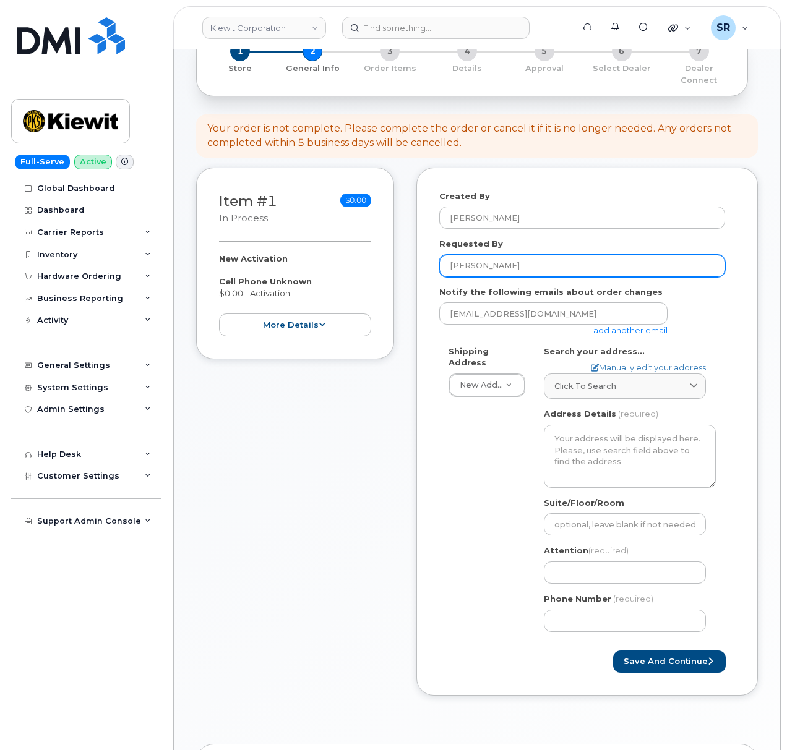
click at [539, 255] on input "[PERSON_NAME]" at bounding box center [582, 266] width 286 height 22
paste input "ARA.CLARK1@KSTJV.COM"
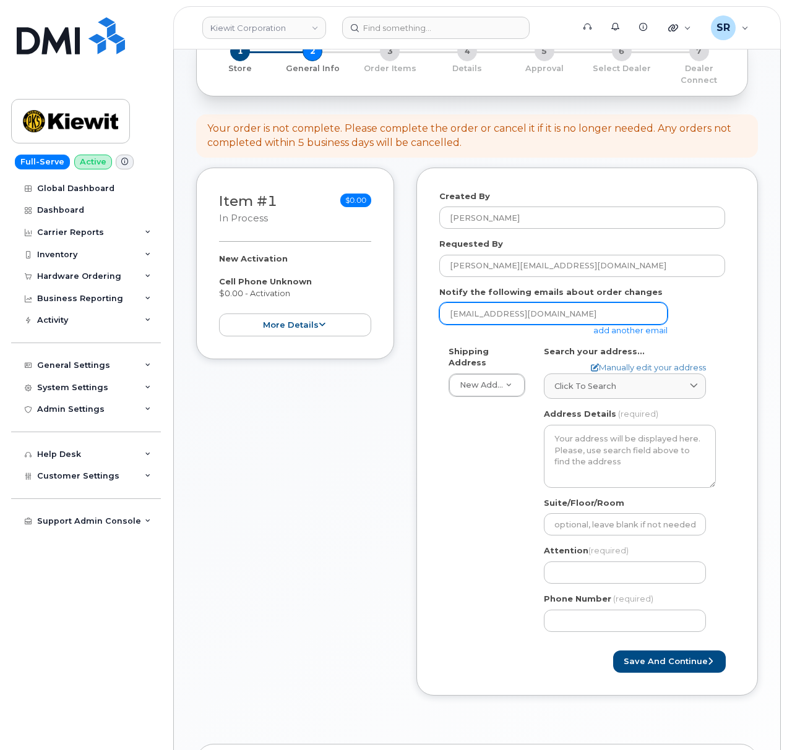
click at [562, 306] on input "[EMAIL_ADDRESS][DOMAIN_NAME]" at bounding box center [553, 313] width 228 height 22
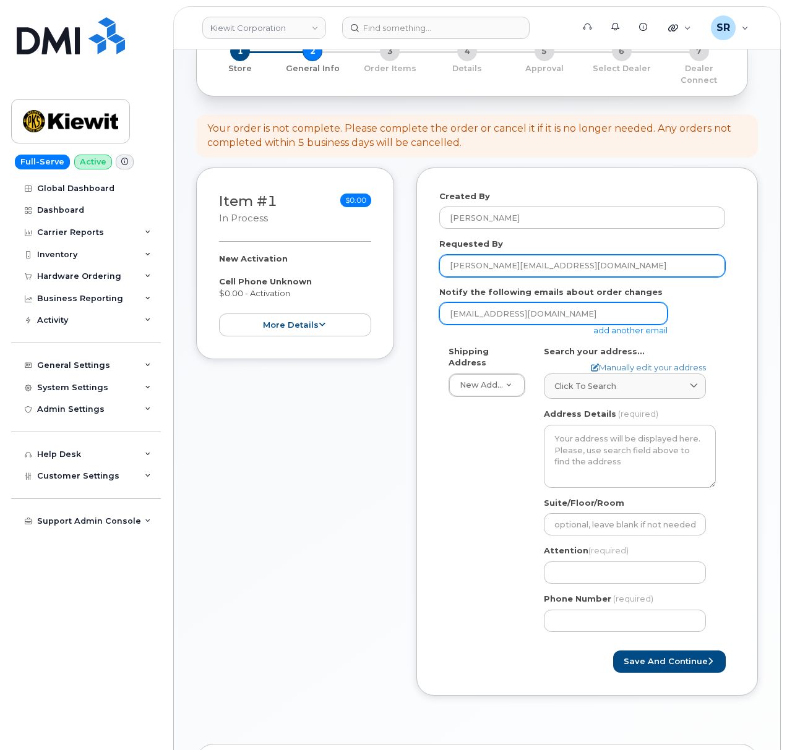
type input "[PERSON_NAME]"
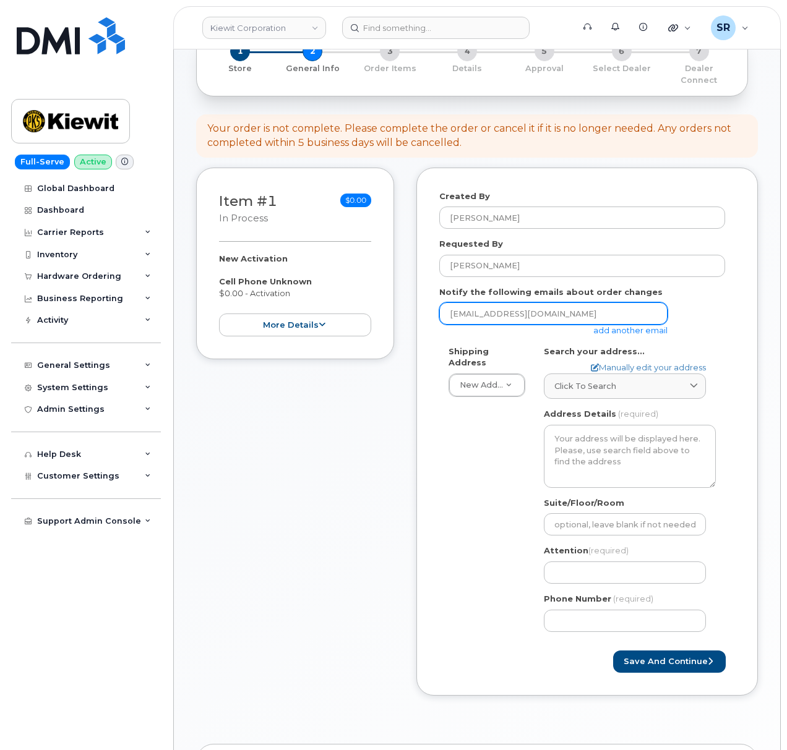
click at [560, 312] on input "[EMAIL_ADDRESS][DOMAIN_NAME]" at bounding box center [553, 313] width 228 height 22
paste input "[PERSON_NAME][EMAIL_ADDRESS][DOMAIN_NAME]"
type input "[PERSON_NAME][EMAIL_ADDRESS][DOMAIN_NAME]"
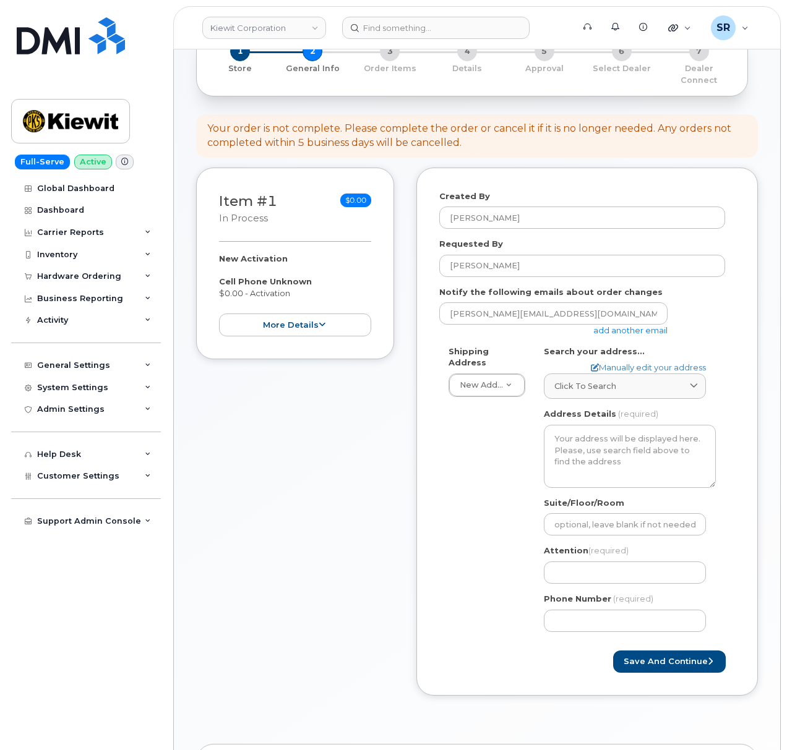
click at [683, 312] on div "SARA.CLARK1@KSTJV.COM add another email" at bounding box center [582, 319] width 286 height 34
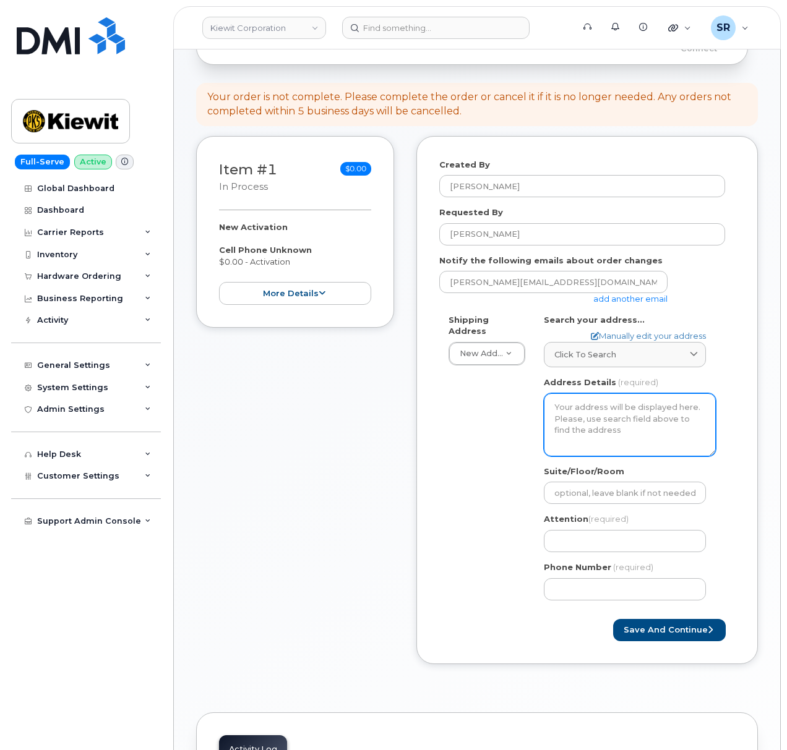
scroll to position [165, 0]
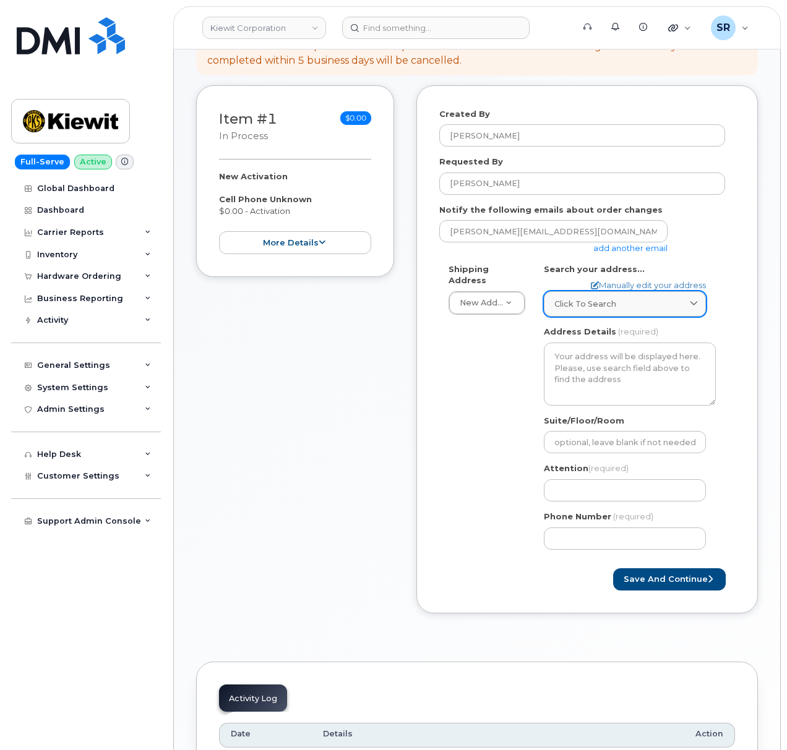
click at [642, 299] on link "Click to search" at bounding box center [625, 303] width 162 height 25
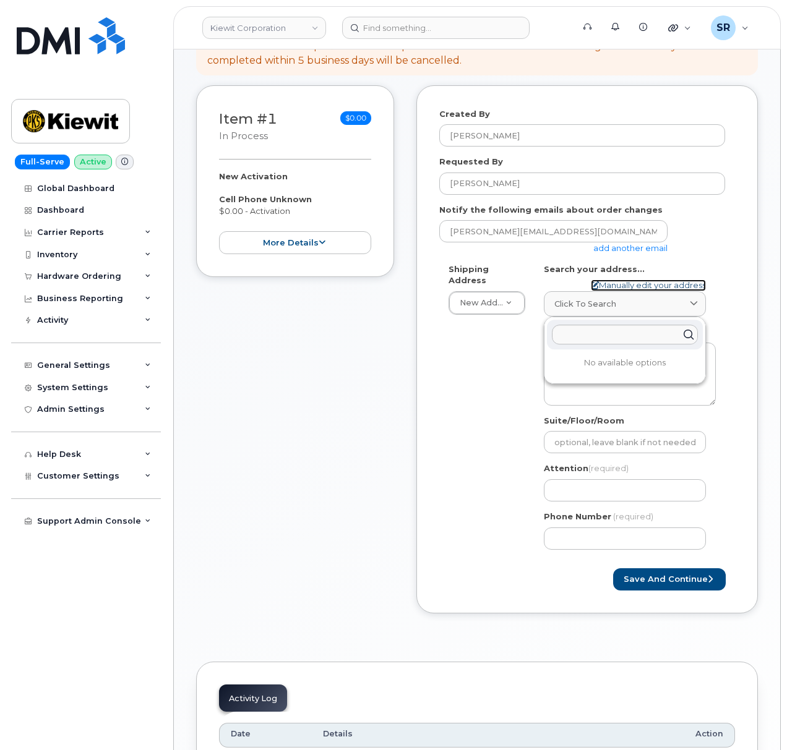
click at [671, 280] on link "Manually edit your address" at bounding box center [648, 286] width 115 height 12
select select
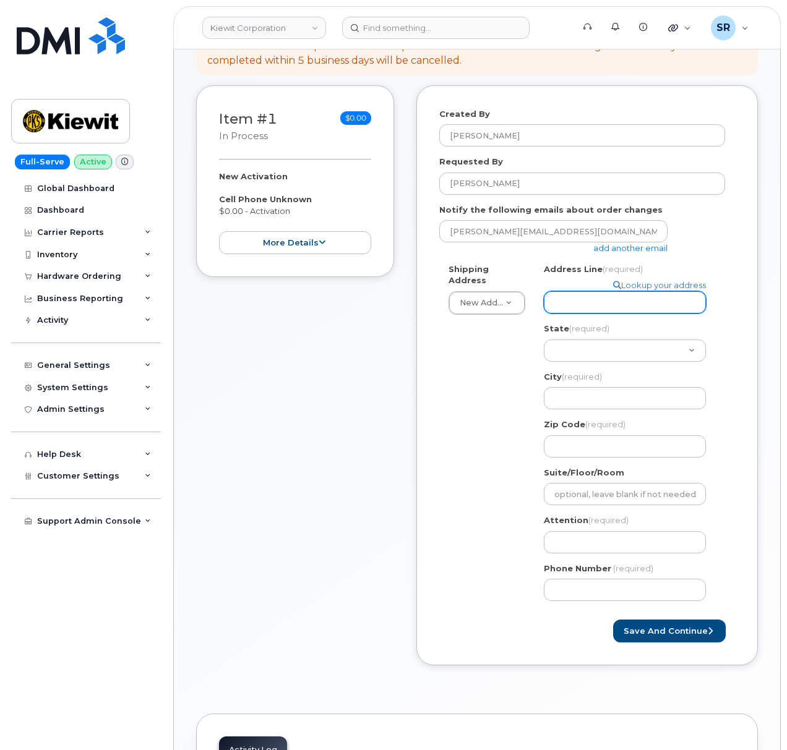
click at [648, 297] on input "Address Line (required)" at bounding box center [625, 302] width 162 height 22
drag, startPoint x: 507, startPoint y: 339, endPoint x: 750, endPoint y: 260, distance: 254.9
click at [507, 339] on div "Shipping Address New Address New Address 2306 foreman rd 6747 Old Us highway 27…" at bounding box center [582, 437] width 286 height 348
click at [621, 291] on input "Address Line (required)" at bounding box center [625, 302] width 162 height 22
paste input "801 Newhall St"
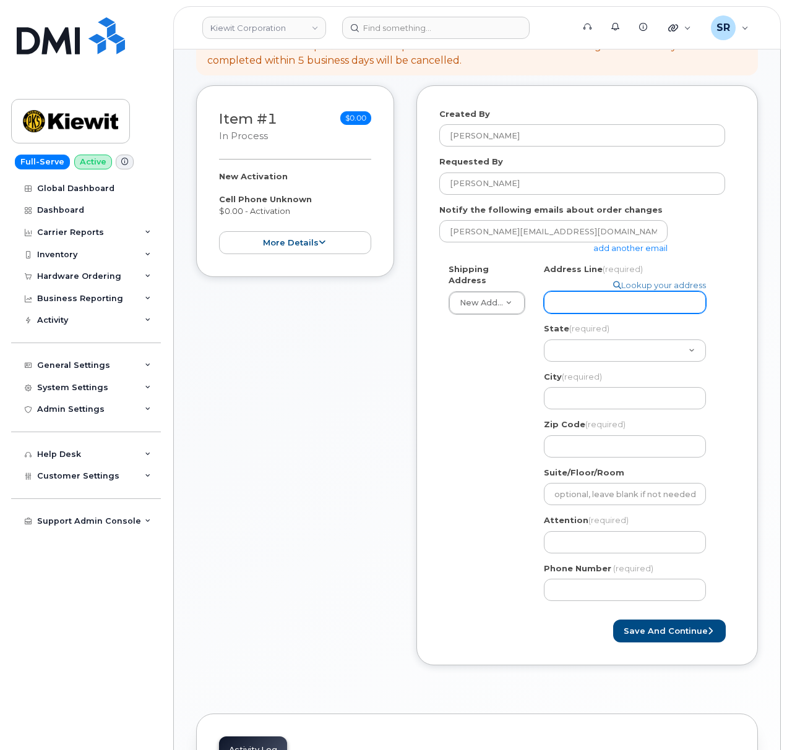
select select
type input "801 Newhall St"
click at [517, 336] on div "Shipping Address New Address New Address 2306 foreman rd 6747 Old Us highway 27…" at bounding box center [582, 437] width 286 height 348
click at [609, 389] on input "City (required)" at bounding box center [625, 398] width 162 height 22
paste input "San Jose"
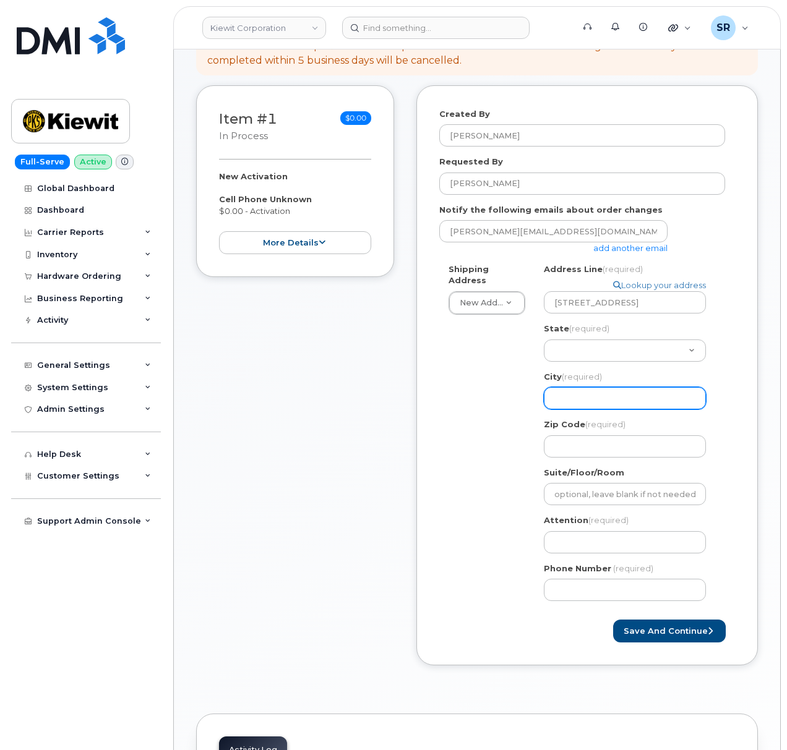
select select
type input "San Jose"
click at [550, 340] on select "Alabama Alaska American Samoa Arizona Arkansas California Colorado Connecticut …" at bounding box center [625, 351] width 162 height 22
select select "CA"
drag, startPoint x: 508, startPoint y: 396, endPoint x: 528, endPoint y: 391, distance: 20.4
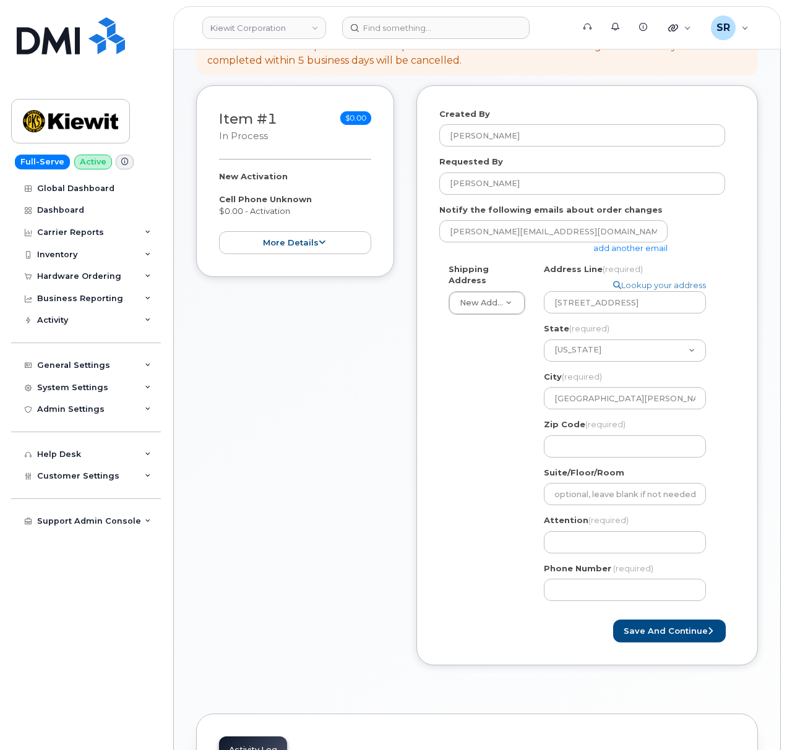
click at [508, 395] on div "Shipping Address New Address New Address 2306 foreman rd 6747 Old Us highway 27…" at bounding box center [582, 437] width 286 height 348
click at [581, 439] on input "Zip Code (required)" at bounding box center [625, 446] width 162 height 22
paste input "95110"
select select
type input "95110"
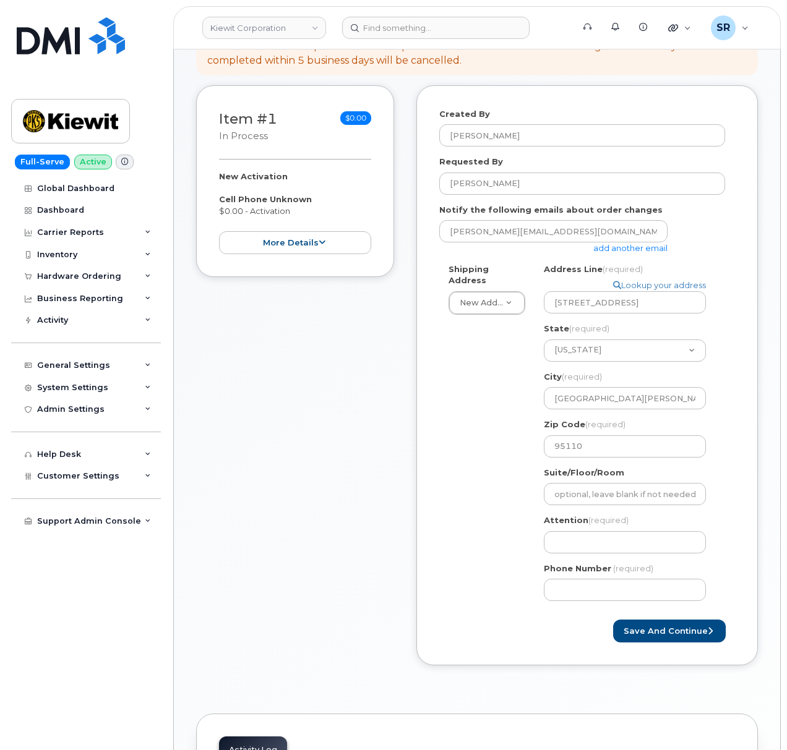
click at [475, 461] on div "Shipping Address New Address New Address 2306 foreman rd 6747 Old Us highway 27…" at bounding box center [582, 437] width 286 height 348
click at [602, 531] on input "Attention (required)" at bounding box center [625, 542] width 162 height 22
click at [621, 538] on input "Attention (required)" at bounding box center [625, 542] width 162 height 22
paste input "[PERSON_NAME]"
select select
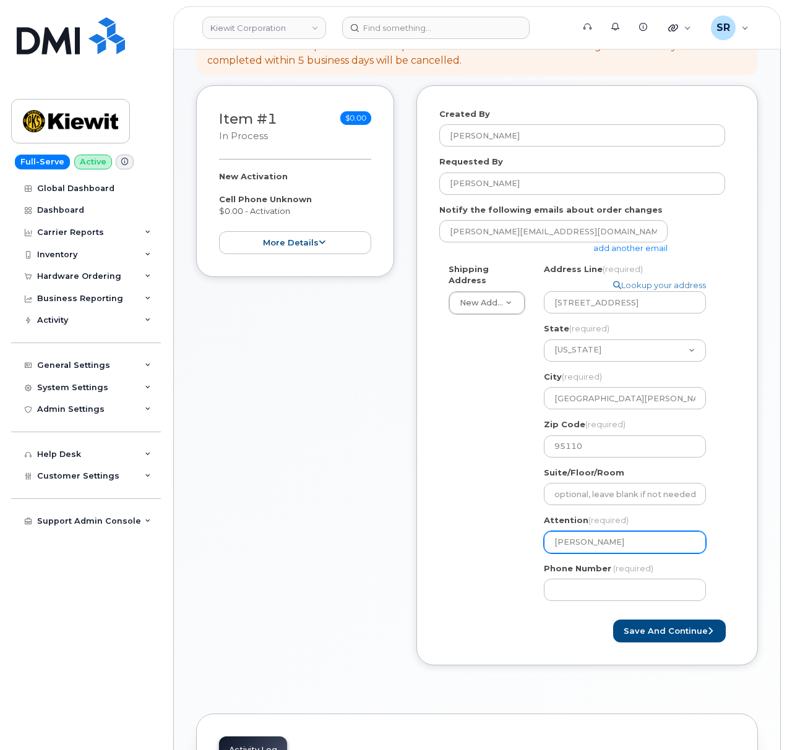
type input "[PERSON_NAME]"
click at [522, 560] on div "Shipping Address New Address New Address 2306 foreman rd 6747 Old Us highway 27…" at bounding box center [582, 437] width 286 height 348
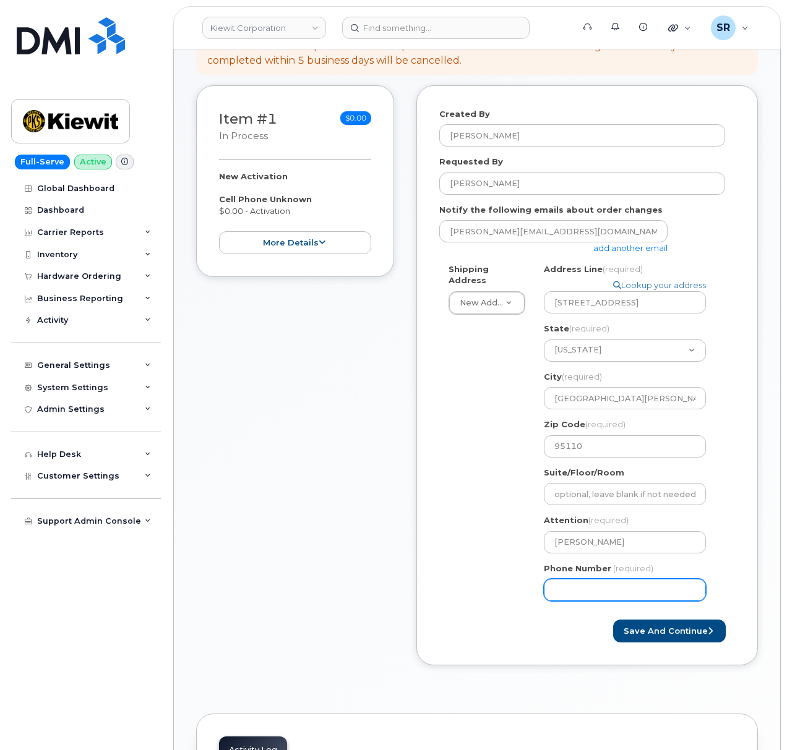
click at [567, 582] on input "Phone Number" at bounding box center [625, 590] width 162 height 22
paste input "9287505054"
select select
type input "9287505054"
click at [502, 587] on div "Shipping Address New Address New Address 2306 foreman rd 6747 Old Us highway 27…" at bounding box center [582, 437] width 286 height 348
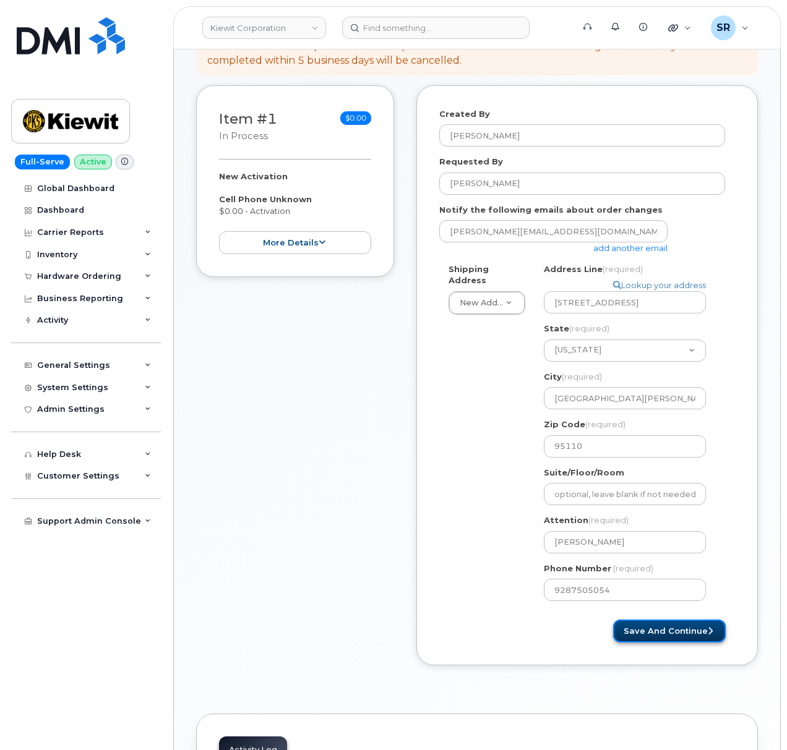
click at [636, 622] on button "Save and Continue" at bounding box center [669, 631] width 113 height 23
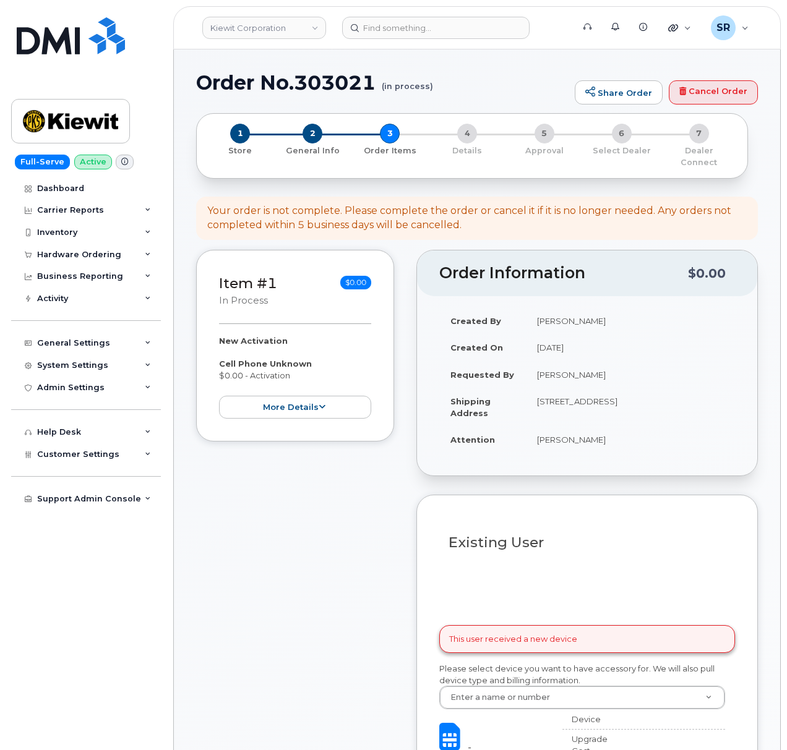
select select
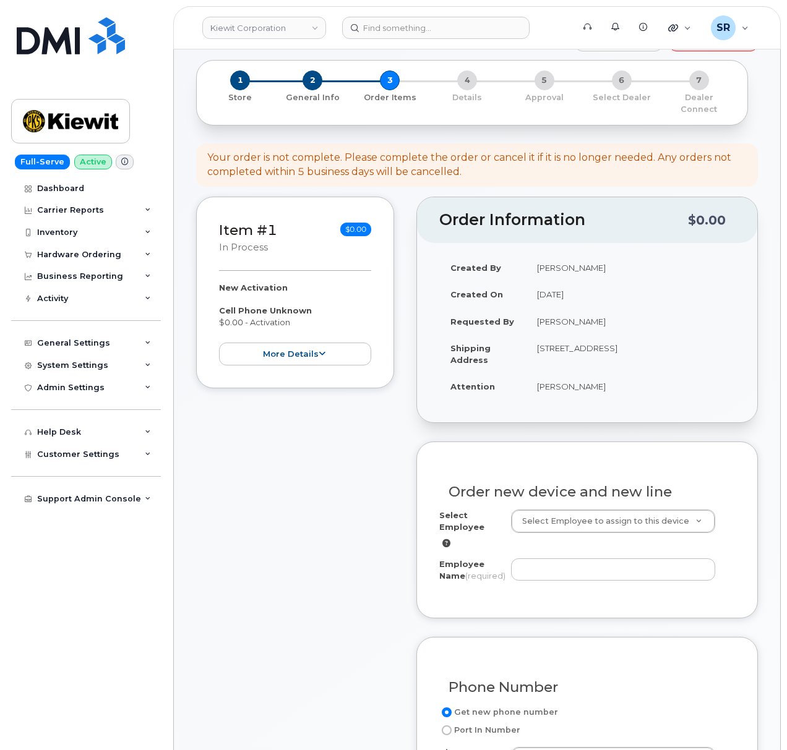
scroll to position [82, 0]
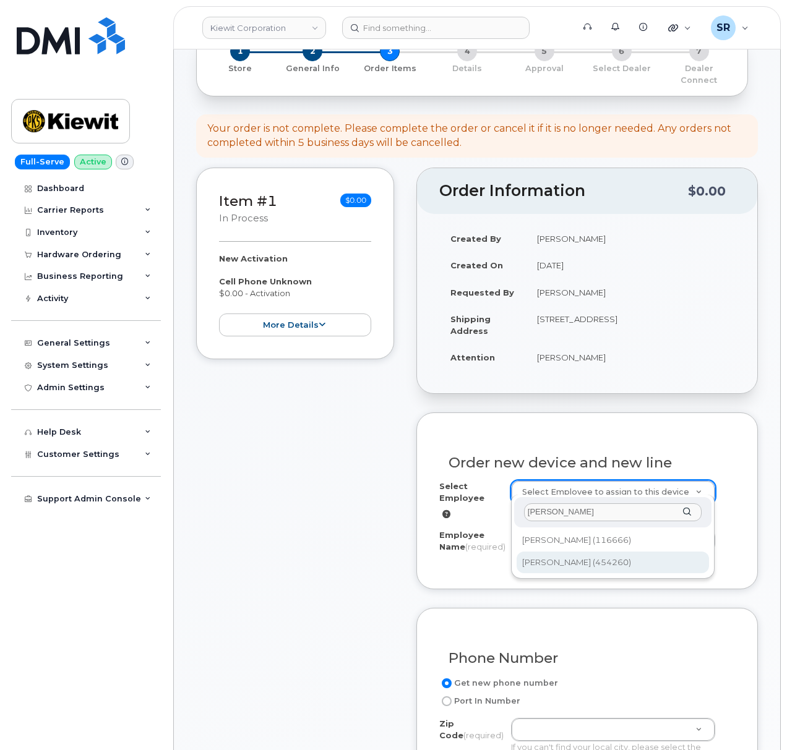
type input "sara clark"
type input "2157835"
type input "[PERSON_NAME]"
type input "2830 De La Cruz Blvd Ste 300"
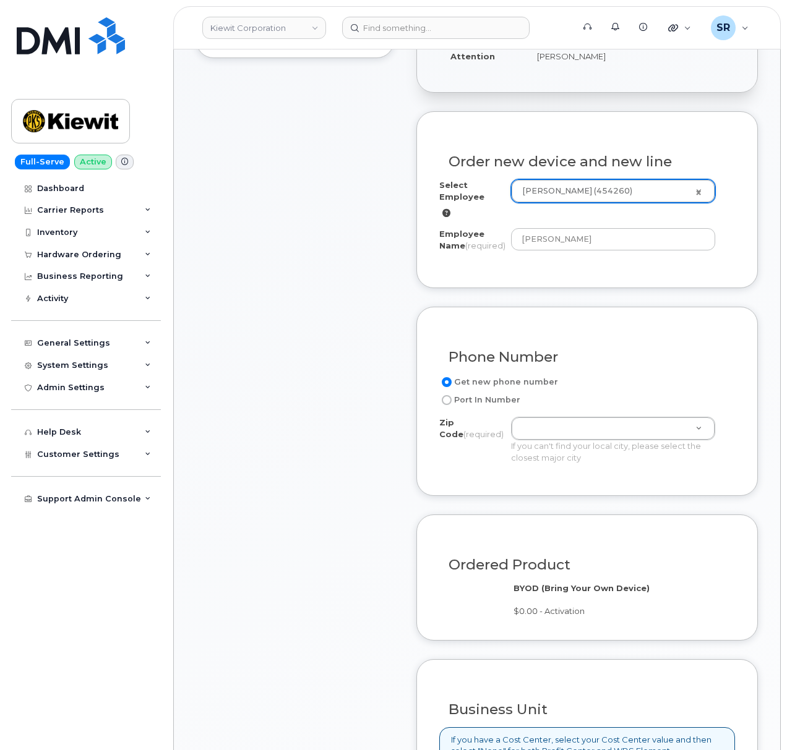
scroll to position [412, 0]
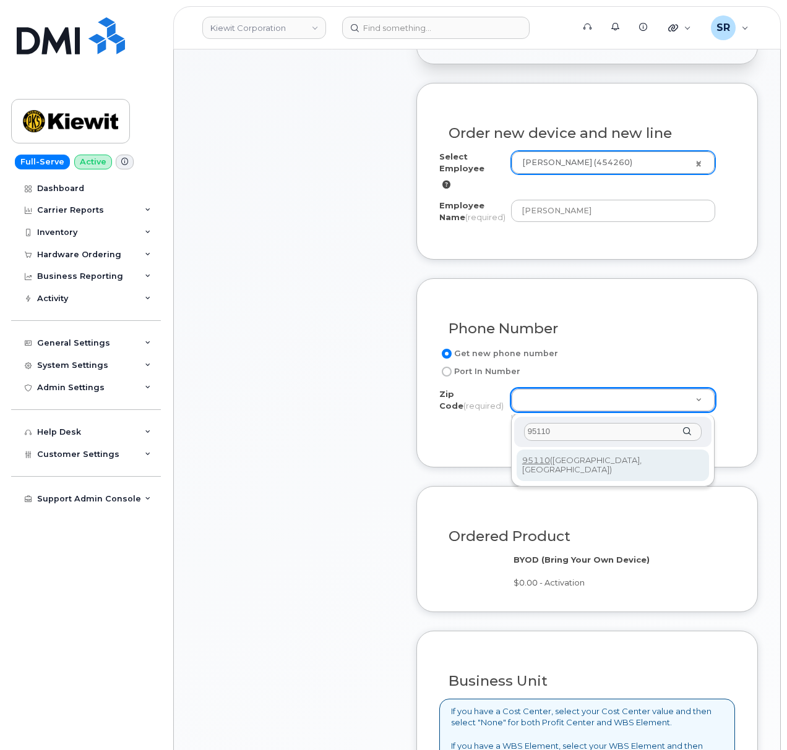
type input "95110"
type input "95110 (San Jose, CA)"
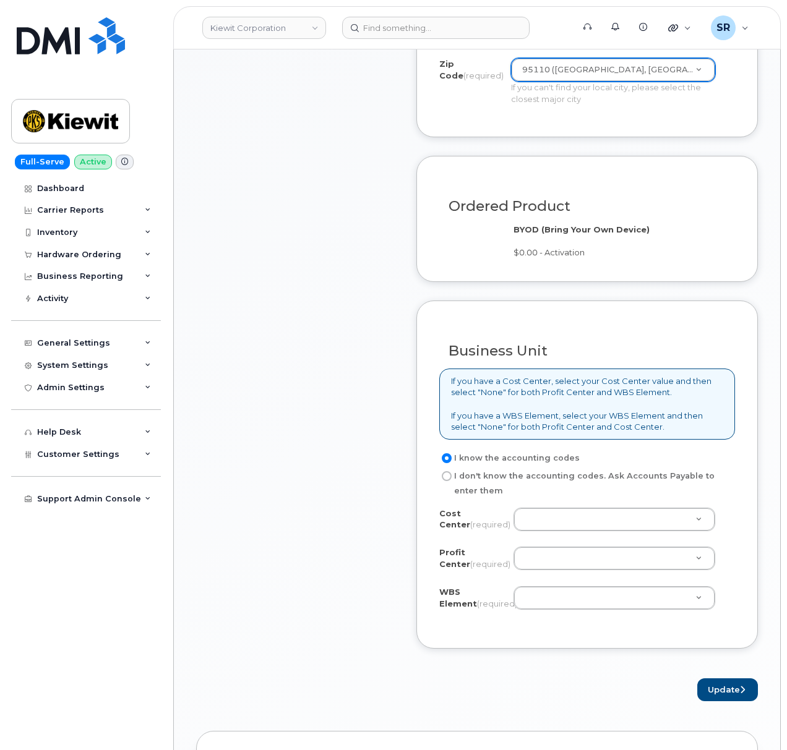
scroll to position [824, 0]
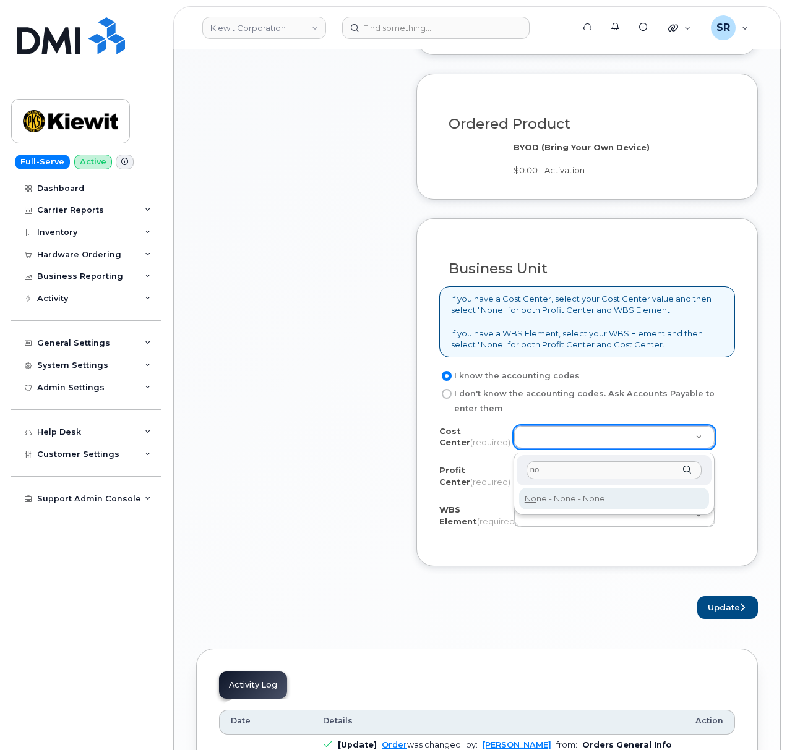
type input "no"
type input "None"
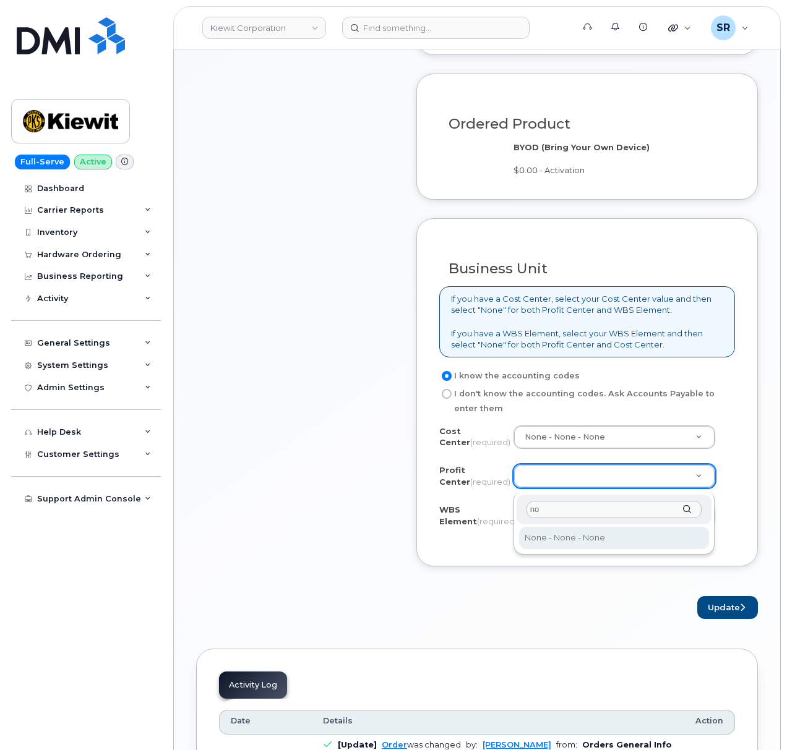
type input "no"
select select "None"
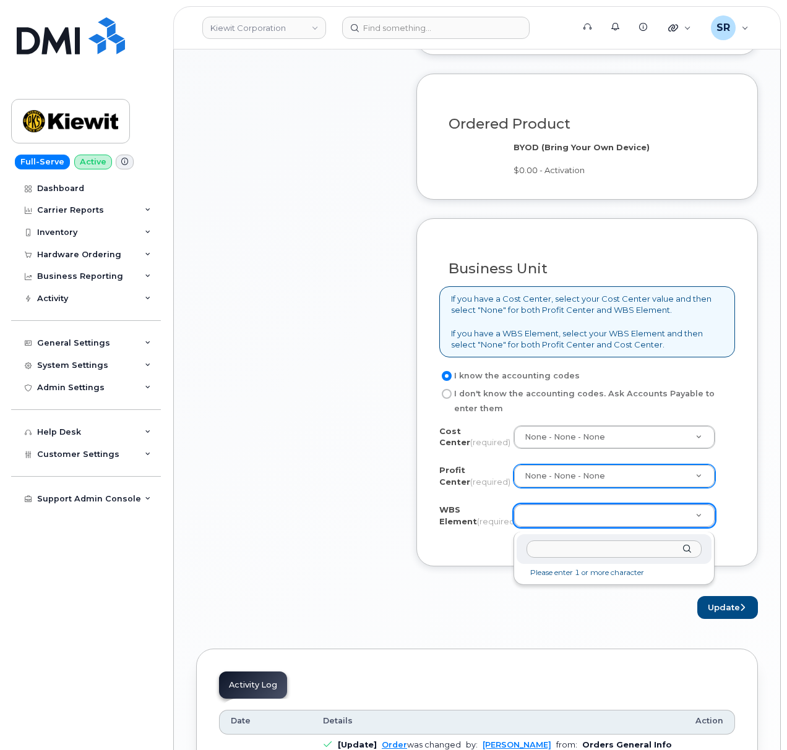
click at [604, 537] on div at bounding box center [613, 549] width 195 height 30
click at [604, 550] on input "text" at bounding box center [614, 550] width 176 height 18
paste input "105207.1301"
type input "105207.1301"
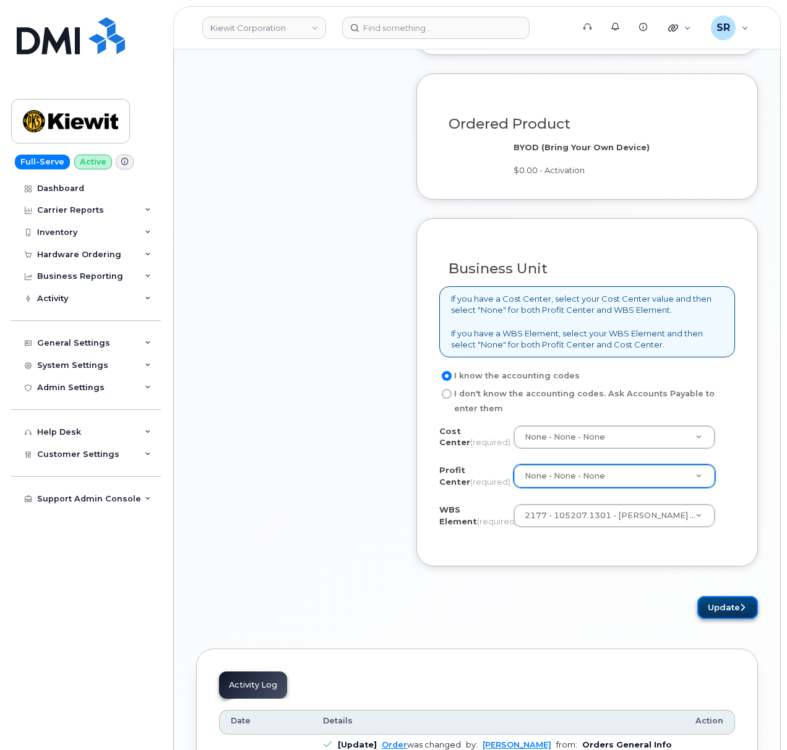
click at [717, 612] on button "Update" at bounding box center [727, 607] width 61 height 23
drag, startPoint x: 377, startPoint y: 588, endPoint x: 334, endPoint y: 584, distance: 43.5
click at [334, 584] on div "Item #1 in process $0.00 New Activation Cell Phone Unknown $0.00 - Activation m…" at bounding box center [295, 22] width 198 height 1194
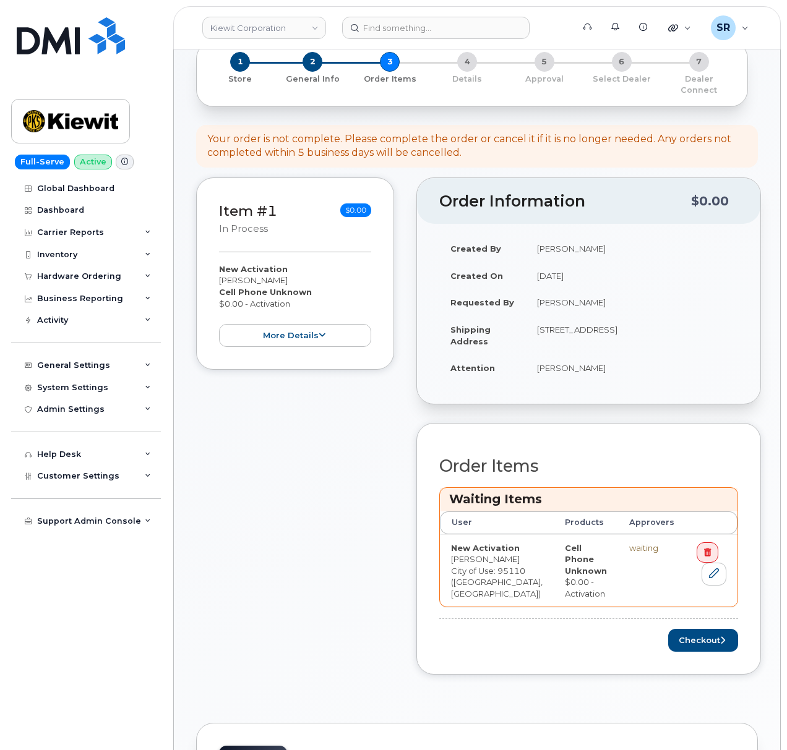
scroll to position [165, 0]
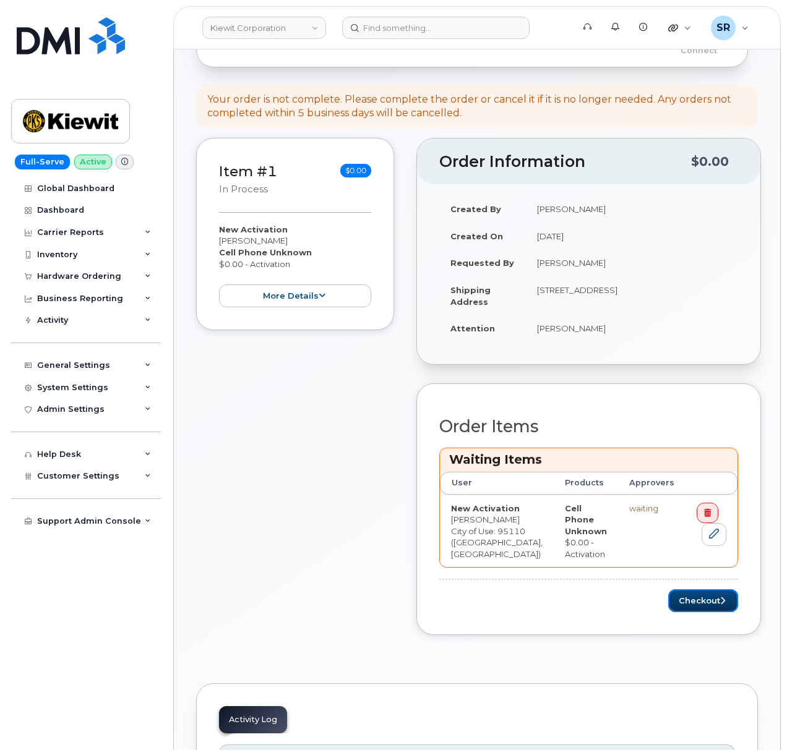
drag, startPoint x: 681, startPoint y: 586, endPoint x: 634, endPoint y: 584, distance: 47.1
click at [682, 589] on button "Checkout" at bounding box center [703, 600] width 70 height 23
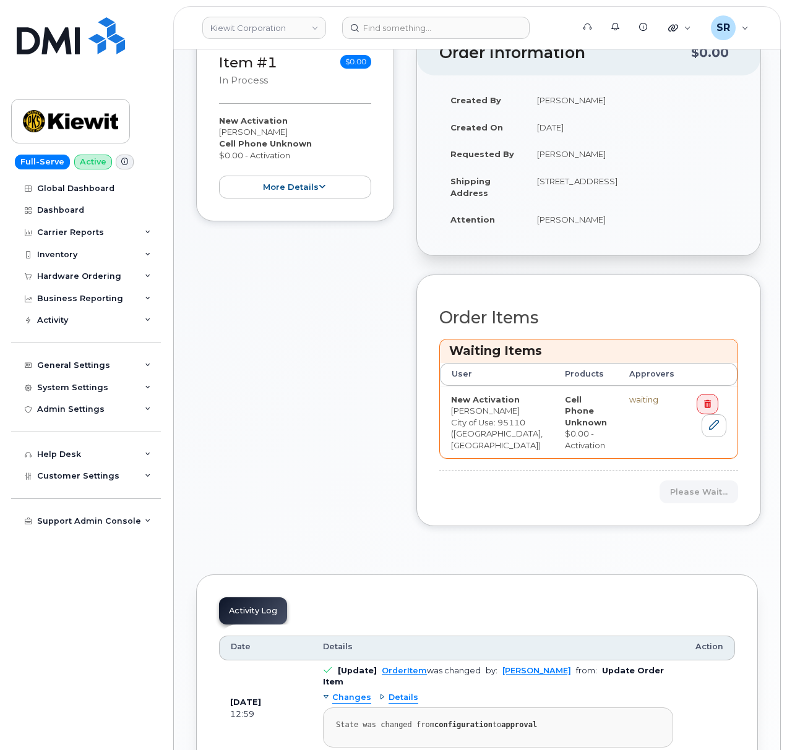
scroll to position [247, 0]
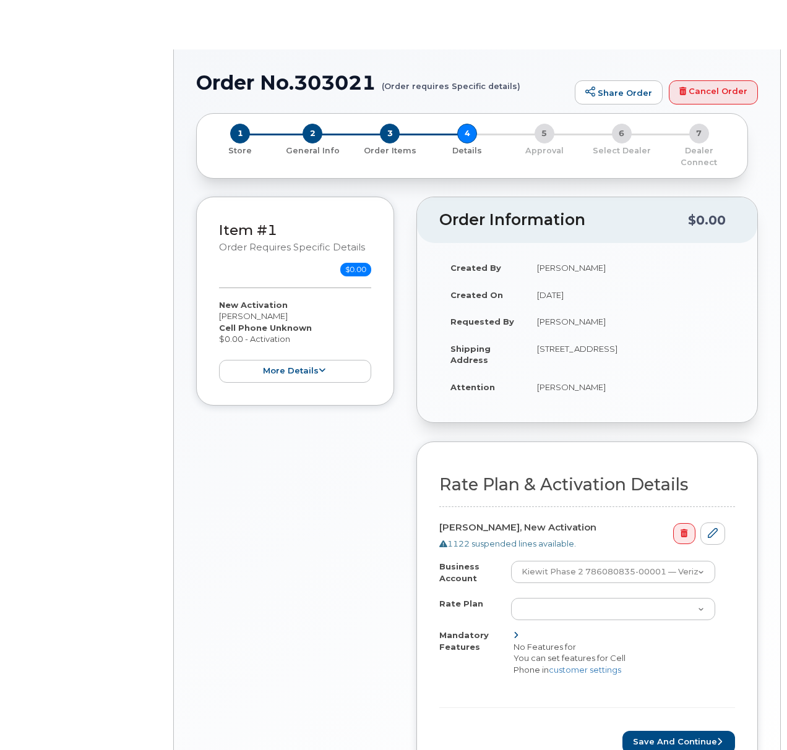
select select "Unl Min&Msg+Email&Data"
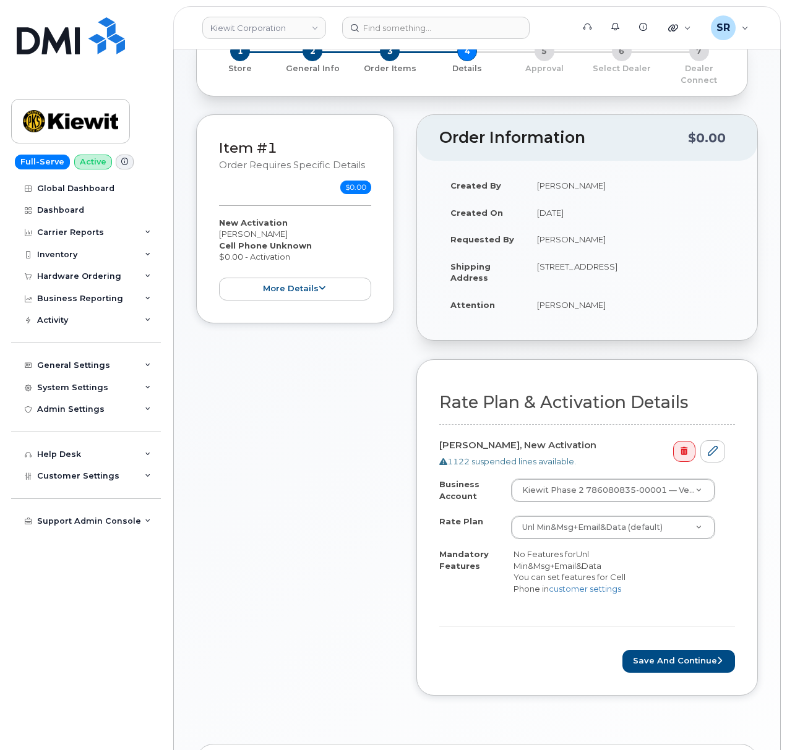
scroll to position [165, 0]
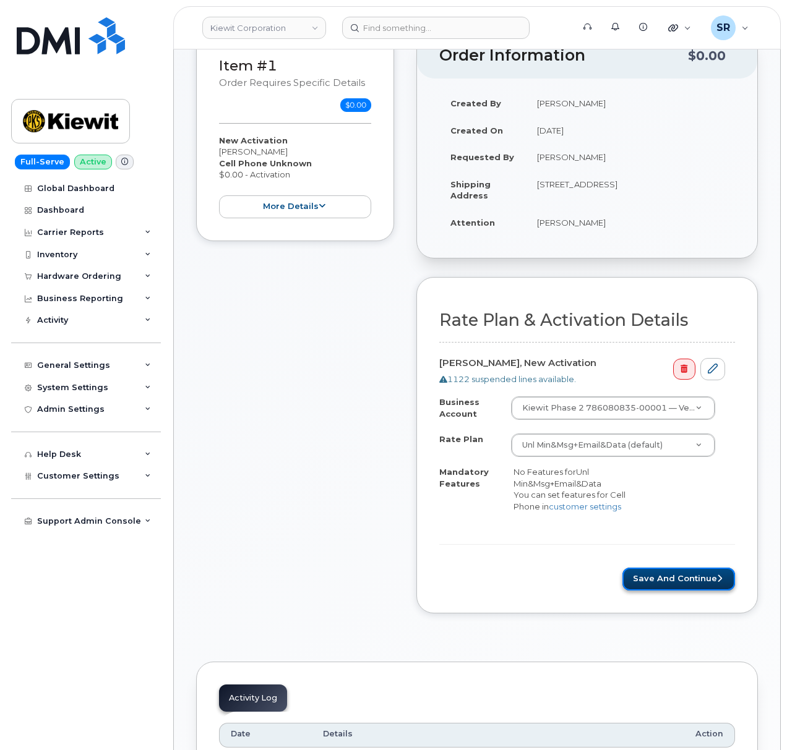
click at [674, 573] on button "Save and Continue" at bounding box center [678, 579] width 113 height 23
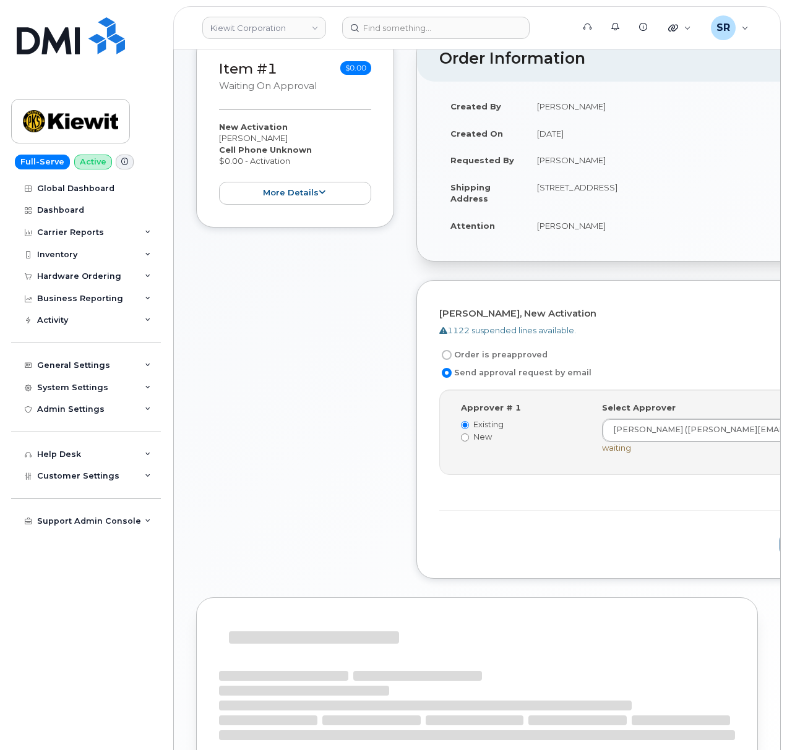
scroll to position [165, 0]
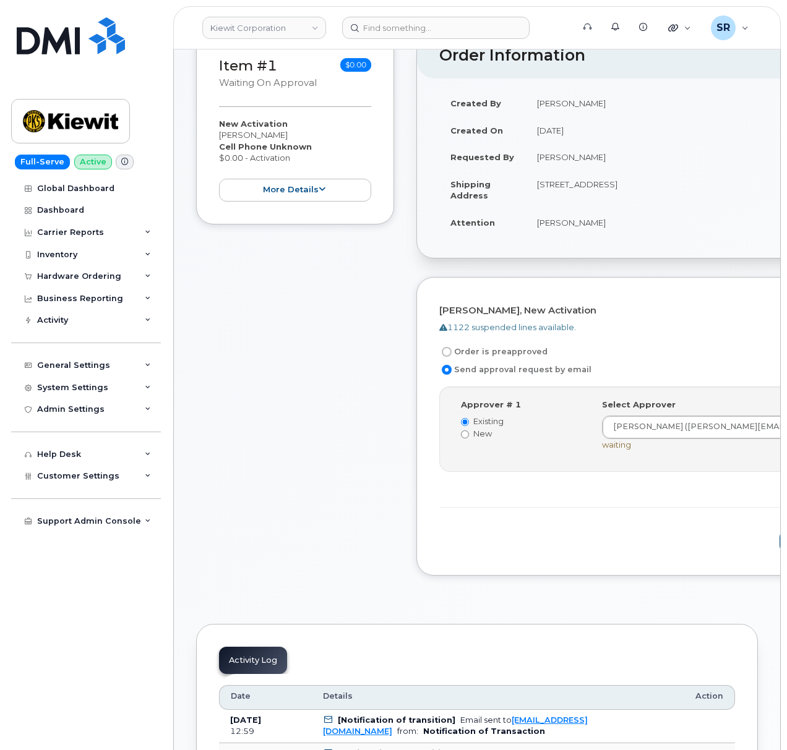
click at [501, 344] on label "Order is preapproved" at bounding box center [493, 351] width 108 height 15
click at [451, 347] on input "Order is preapproved" at bounding box center [447, 352] width 10 height 10
radio input "true"
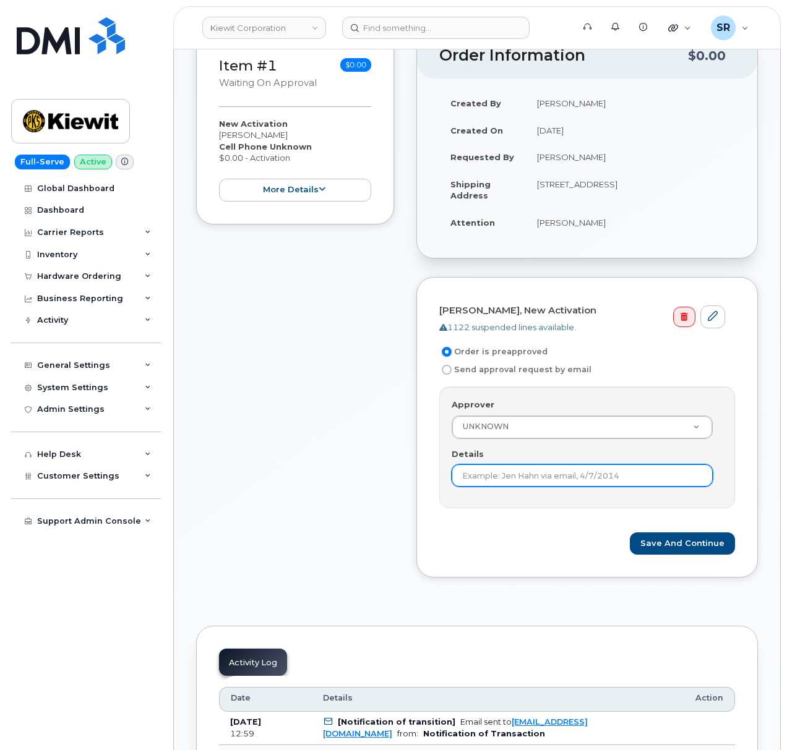
click at [580, 464] on input "Details" at bounding box center [581, 475] width 261 height 22
type input "Under $100 does not require approval according to KB"
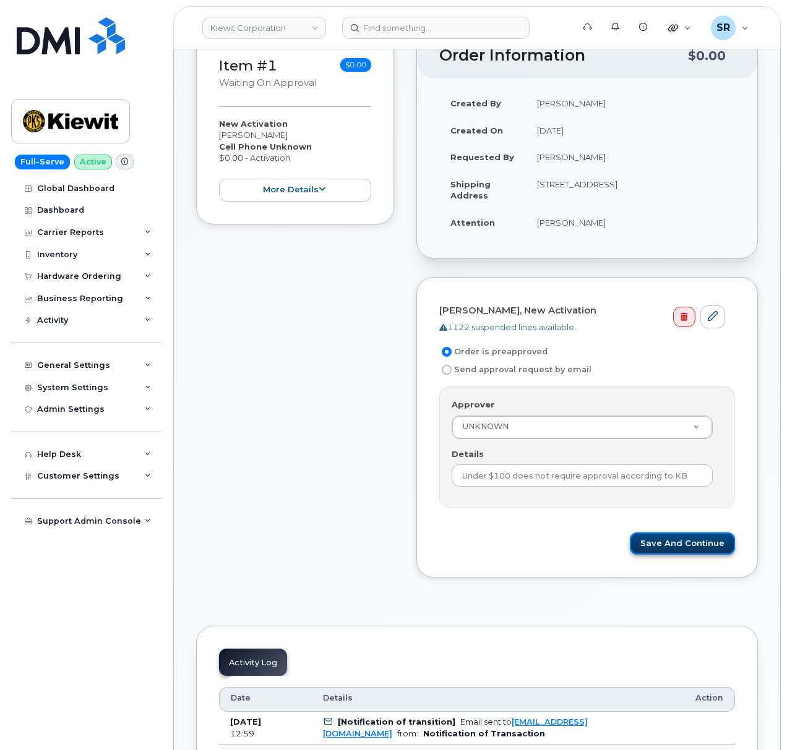
click at [670, 533] on button "Save and Continue" at bounding box center [682, 544] width 105 height 23
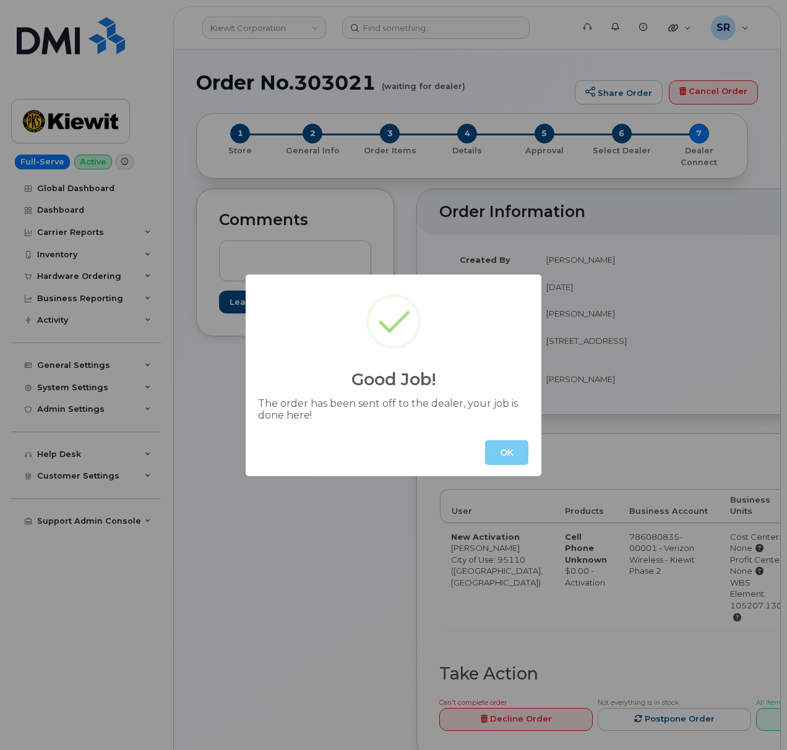
click at [495, 447] on button "OK" at bounding box center [506, 452] width 43 height 25
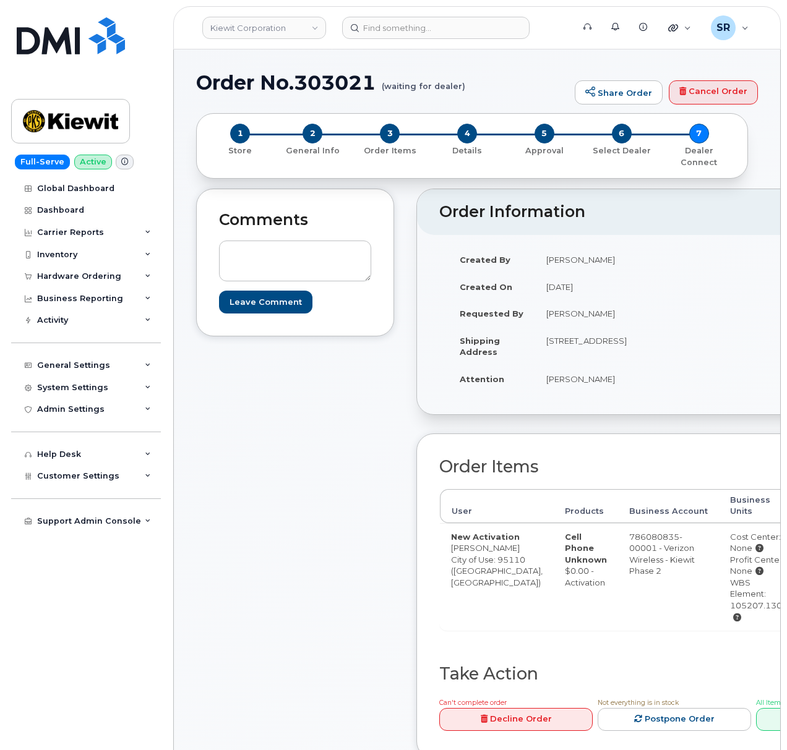
click at [349, 80] on h1 "Order No.303021 (waiting for dealer)" at bounding box center [382, 83] width 372 height 22
copy h1 "Order No.303021"
